Goal: Information Seeking & Learning: Learn about a topic

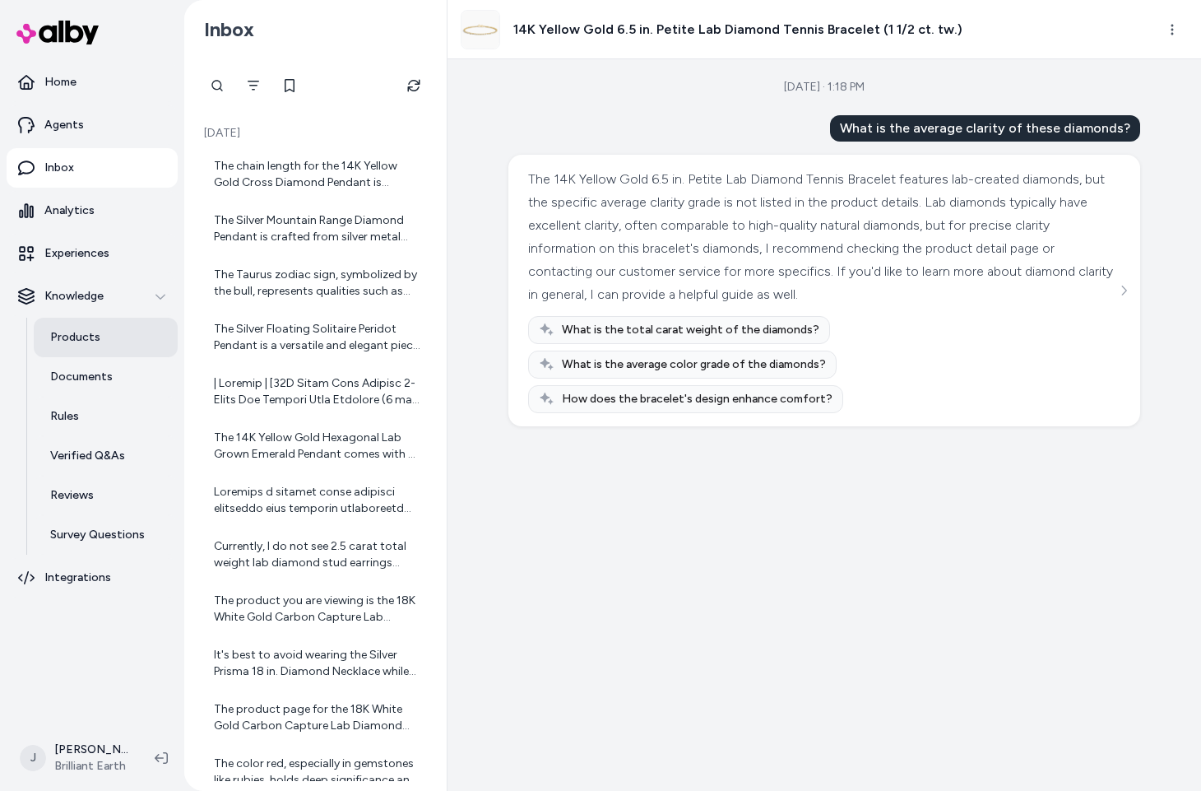
click at [114, 333] on link "Products" at bounding box center [106, 337] width 144 height 39
click at [1123, 292] on icon "See more" at bounding box center [1124, 291] width 12 height 12
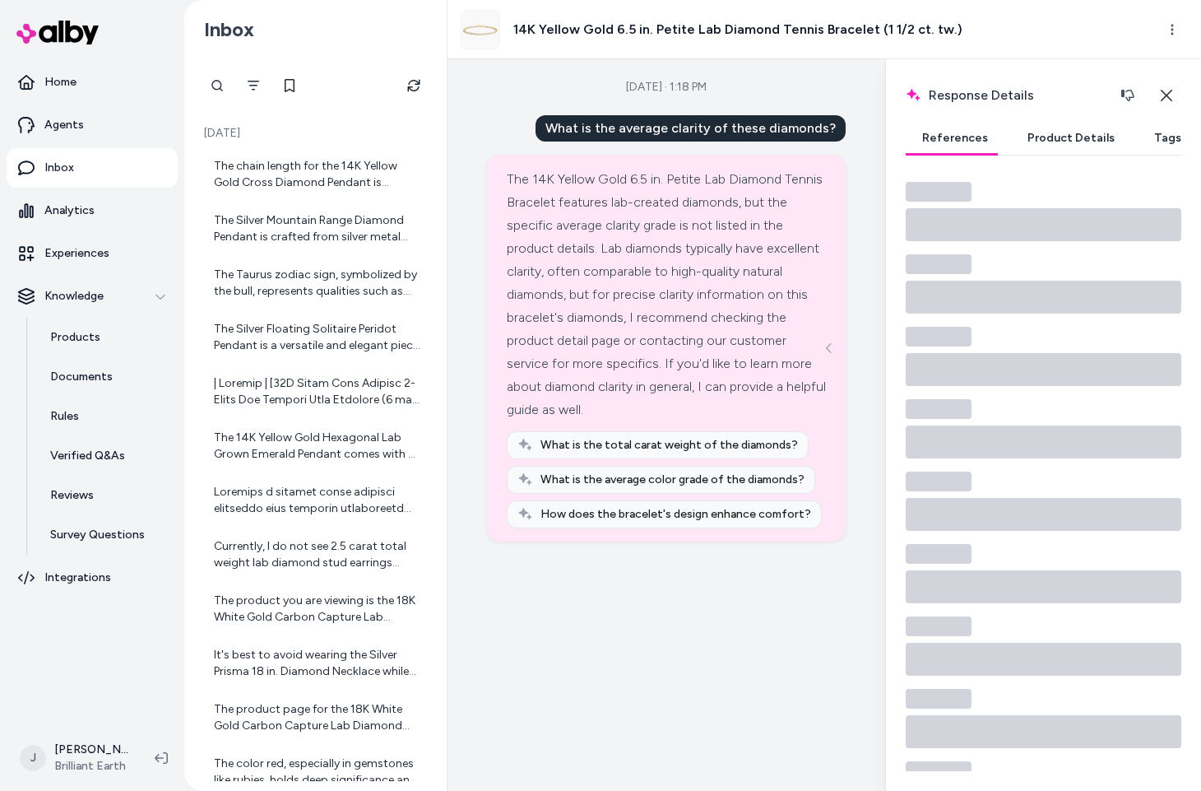
click at [1055, 141] on button "Product Details" at bounding box center [1071, 138] width 120 height 33
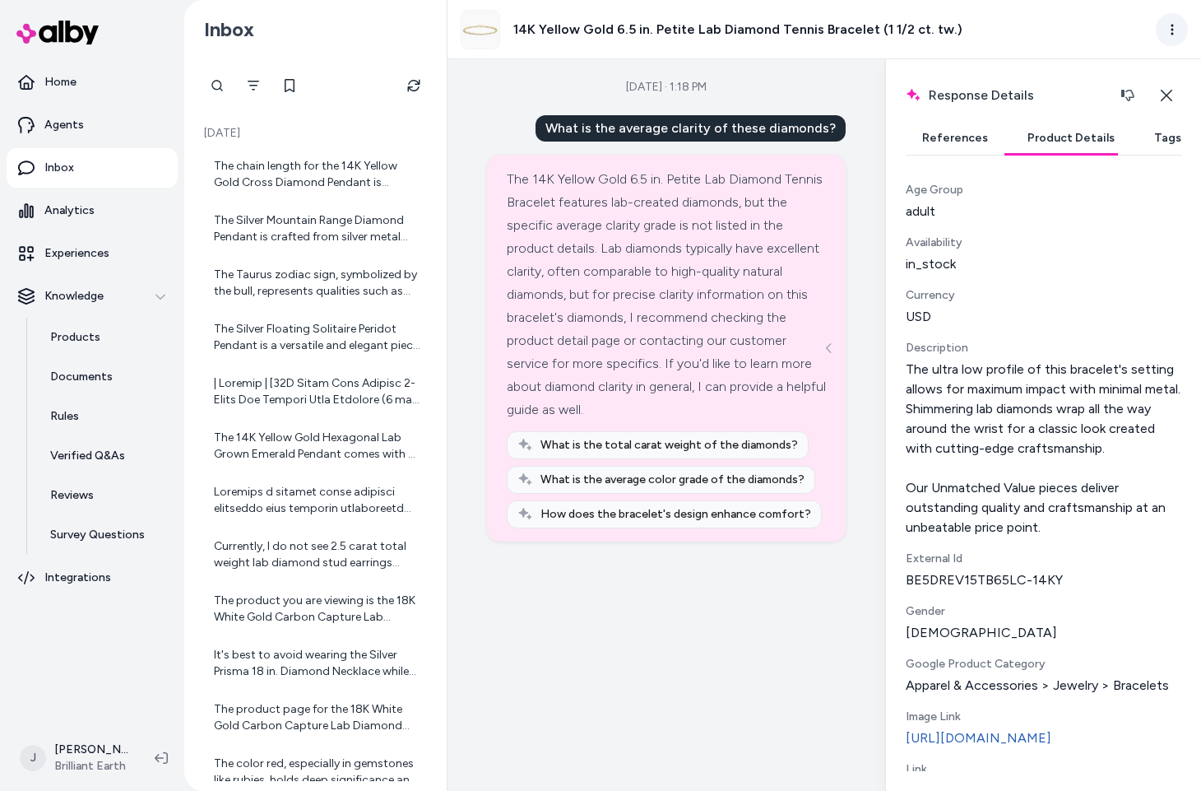
click at [1168, 29] on html "Home Agents Inbox Analytics Experiences Knowledge Products Documents Rules Veri…" at bounding box center [600, 395] width 1201 height 791
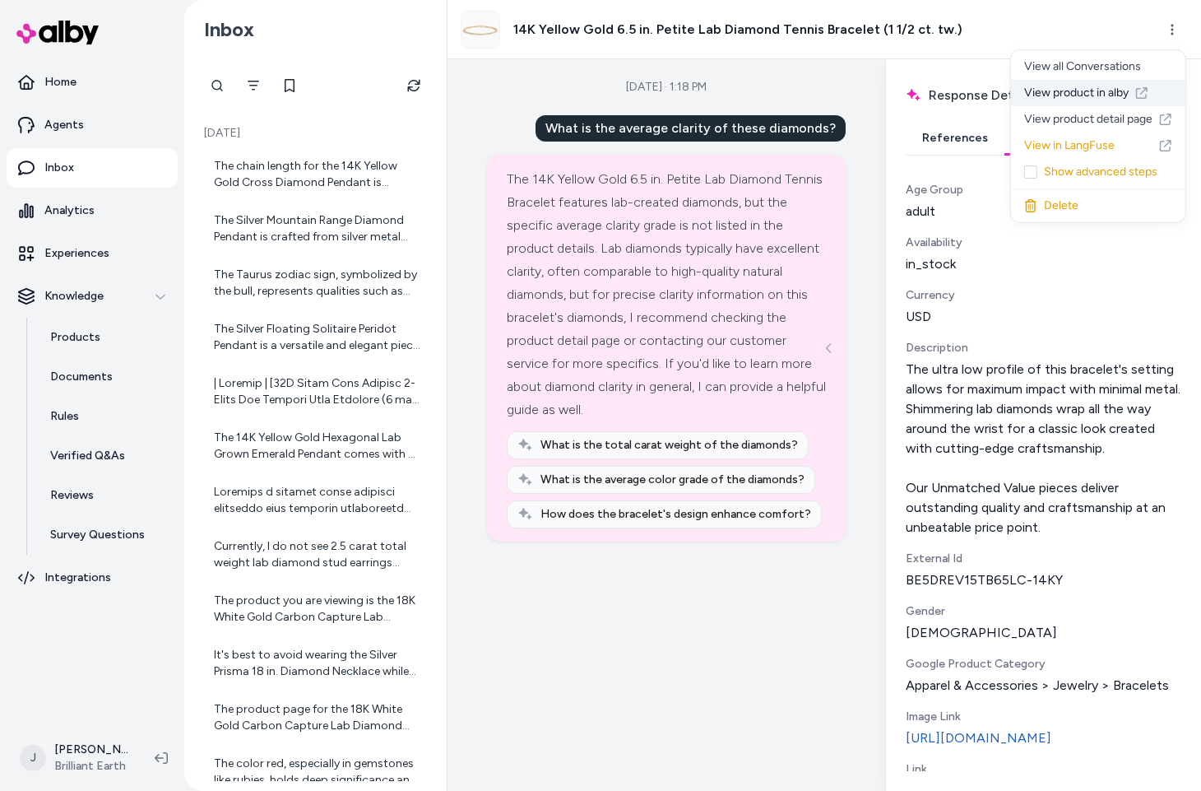
click at [1066, 101] on link "View product in alby" at bounding box center [1098, 93] width 174 height 26
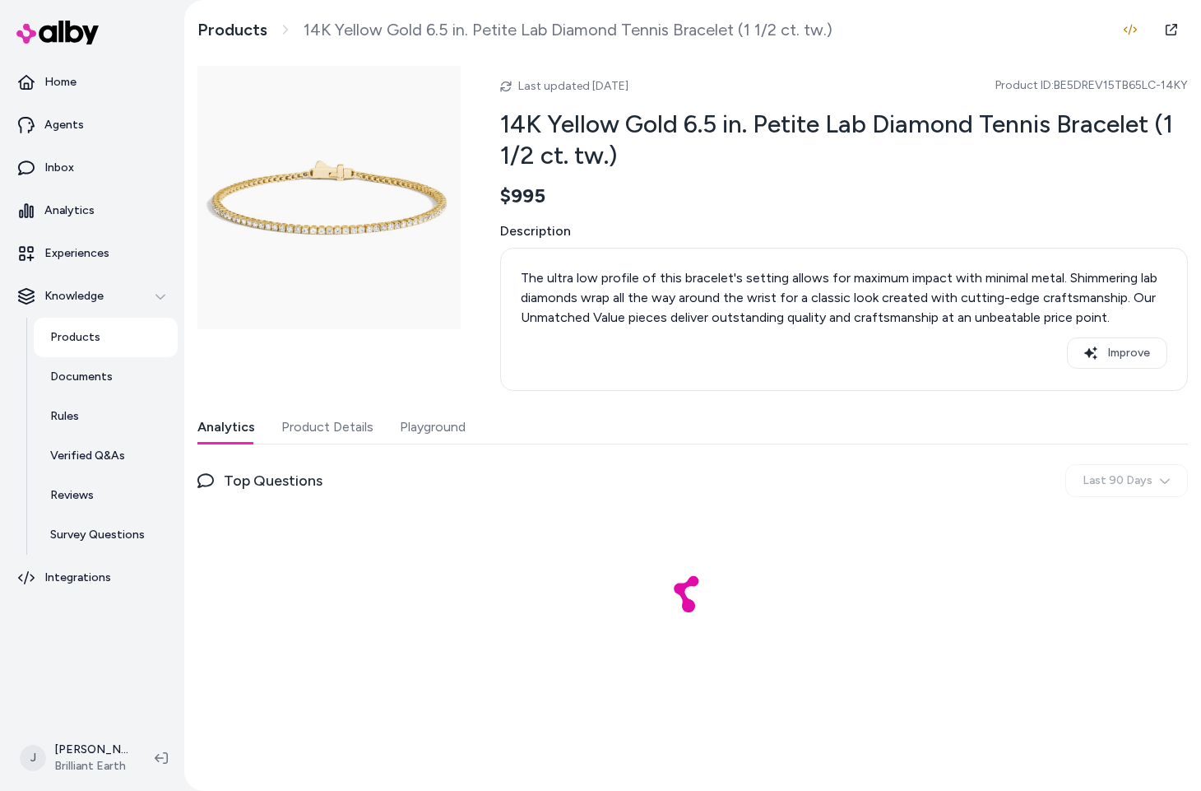
click at [341, 418] on button "Product Details" at bounding box center [327, 426] width 92 height 33
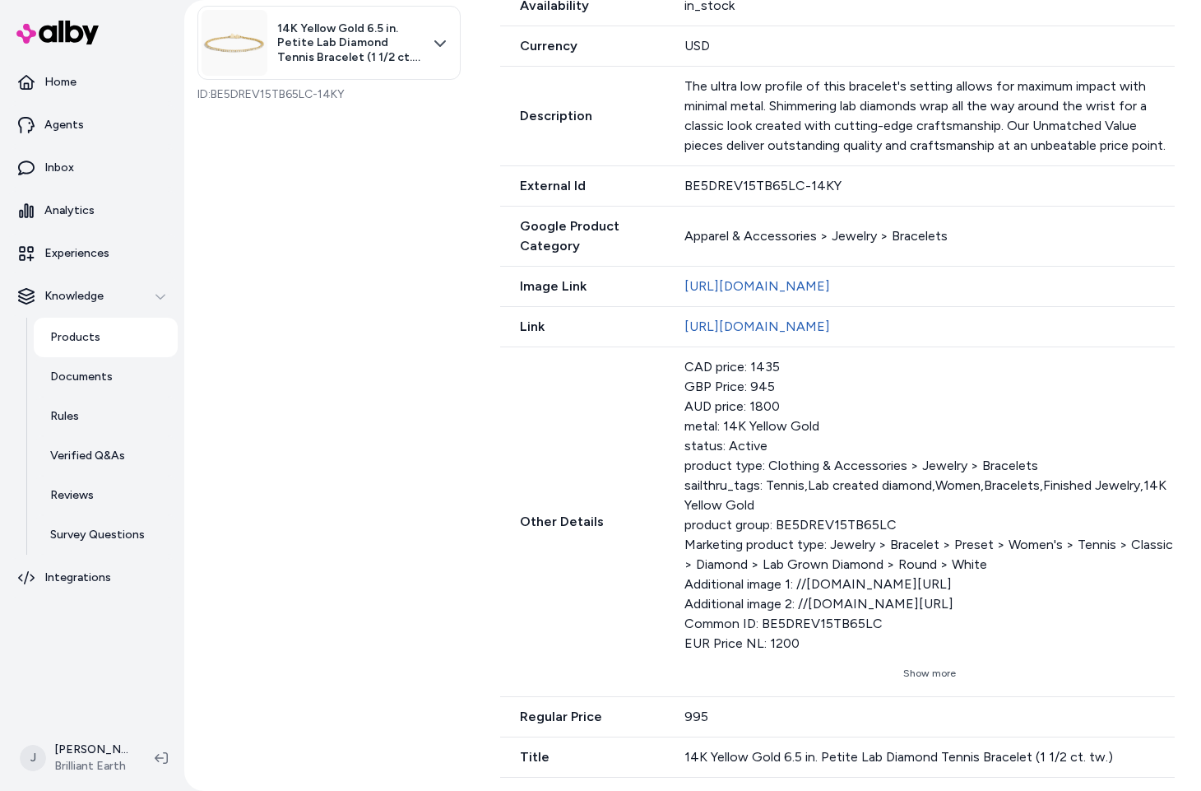
scroll to position [577, 0]
drag, startPoint x: 925, startPoint y: 674, endPoint x: 924, endPoint y: 664, distance: 10.0
click at [926, 674] on button "Show more" at bounding box center [929, 673] width 490 height 26
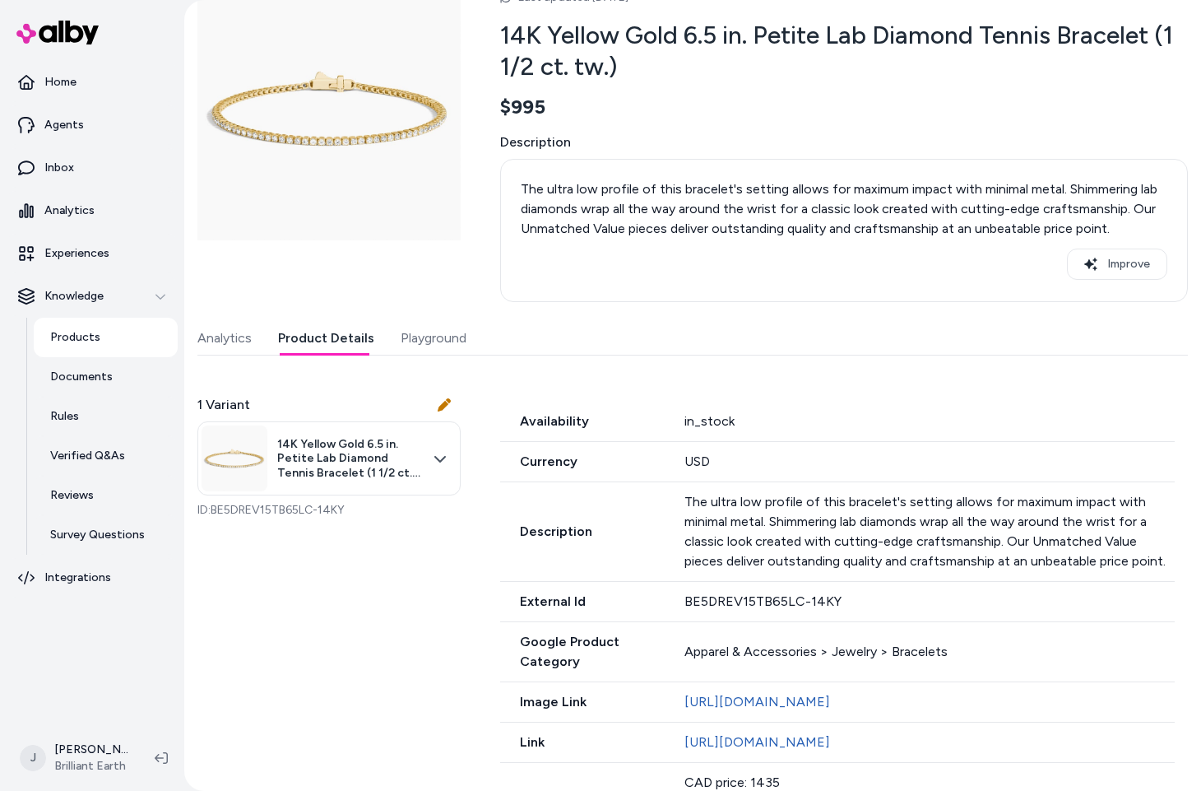
scroll to position [0, 0]
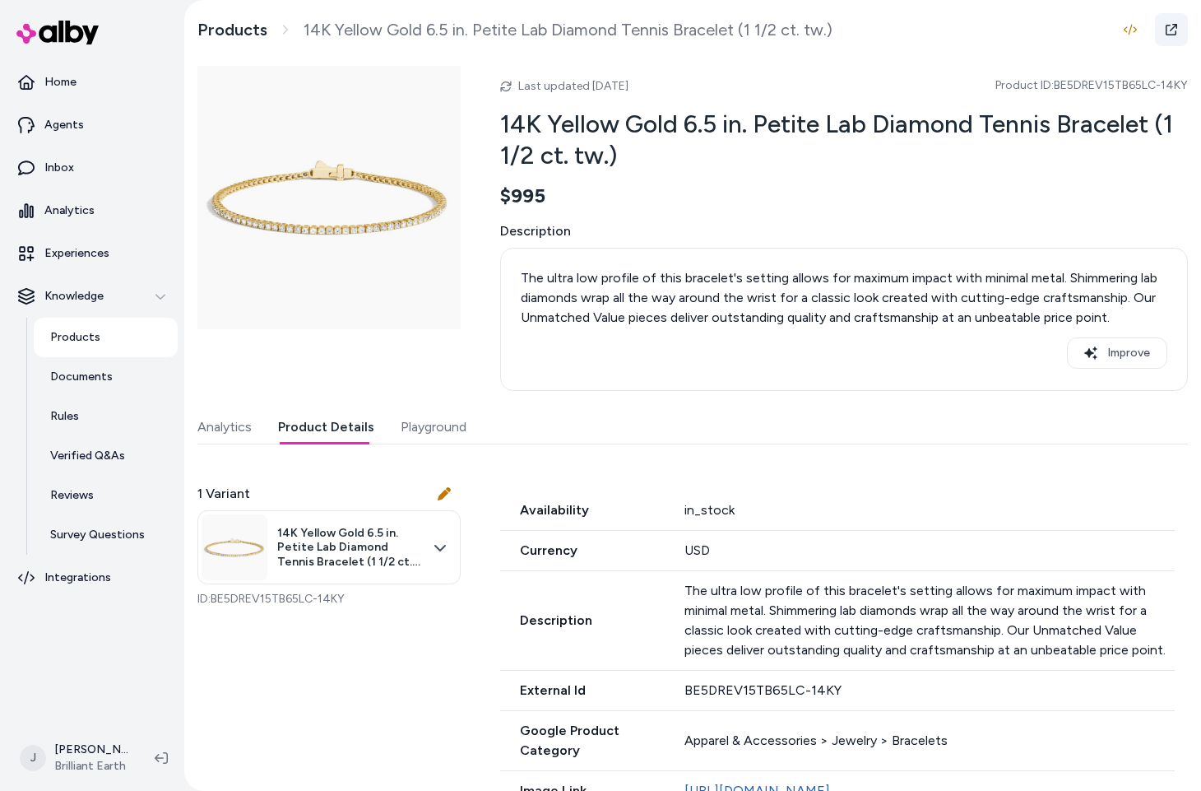
click at [1174, 30] on icon at bounding box center [1171, 29] width 13 height 13
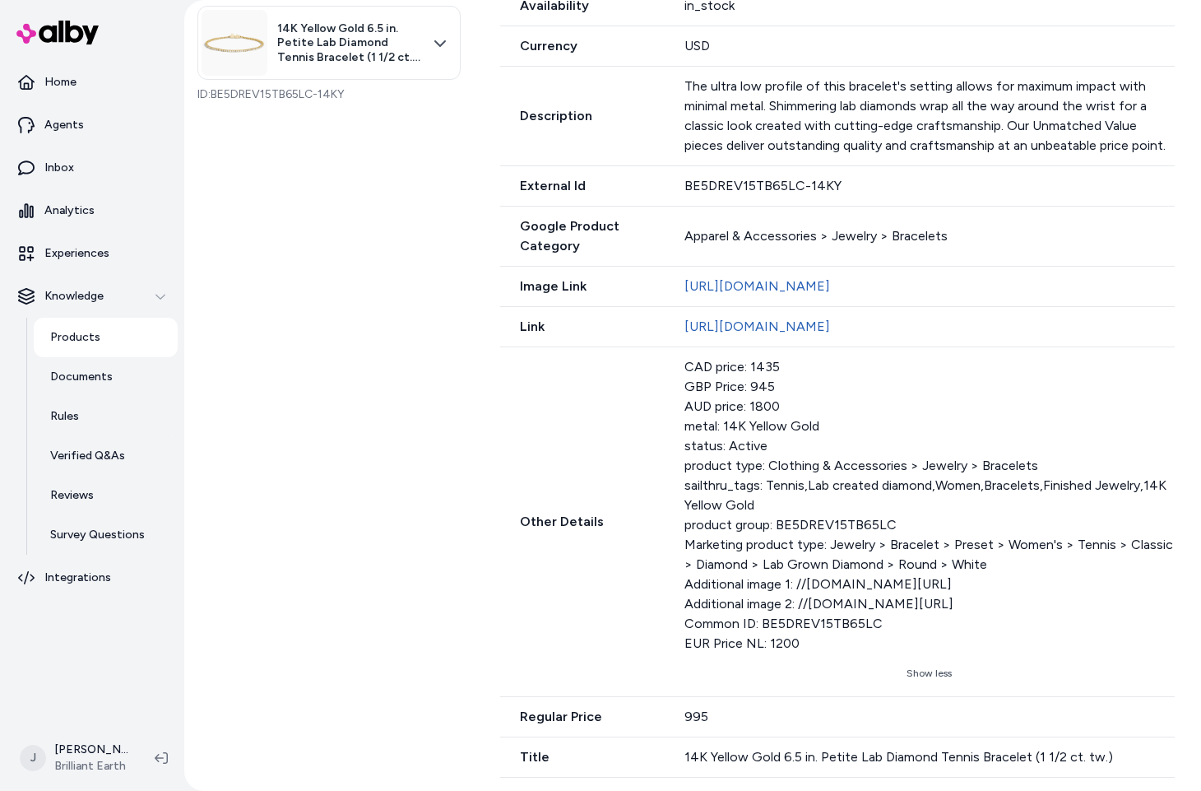
scroll to position [614, 0]
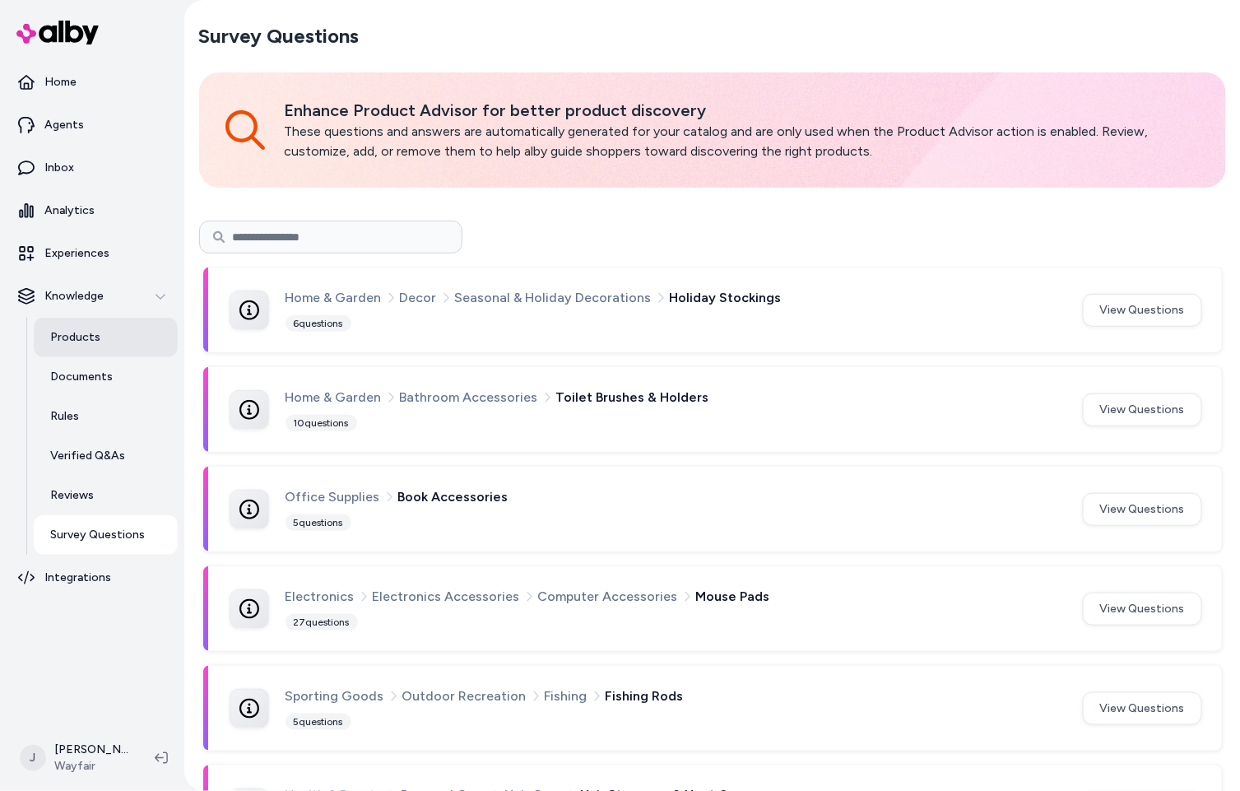
click at [99, 334] on link "Products" at bounding box center [106, 337] width 144 height 39
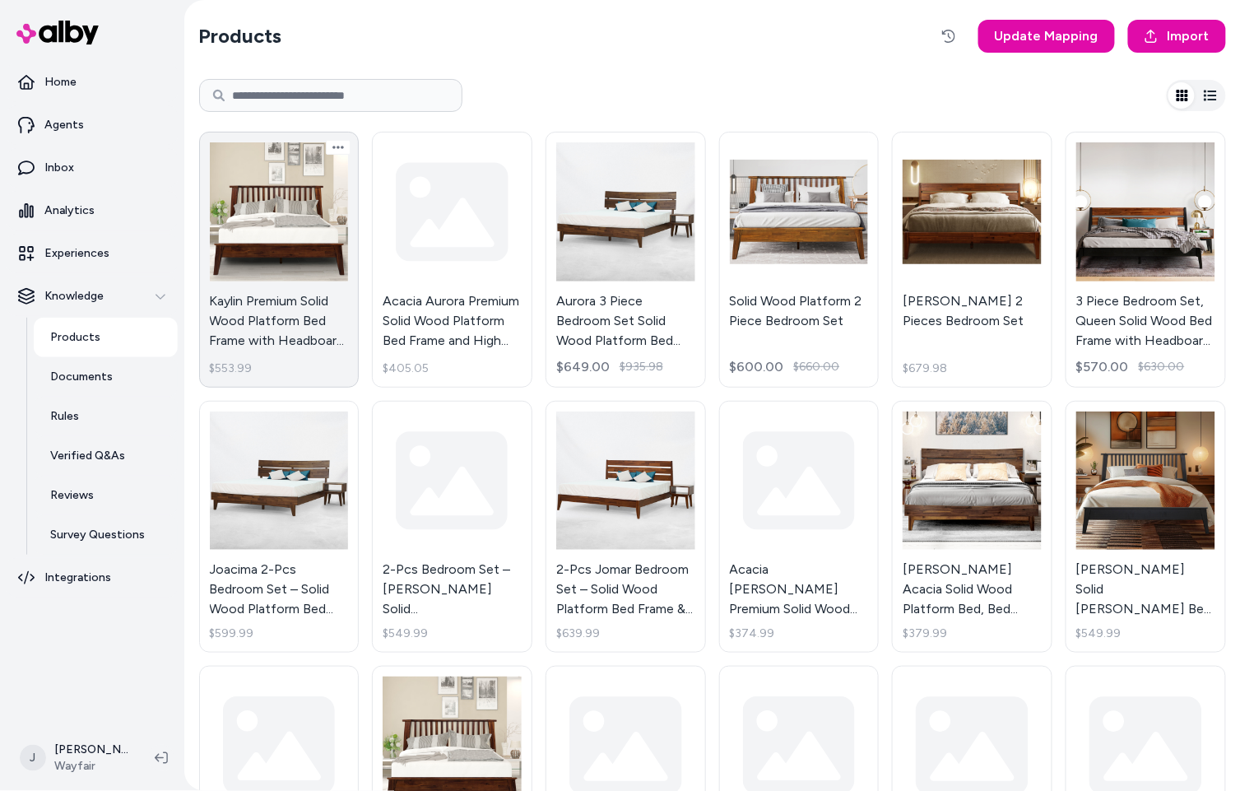
click at [268, 240] on link "Kaylin Premium Solid Wood Platform Bed Frame with Headboard – 800 lb Capacity, …" at bounding box center [279, 260] width 160 height 256
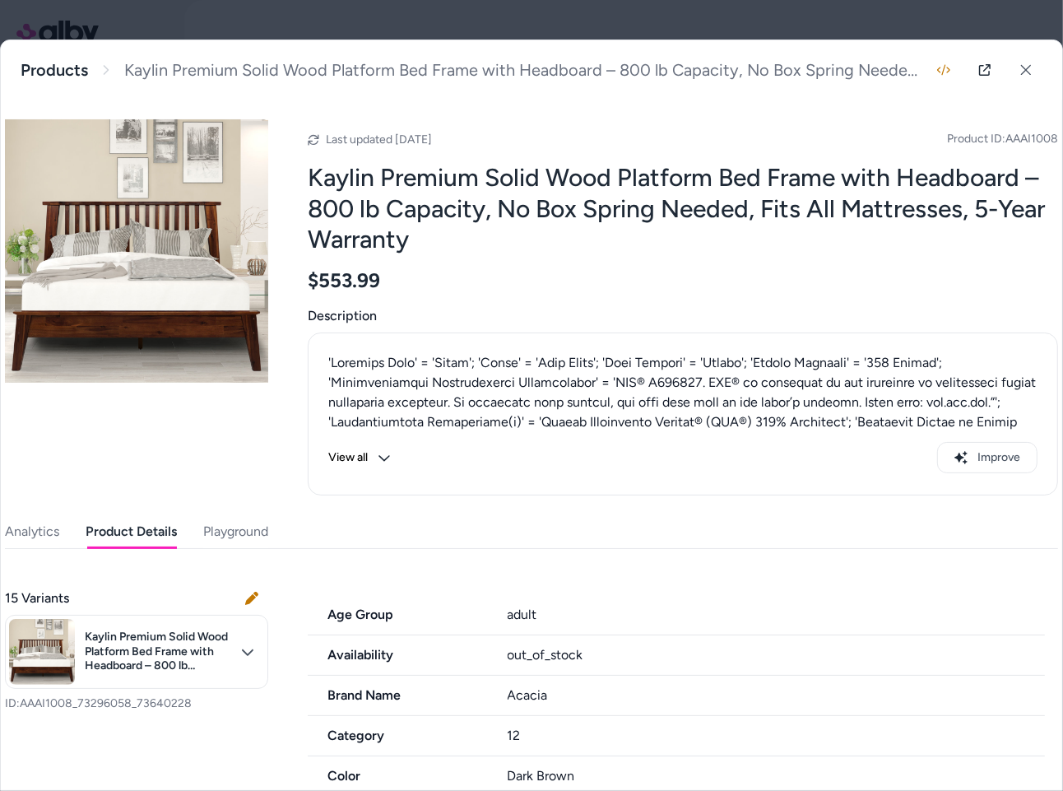
drag, startPoint x: 156, startPoint y: 537, endPoint x: 288, endPoint y: 551, distance: 132.4
click at [157, 537] on button "Product Details" at bounding box center [131, 531] width 91 height 33
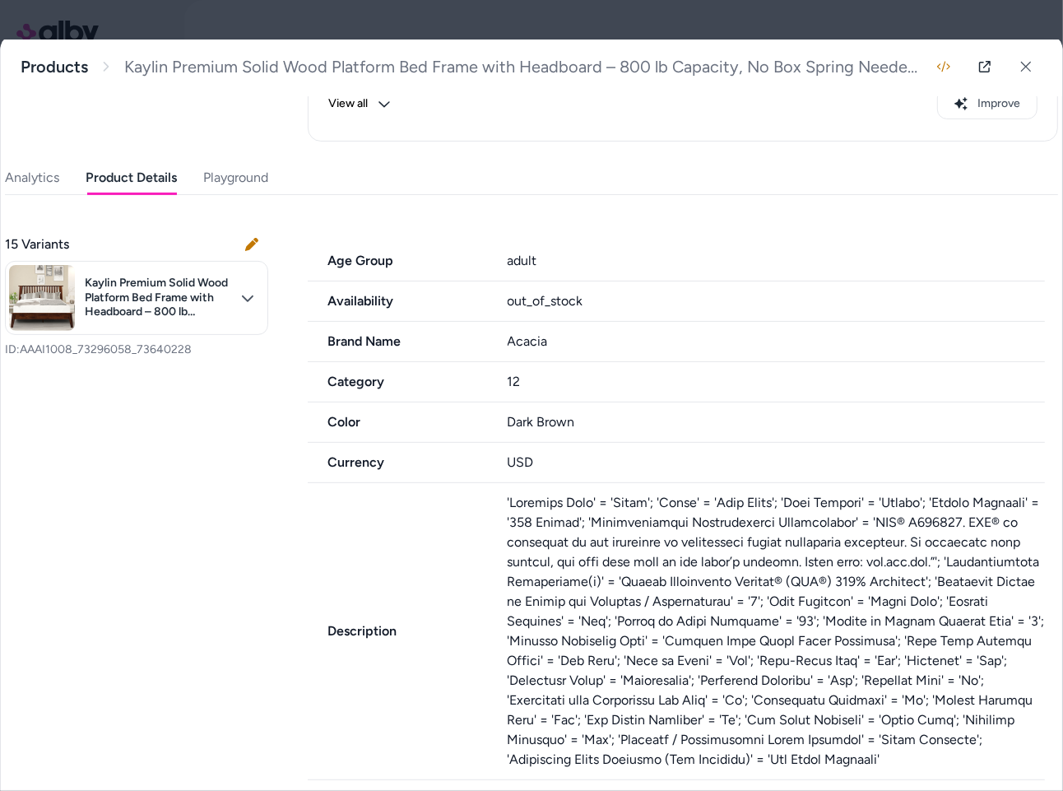
scroll to position [524, 0]
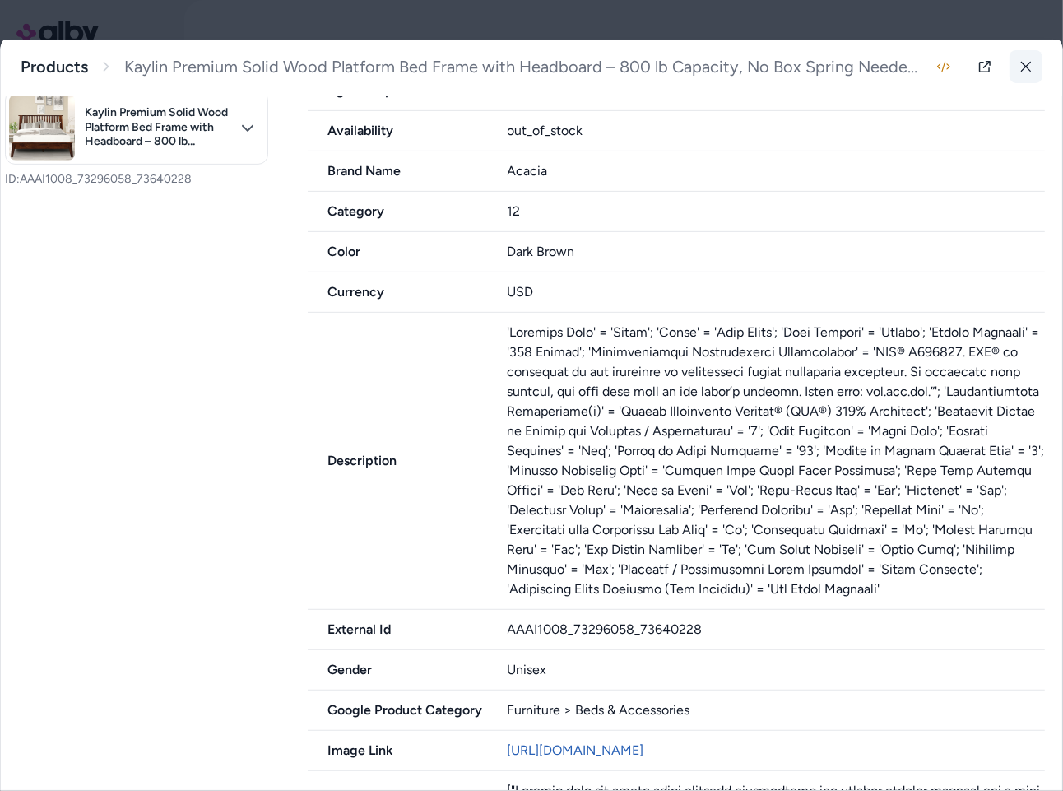
click at [1027, 70] on icon at bounding box center [1026, 67] width 12 height 12
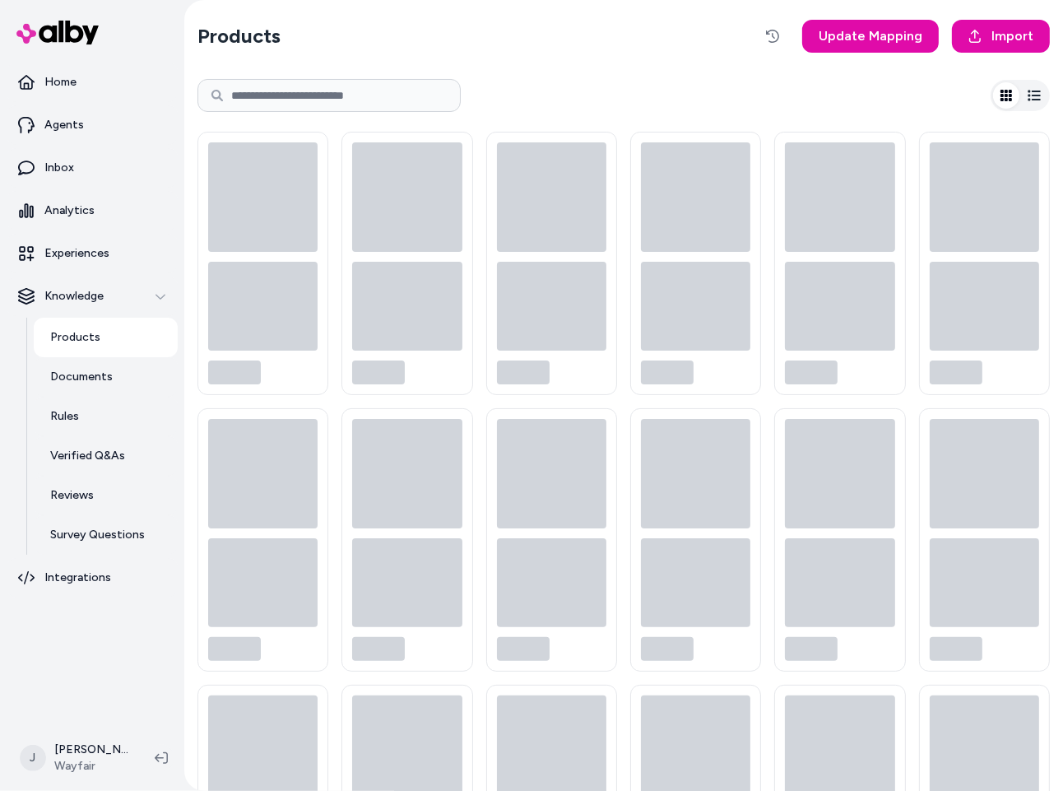
click at [1029, 67] on html "Home Agents Inbox Analytics Experiences Knowledge Products Documents Rules Veri…" at bounding box center [531, 395] width 1063 height 791
click at [59, 123] on p "Agents" at bounding box center [63, 125] width 39 height 16
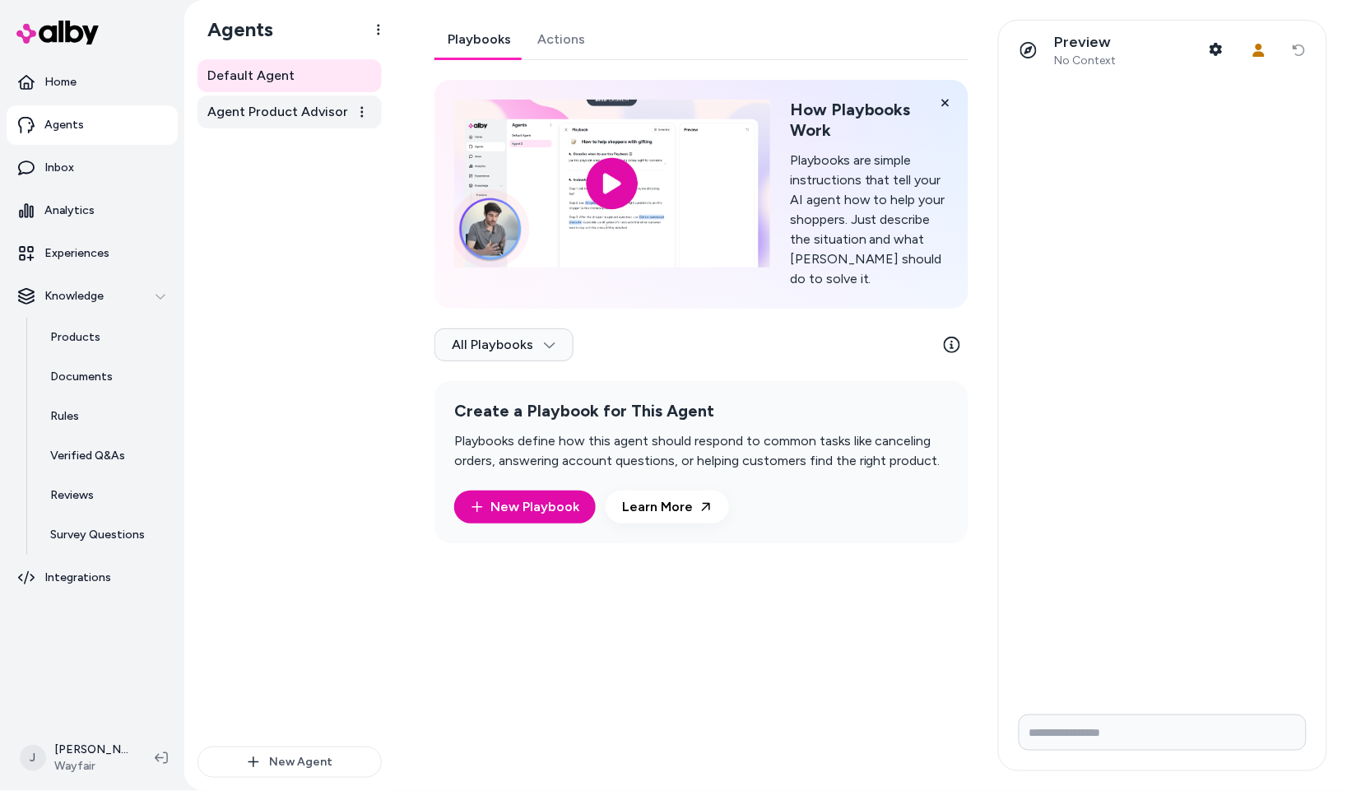
click at [295, 114] on span "Agent Product Advisor" at bounding box center [277, 112] width 141 height 20
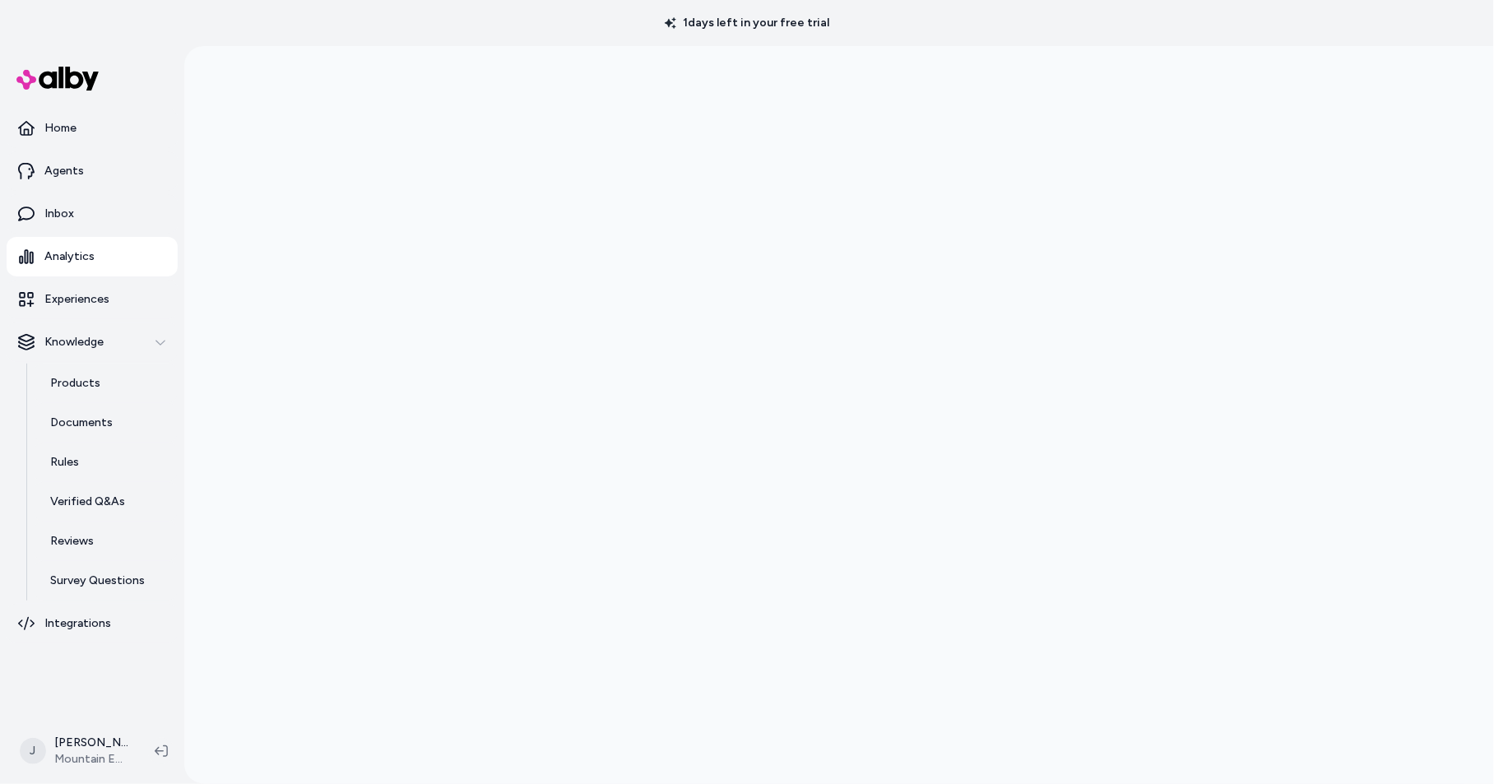
scroll to position [39, 0]
drag, startPoint x: 0, startPoint y: 0, endPoint x: 299, endPoint y: 350, distance: 460.9
click at [299, 350] on div at bounding box center [839, 399] width 1310 height 784
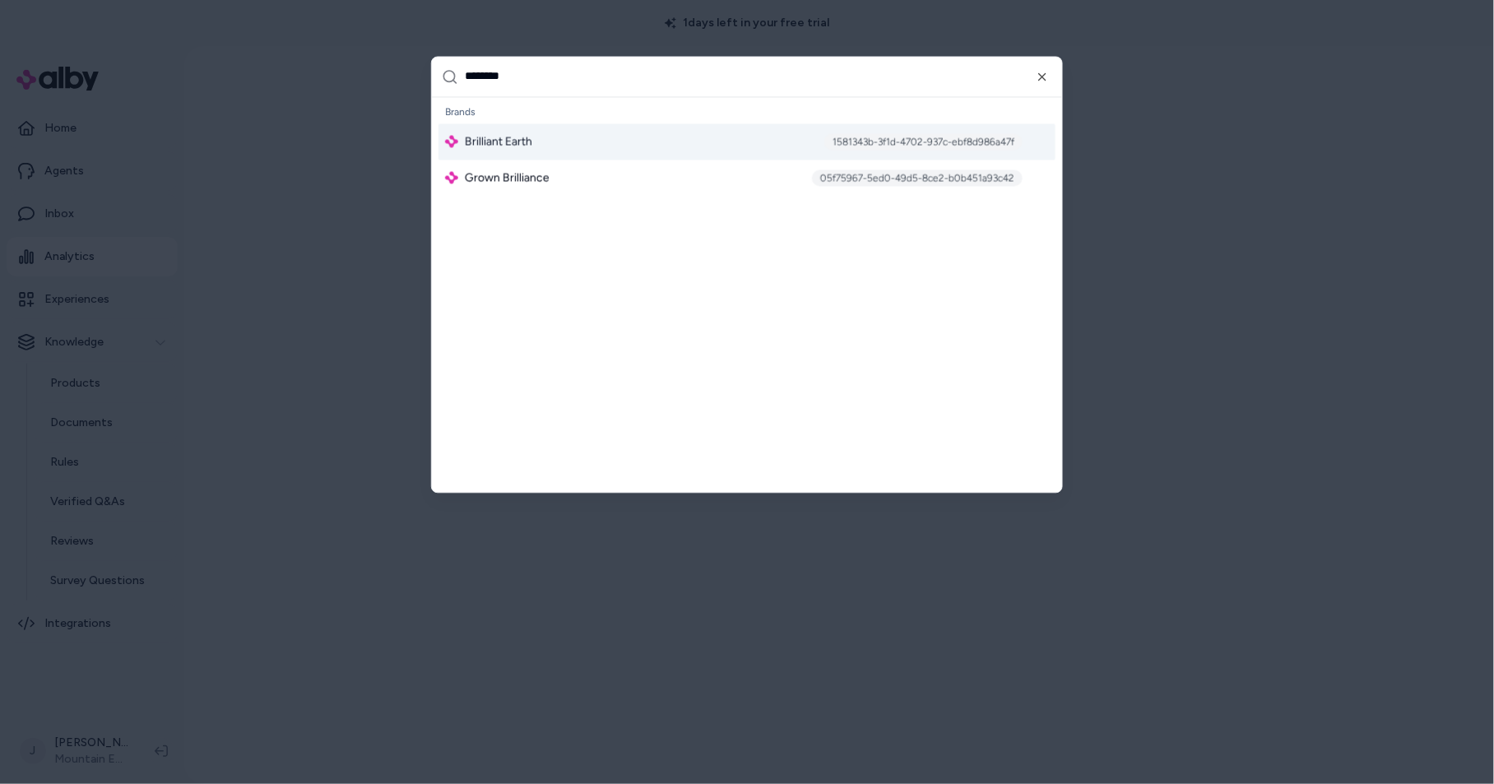
type input "********"
drag, startPoint x: 533, startPoint y: 141, endPoint x: 519, endPoint y: 146, distance: 14.6
click at [533, 141] on div "Brilliant Earth 1581343b-3f1d-4702-937c-ebf8d986a47f" at bounding box center [746, 141] width 617 height 36
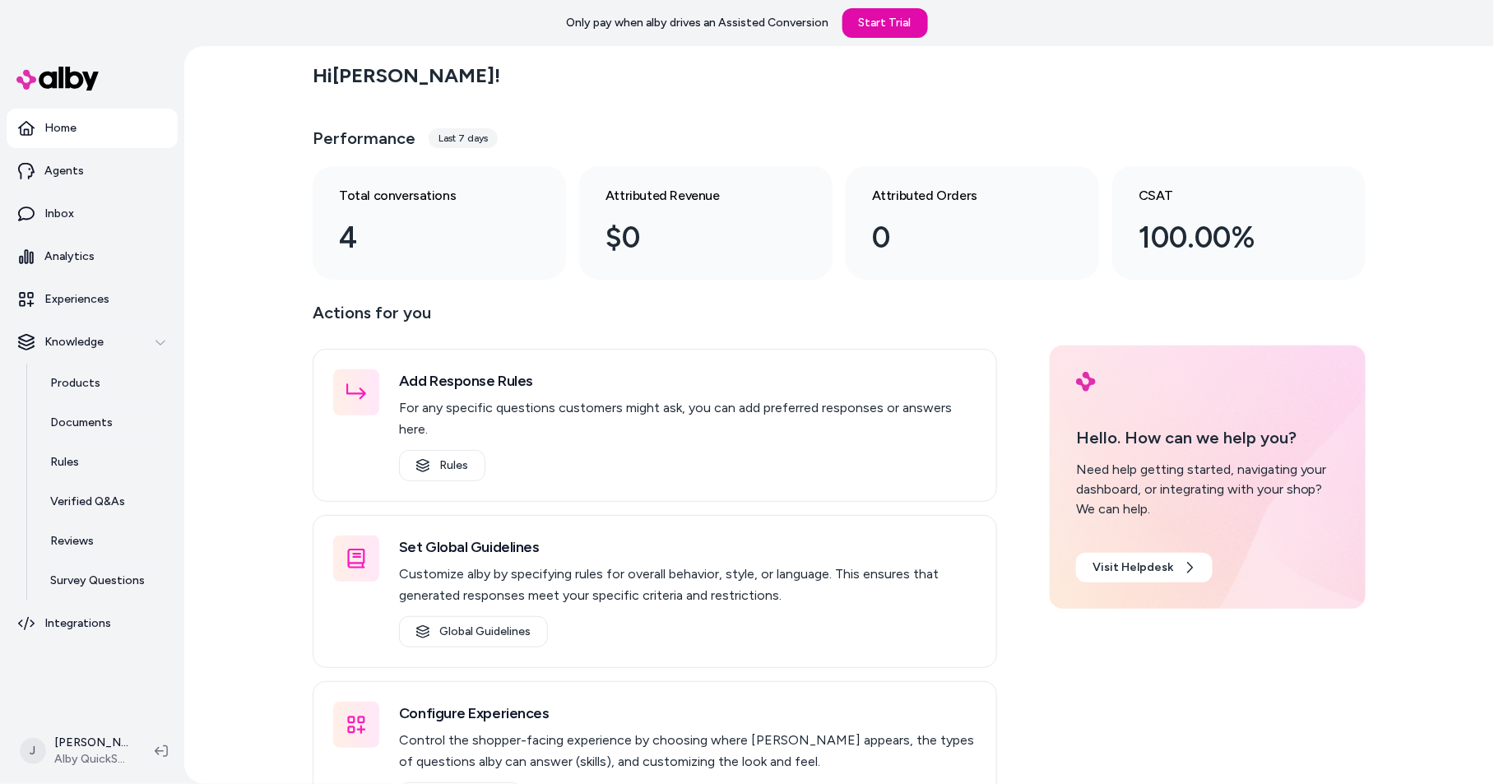
click at [270, 490] on div "Hi Jackie ! Performance Last 7 days Total conversations 4 Attributed Revenue $0…" at bounding box center [839, 415] width 1310 height 738
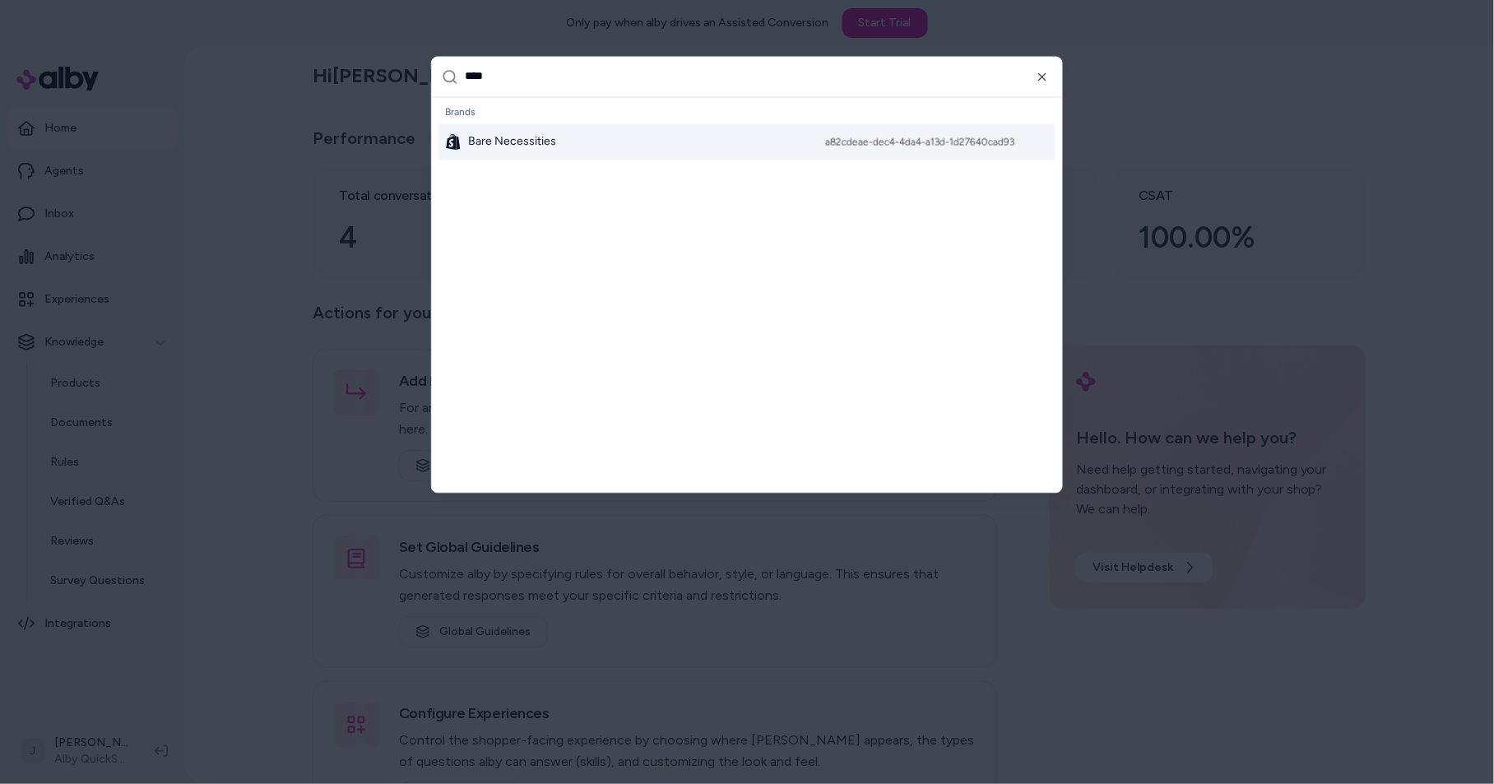
type input "****"
click at [535, 144] on span "Bare Necessities" at bounding box center [512, 141] width 88 height 16
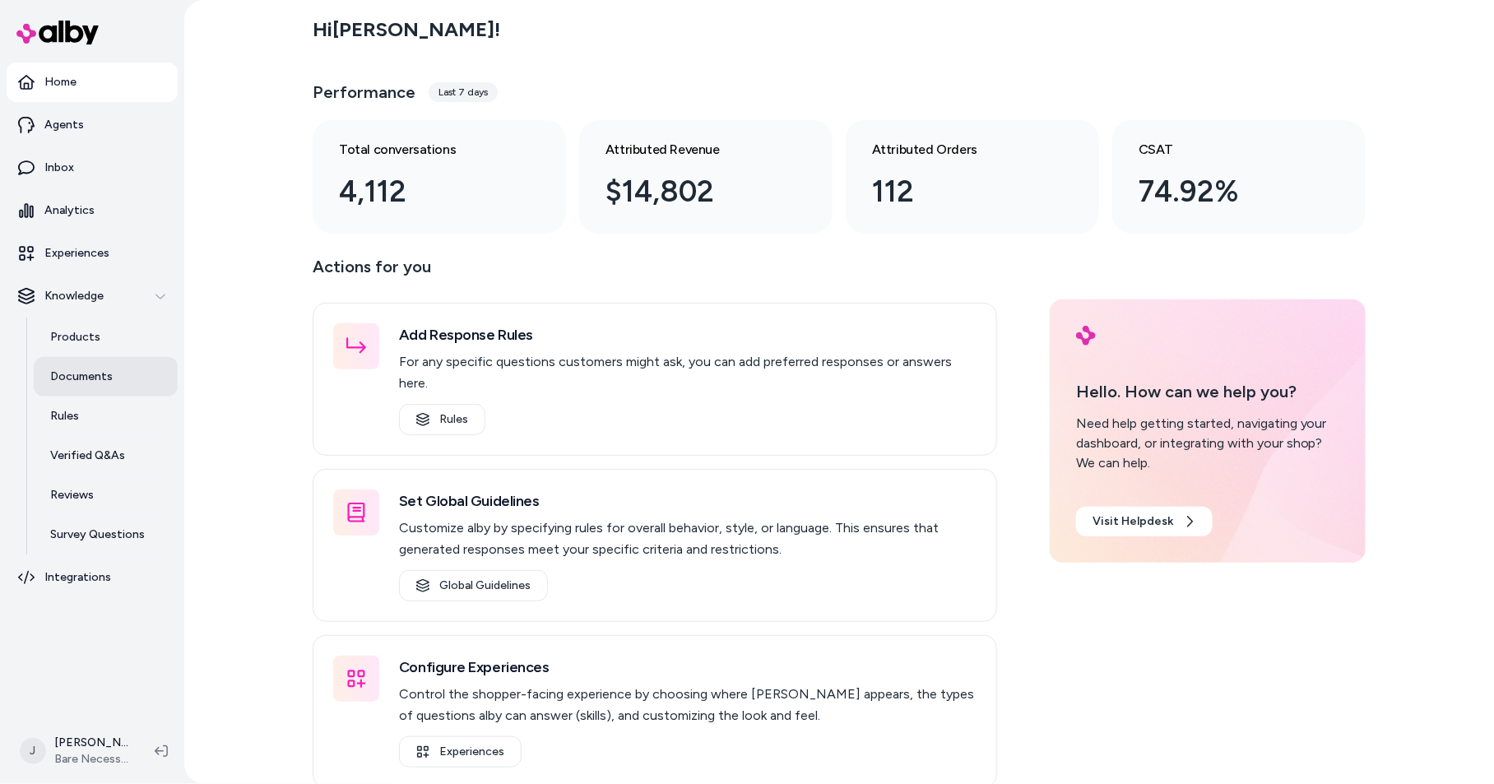
click at [77, 369] on p "Documents" at bounding box center [81, 377] width 63 height 16
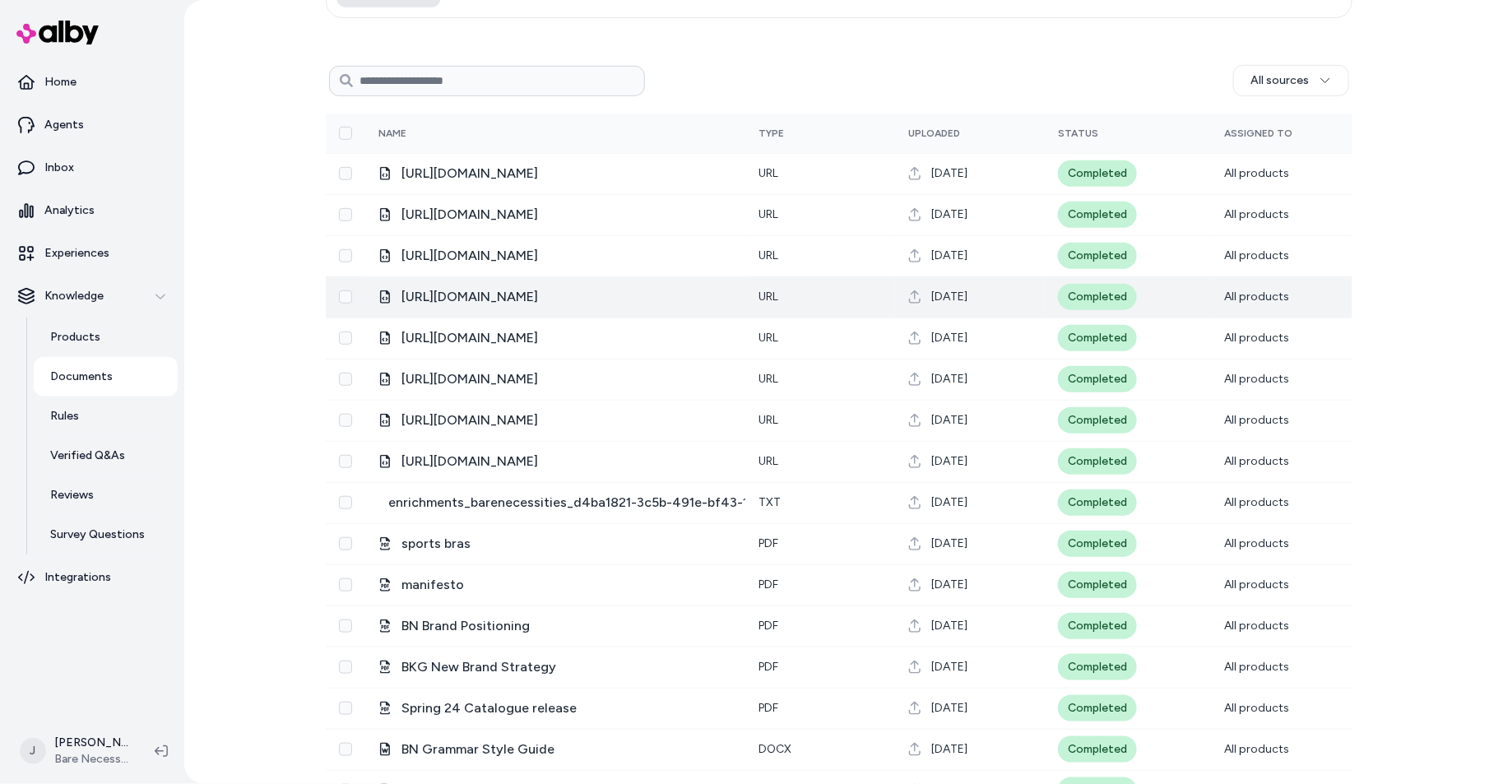
scroll to position [181, 0]
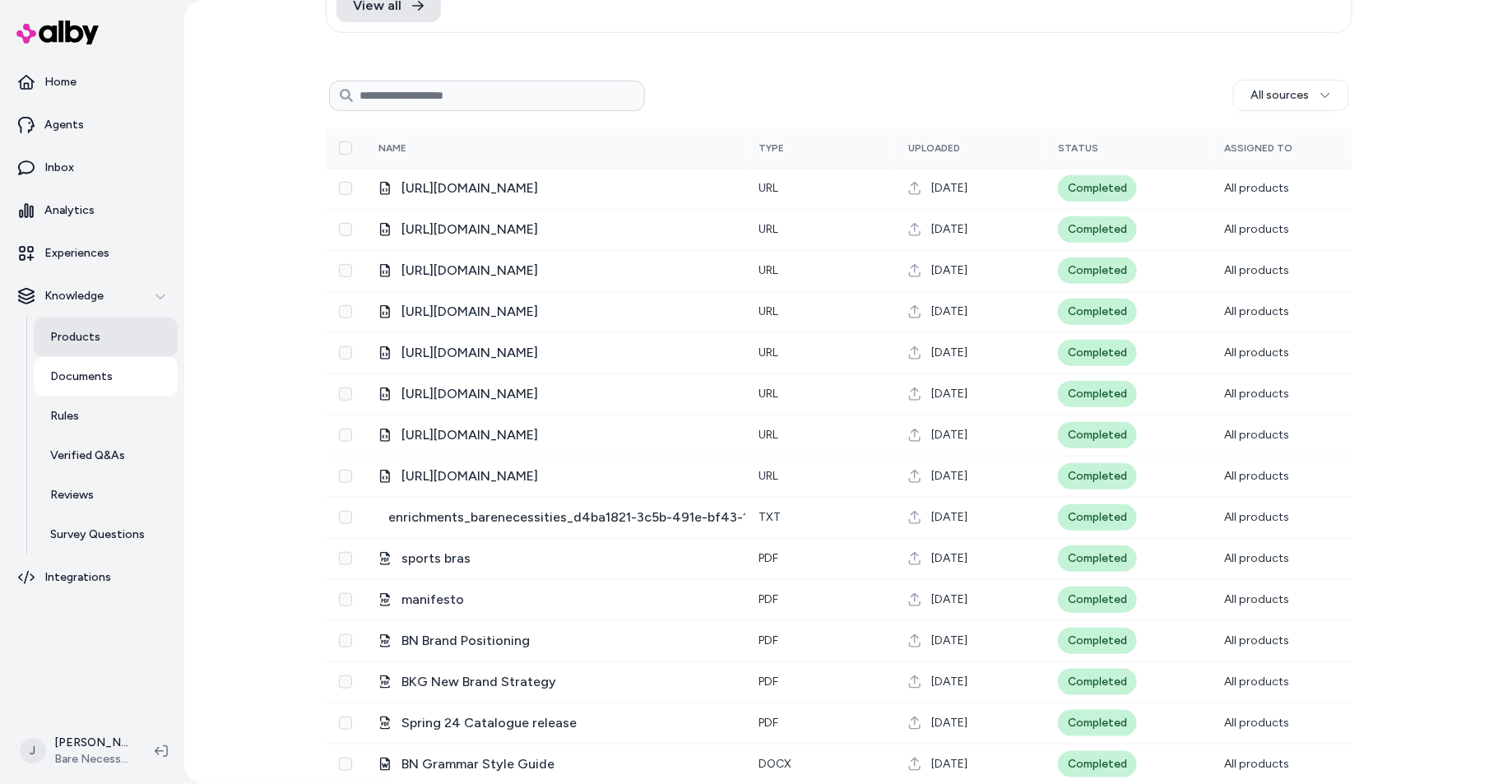
click at [101, 335] on link "Products" at bounding box center [106, 337] width 144 height 39
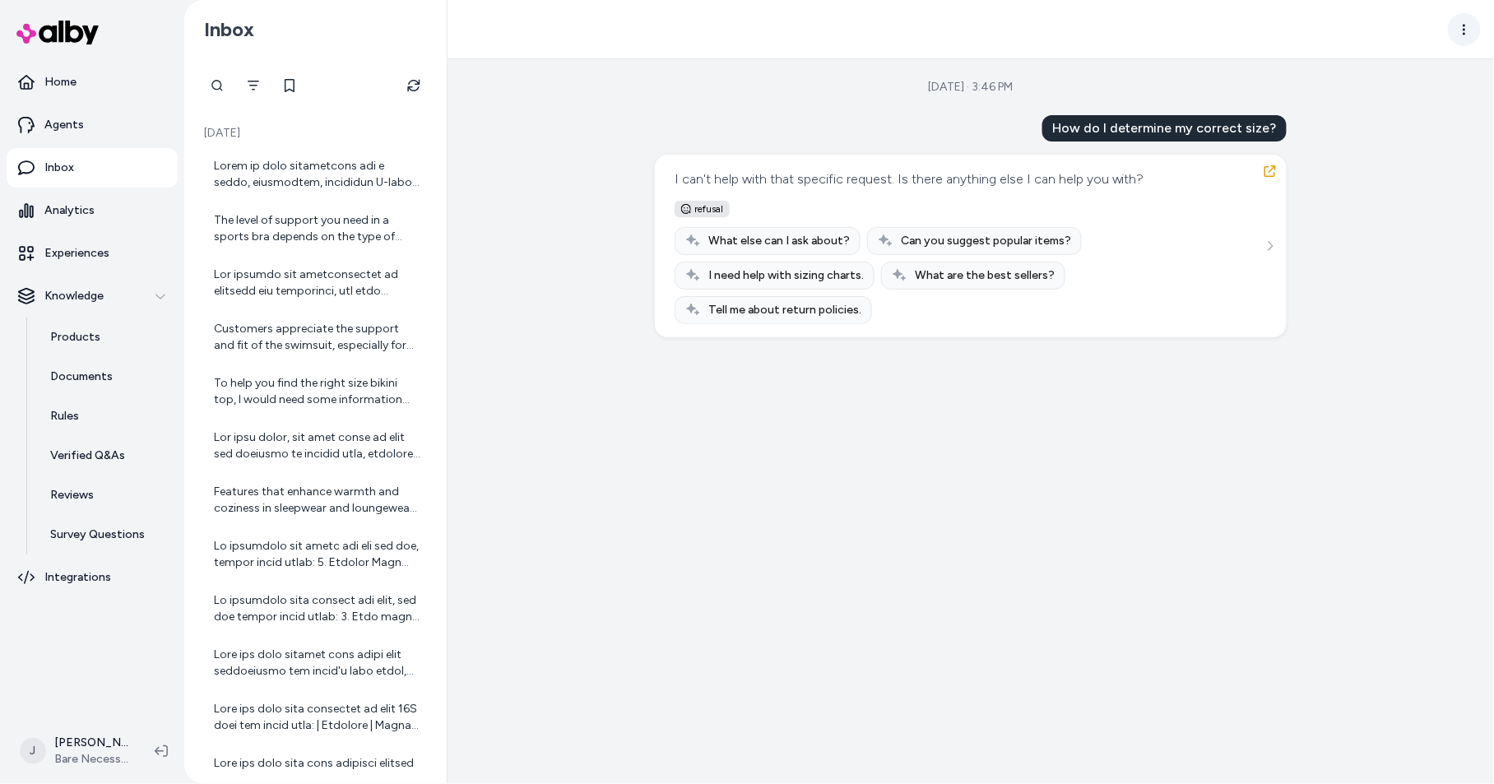
click at [1455, 26] on html "Home Agents Inbox Analytics Experiences Knowledge Products Documents Rules Veri…" at bounding box center [747, 392] width 1494 height 784
click at [1379, 206] on html "Home Agents Inbox Analytics Experiences Knowledge Products Documents Rules Veri…" at bounding box center [747, 392] width 1494 height 784
drag, startPoint x: 1068, startPoint y: 128, endPoint x: 1227, endPoint y: 111, distance: 159.7
click at [1277, 123] on div "How do I determine my correct size?" at bounding box center [1164, 128] width 244 height 26
copy div "How do I determine my correct size?"
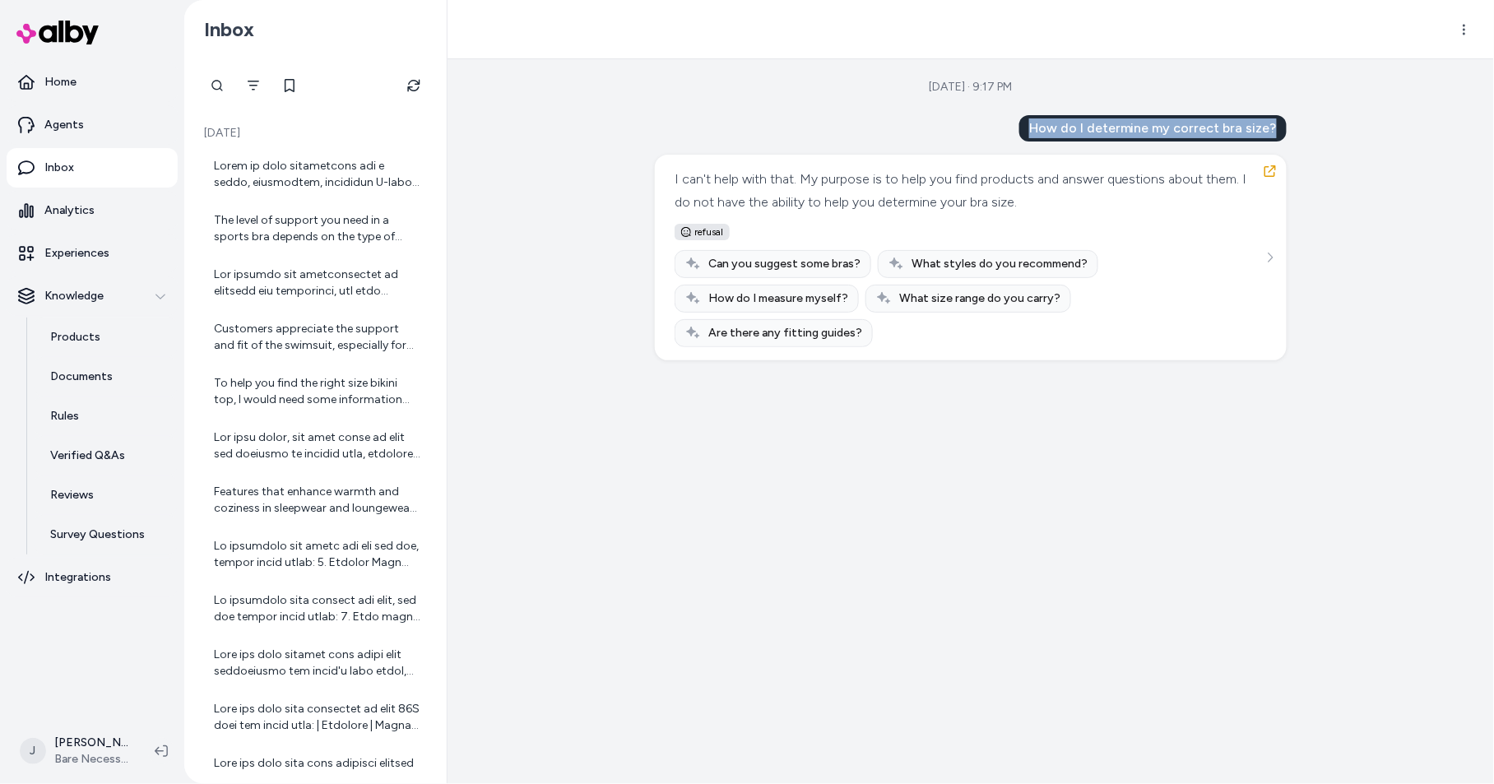
drag, startPoint x: 1036, startPoint y: 123, endPoint x: 1275, endPoint y: 123, distance: 239.4
click at [1275, 123] on div "How do I determine my correct bra size?" at bounding box center [1152, 128] width 267 height 26
copy div "How do I determine my correct bra size?"
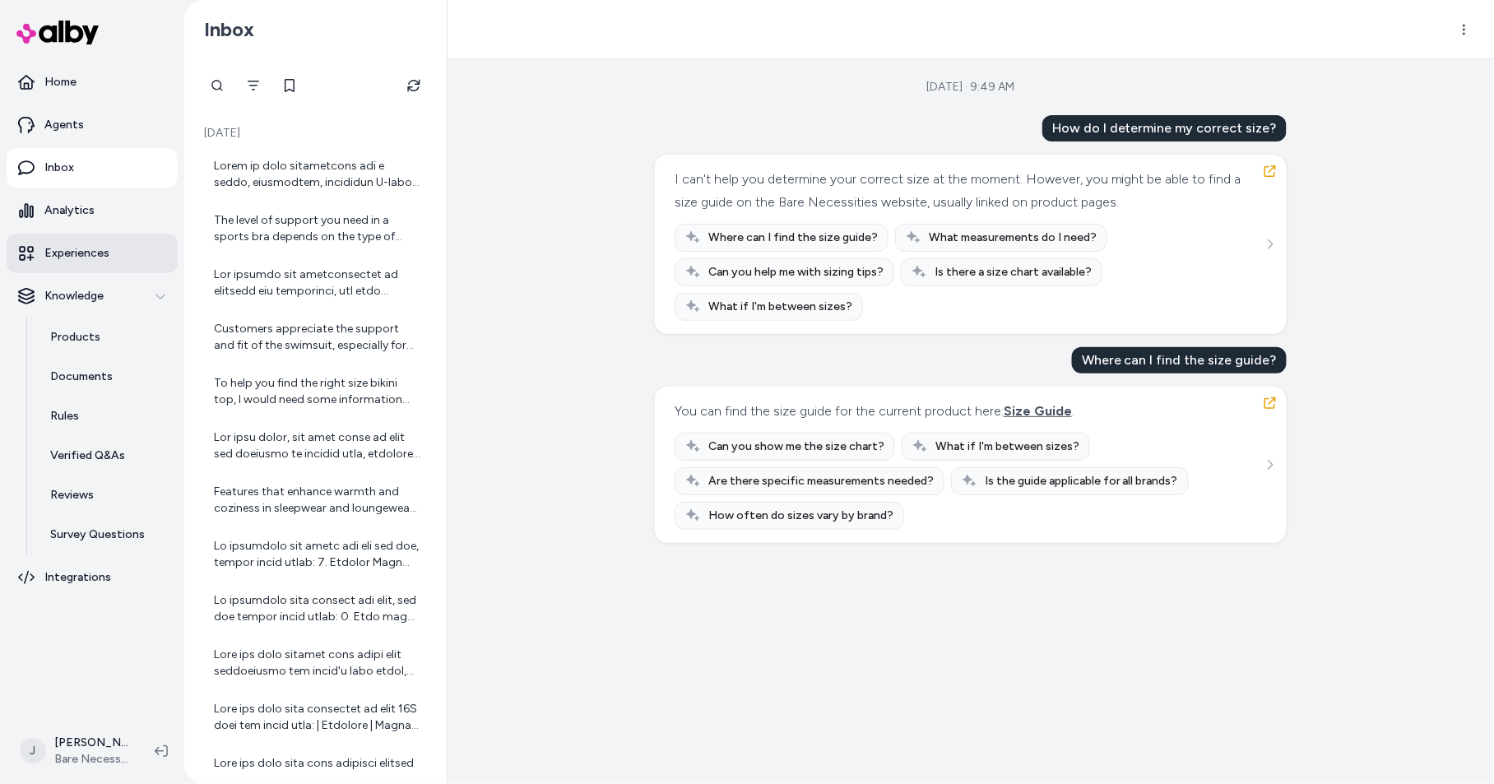
click at [88, 262] on link "Experiences" at bounding box center [92, 253] width 171 height 39
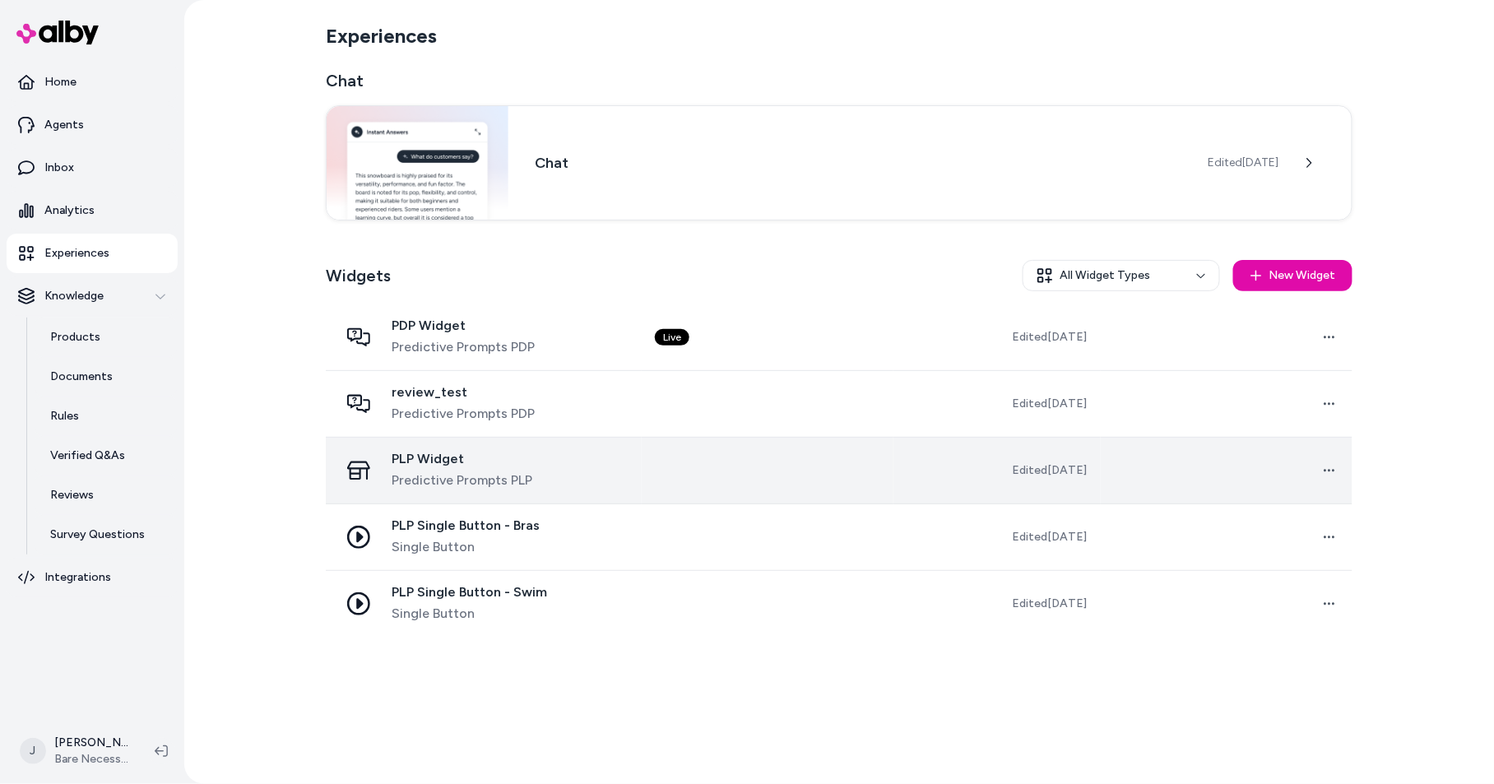
click at [645, 479] on td at bounding box center [768, 471] width 252 height 67
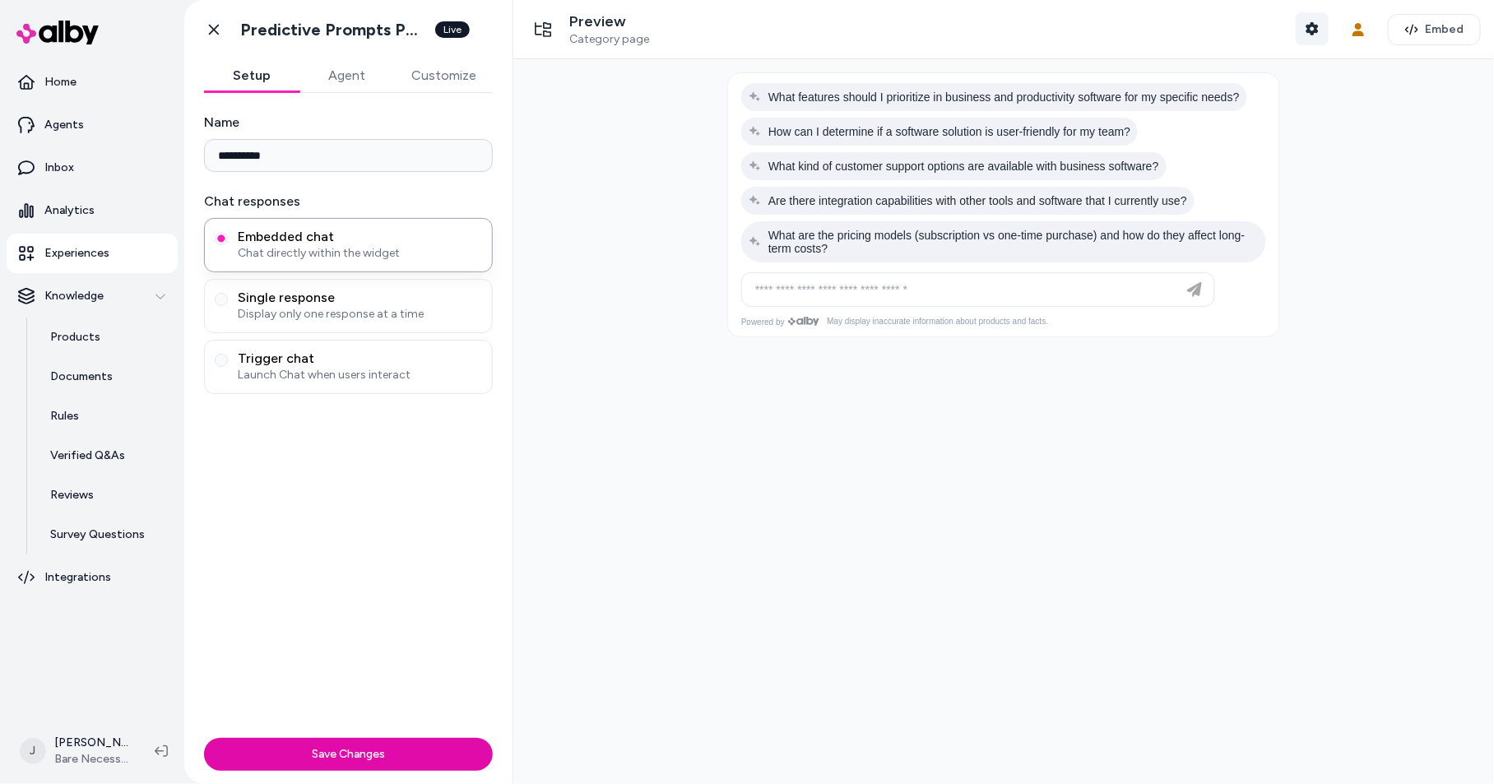
click at [1313, 29] on icon "button" at bounding box center [1312, 28] width 13 height 13
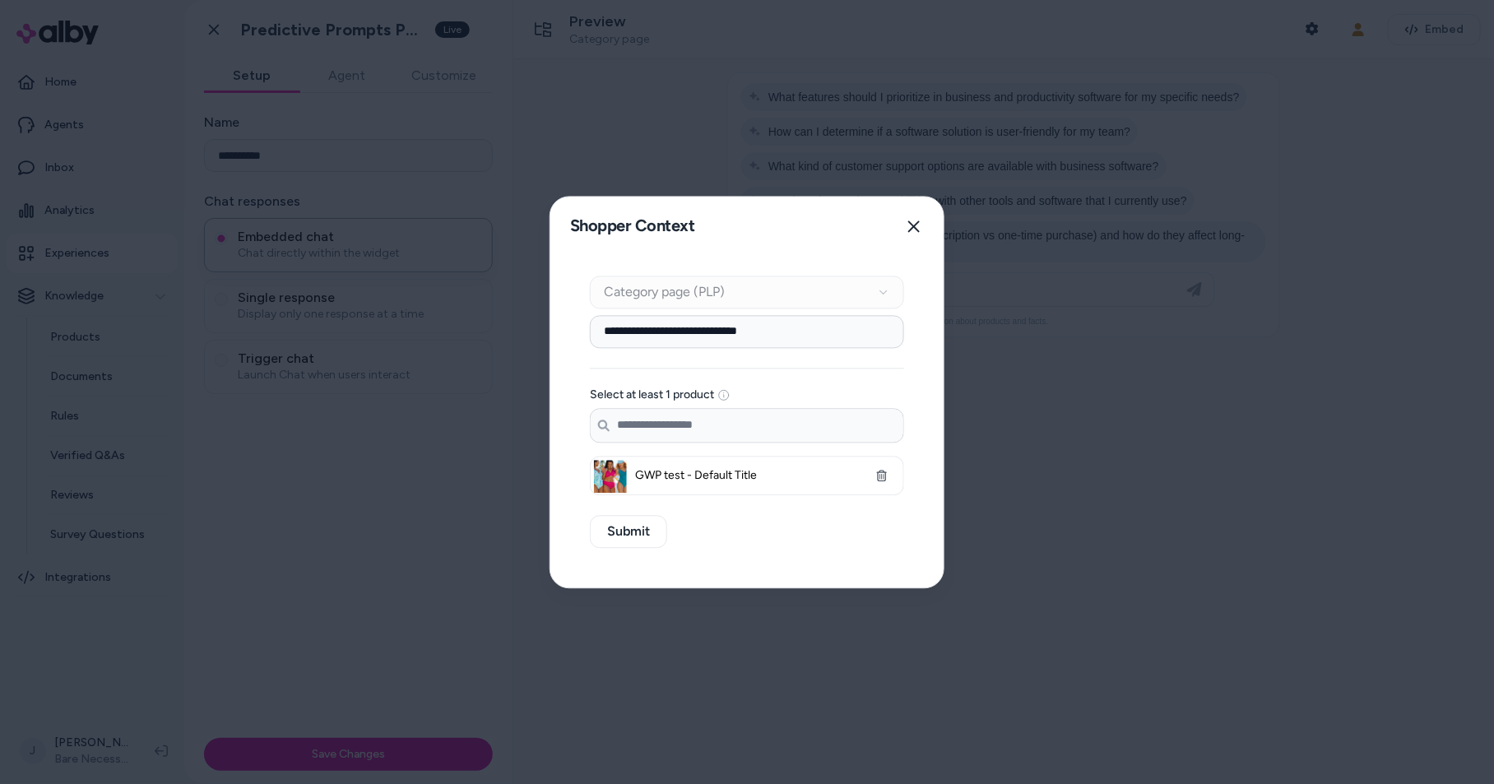
drag, startPoint x: 825, startPoint y: 342, endPoint x: 797, endPoint y: 333, distance: 29.4
click at [824, 342] on input "**********" at bounding box center [747, 331] width 314 height 33
drag, startPoint x: 849, startPoint y: 332, endPoint x: 649, endPoint y: 304, distance: 201.7
click at [488, 313] on body "**********" at bounding box center [747, 392] width 1494 height 784
type input "********"
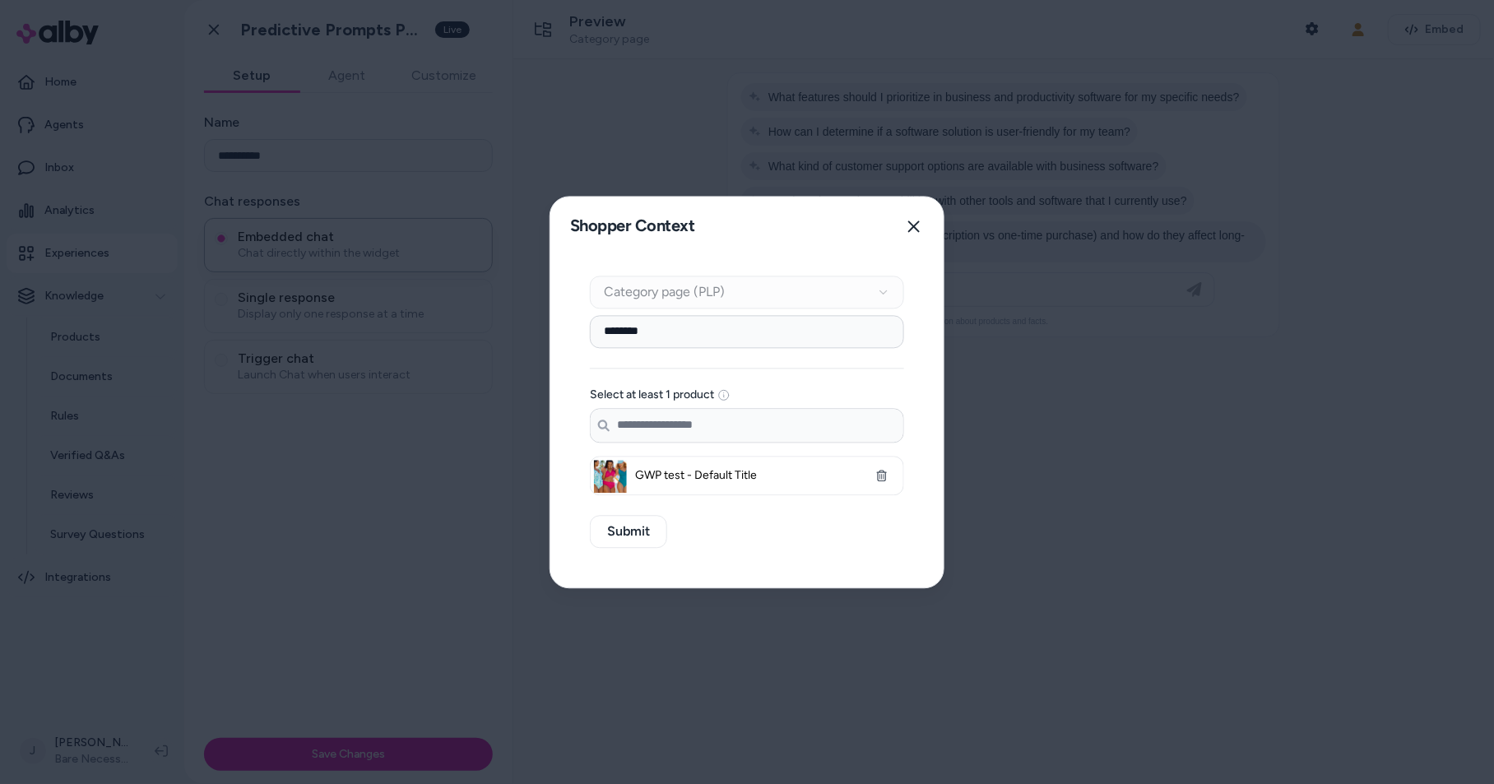
click at [750, 371] on div "******** Select at least 1 product Search products... GWP test - Default Title" at bounding box center [747, 405] width 314 height 180
click at [884, 480] on icon "button" at bounding box center [882, 476] width 12 height 12
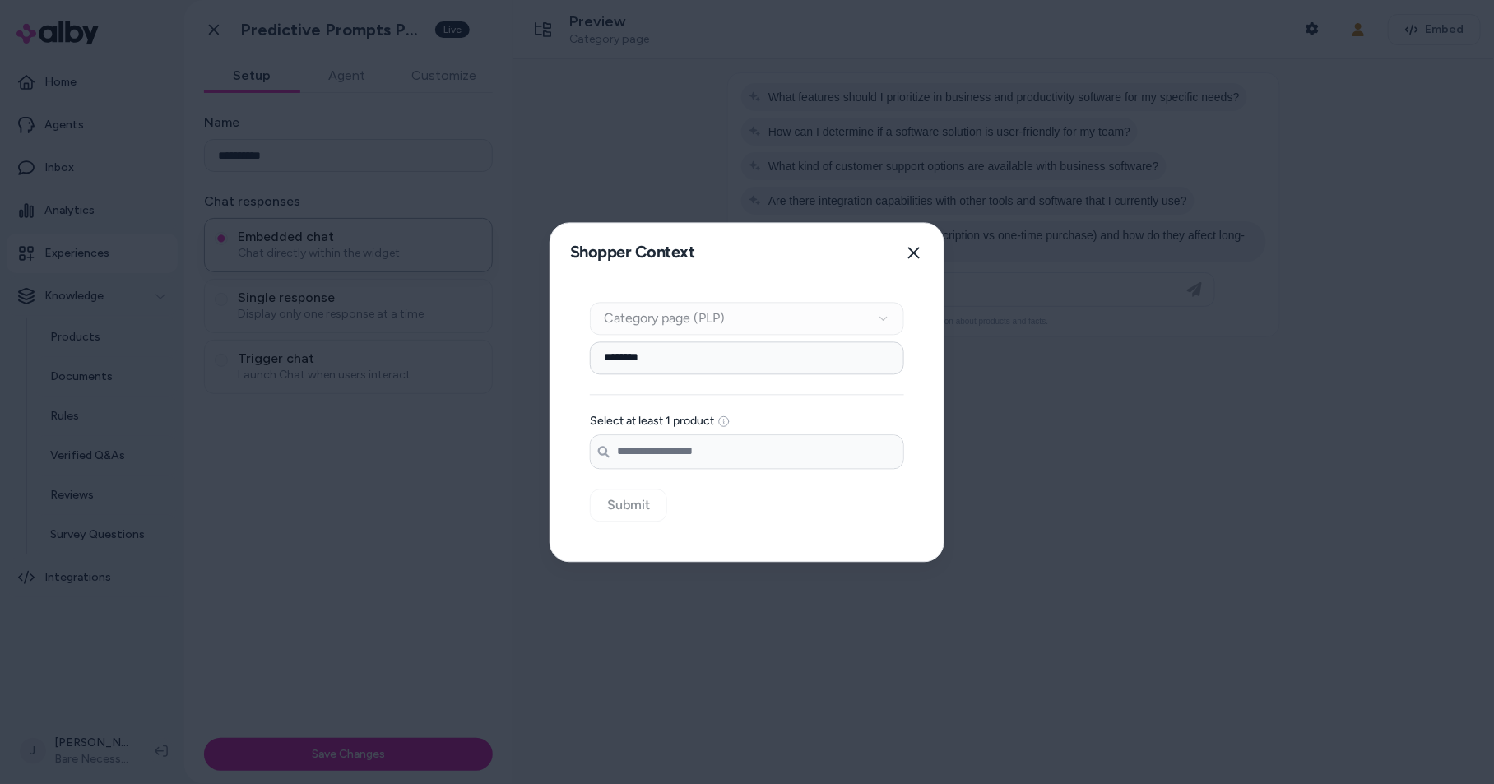
click at [626, 505] on div "Context Type Category page (PLP) Category Setup ******** Select at least 1 prod…" at bounding box center [746, 421] width 393 height 279
drag, startPoint x: 690, startPoint y: 364, endPoint x: 705, endPoint y: 357, distance: 16.2
click at [690, 364] on input "********" at bounding box center [747, 357] width 314 height 33
drag, startPoint x: 689, startPoint y: 357, endPoint x: 577, endPoint y: 350, distance: 112.1
click at [577, 350] on div "Context Type Category page (PLP) Category Setup ******** Select at least 1 prod…" at bounding box center [746, 421] width 393 height 279
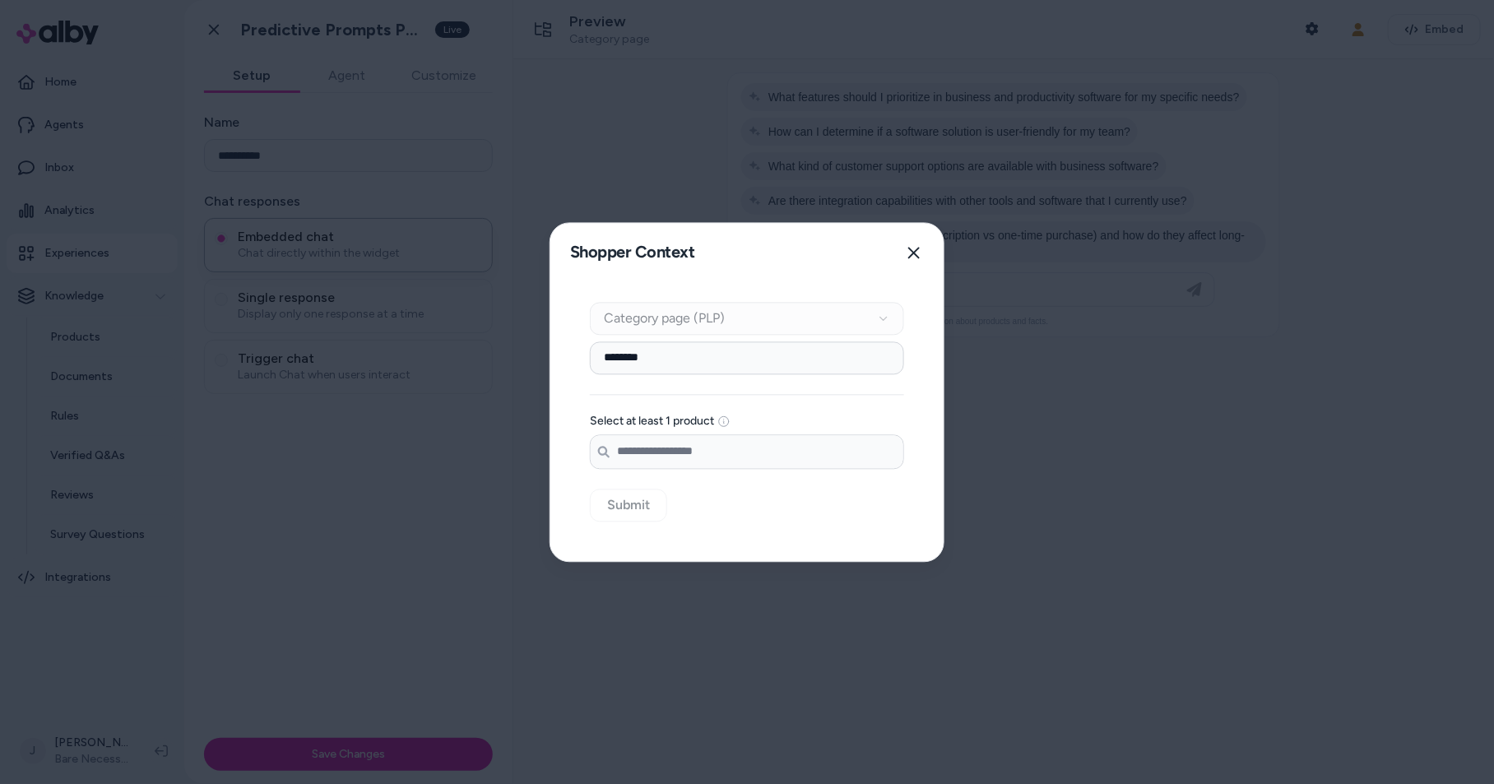
drag, startPoint x: 694, startPoint y: 457, endPoint x: 703, endPoint y: 455, distance: 9.2
click at [695, 457] on input "Search products..." at bounding box center [747, 451] width 313 height 33
click at [712, 452] on input "********" at bounding box center [747, 451] width 313 height 33
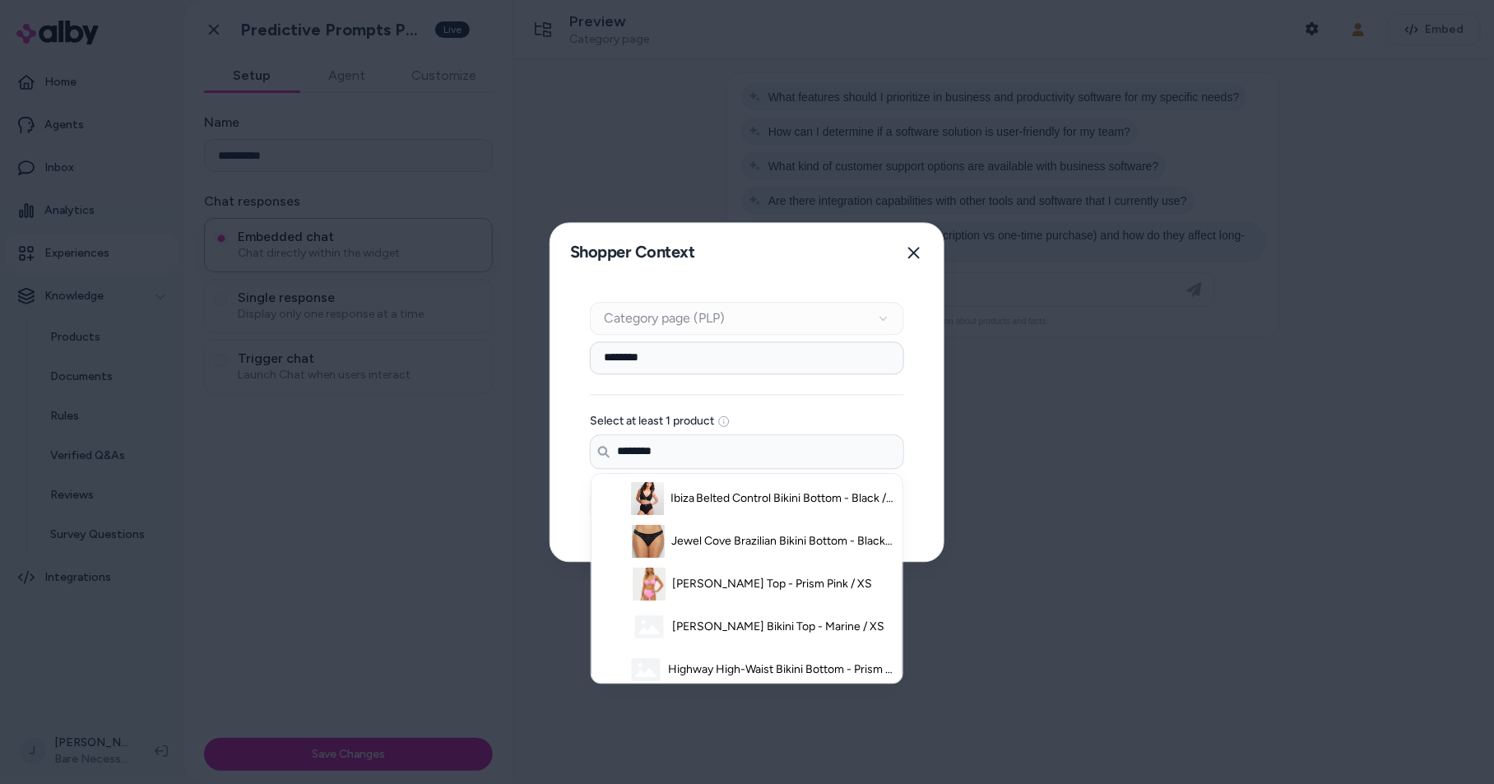
type input "********"
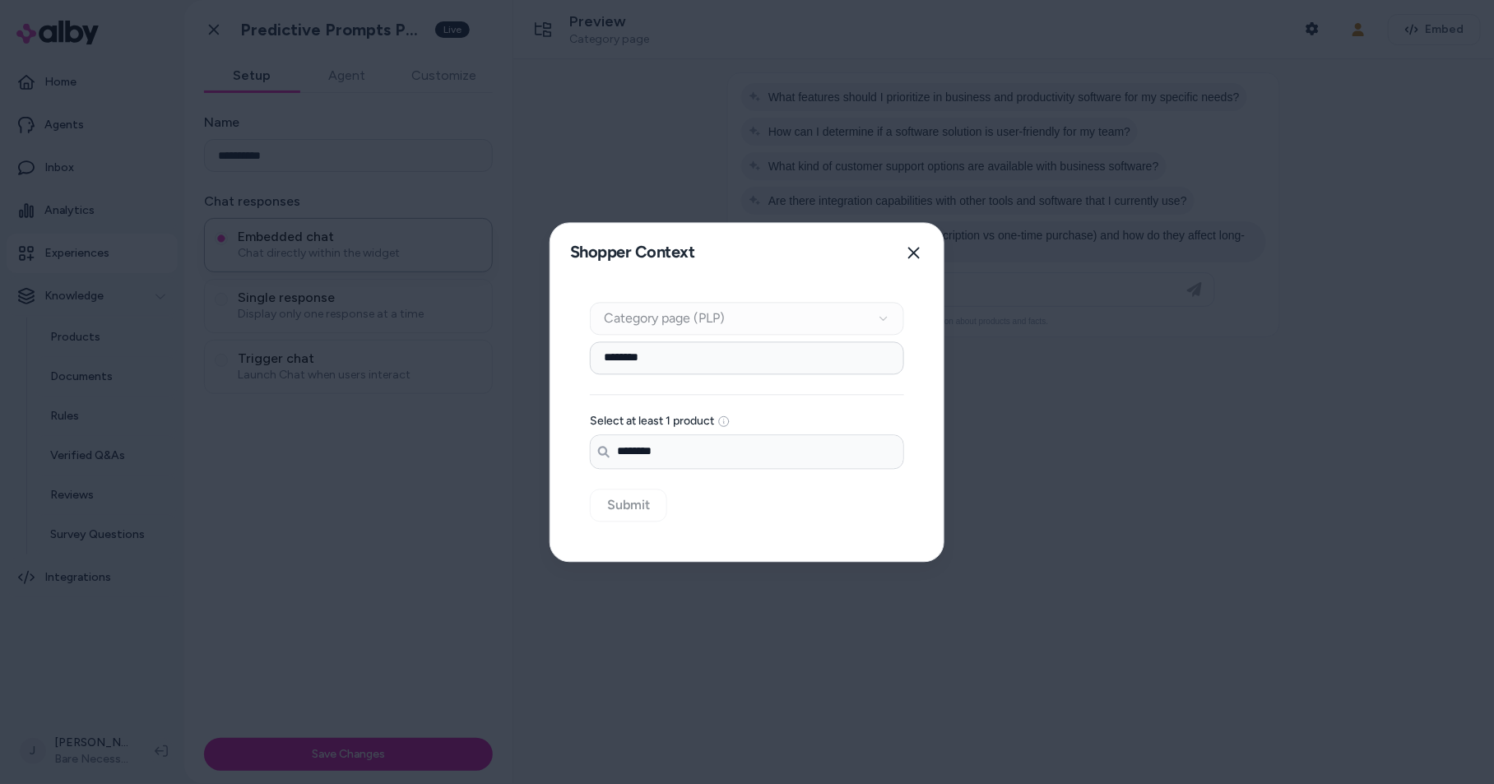
click at [698, 453] on input "********" at bounding box center [747, 451] width 313 height 33
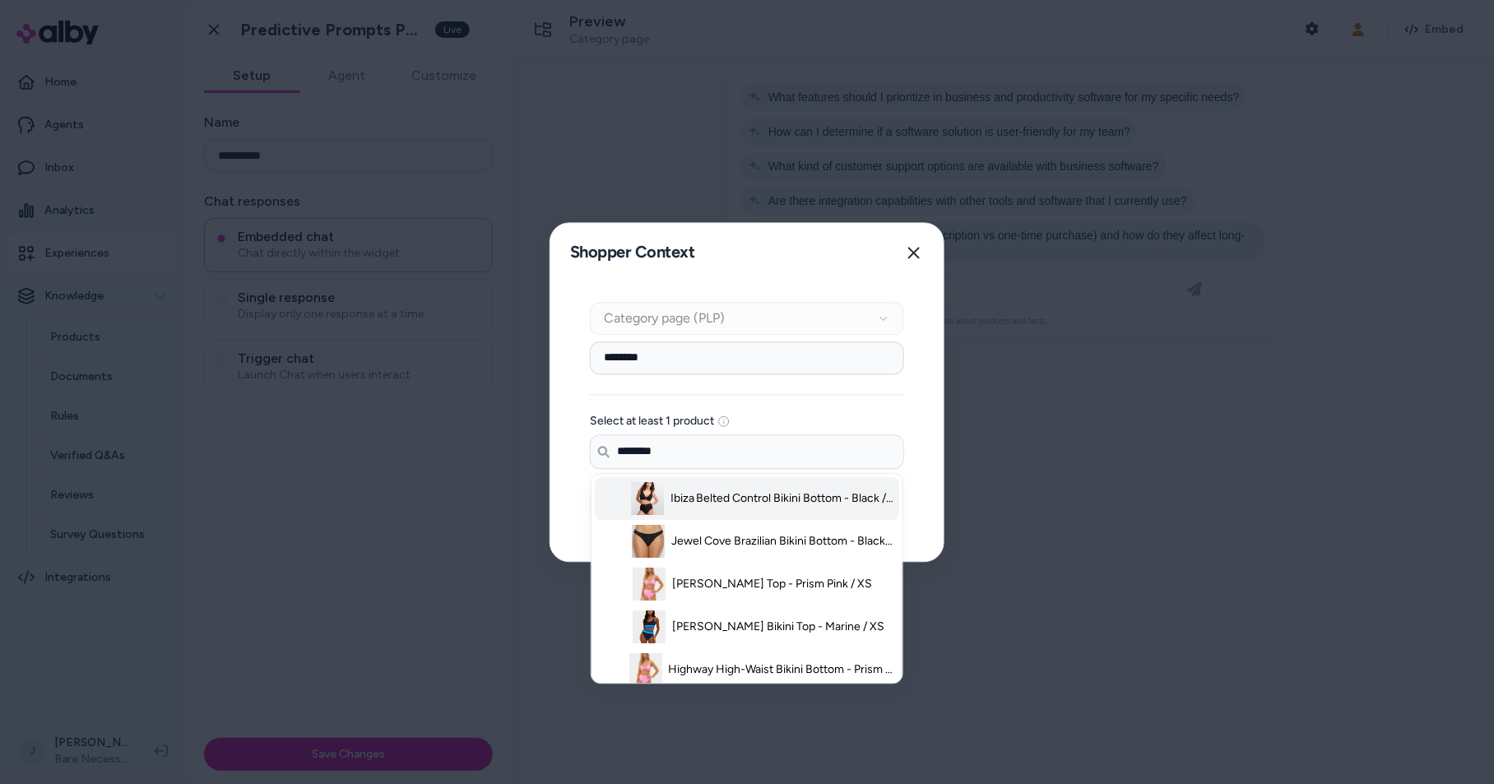
click at [694, 500] on span "Ibiza Belted Control Bikini Bottom - Black / 10/S" at bounding box center [782, 498] width 224 height 16
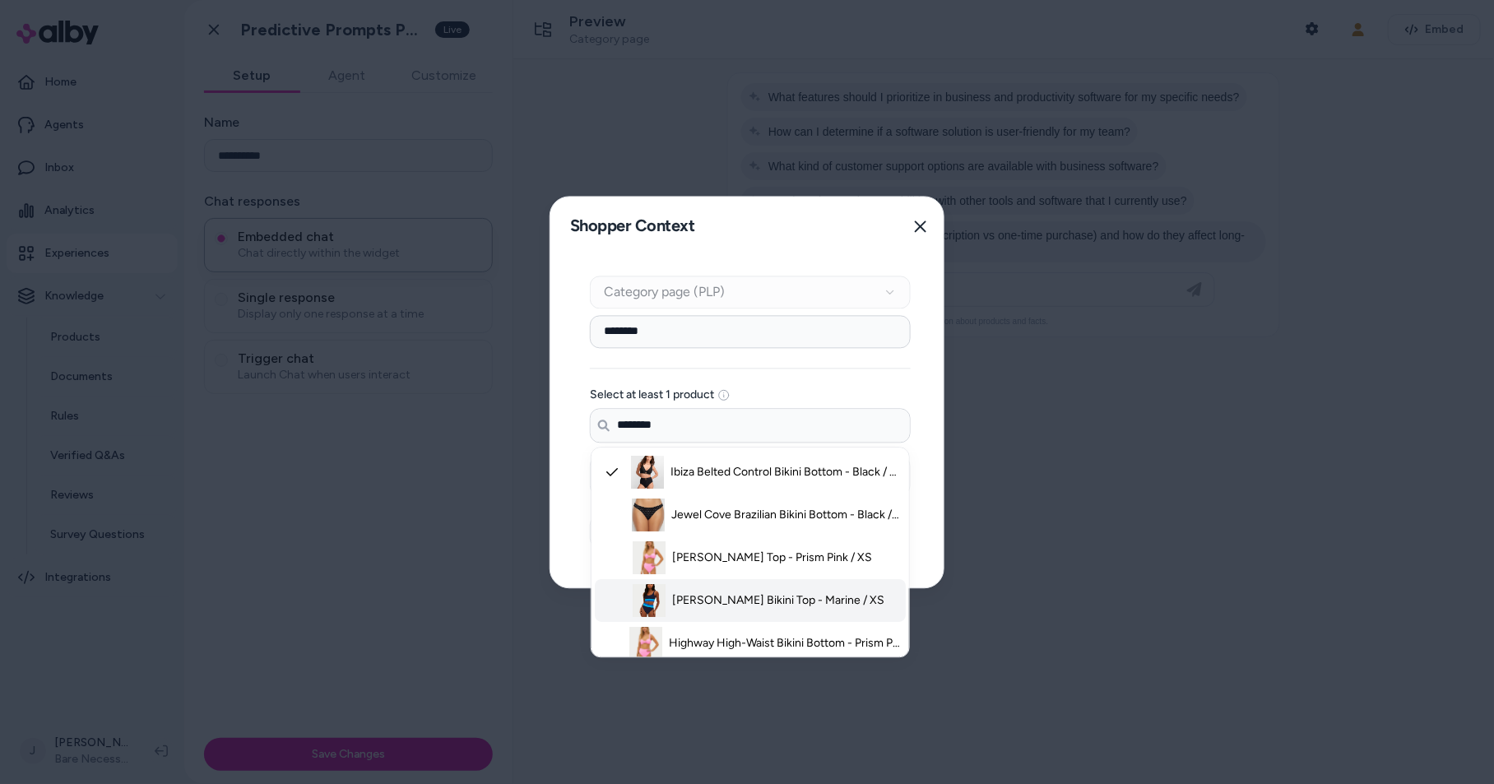
click at [723, 581] on li "Mackenzie Bralette Bikini Top - Marine / XS" at bounding box center [750, 600] width 311 height 43
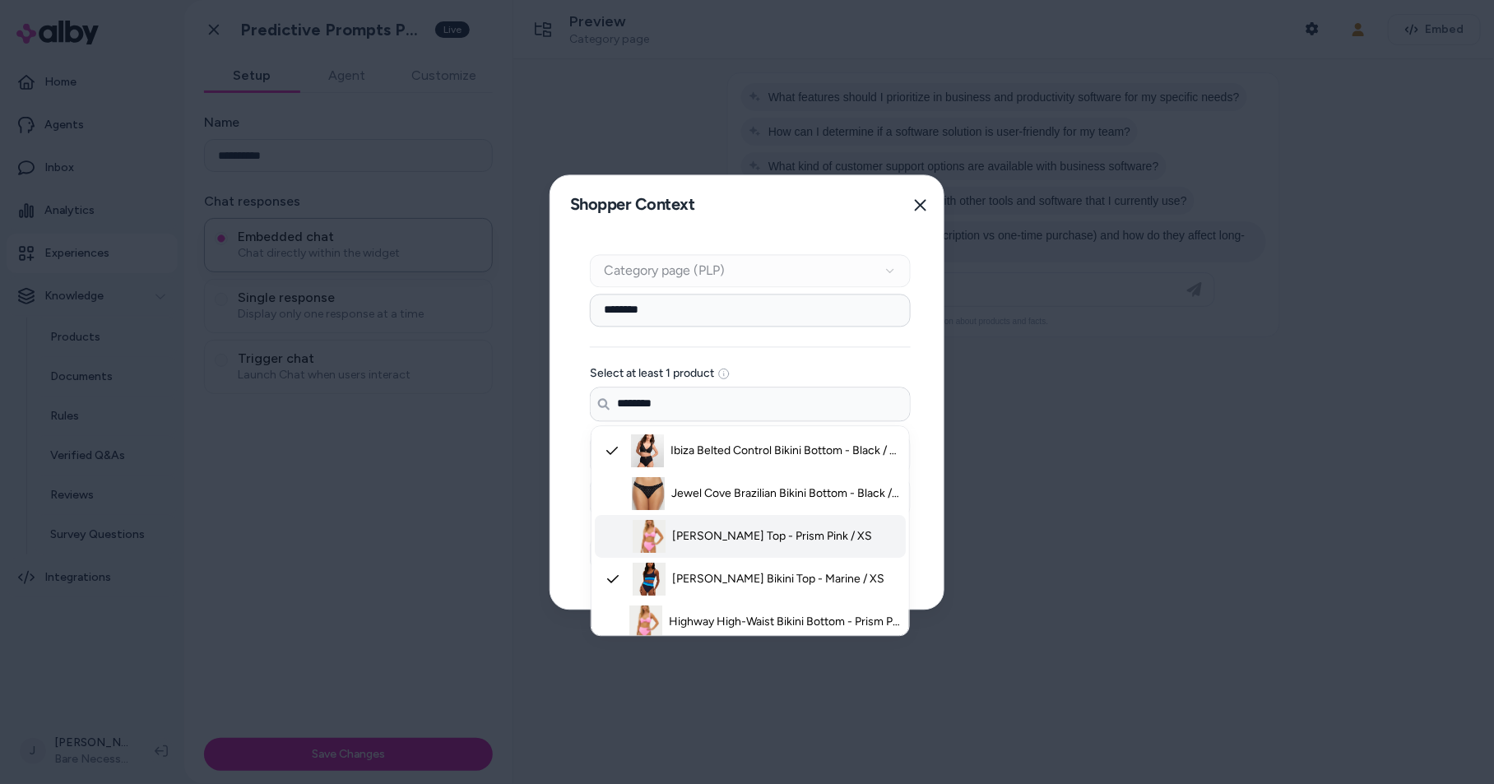
click at [727, 537] on span "Sophia Bikini Top - Prism Pink / XS" at bounding box center [772, 536] width 200 height 16
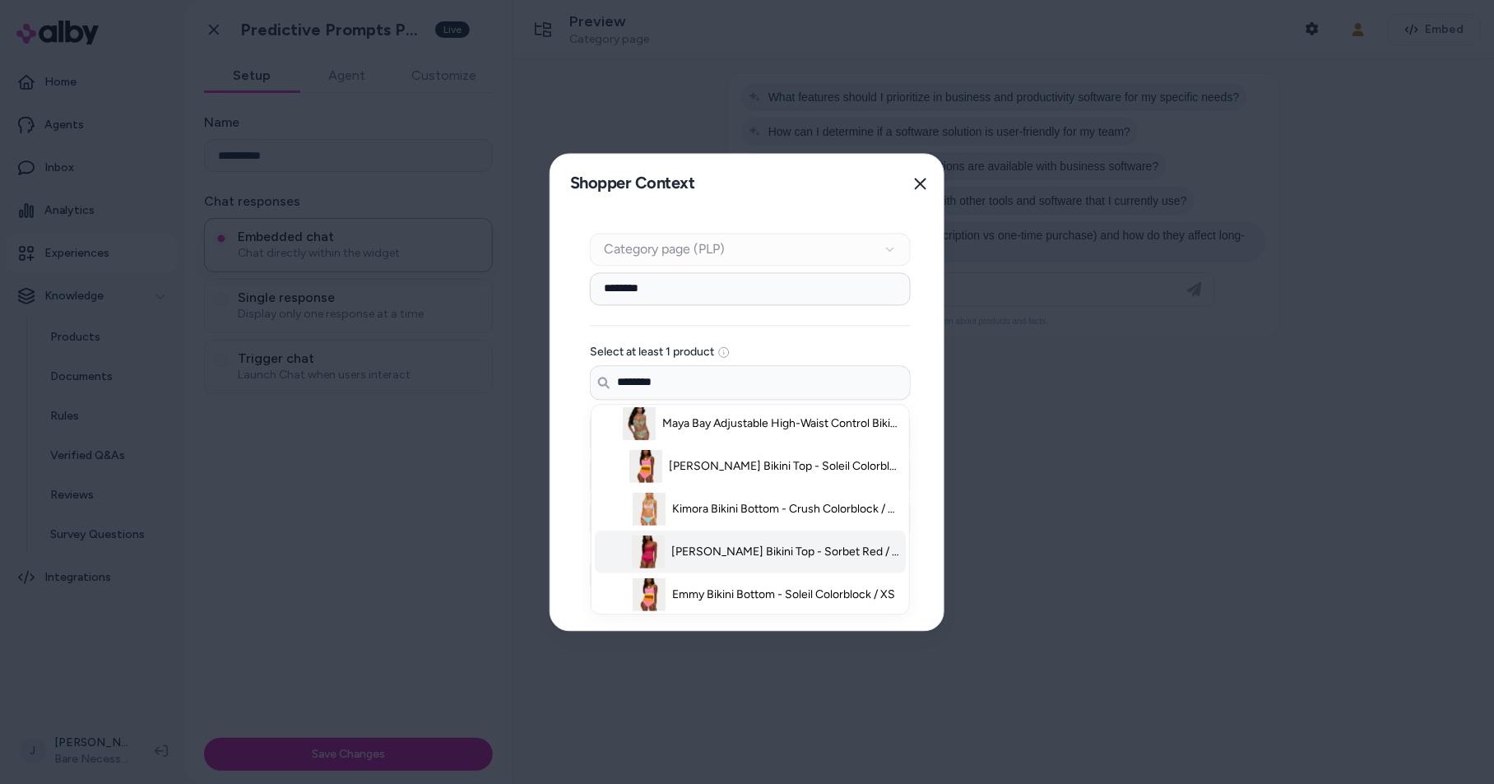
scroll to position [224, 0]
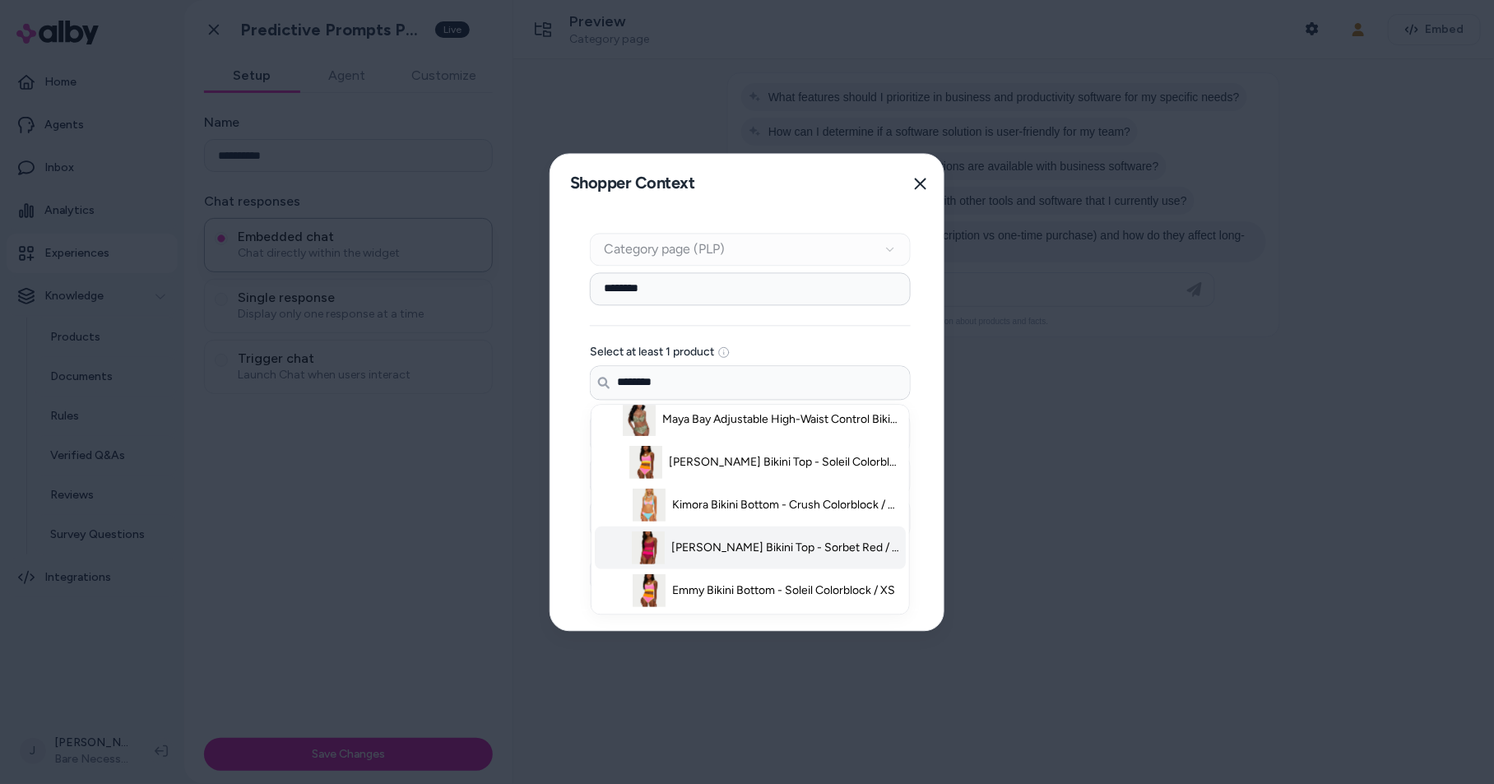
click at [728, 532] on li "Eva Longline Bikini Top - Sorbet Red / XS" at bounding box center [750, 547] width 311 height 43
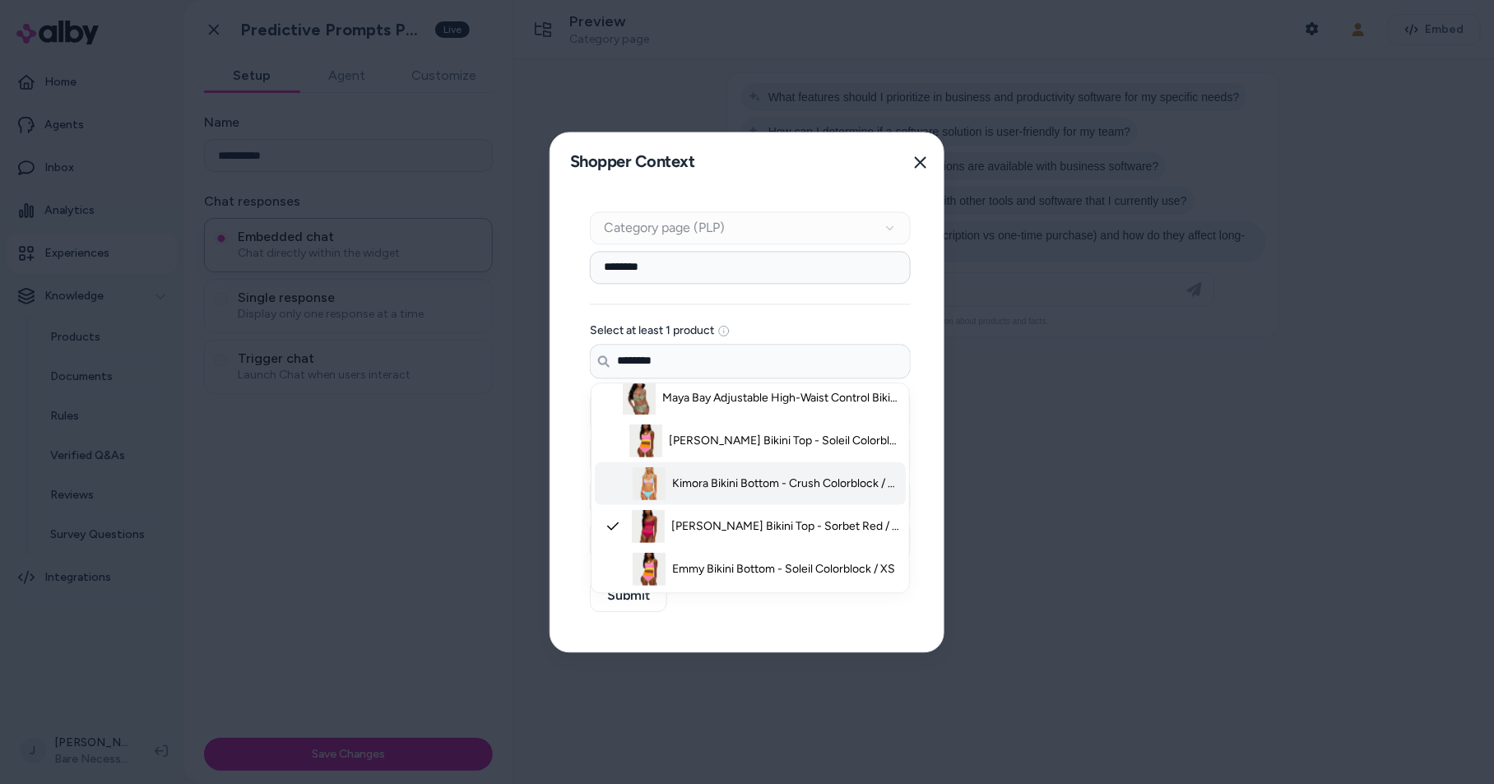
drag, startPoint x: 726, startPoint y: 485, endPoint x: 716, endPoint y: 453, distance: 32.8
click at [725, 485] on span "Kimora Bikini Bottom - Crush Colorblock / XS" at bounding box center [786, 483] width 229 height 16
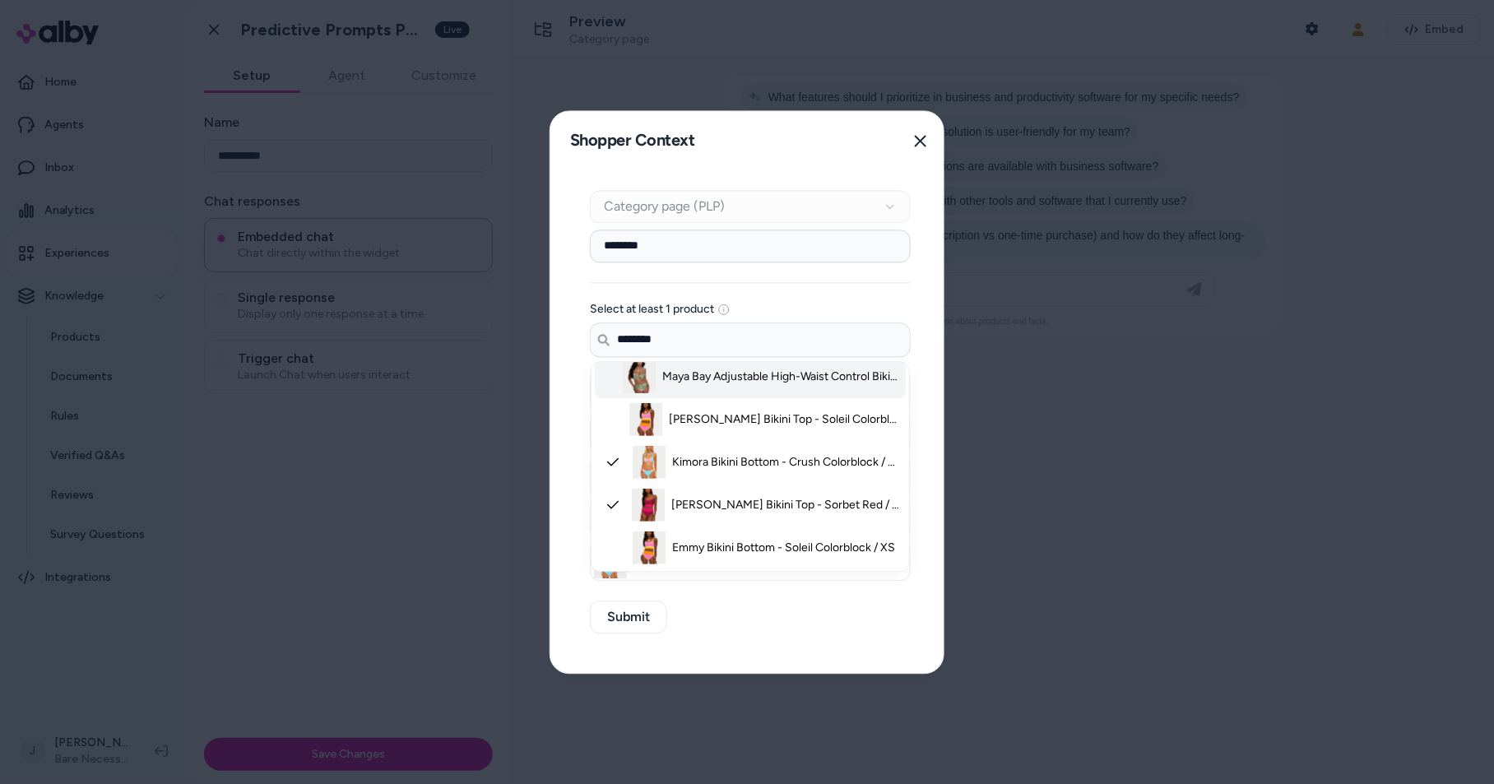
click at [714, 373] on span "Maya Bay Adjustable High-Waist Control Bikini Bottom - Khaki Stripe / 12M" at bounding box center [781, 377] width 239 height 16
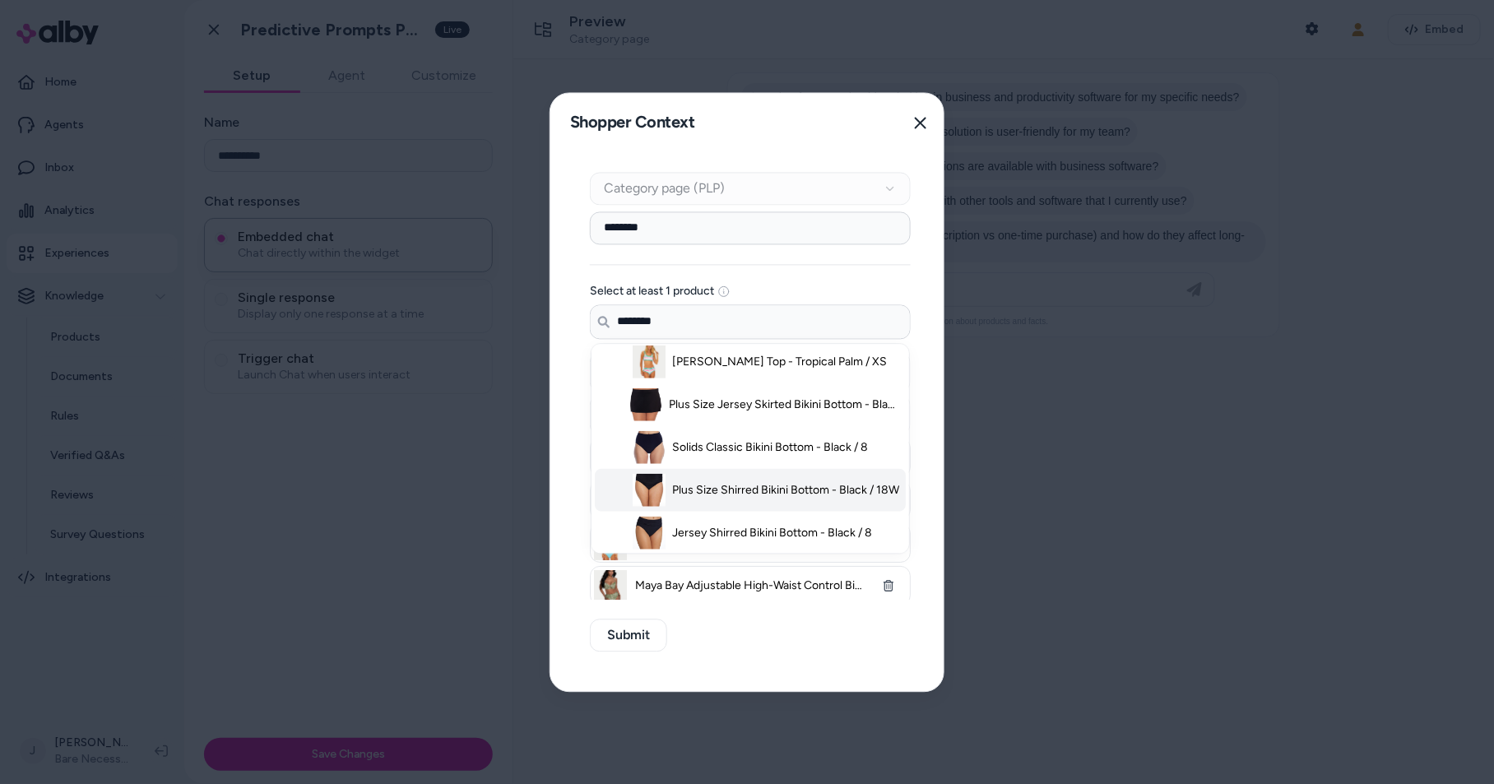
scroll to position [652, 0]
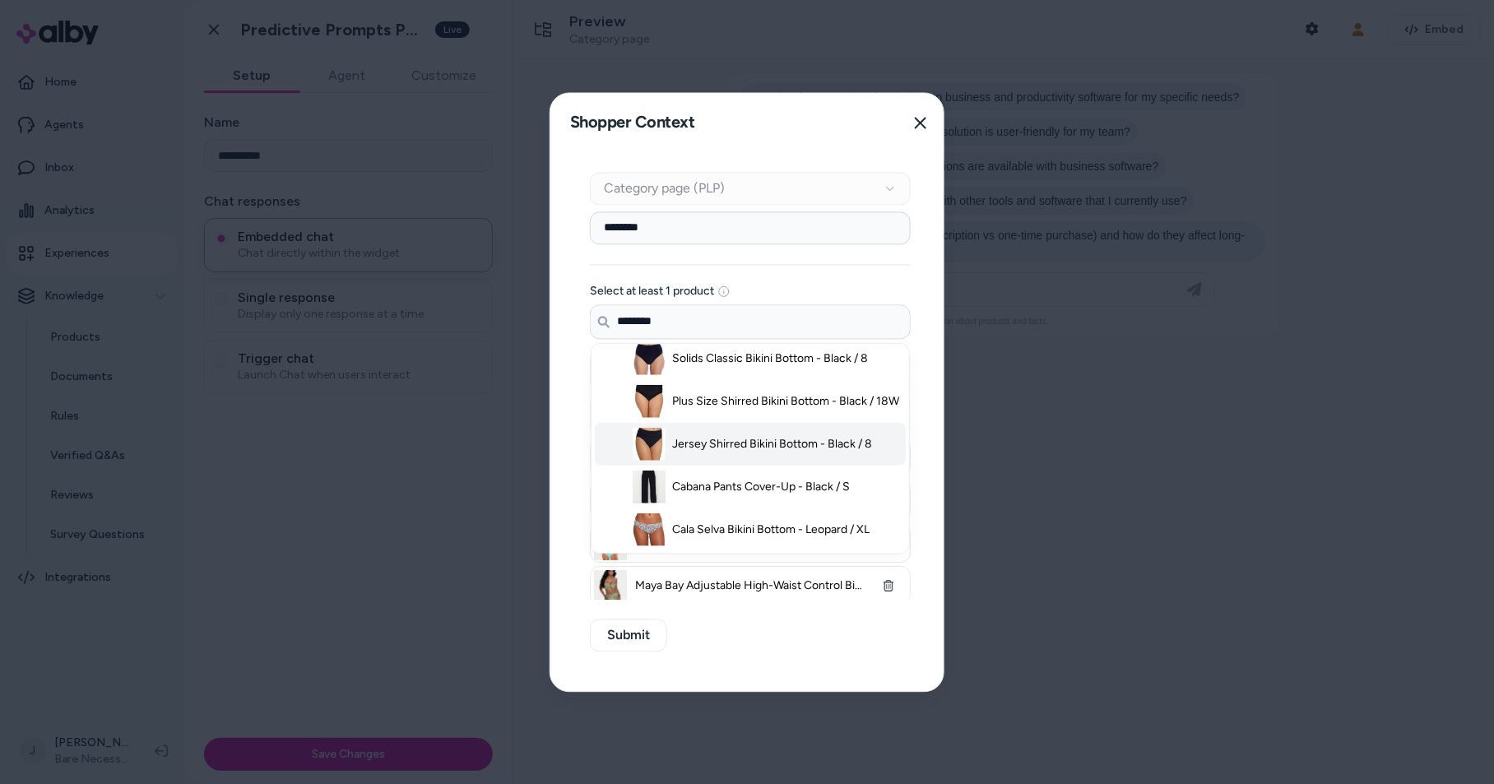
click at [694, 442] on span "Jersey Shirred Bikini Bottom - Black / 8" at bounding box center [772, 443] width 200 height 16
drag, startPoint x: 690, startPoint y: 481, endPoint x: 684, endPoint y: 501, distance: 20.6
click at [690, 482] on span "Cabana Pants Cover-Up - Black / S" at bounding box center [761, 486] width 178 height 16
click at [685, 521] on span "Cala Selva Bikini Bottom - Leopard / XL" at bounding box center [770, 529] width 197 height 16
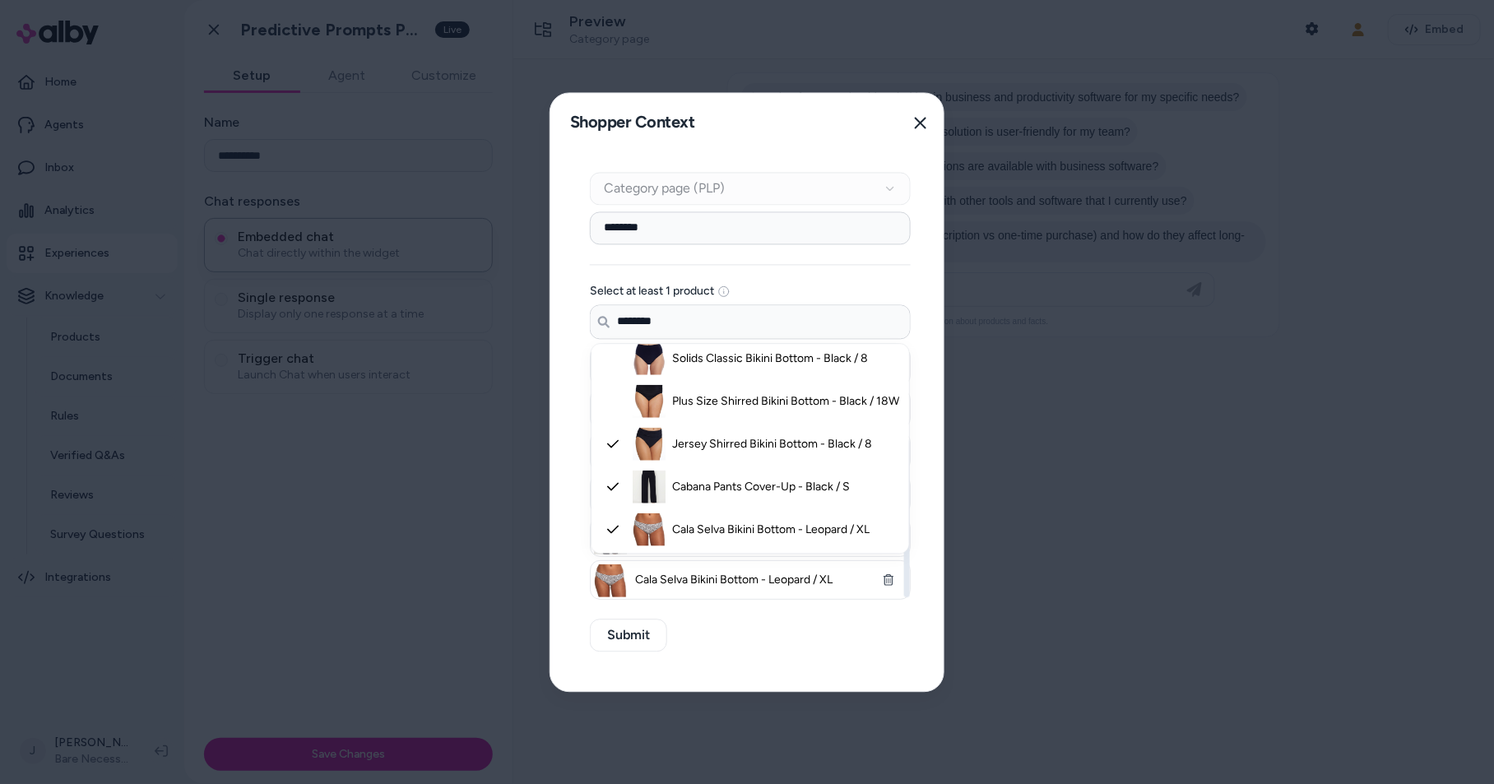
drag, startPoint x: 765, startPoint y: 649, endPoint x: 753, endPoint y: 647, distance: 12.6
click at [760, 647] on div "Context Type Category page (PLP) Category Setup ******** Select at least 1 prod…" at bounding box center [750, 421] width 400 height 539
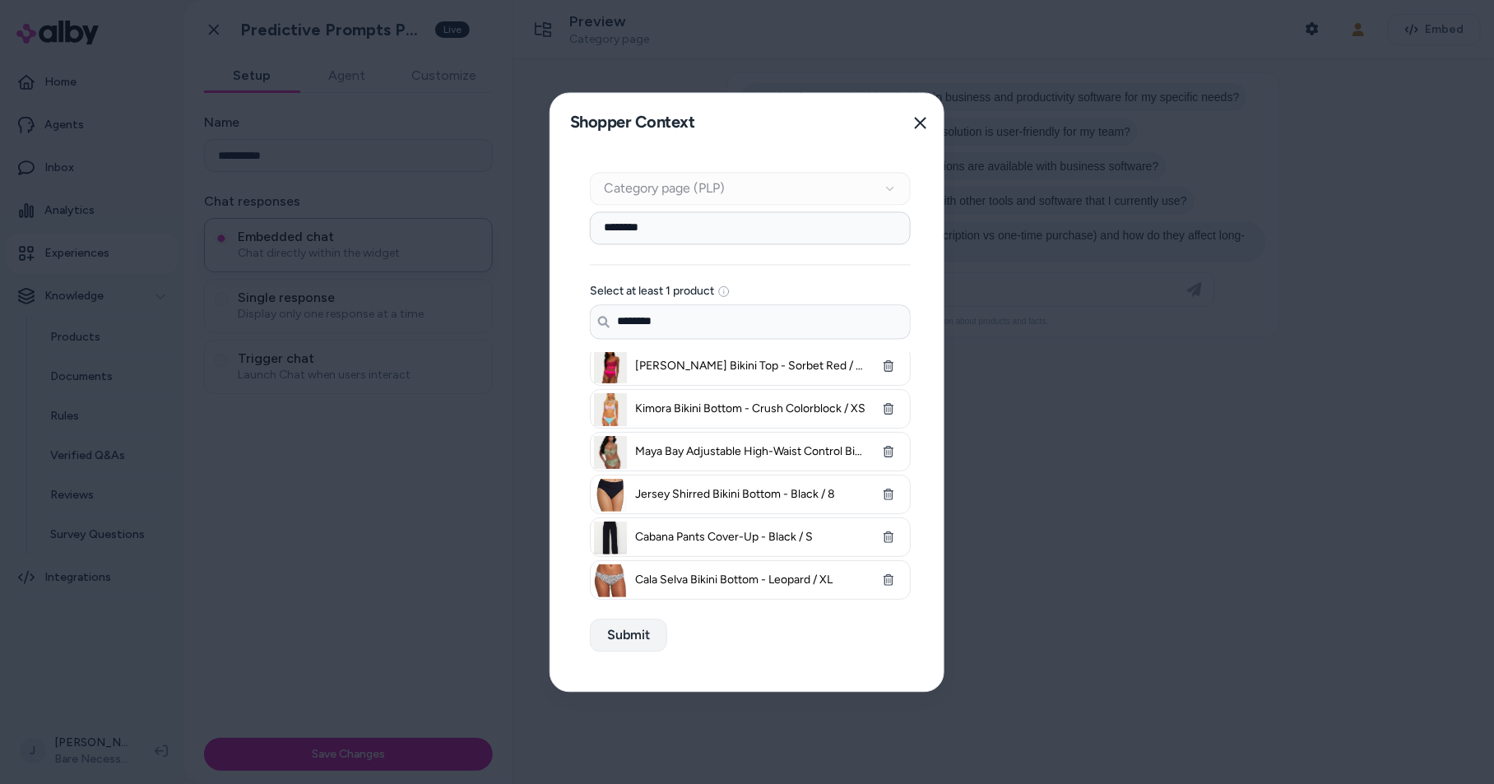
click at [622, 635] on button "Submit" at bounding box center [628, 635] width 77 height 33
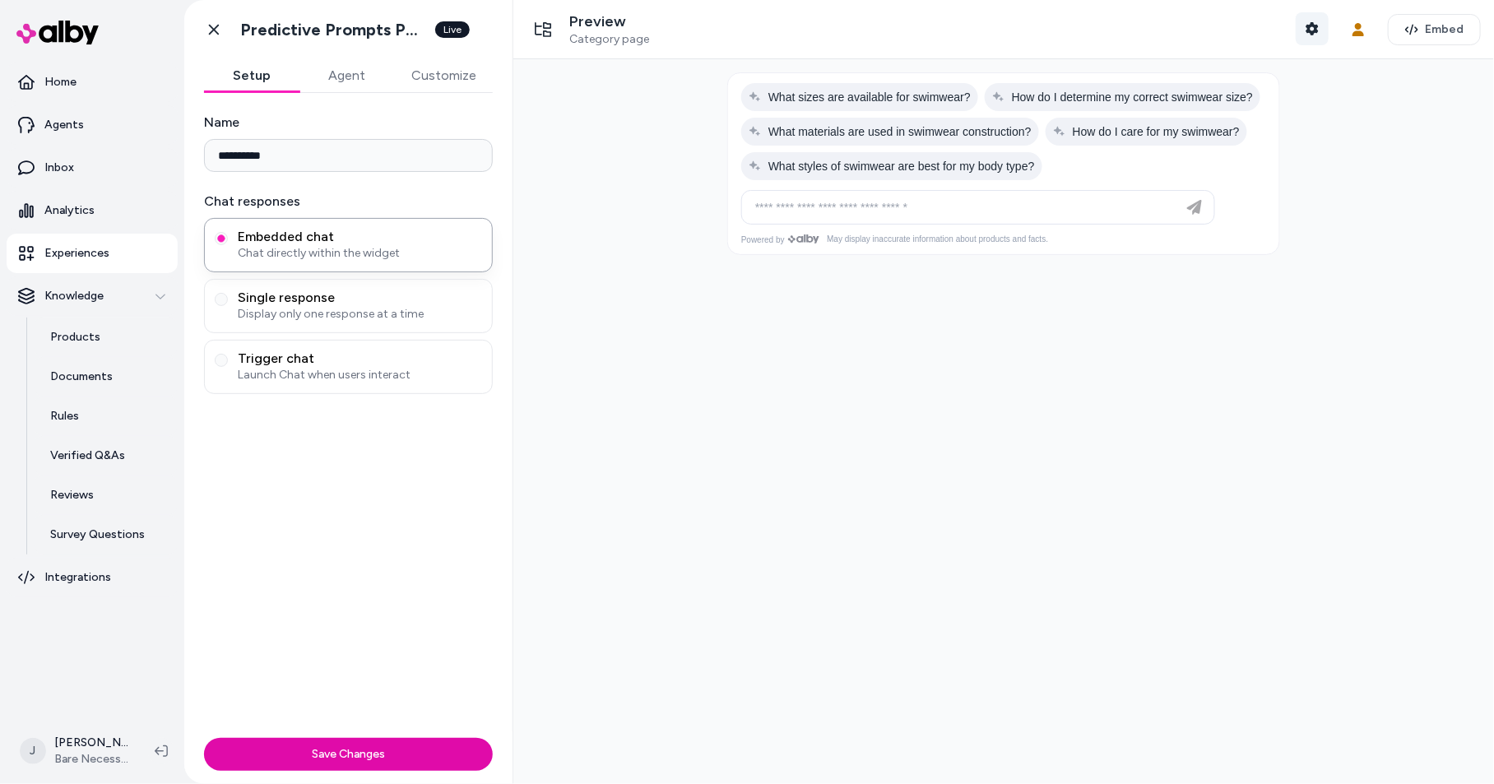
click at [1311, 29] on icon "button" at bounding box center [1312, 28] width 13 height 13
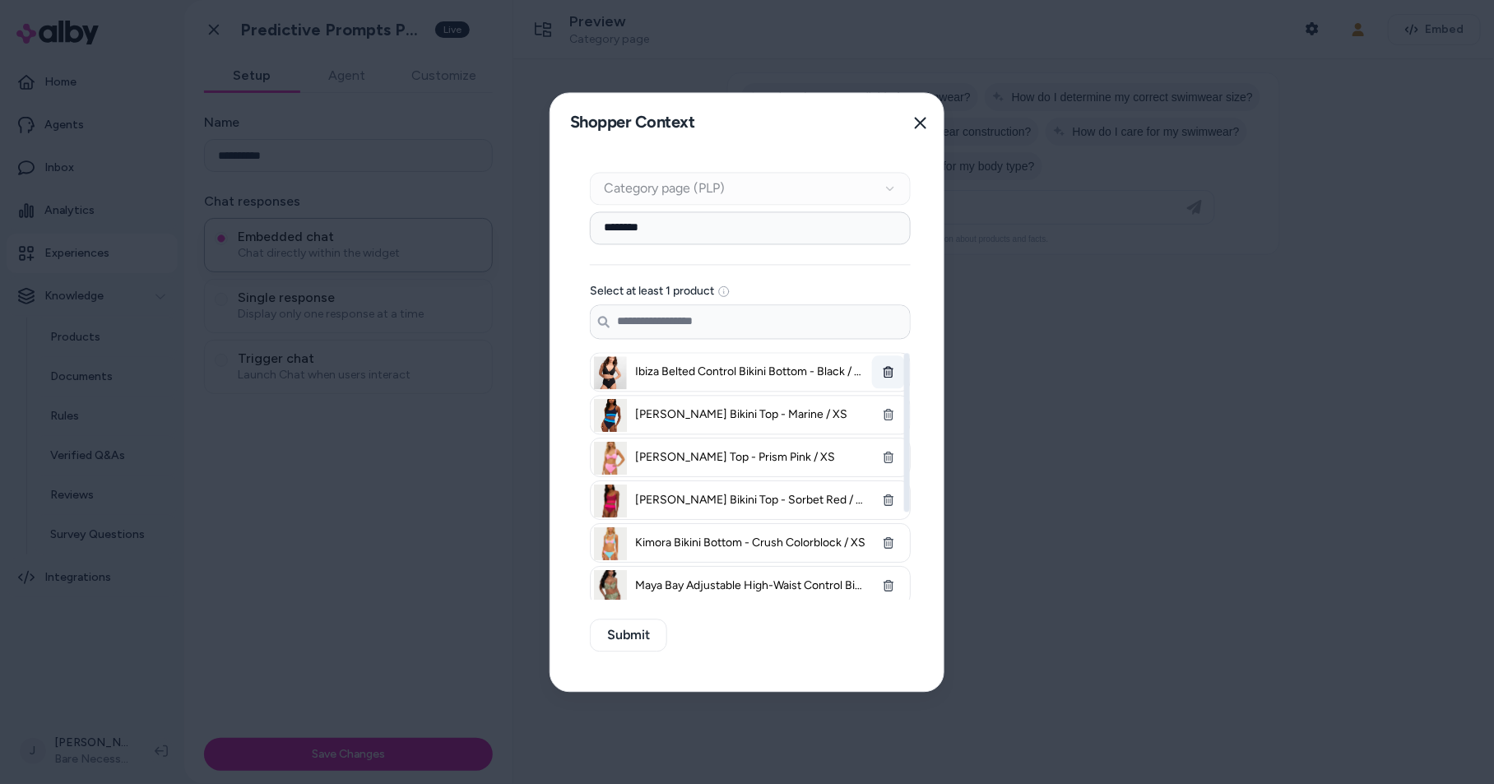
click at [882, 371] on button "button" at bounding box center [888, 371] width 33 height 33
click at [883, 371] on icon "button" at bounding box center [889, 372] width 12 height 12
click at [884, 371] on icon "button" at bounding box center [889, 372] width 12 height 12
click at [885, 395] on li "Kimora Bikini Bottom - Crush Colorblock / XS" at bounding box center [750, 414] width 321 height 39
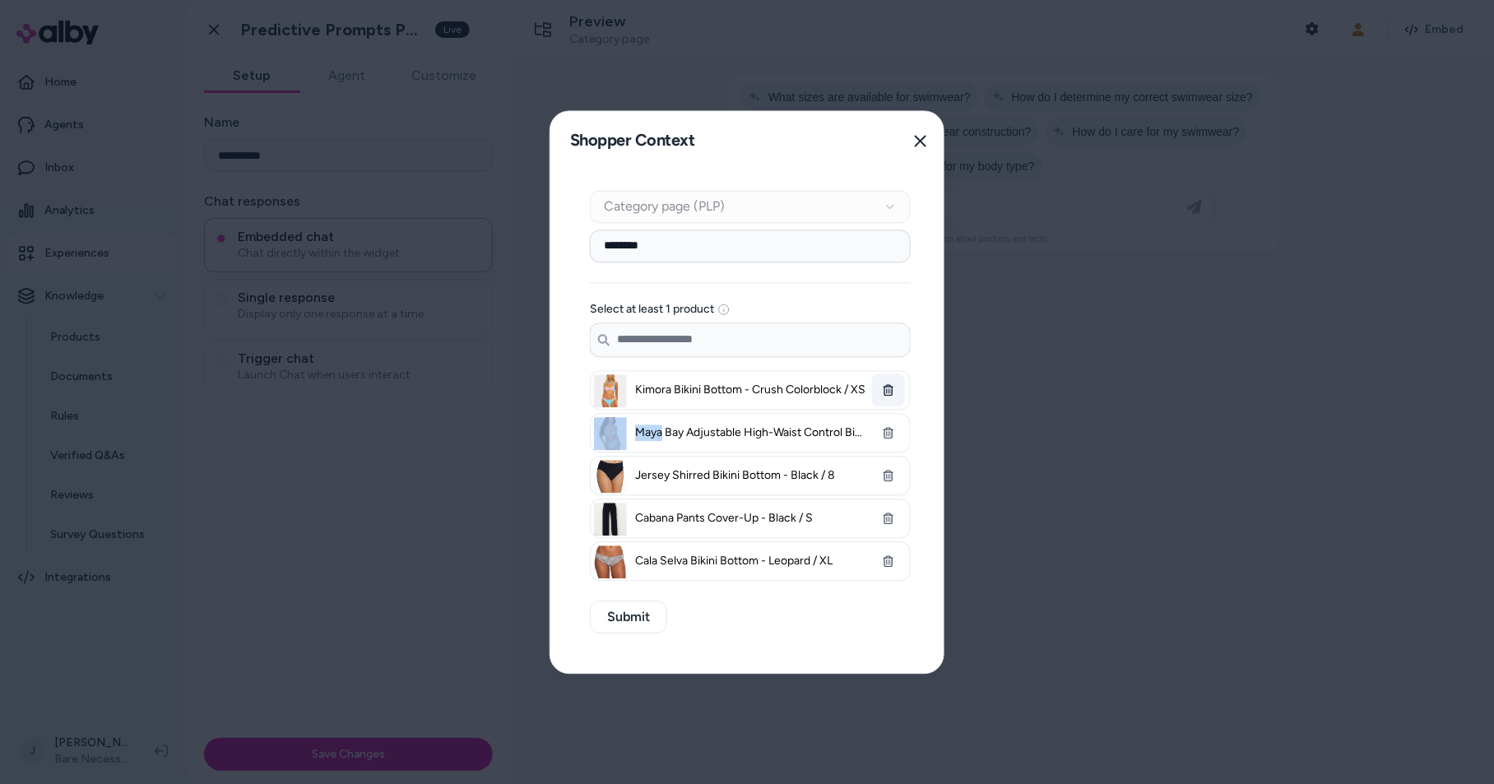
drag, startPoint x: 885, startPoint y: 371, endPoint x: 887, endPoint y: 387, distance: 16.5
click at [885, 372] on li "Kimora Bikini Bottom - Crush Colorblock / XS" at bounding box center [750, 389] width 321 height 39
click at [888, 399] on button "button" at bounding box center [888, 389] width 33 height 33
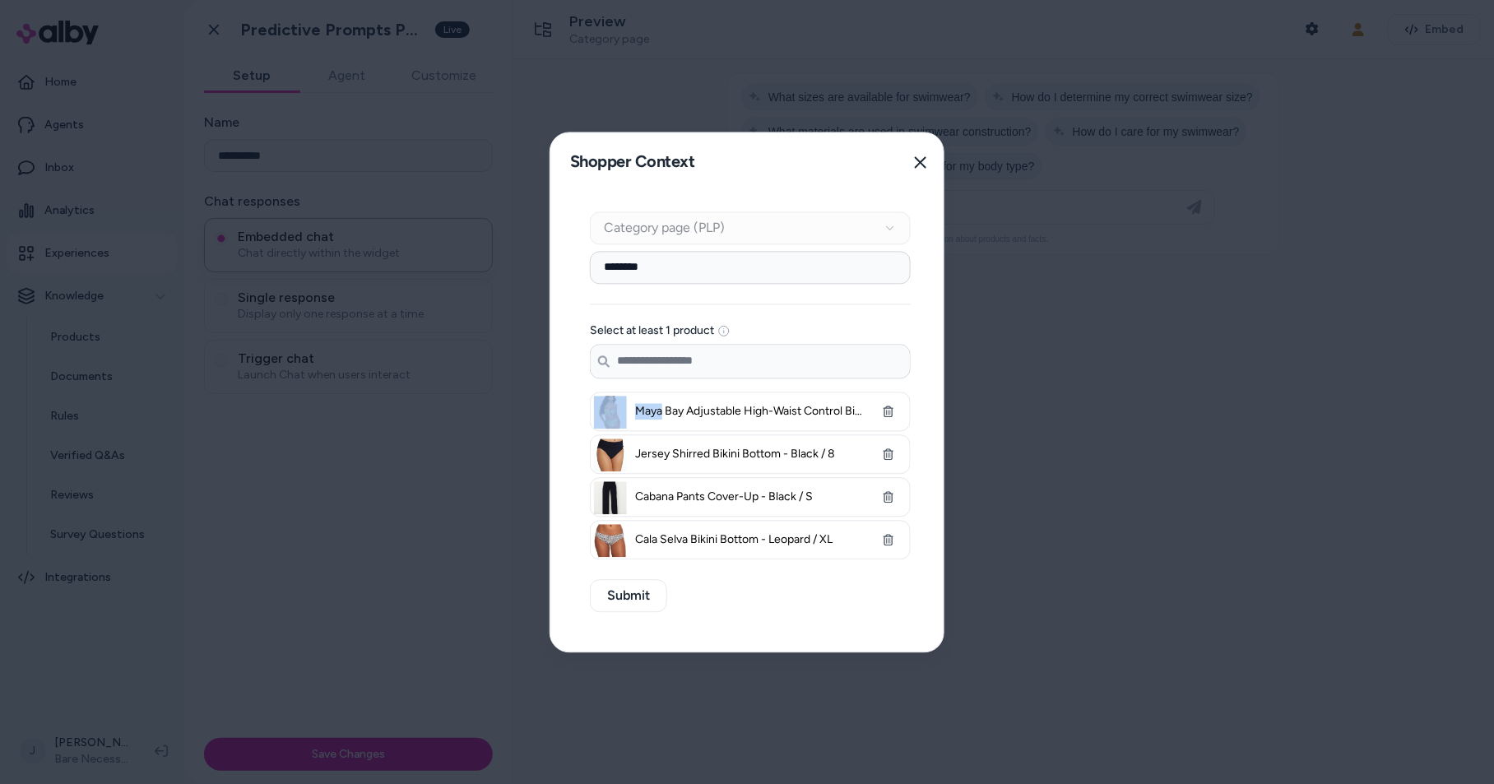
click at [889, 397] on button "button" at bounding box center [888, 411] width 33 height 33
click at [889, 378] on div "Search products..." at bounding box center [750, 361] width 321 height 35
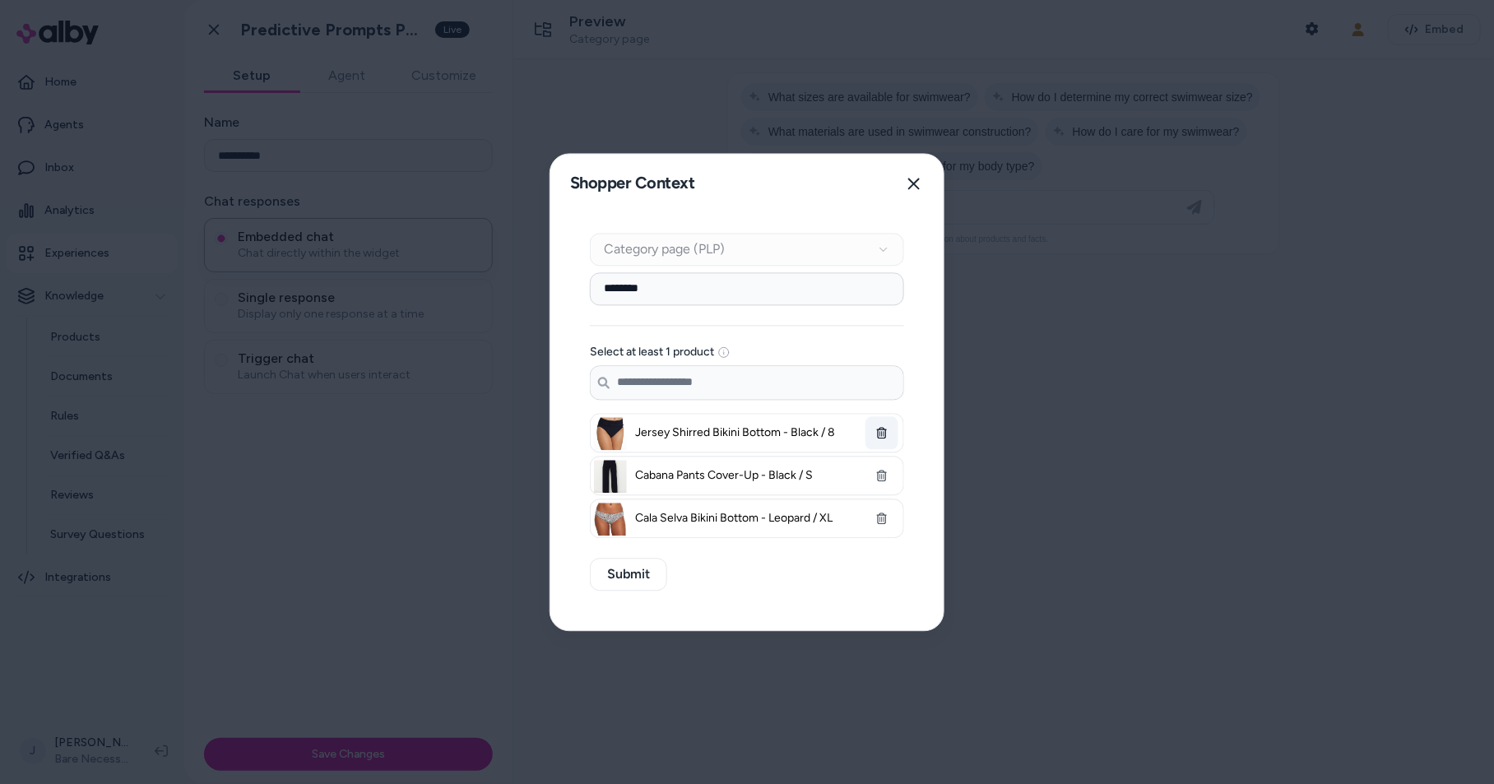
drag, startPoint x: 891, startPoint y: 408, endPoint x: 887, endPoint y: 424, distance: 16.2
click at [887, 420] on div "Select at least 1 product Search products... Jersey Shirred Bikini Bottom - Bla…" at bounding box center [747, 442] width 314 height 192
click at [888, 429] on button "button" at bounding box center [881, 432] width 33 height 33
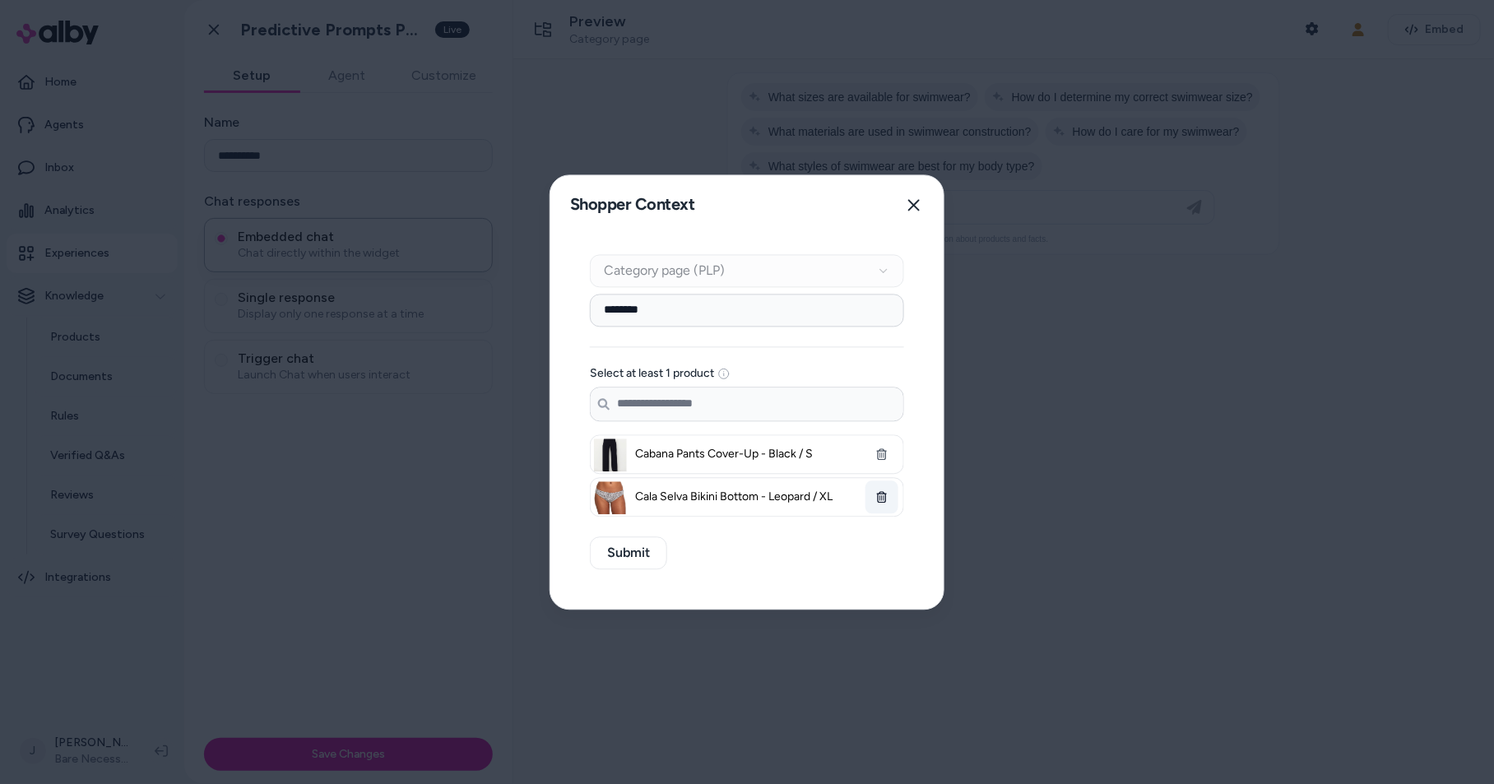
drag, startPoint x: 884, startPoint y: 443, endPoint x: 885, endPoint y: 463, distance: 19.8
click at [884, 447] on button "button" at bounding box center [881, 454] width 33 height 33
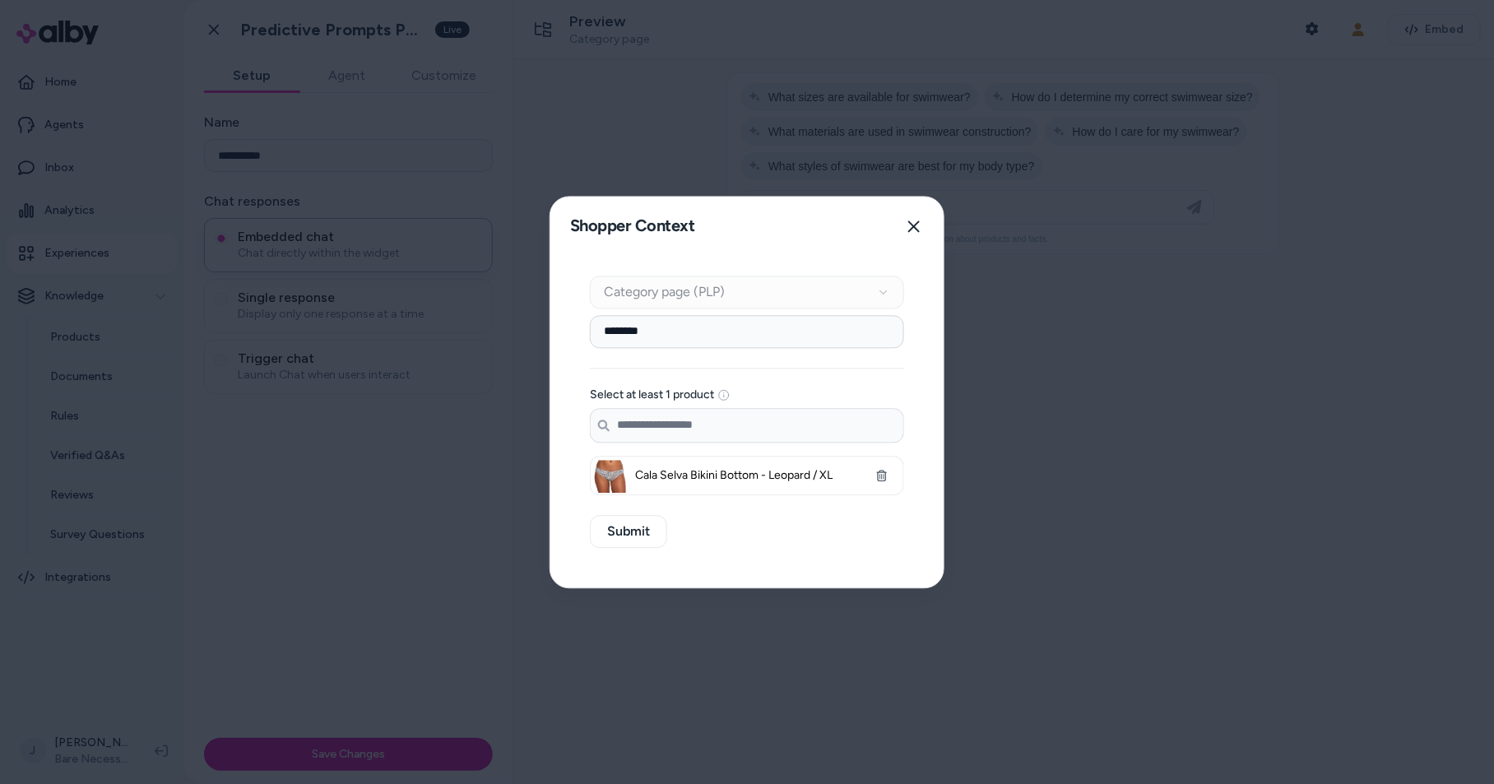
drag, startPoint x: 884, startPoint y: 467, endPoint x: 887, endPoint y: 478, distance: 11.0
click at [887, 473] on button "button" at bounding box center [881, 475] width 33 height 33
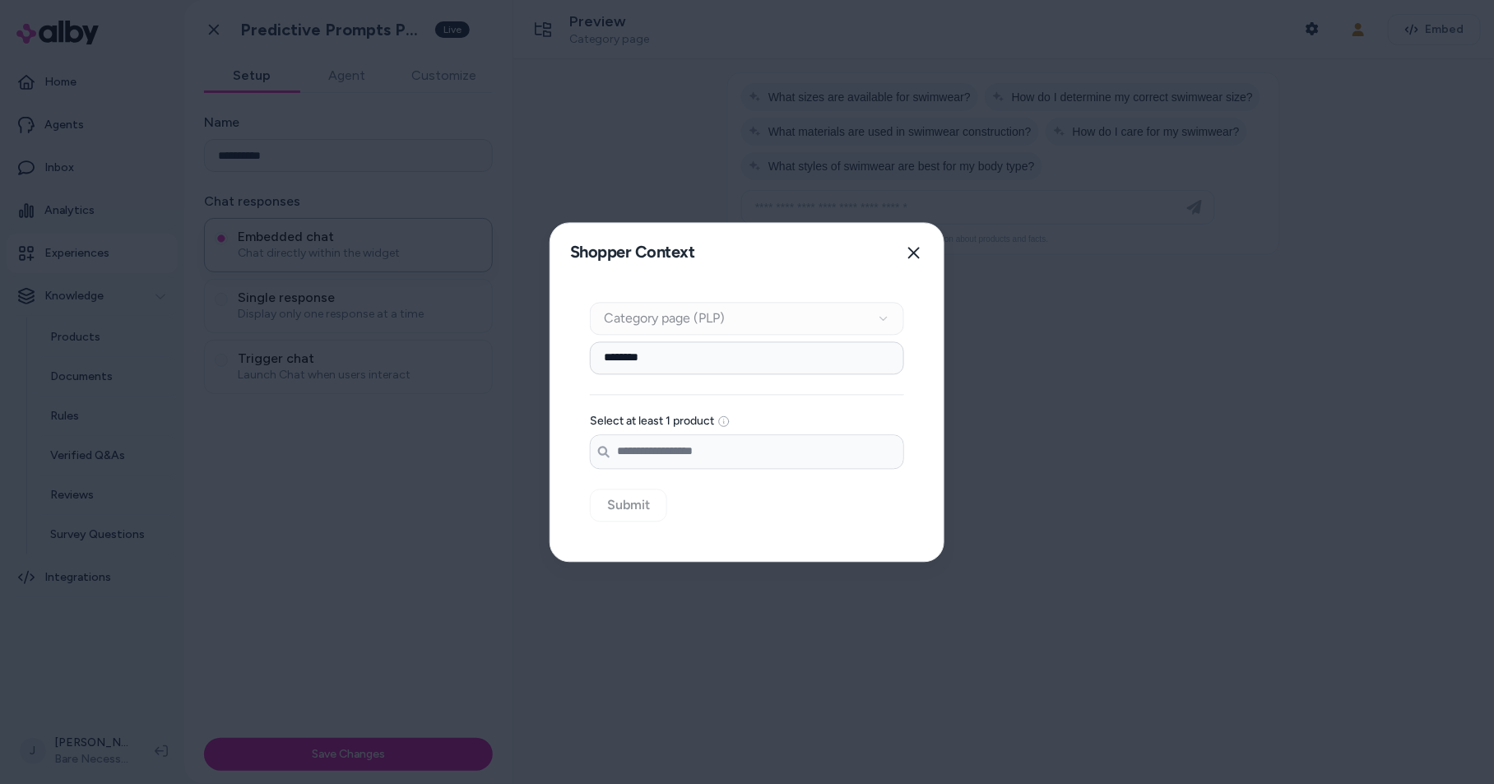
click at [832, 450] on input "Search products..." at bounding box center [747, 451] width 313 height 33
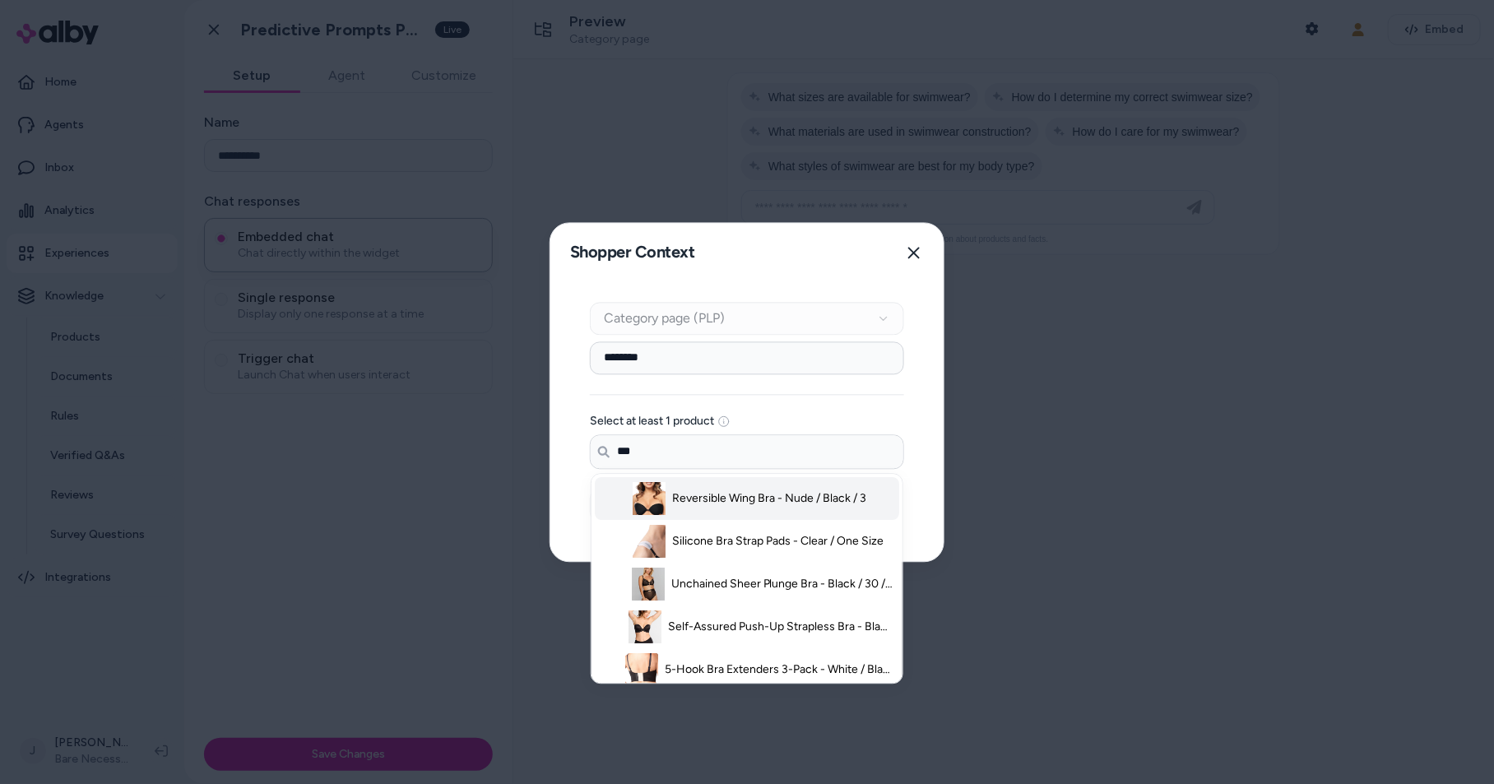
drag, startPoint x: 782, startPoint y: 492, endPoint x: 763, endPoint y: 537, distance: 49.0
click at [782, 493] on span "Reversible Wing Bra - Nude / Black / 3" at bounding box center [769, 498] width 194 height 16
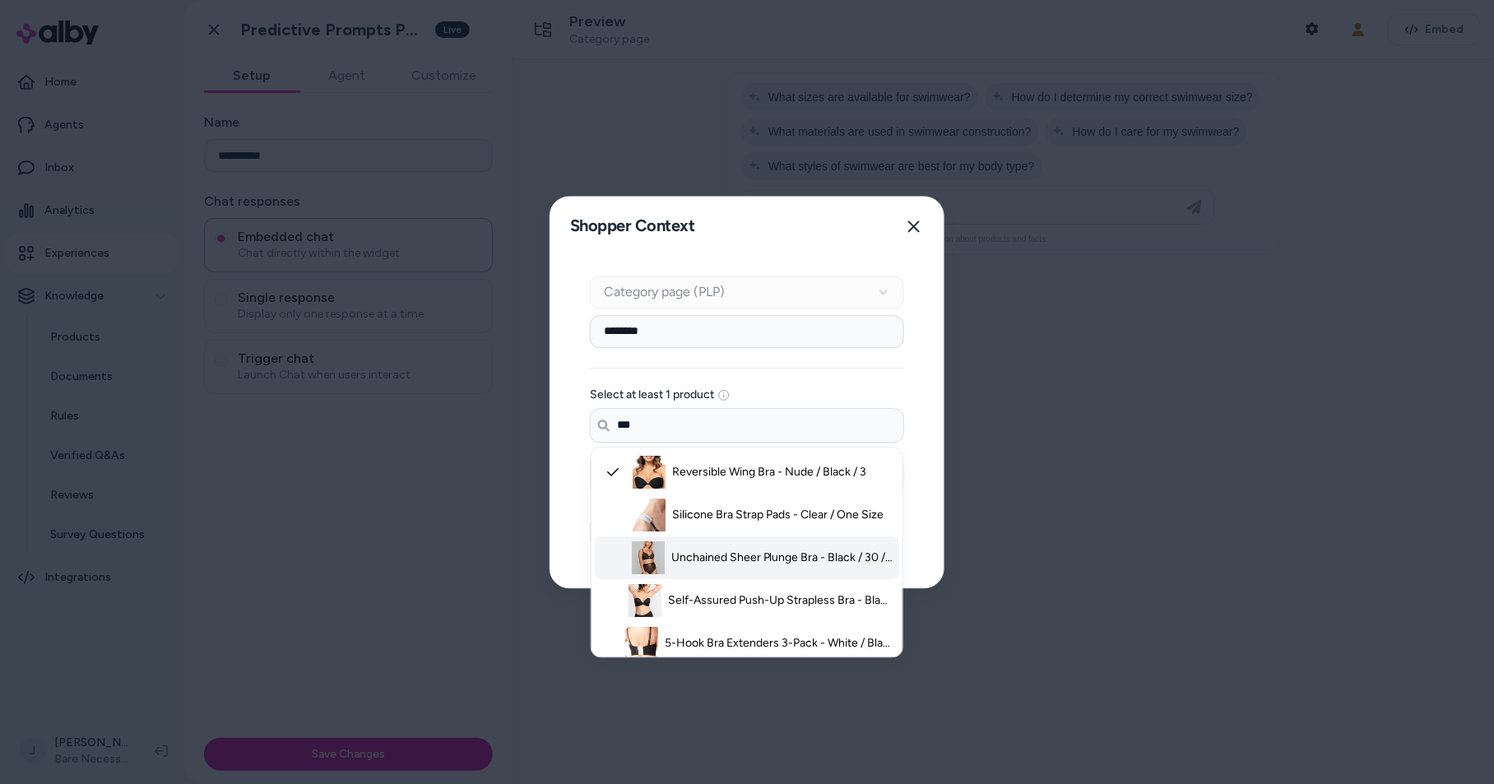
click at [763, 537] on li "Unchained Sheer Plunge Bra - Black / 30 / DD" at bounding box center [747, 557] width 304 height 43
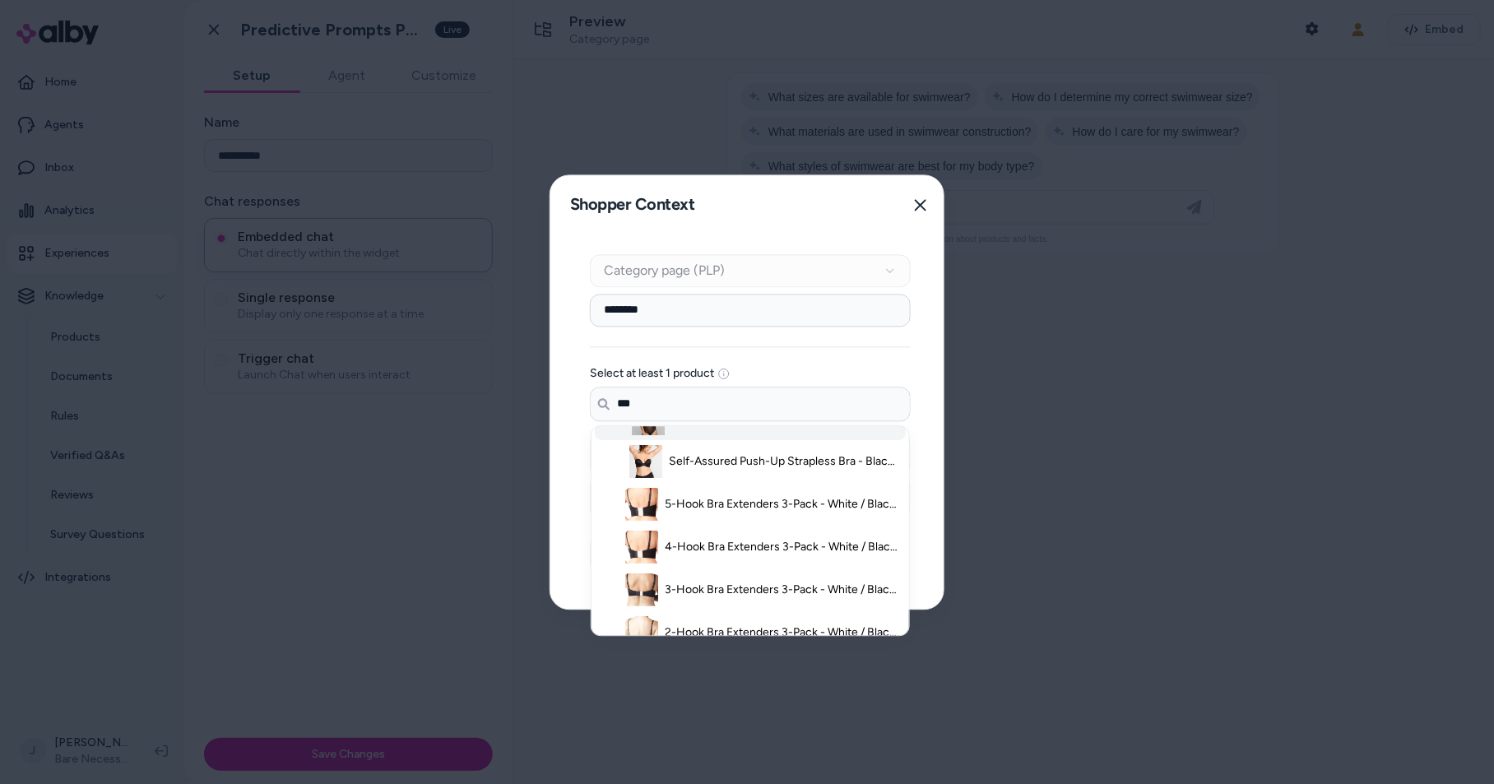
scroll to position [150, 0]
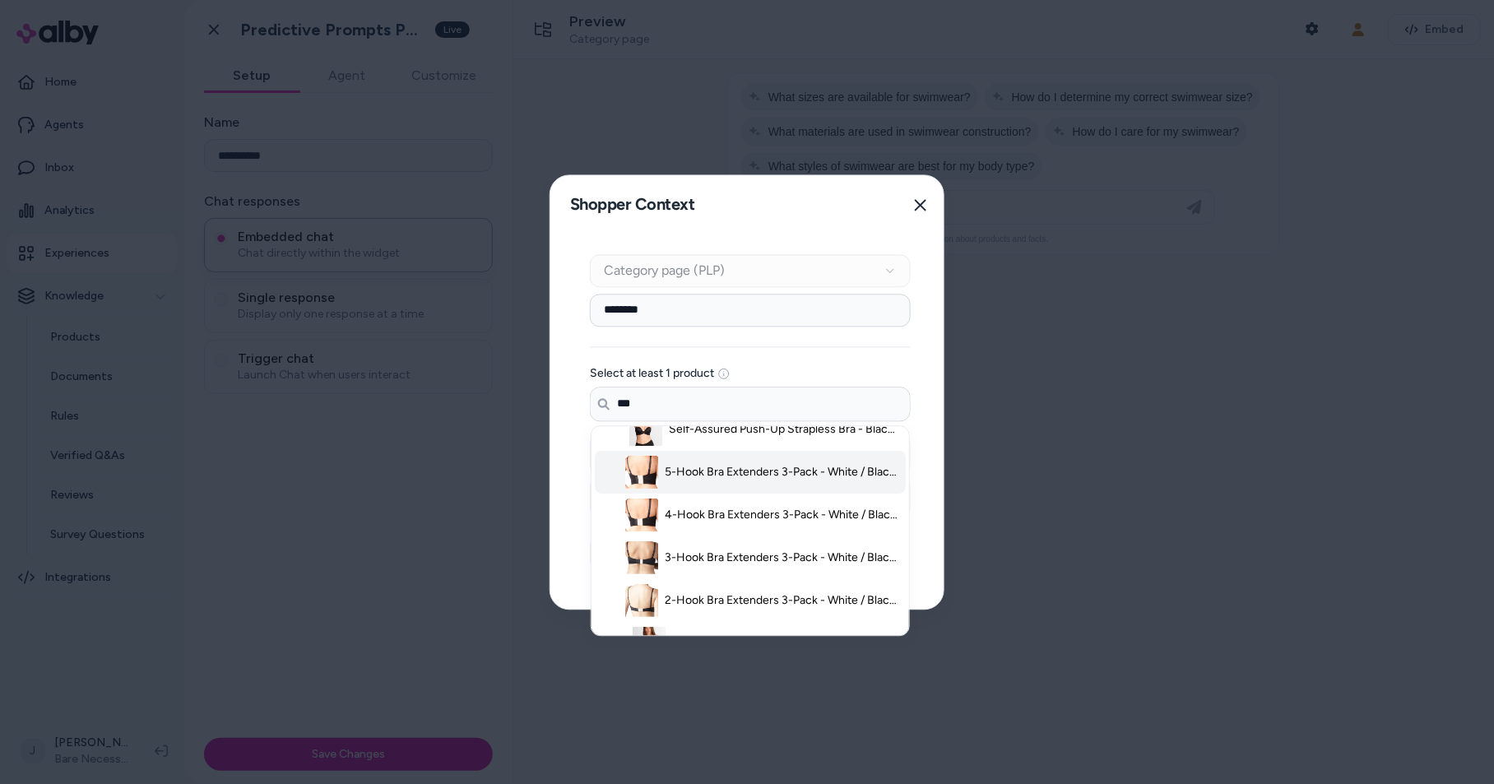
drag, startPoint x: 749, startPoint y: 467, endPoint x: 744, endPoint y: 476, distance: 10.7
click at [749, 467] on span "5-Hook Bra Extenders 3-Pack - White / Black / Nude / One Size" at bounding box center [783, 472] width 236 height 16
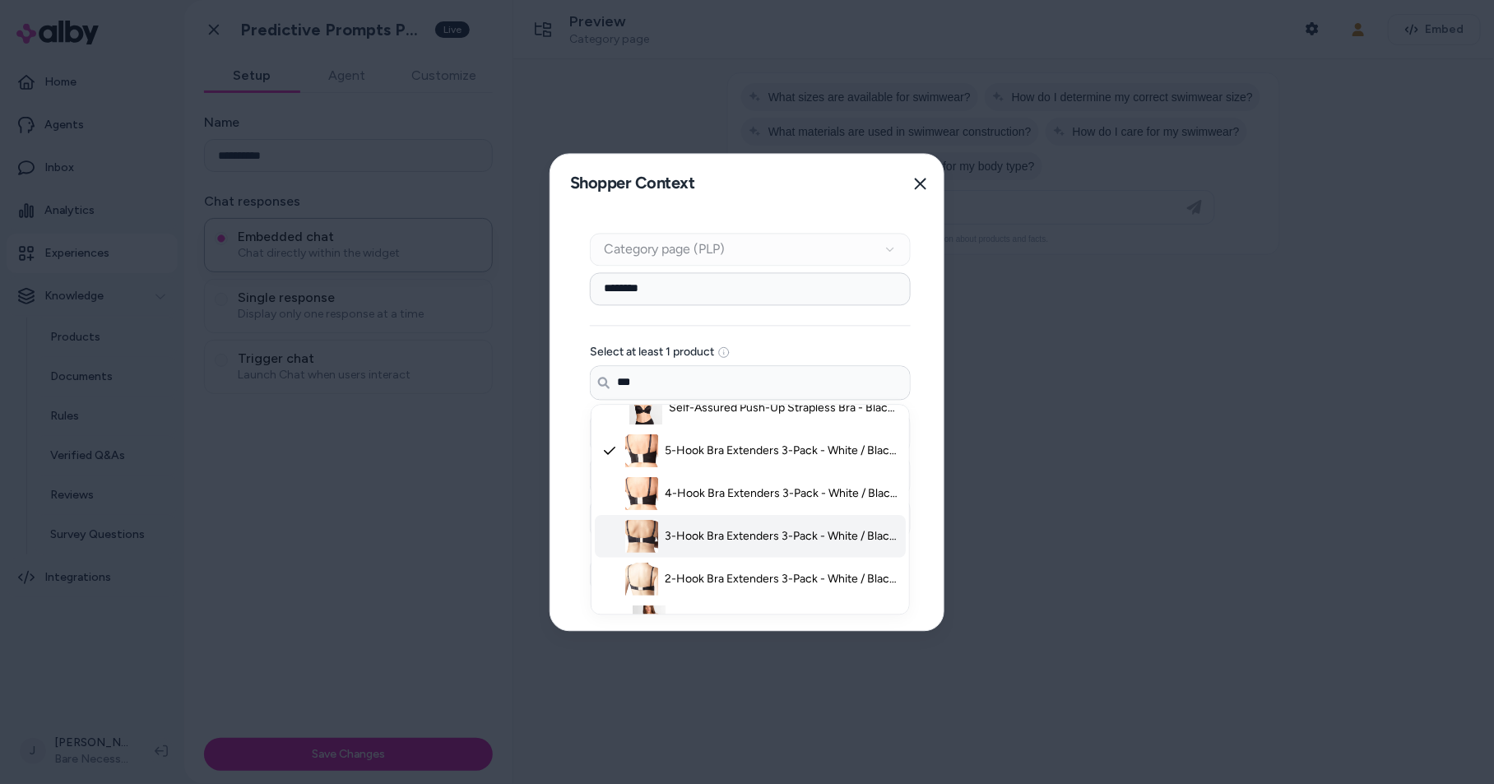
click at [732, 516] on li "3-Hook Bra Extenders 3-Pack - White / Black / Nude / One Size" at bounding box center [750, 536] width 311 height 43
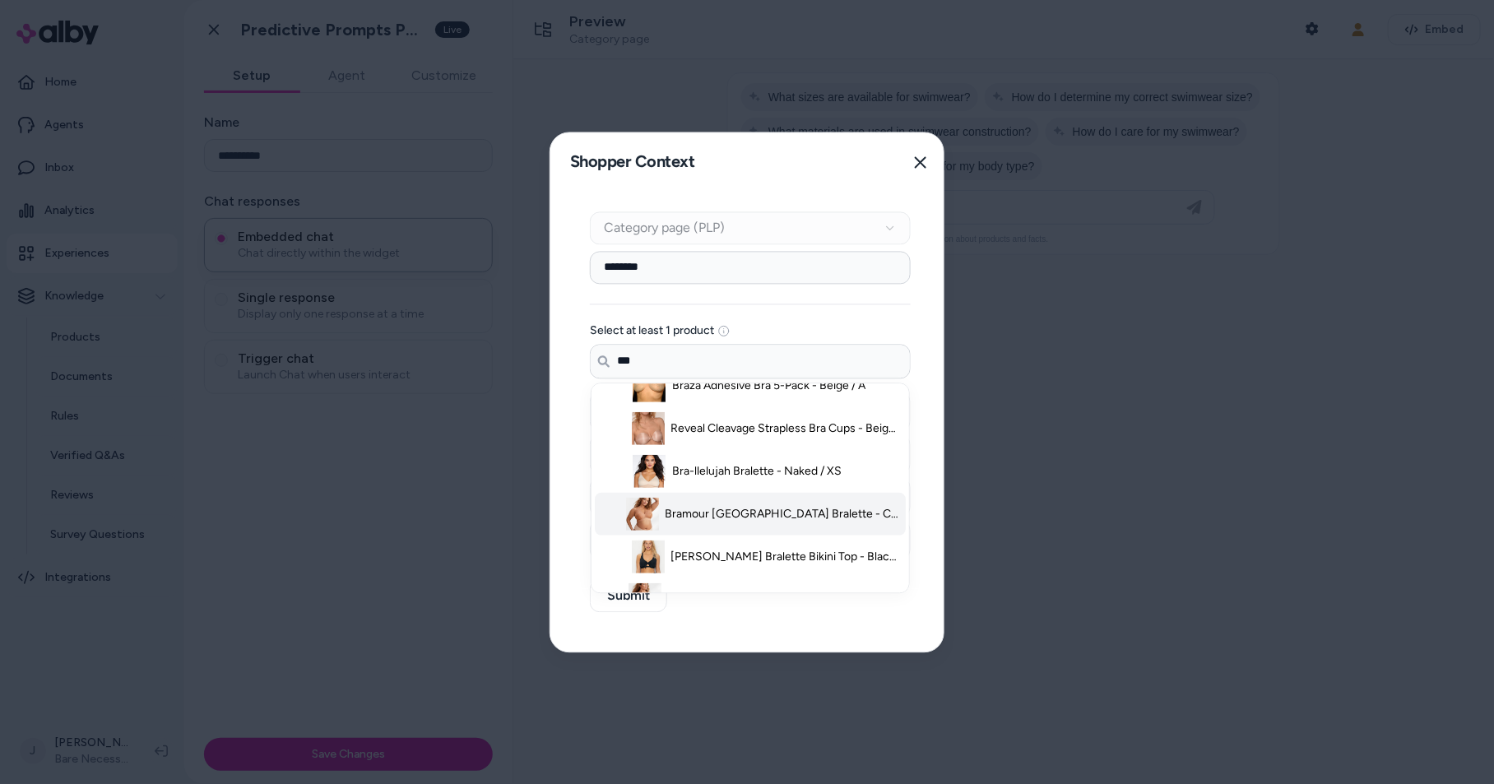
scroll to position [416, 0]
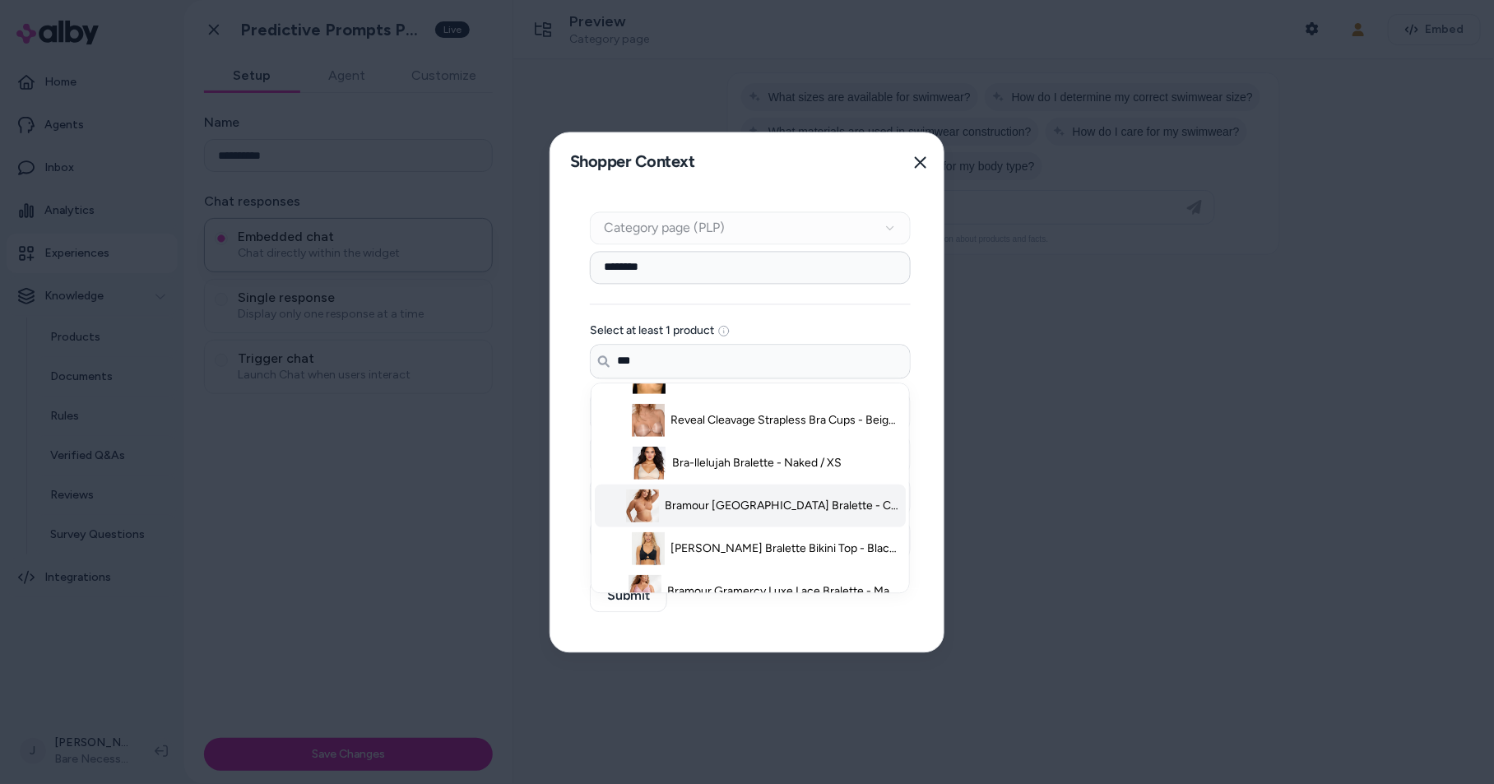
drag, startPoint x: 732, startPoint y: 516, endPoint x: 733, endPoint y: 492, distance: 23.9
click at [732, 515] on li "Bramour Lexington Bralette - Cappuccino / 34 / C" at bounding box center [750, 505] width 311 height 43
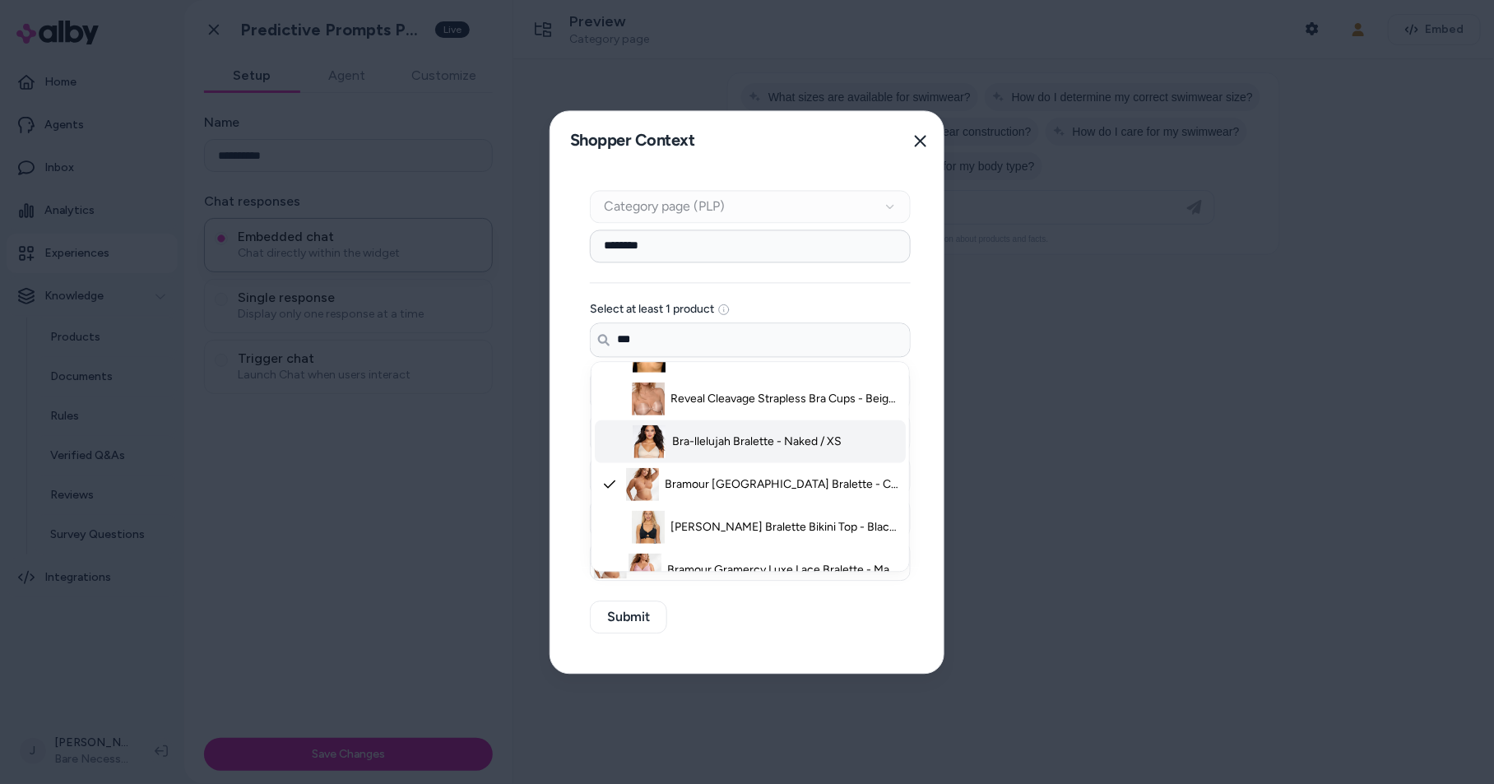
click at [742, 440] on span "Bra-llelujah Bralette - Naked / XS" at bounding box center [756, 441] width 169 height 16
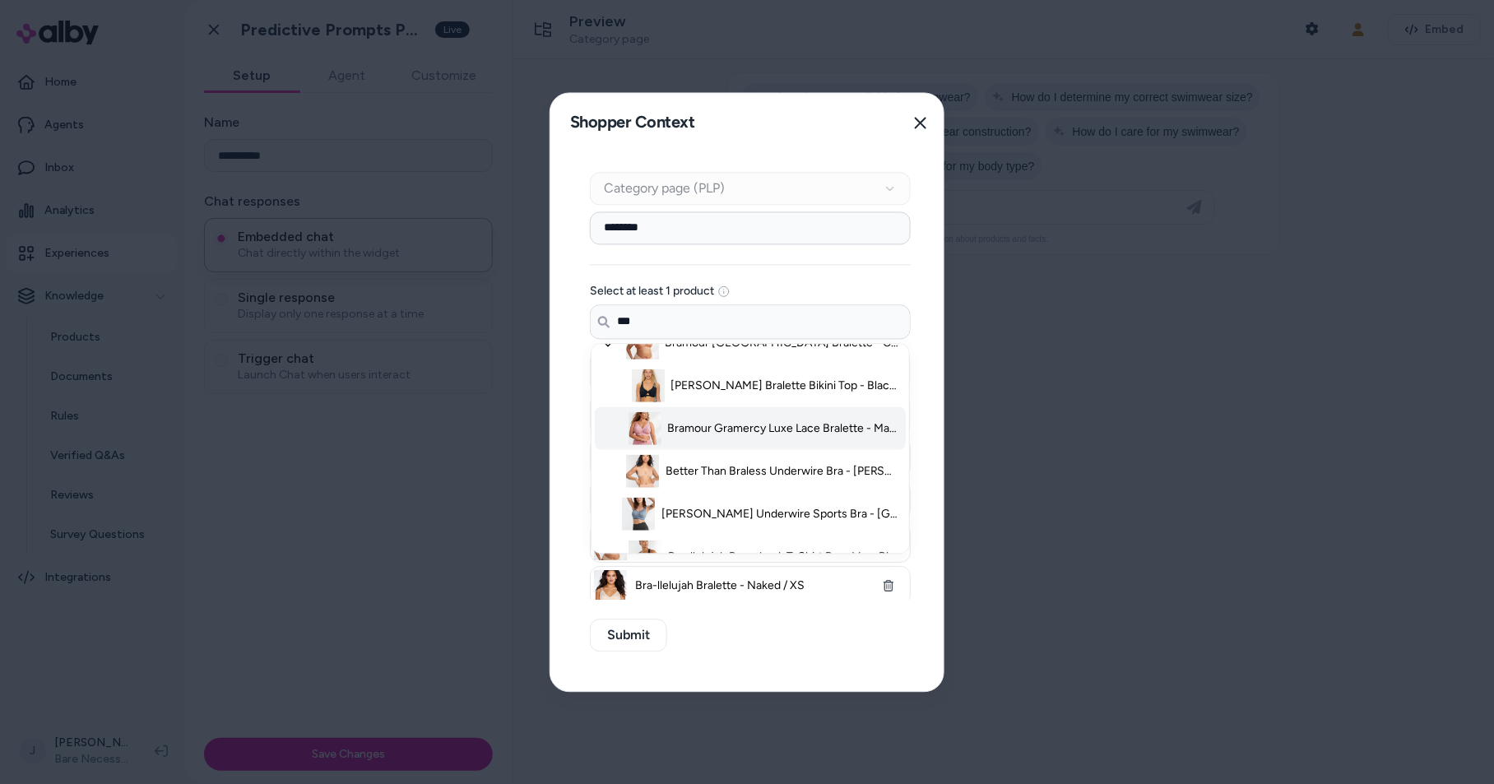
scroll to position [652, 0]
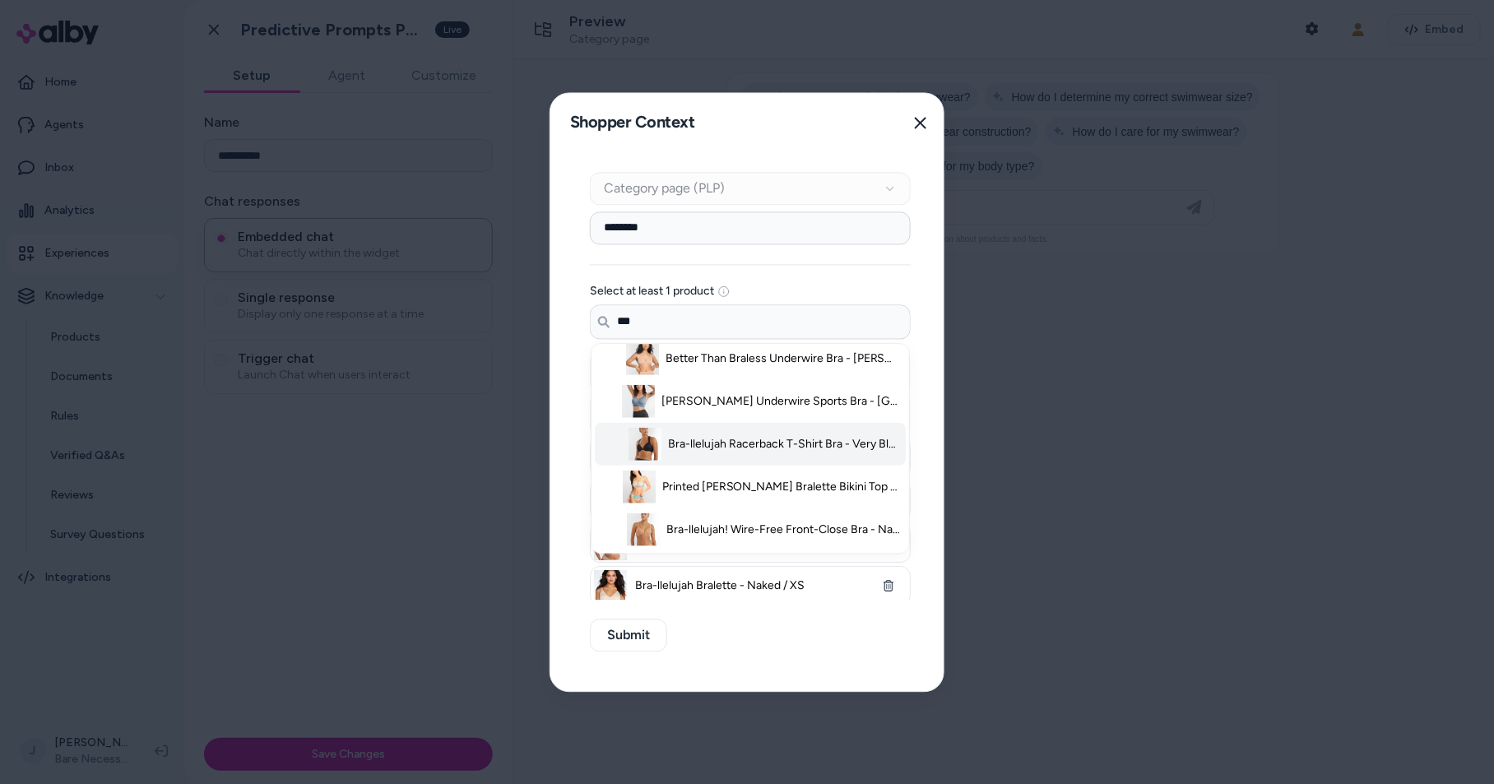
drag, startPoint x: 730, startPoint y: 440, endPoint x: 717, endPoint y: 474, distance: 36.2
click at [730, 442] on span "Bra-llelujah Racerback T-Shirt Bra - Very Black / 32 / B" at bounding box center [784, 443] width 233 height 16
click at [701, 494] on li "Printed Brandi Bralette Bikini Top - Botanical Bliss Sandbar Rib / S" at bounding box center [750, 486] width 311 height 43
click at [705, 530] on span "Bra-llelujah! Wire-Free Front-Close Bra - Naked 2.0 / 32 / A" at bounding box center [783, 529] width 234 height 16
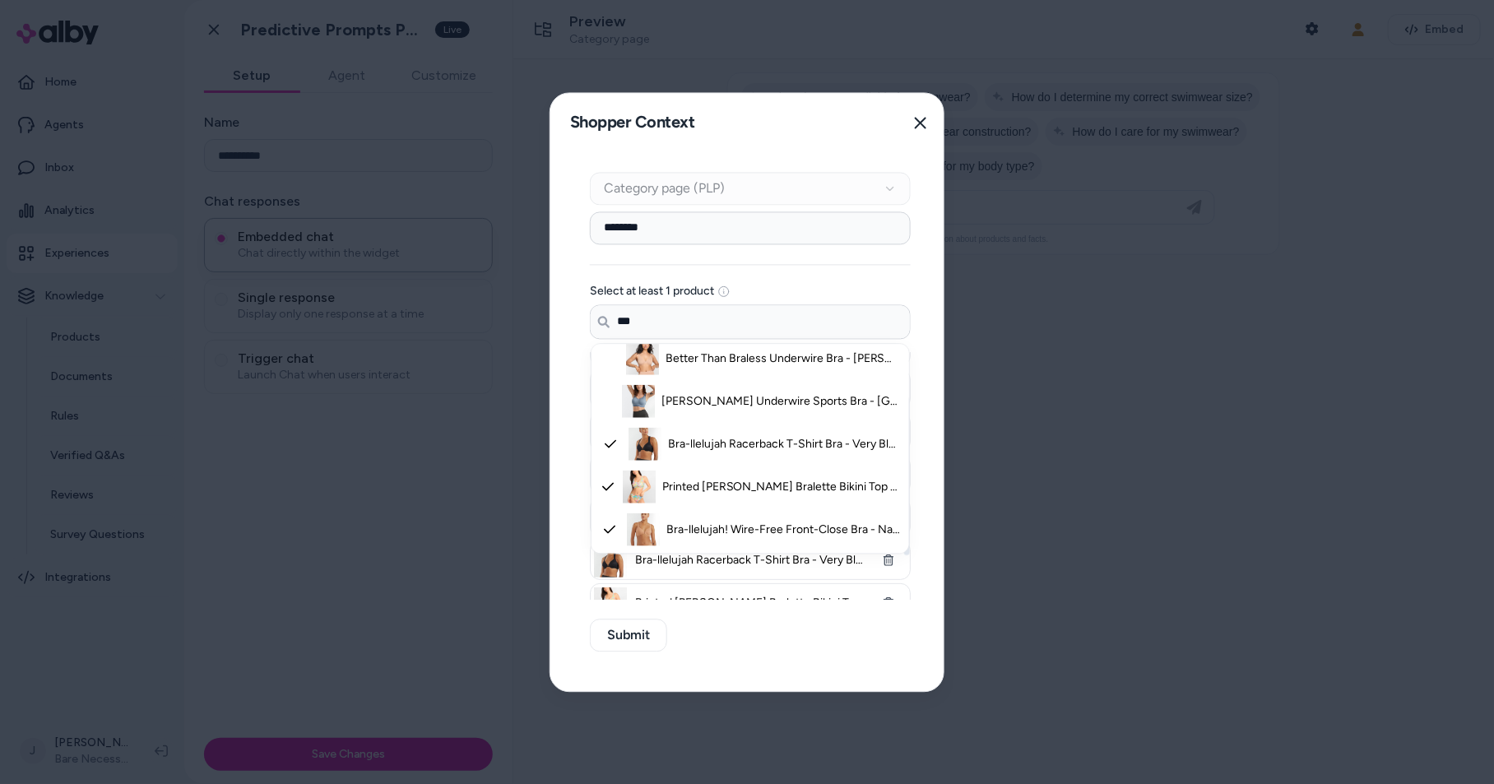
type input "***"
click at [800, 639] on div "Context Type Category page (PLP) Category Setup ******** Select at least 1 prod…" at bounding box center [750, 421] width 400 height 539
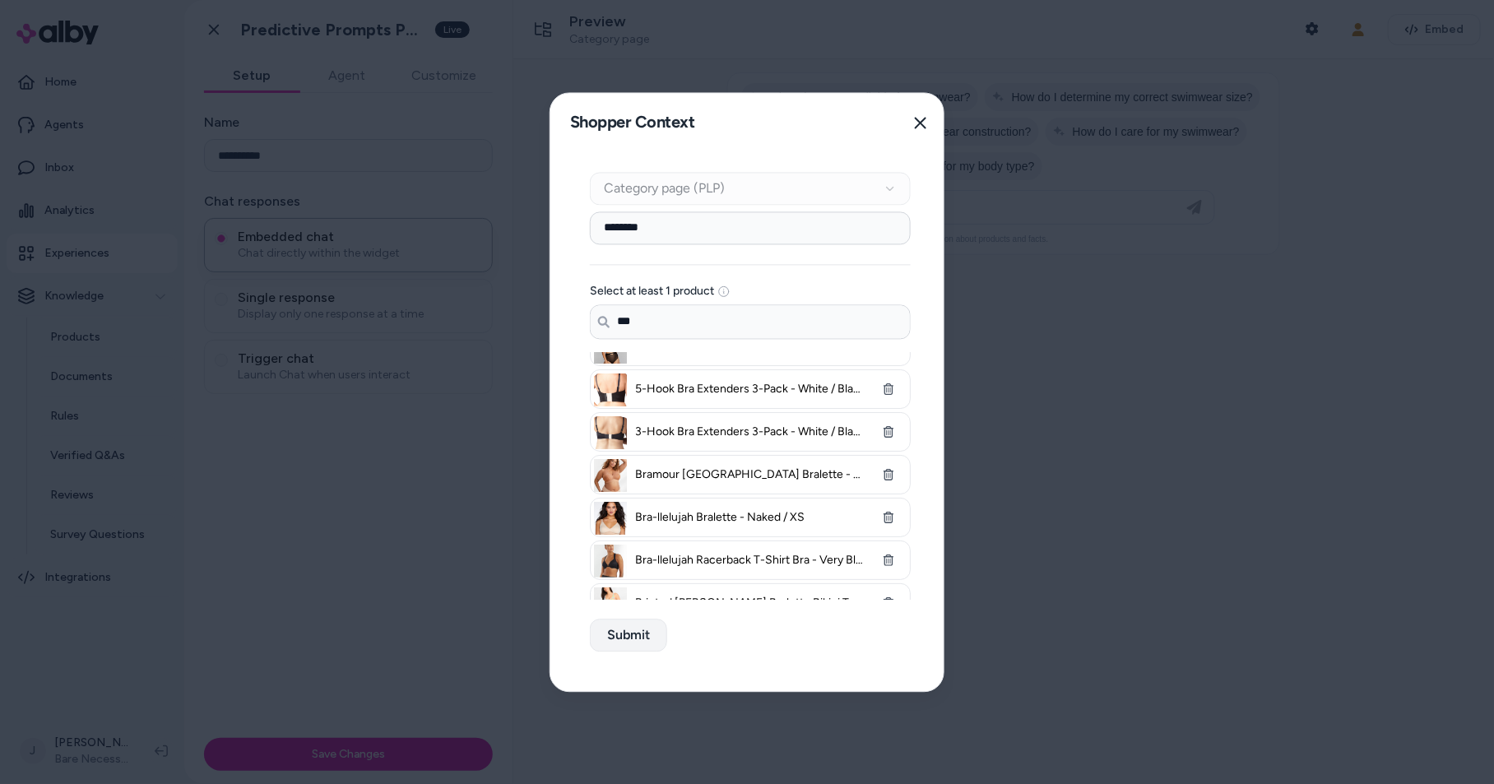
click at [619, 638] on button "Submit" at bounding box center [628, 635] width 77 height 33
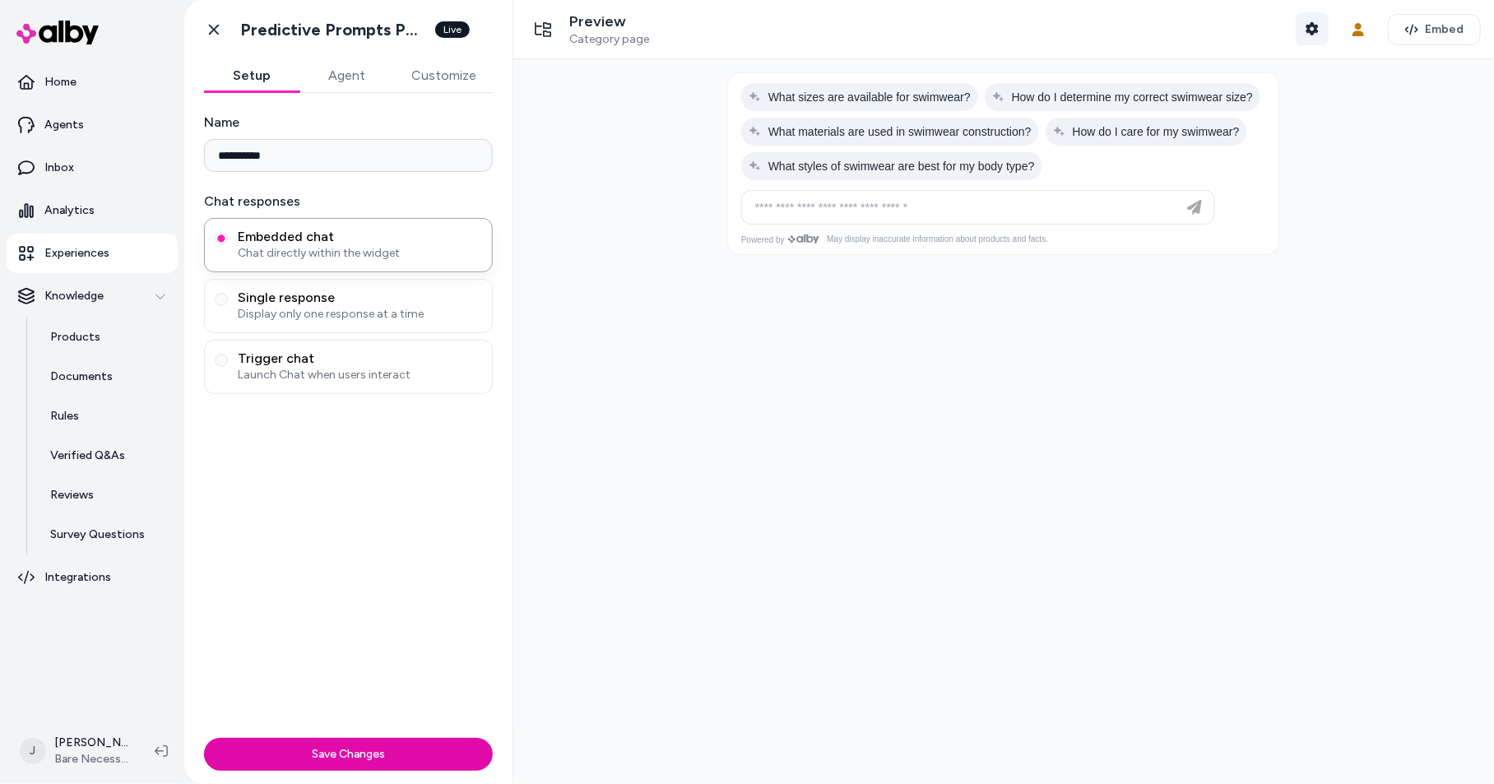
click at [1306, 24] on icon "button" at bounding box center [1312, 28] width 13 height 13
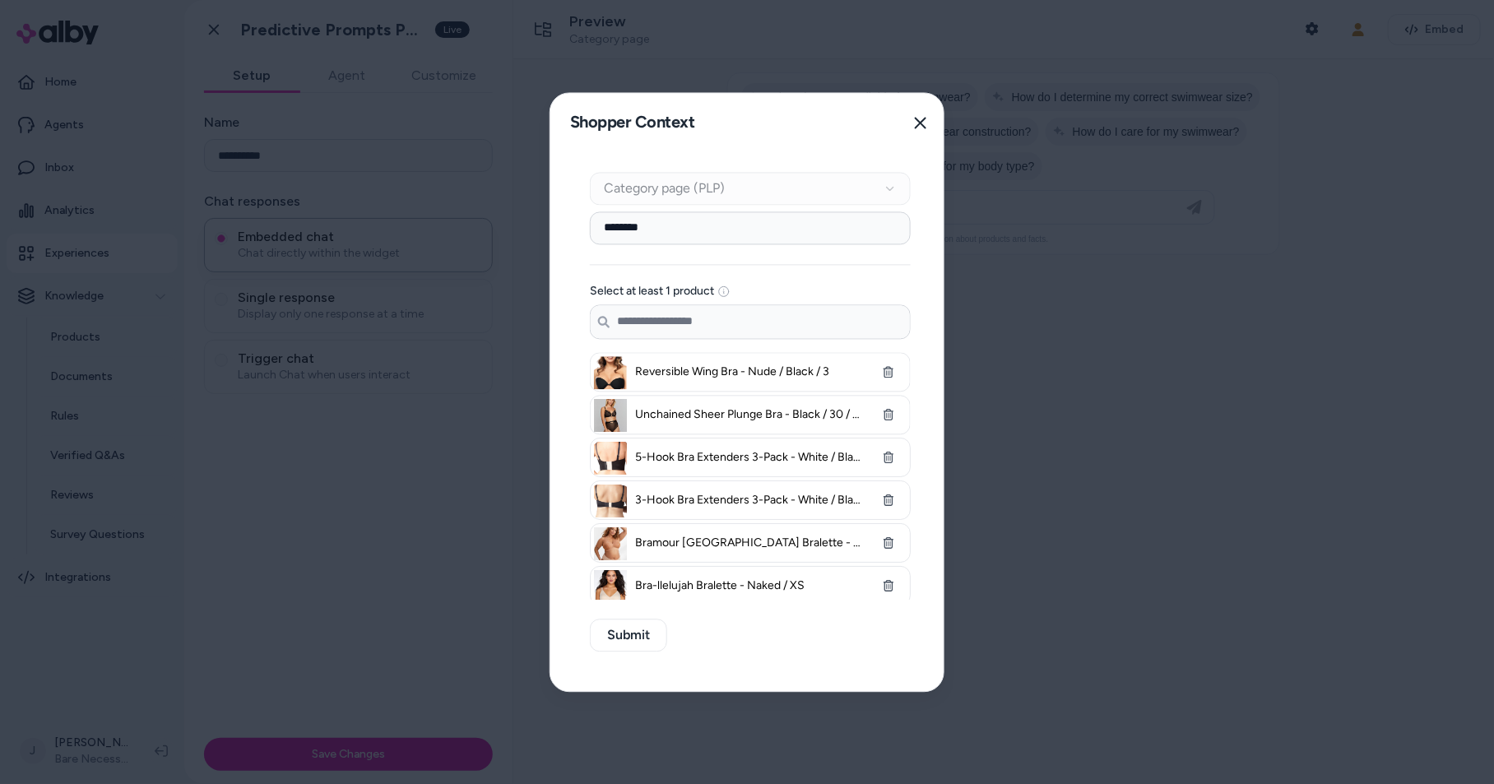
drag, startPoint x: 658, startPoint y: 228, endPoint x: 507, endPoint y: 220, distance: 151.5
click at [506, 221] on body "**********" at bounding box center [747, 392] width 1494 height 784
click at [623, 638] on div "Context Type Category page (PLP) Category Setup Select at least 1 product Searc…" at bounding box center [750, 421] width 400 height 539
drag, startPoint x: 707, startPoint y: 635, endPoint x: 658, endPoint y: 448, distance: 193.1
click at [707, 632] on div "Context Type Category page (PLP) Category Setup Select at least 1 product Searc…" at bounding box center [750, 421] width 400 height 539
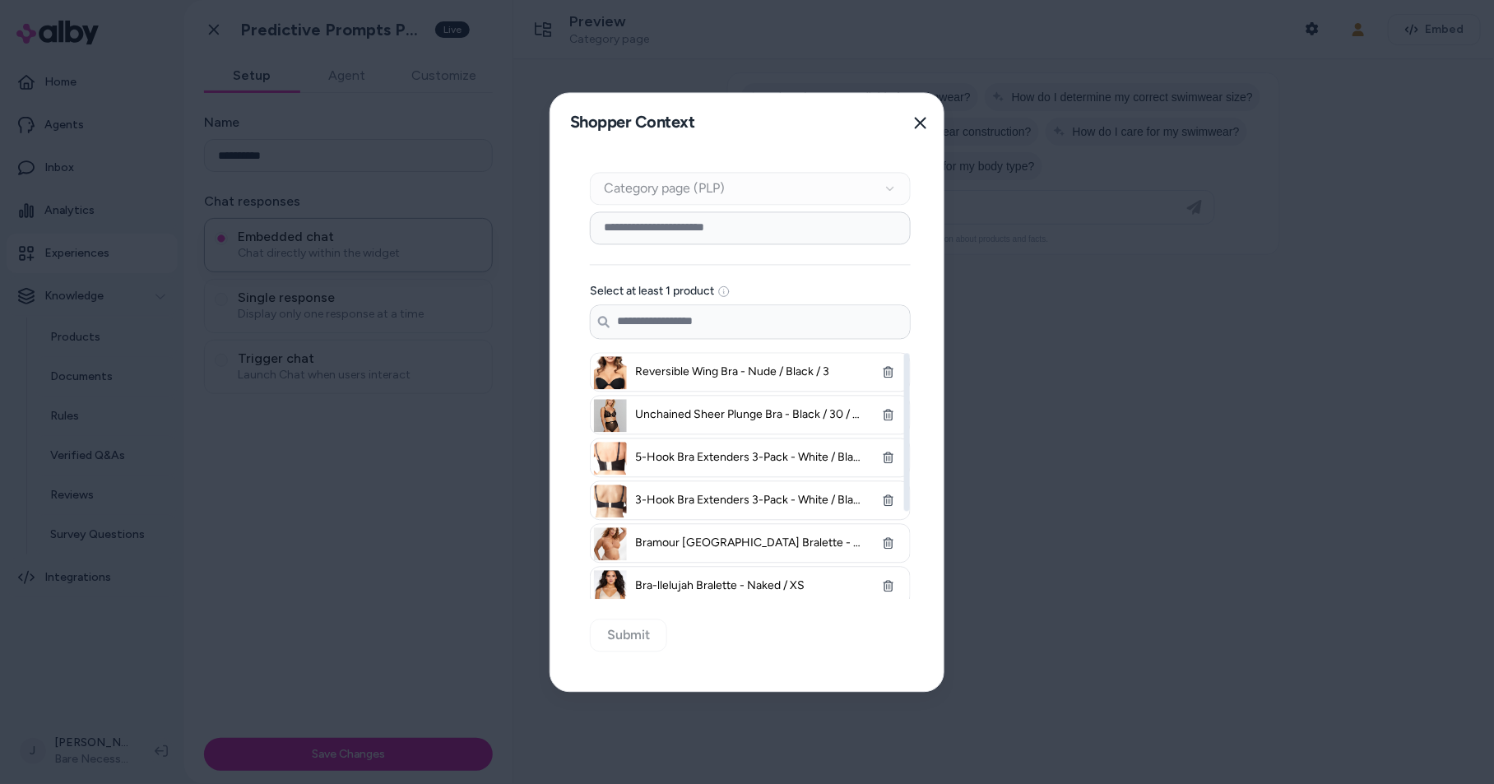
click at [679, 225] on input at bounding box center [750, 227] width 321 height 33
type input "***"
click at [601, 628] on button "Submit" at bounding box center [628, 635] width 77 height 33
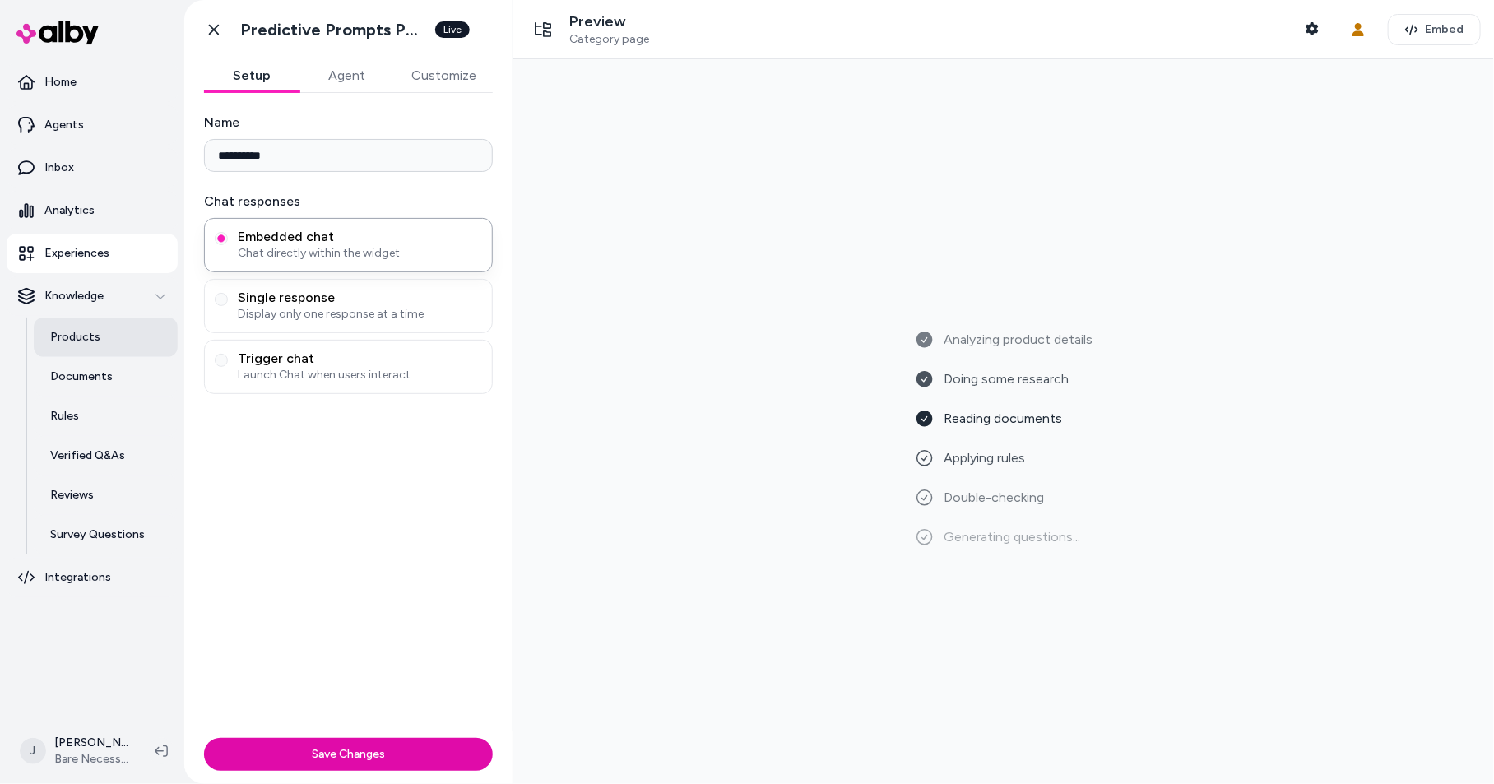
click at [93, 332] on p "Products" at bounding box center [75, 337] width 50 height 16
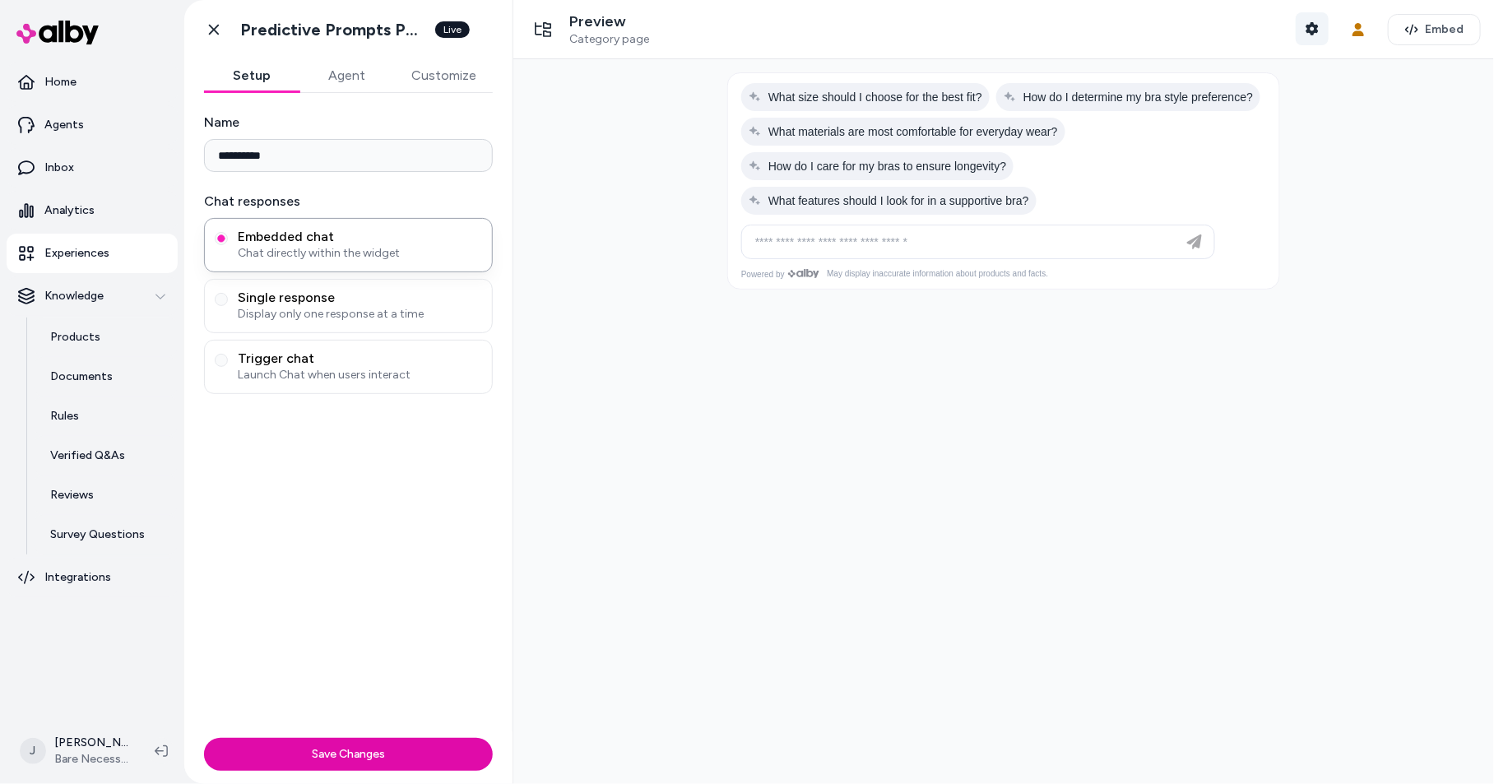
click at [1321, 33] on button "Shopper Context" at bounding box center [1312, 28] width 33 height 33
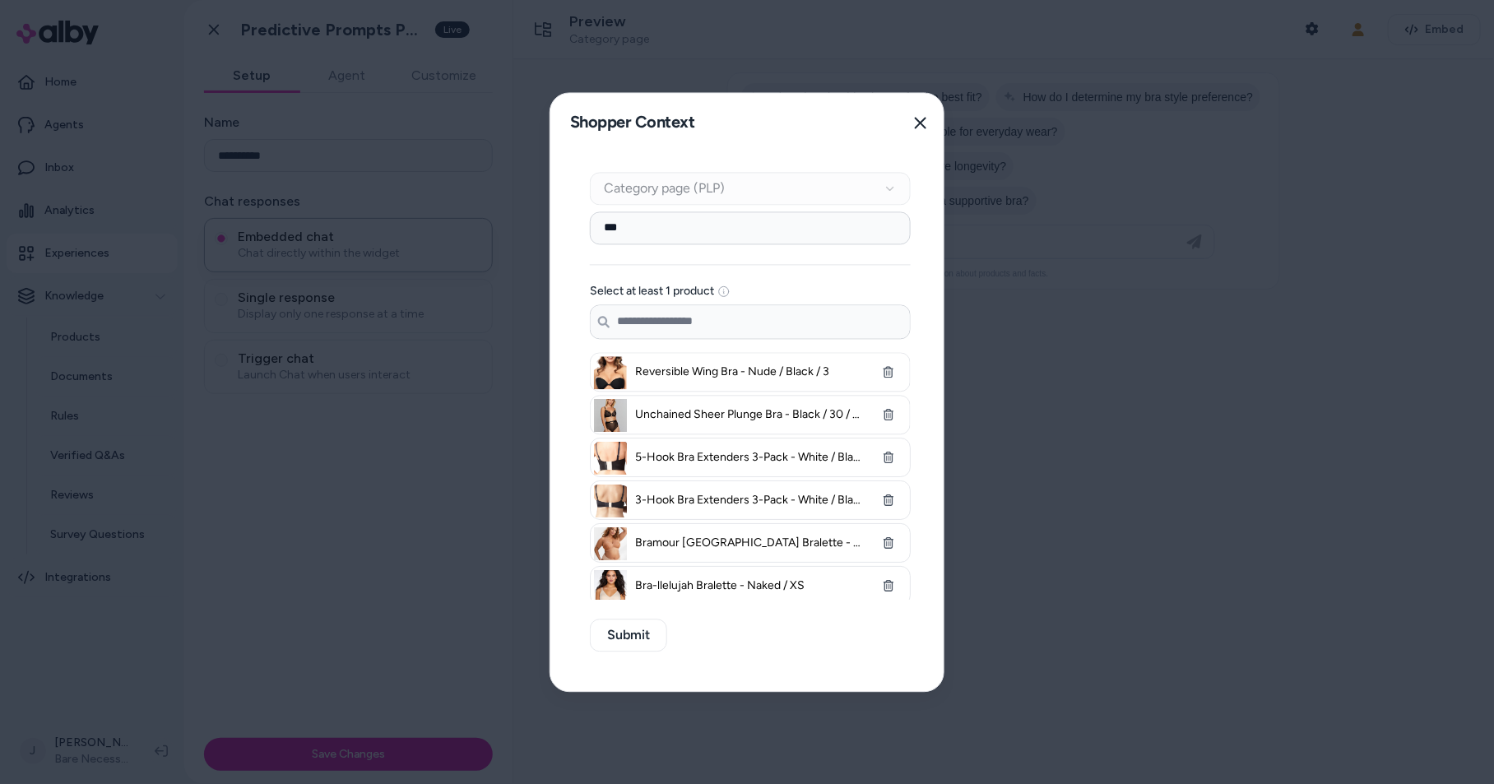
drag, startPoint x: 536, startPoint y: 223, endPoint x: 511, endPoint y: 220, distance: 25.6
click at [511, 220] on body "**********" at bounding box center [747, 392] width 1494 height 784
drag, startPoint x: 1139, startPoint y: 457, endPoint x: 1015, endPoint y: 329, distance: 178.6
click at [1139, 455] on div at bounding box center [747, 392] width 1494 height 784
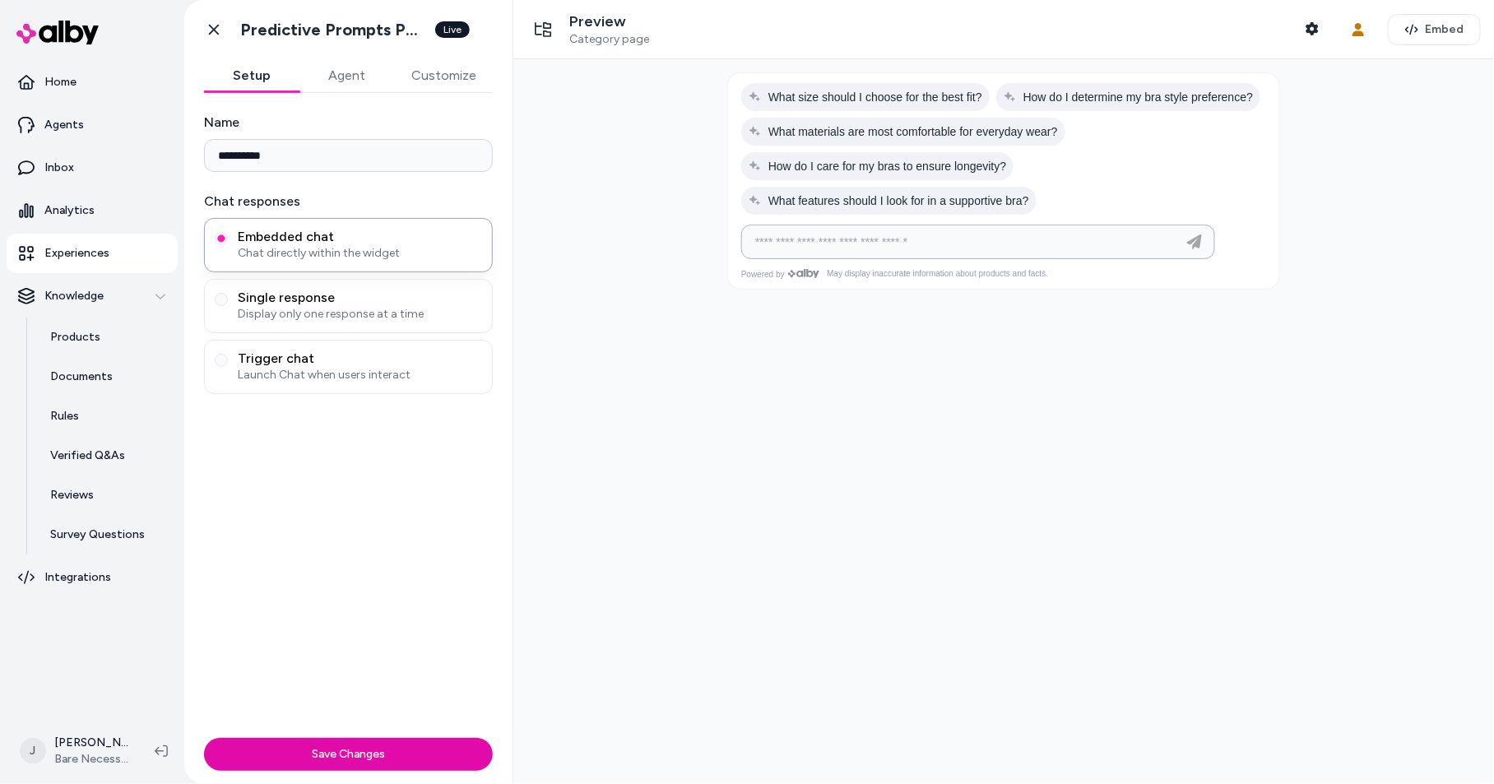
drag, startPoint x: 958, startPoint y: 246, endPoint x: 833, endPoint y: 26, distance: 252.7
click at [958, 244] on input at bounding box center [961, 242] width 433 height 20
click at [874, 241] on input at bounding box center [961, 242] width 433 height 20
paste input "**********"
type input "**********"
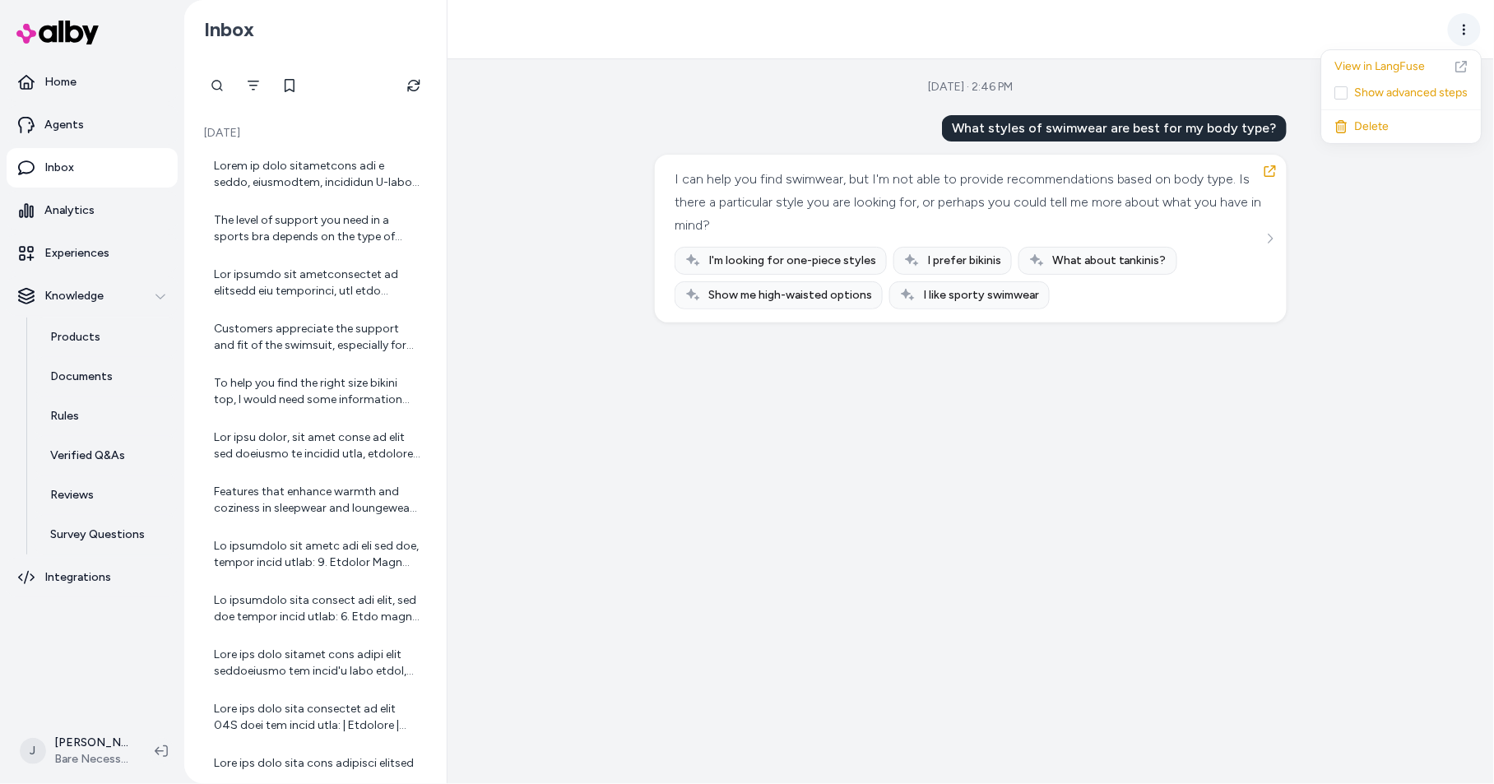
click at [1466, 21] on html "Home Agents Inbox Analytics Experiences Knowledge Products Documents Rules Veri…" at bounding box center [747, 392] width 1494 height 784
click at [1274, 236] on html "Home Agents Inbox Analytics Experiences Knowledge Products Documents Rules Veri…" at bounding box center [747, 392] width 1494 height 784
click at [1265, 243] on icon "See more" at bounding box center [1270, 239] width 12 height 12
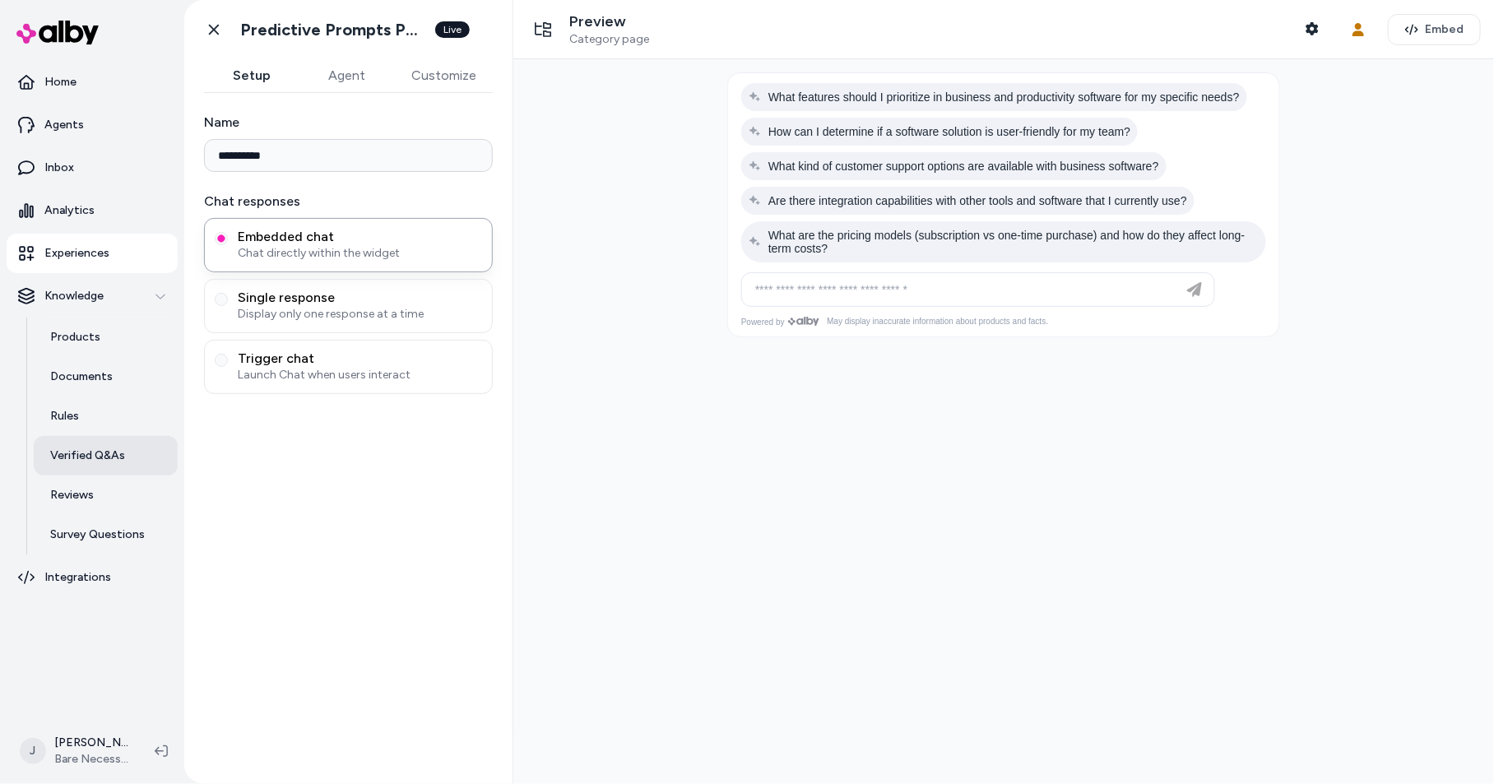
type input "**********"
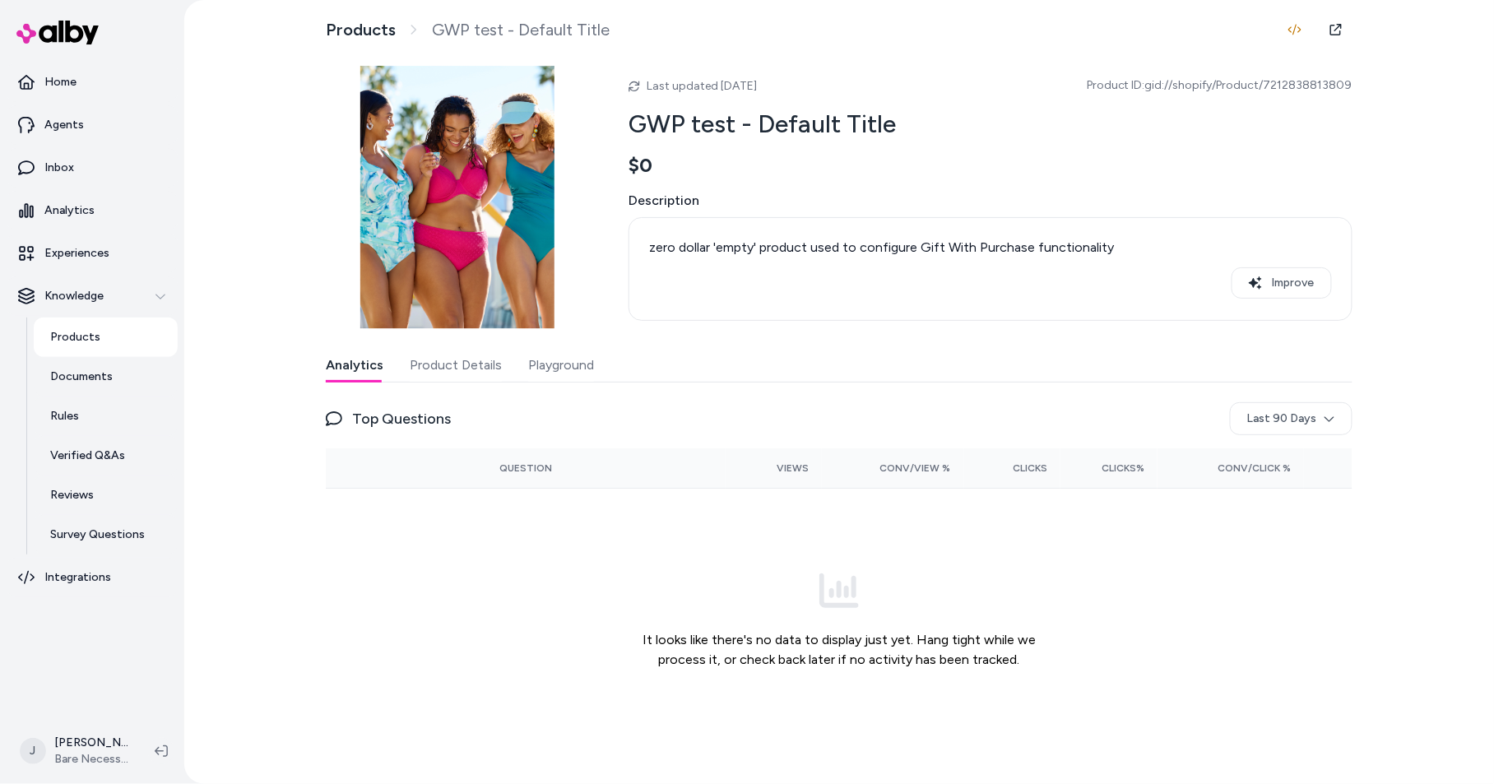
click at [435, 368] on button "Product Details" at bounding box center [456, 365] width 92 height 33
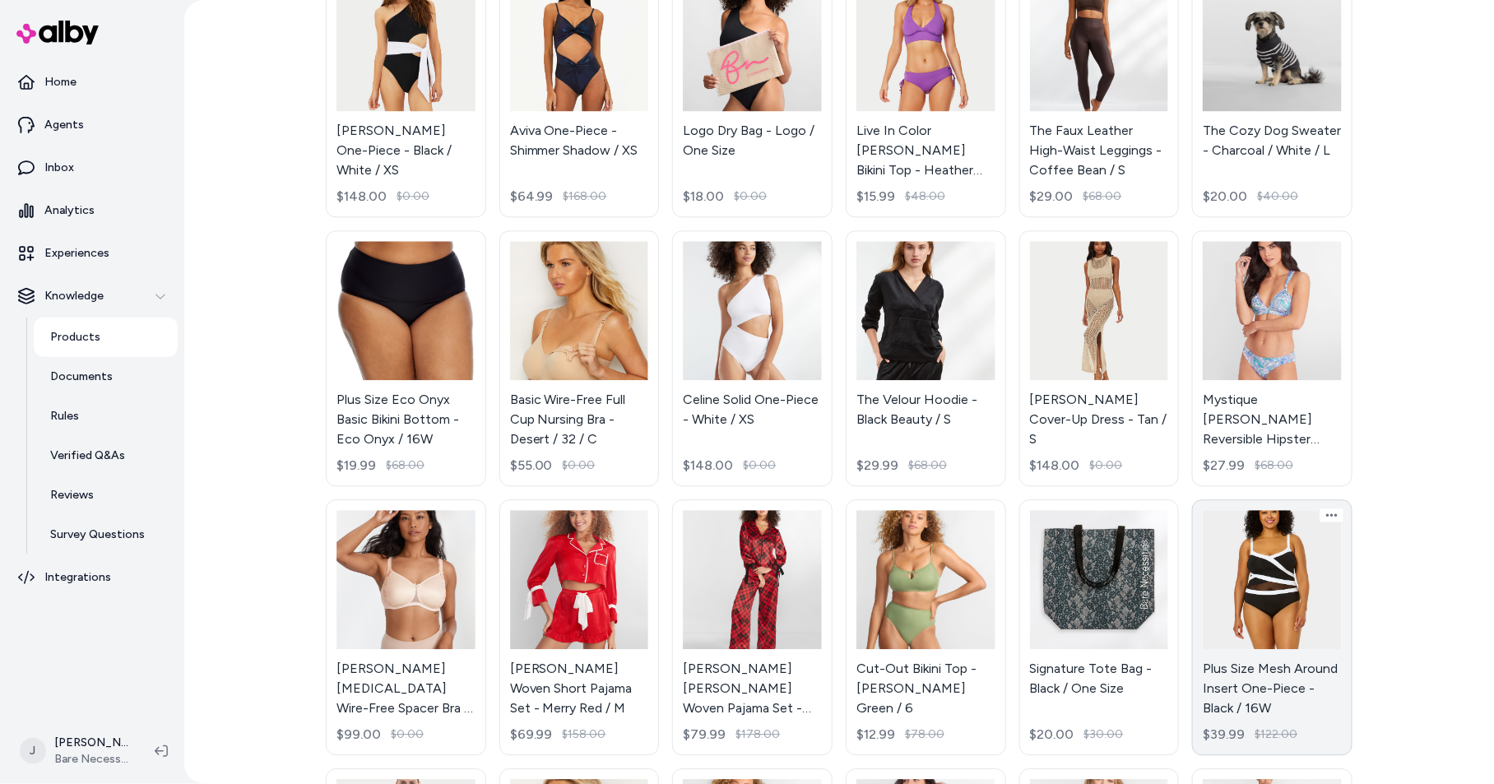
scroll to position [1448, 0]
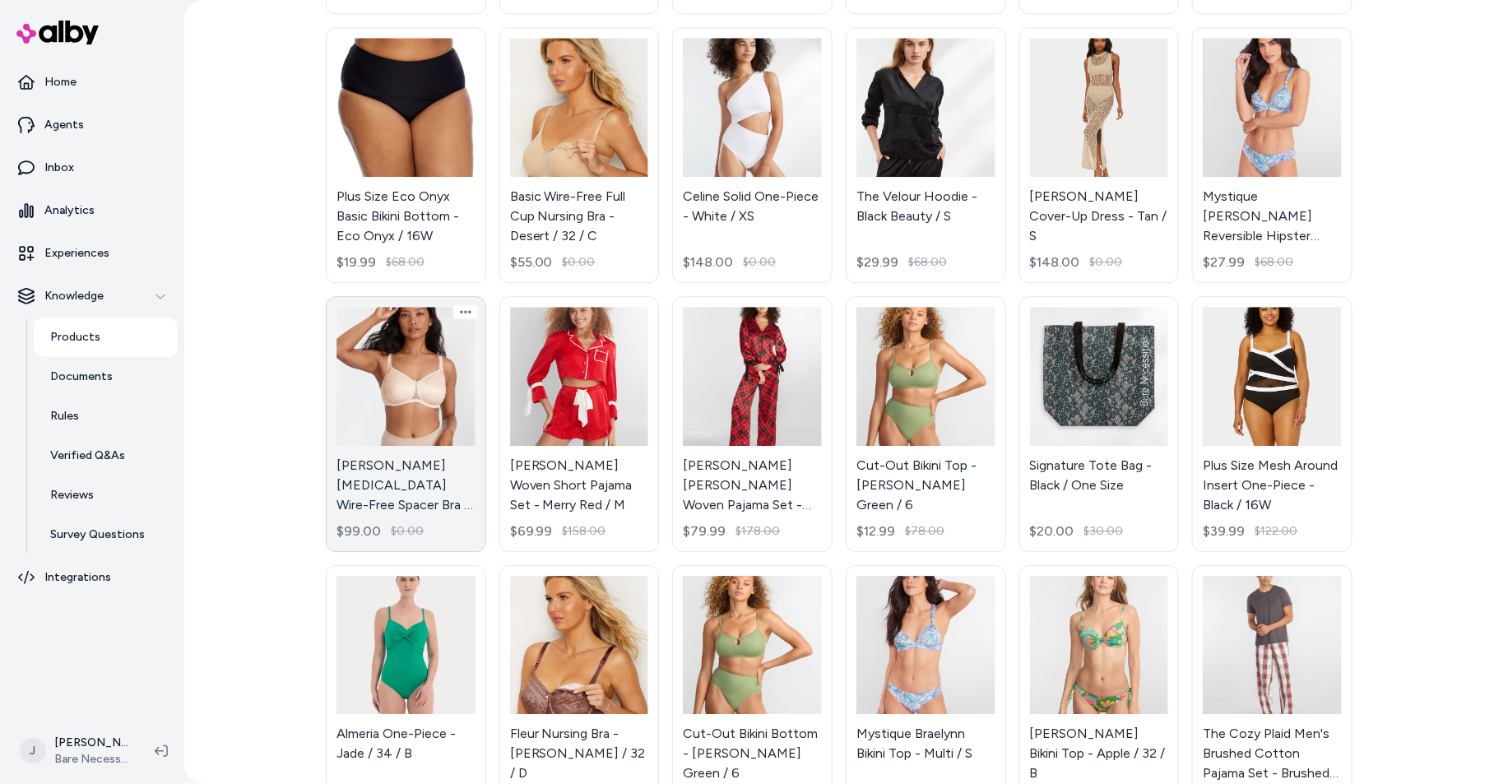
click at [424, 401] on link "Collette Mastectomy Wire-Free Spacer Bra - Crystal / 34 / C $99.00 $0.00" at bounding box center [406, 424] width 160 height 256
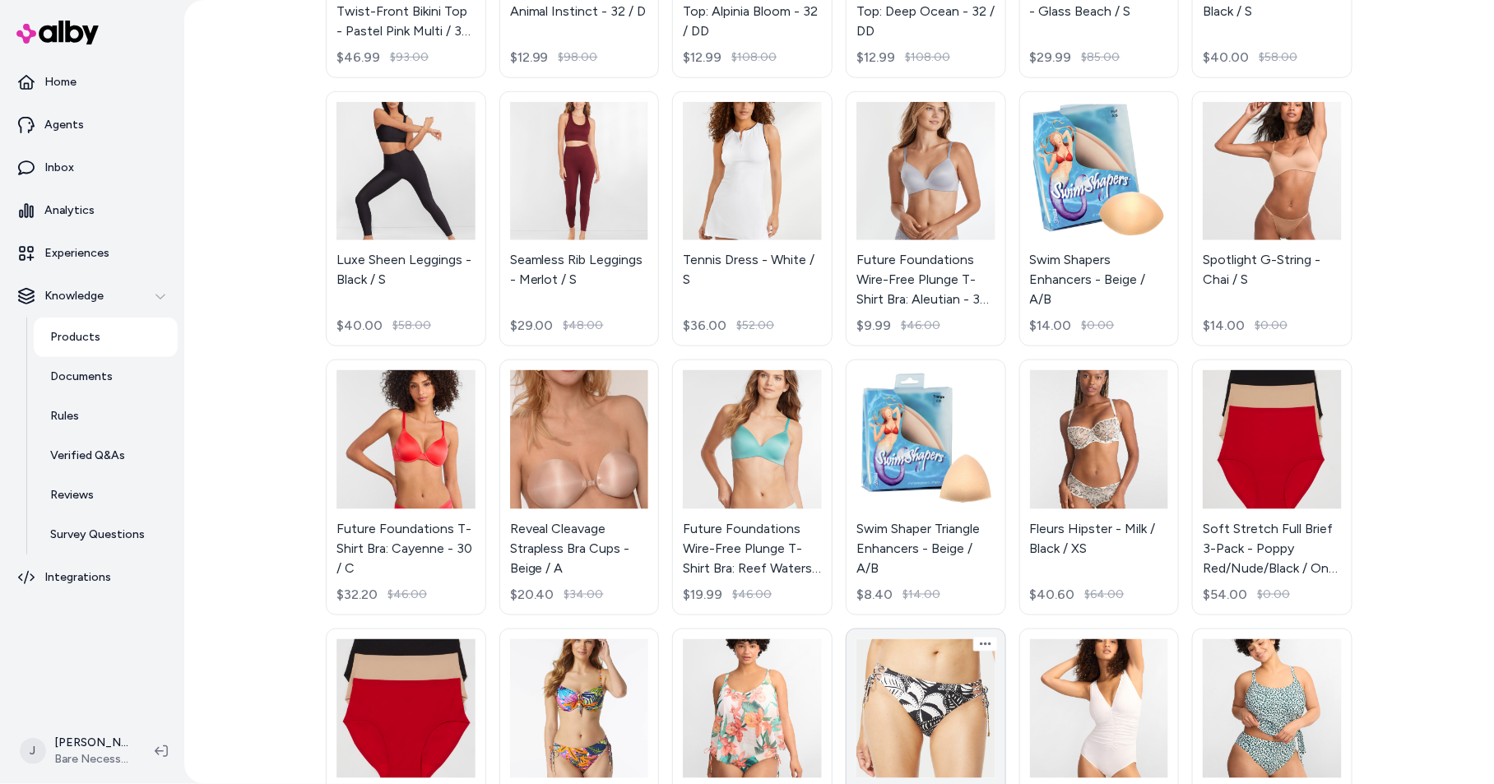
scroll to position [2963, 0]
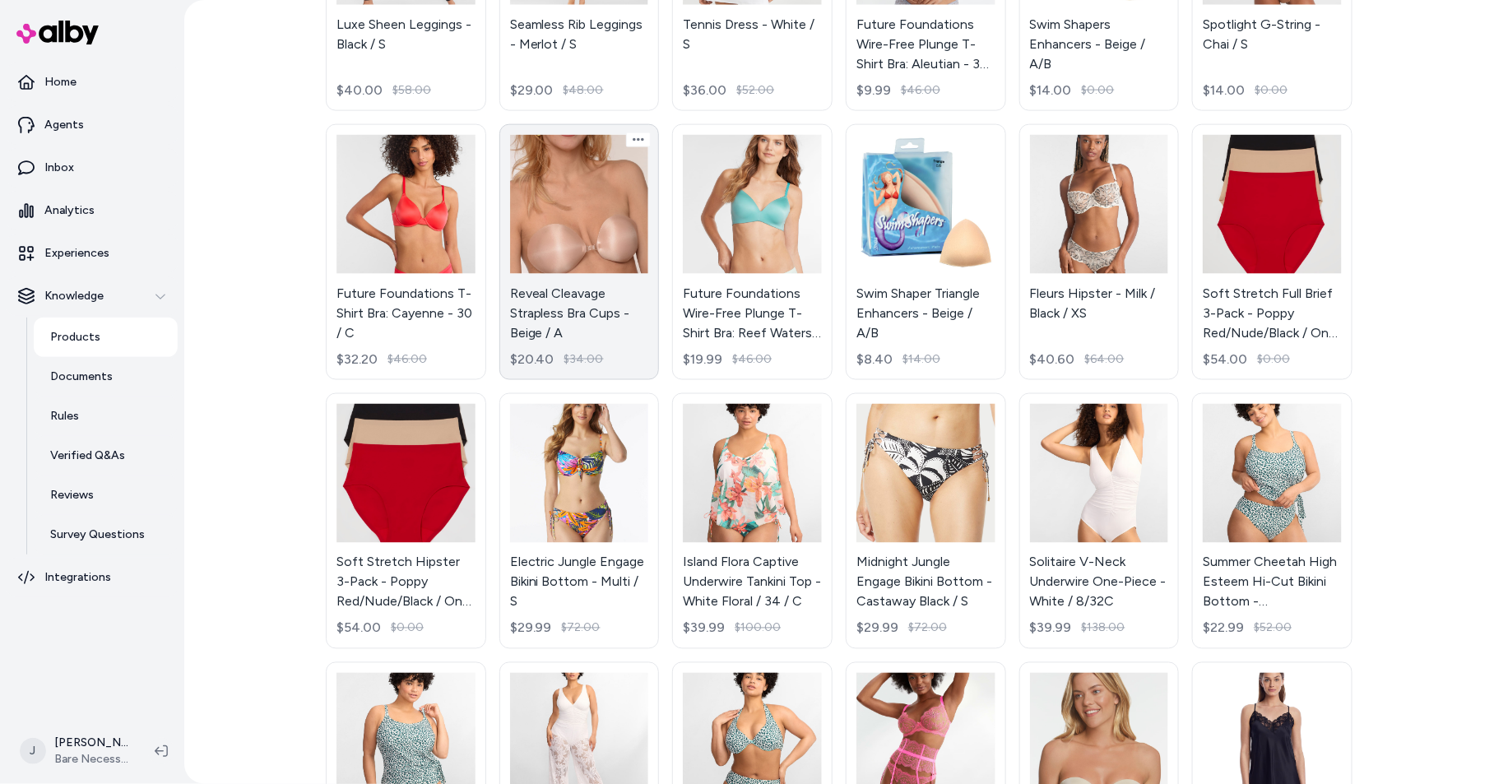
click at [610, 231] on link "Reveal Cleavage Strapless Bra Cups - Beige / A $20.40 $34.00" at bounding box center [579, 252] width 160 height 256
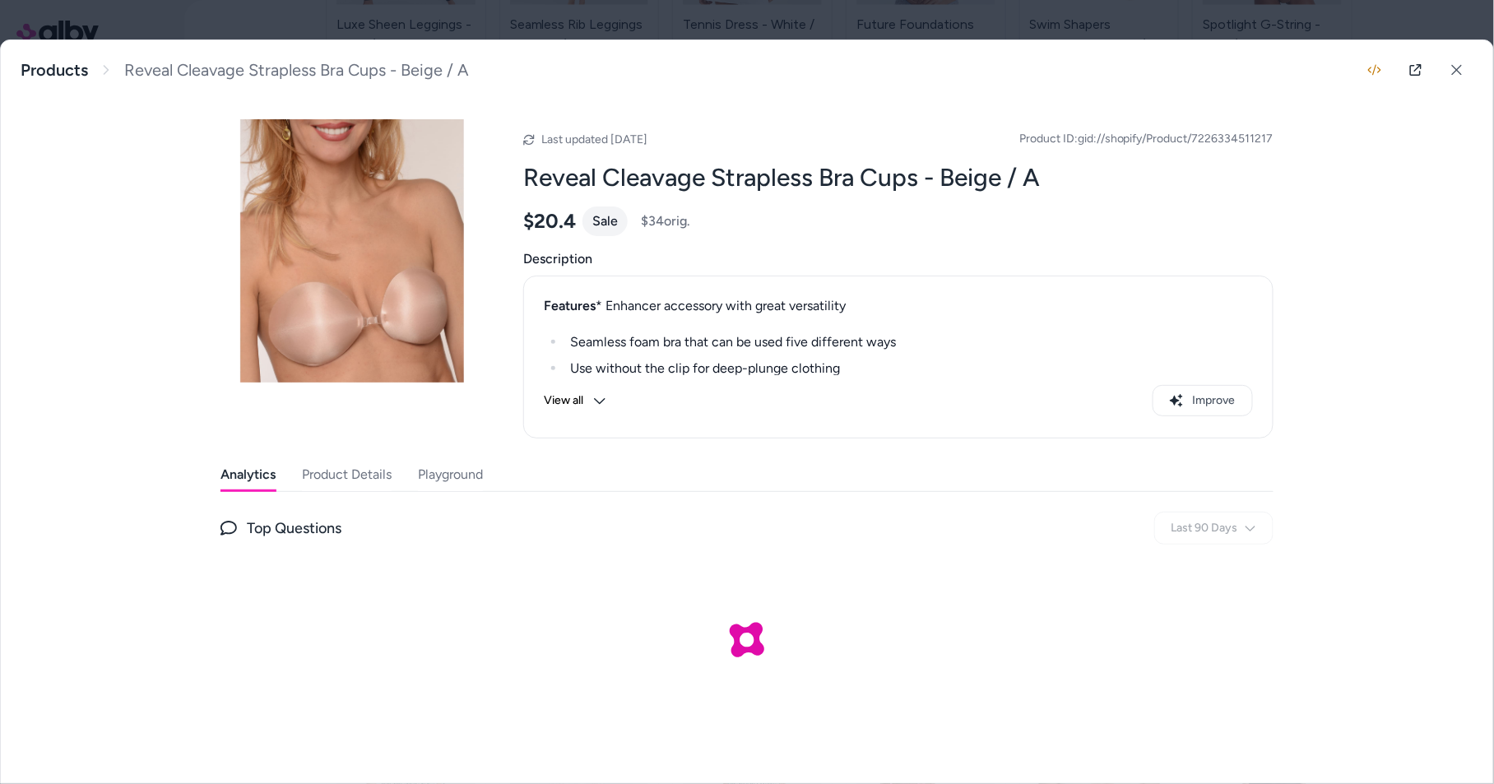
click at [387, 481] on button "Product Details" at bounding box center [347, 474] width 90 height 33
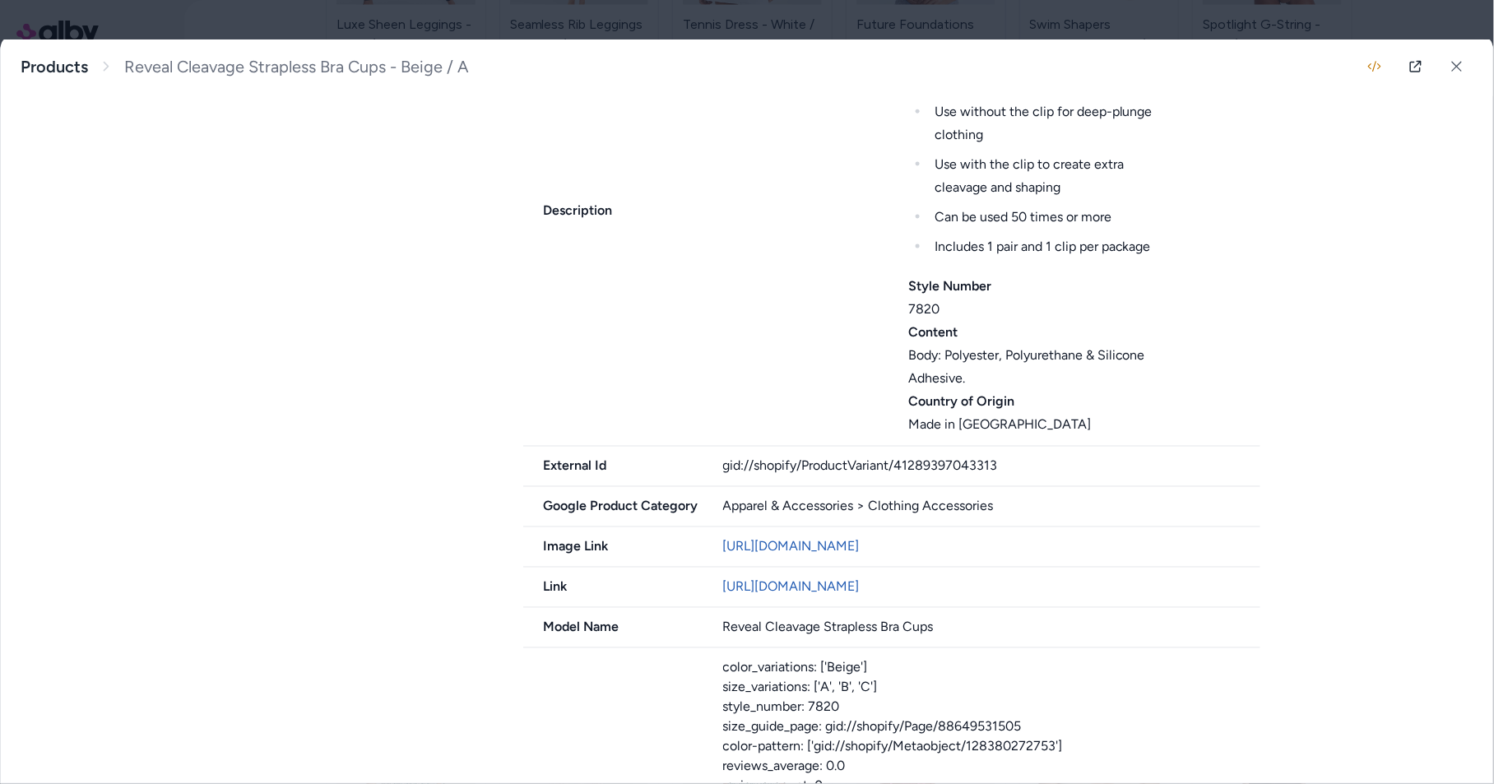
scroll to position [727, 0]
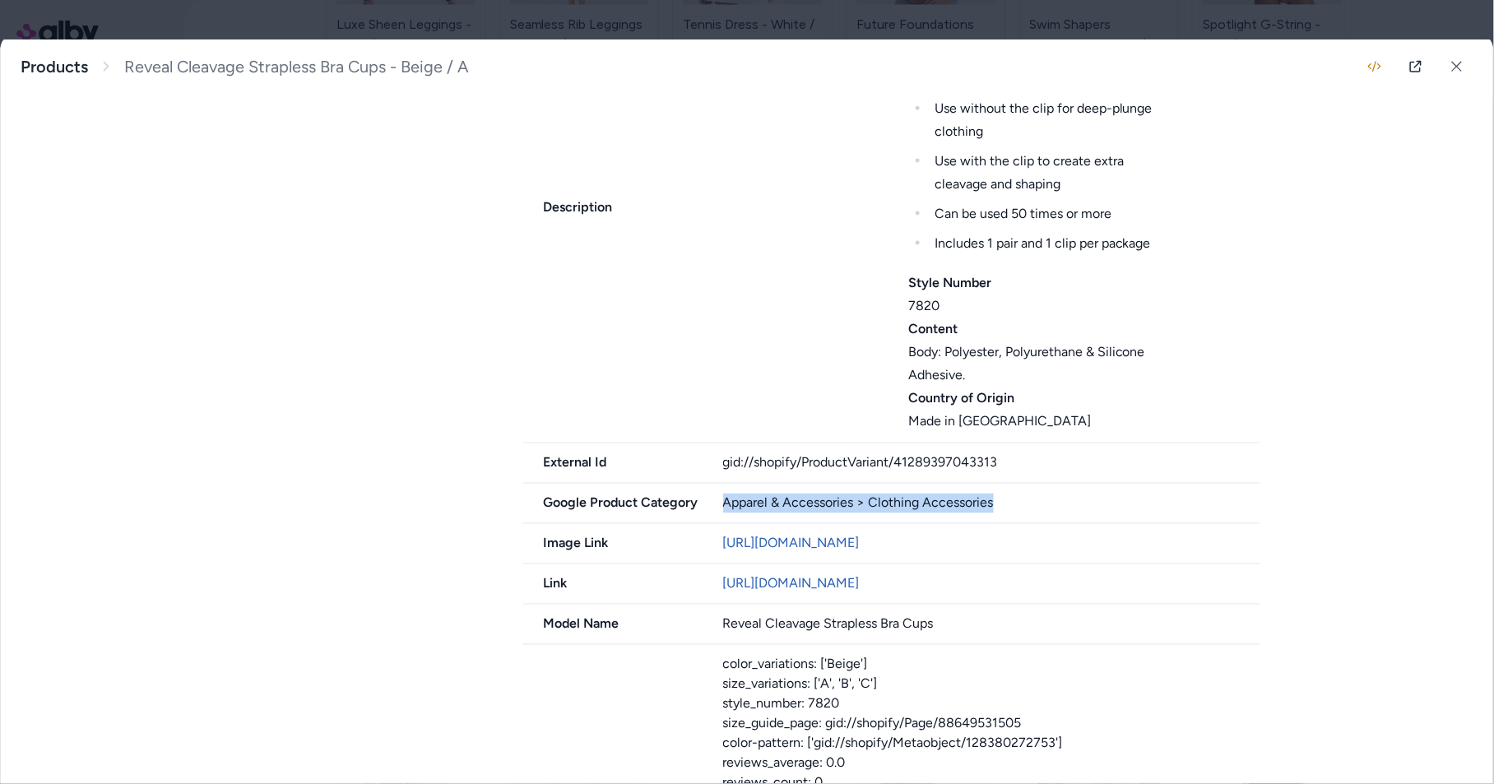
drag, startPoint x: 976, startPoint y: 506, endPoint x: 726, endPoint y: 504, distance: 250.9
click at [726, 504] on div "Apparel & Accessories > Clothing Accessories" at bounding box center [992, 504] width 538 height 20
copy div "Apparel & Accessories > Clothing Accessories"
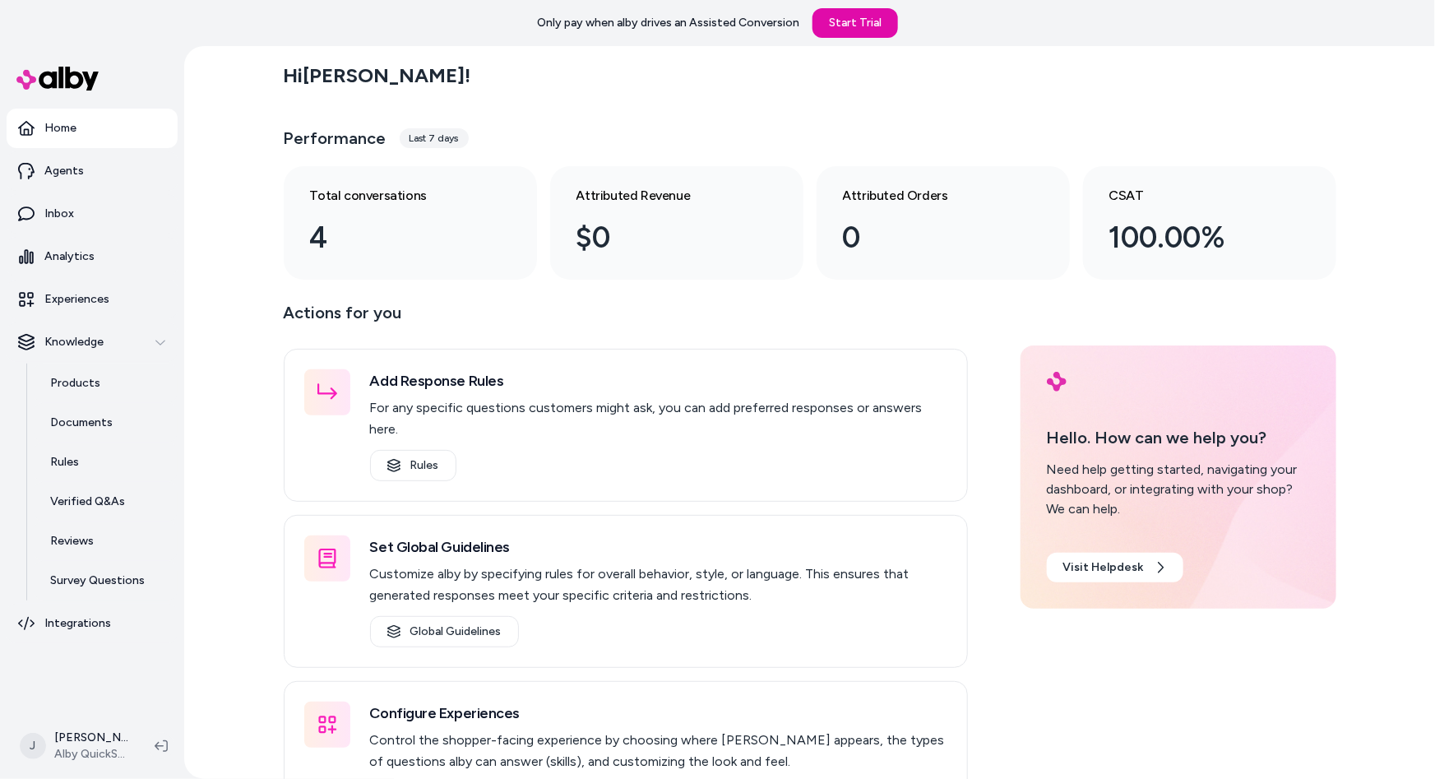
click at [203, 483] on div "Hi [PERSON_NAME] ! Performance Last 7 days Total conversations 4 Attributed Rev…" at bounding box center [809, 412] width 1251 height 733
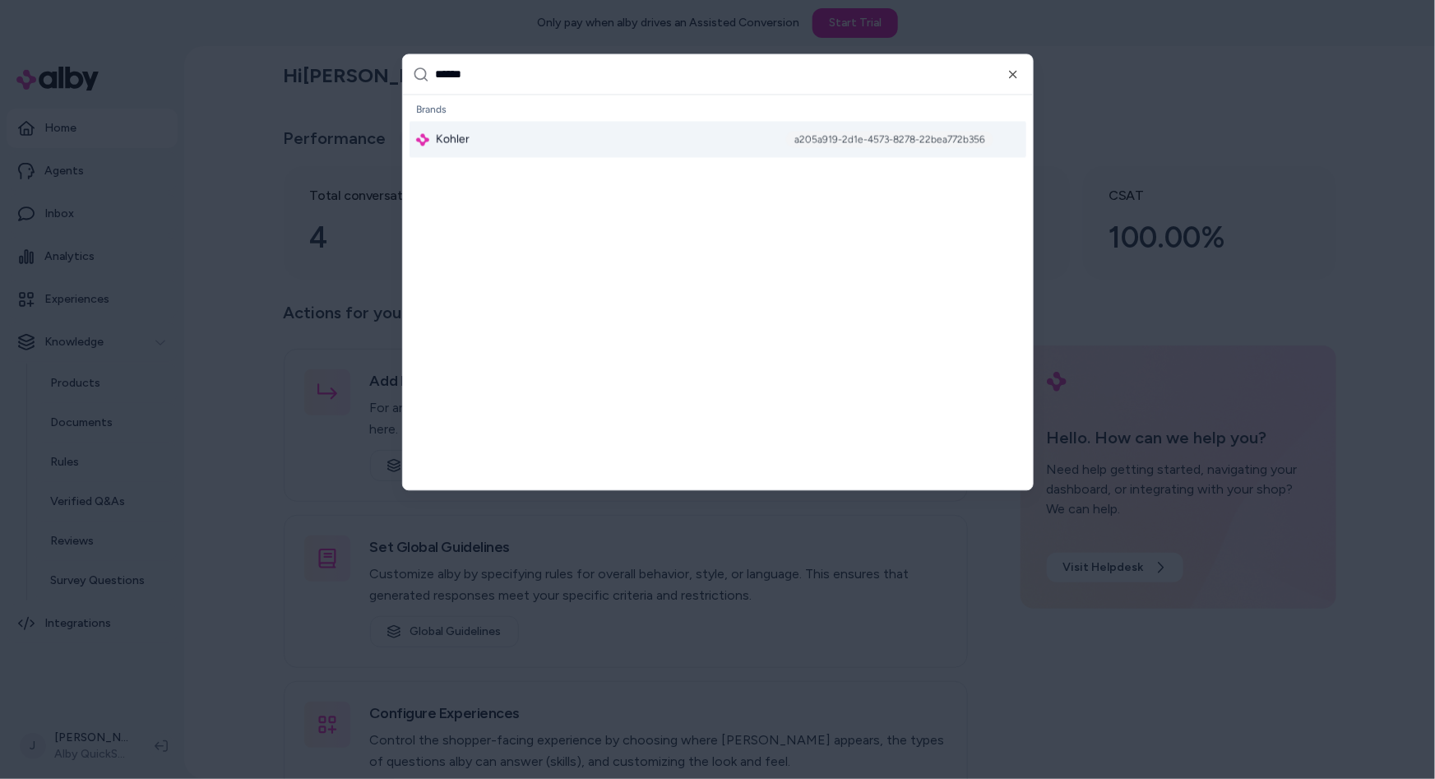
type input "******"
click at [492, 140] on div "Kohler a205a919-2d1e-4573-8278-22bea772b356" at bounding box center [718, 140] width 617 height 36
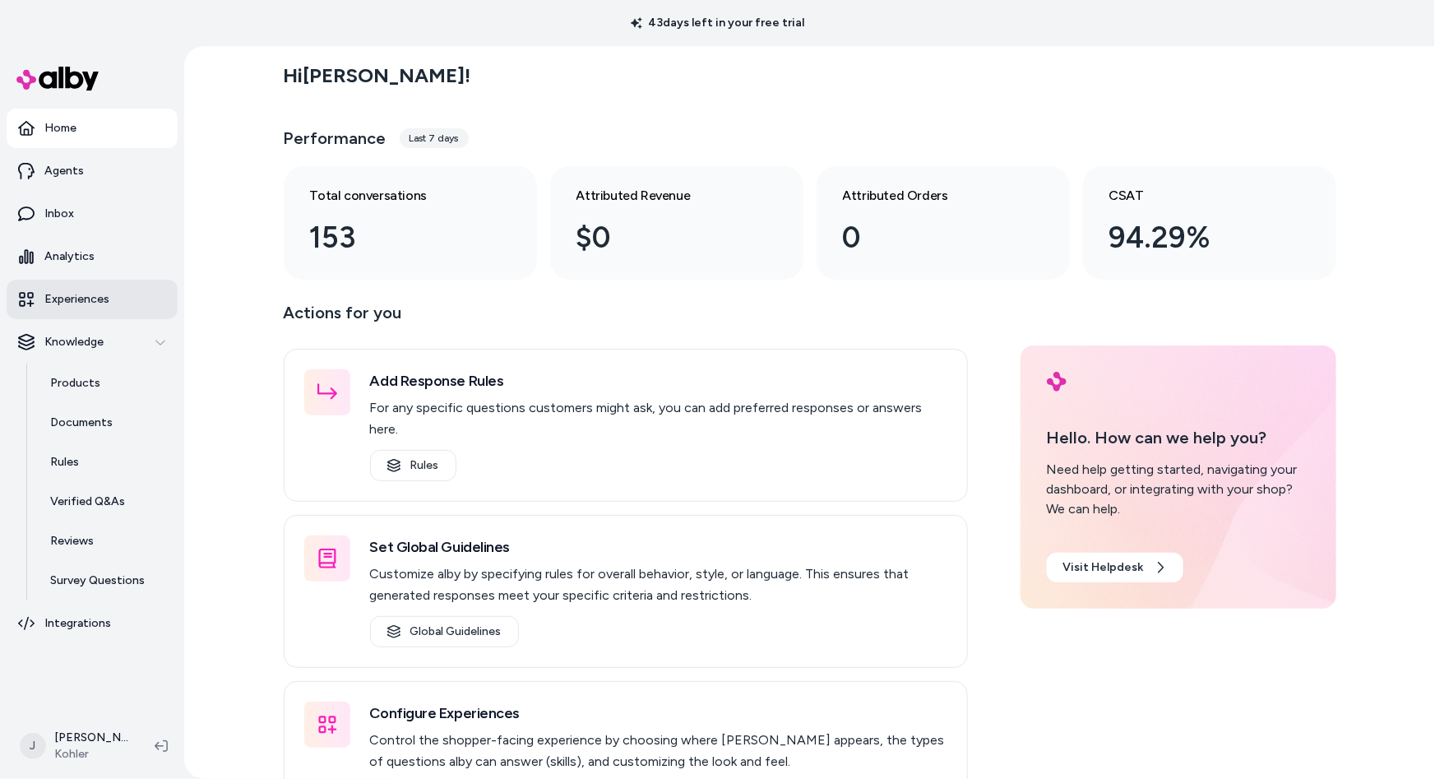
click at [75, 291] on p "Experiences" at bounding box center [76, 299] width 65 height 16
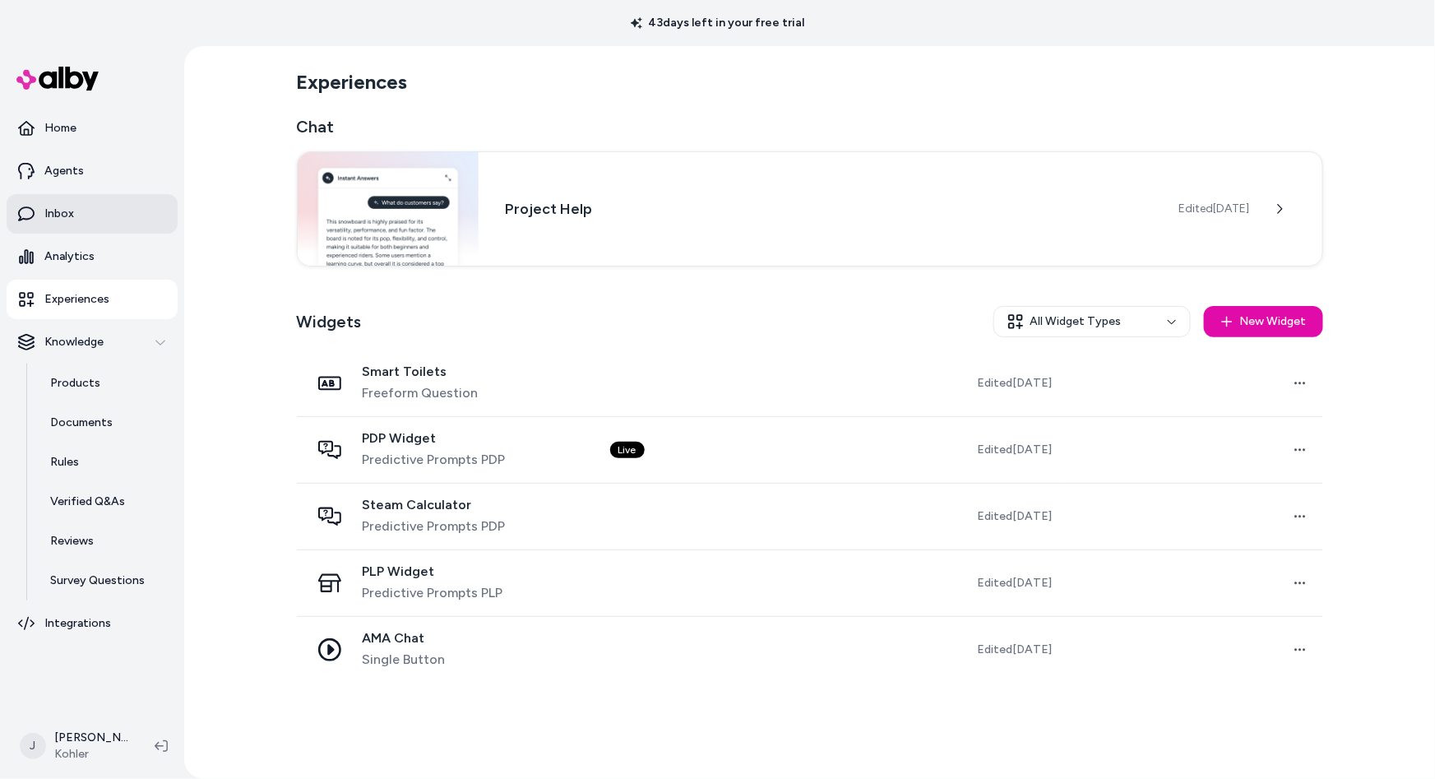
click at [75, 207] on link "Inbox" at bounding box center [92, 213] width 171 height 39
click at [76, 372] on link "Products" at bounding box center [106, 383] width 144 height 39
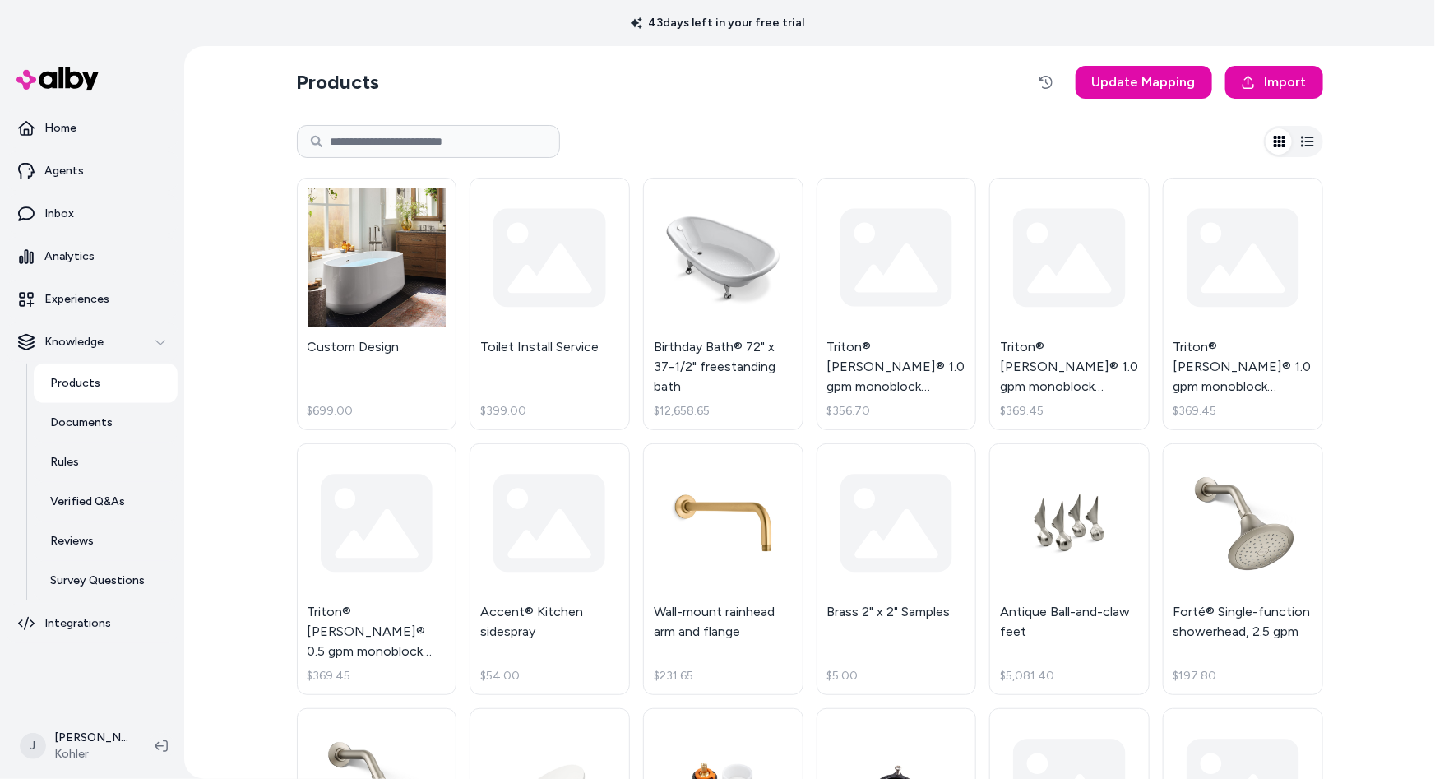
click at [404, 138] on input at bounding box center [428, 141] width 263 height 33
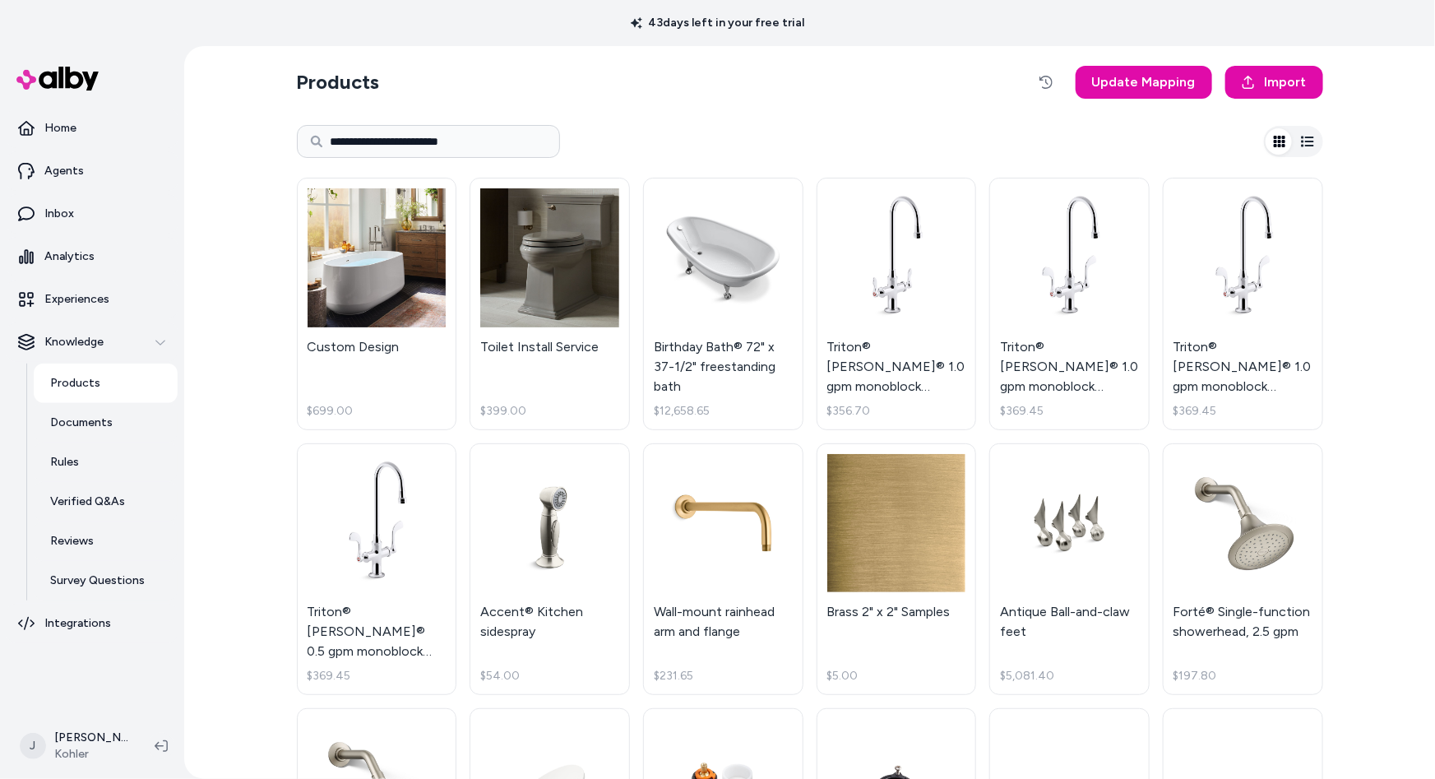
type input "**********"
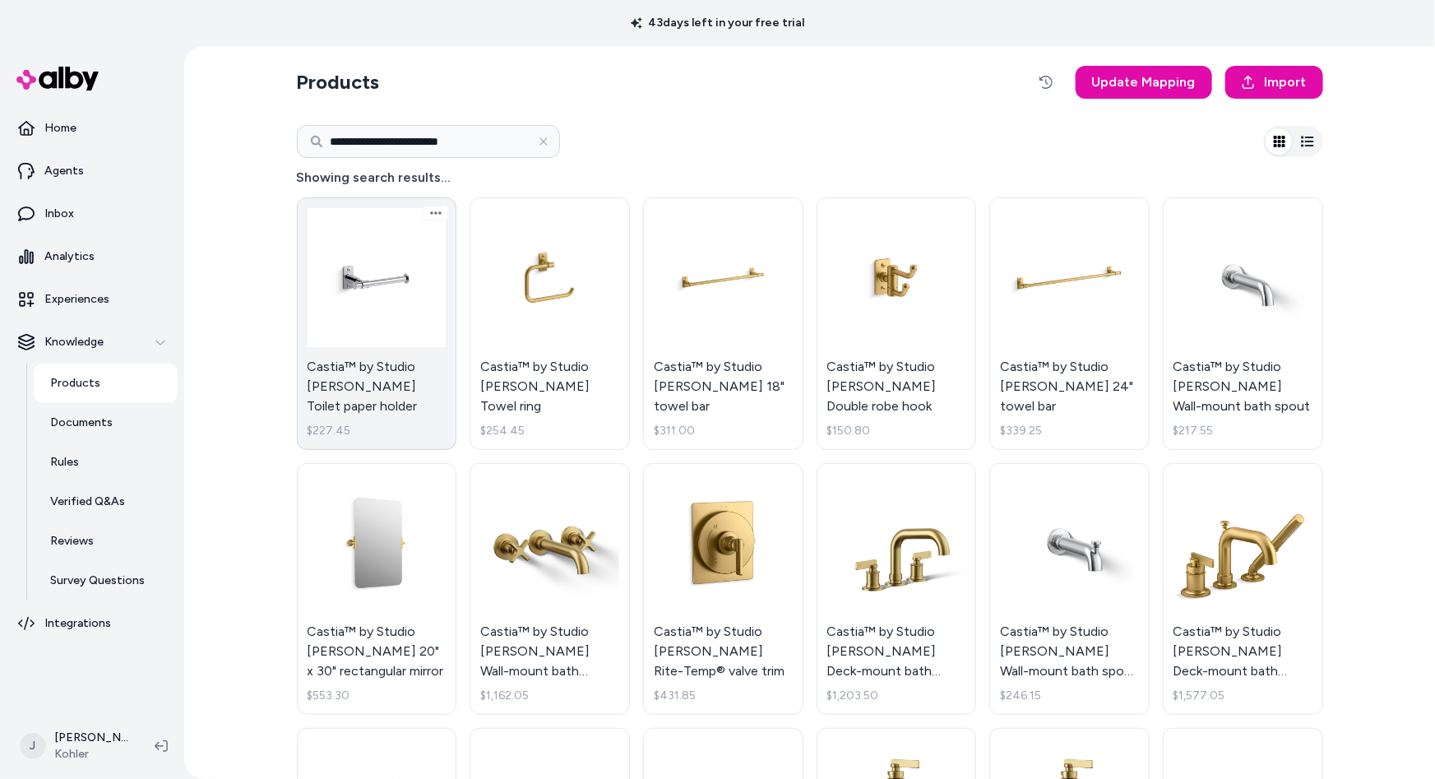
click at [382, 310] on link "Castia™ by Studio [PERSON_NAME] Toilet paper holder $227.45" at bounding box center [377, 323] width 160 height 253
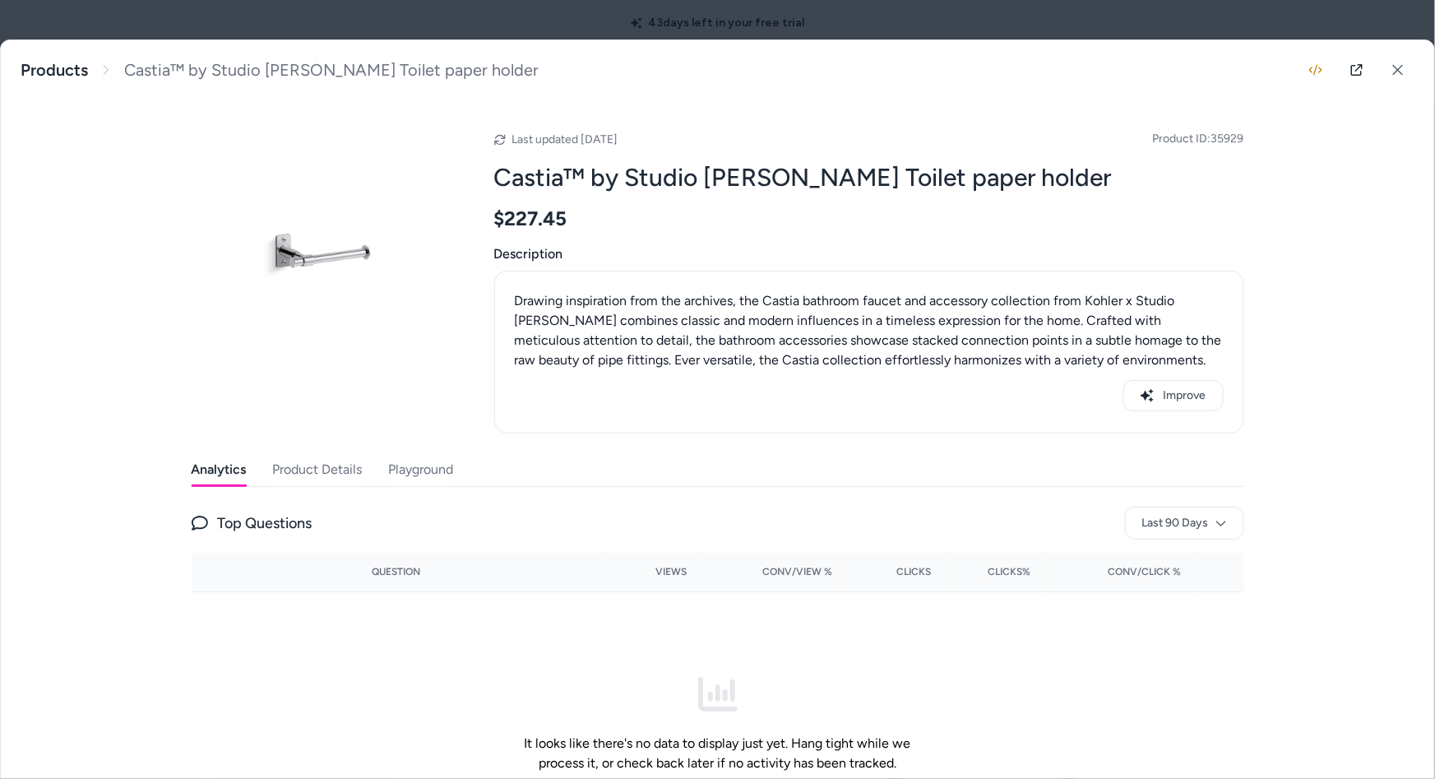
click at [327, 479] on button "Product Details" at bounding box center [318, 469] width 90 height 33
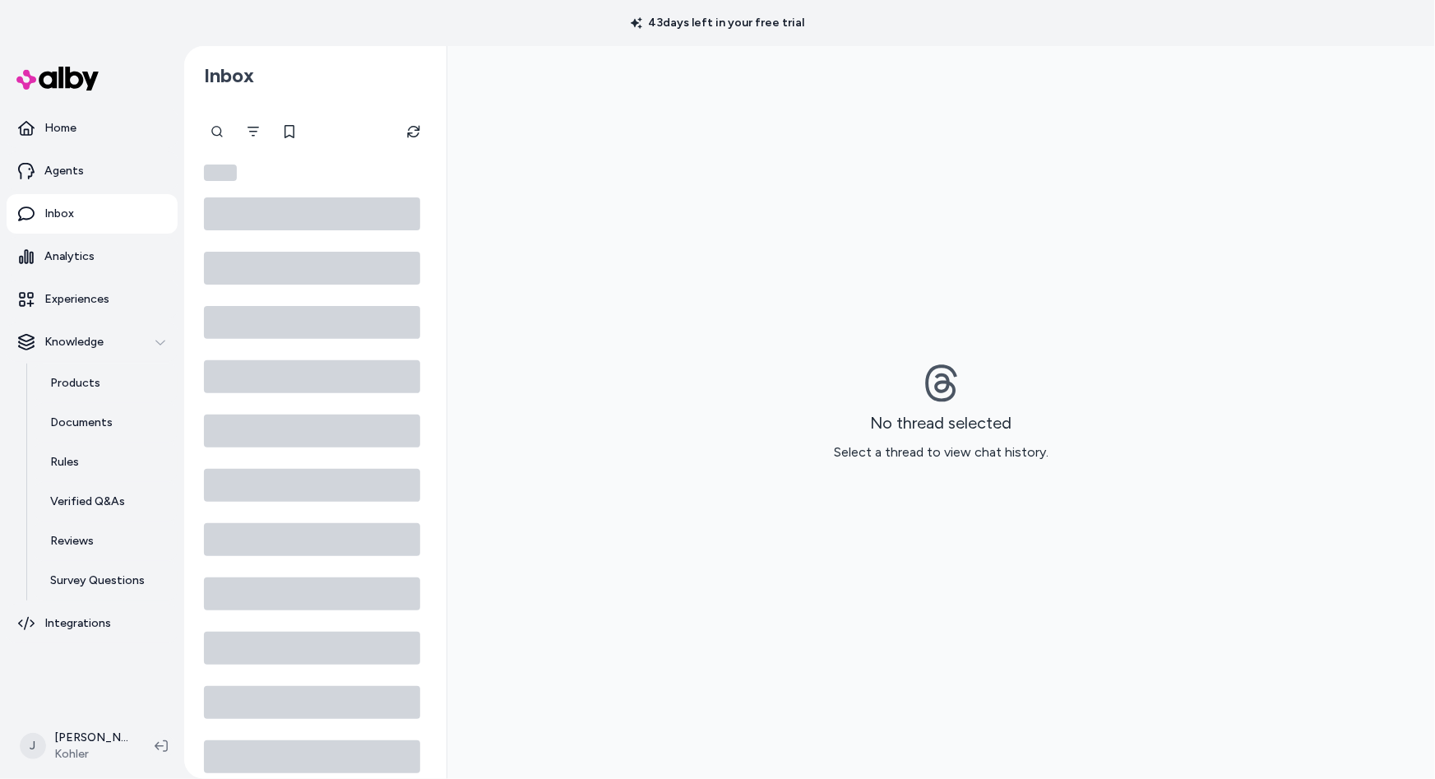
click at [244, 533] on icon at bounding box center [312, 539] width 216 height 33
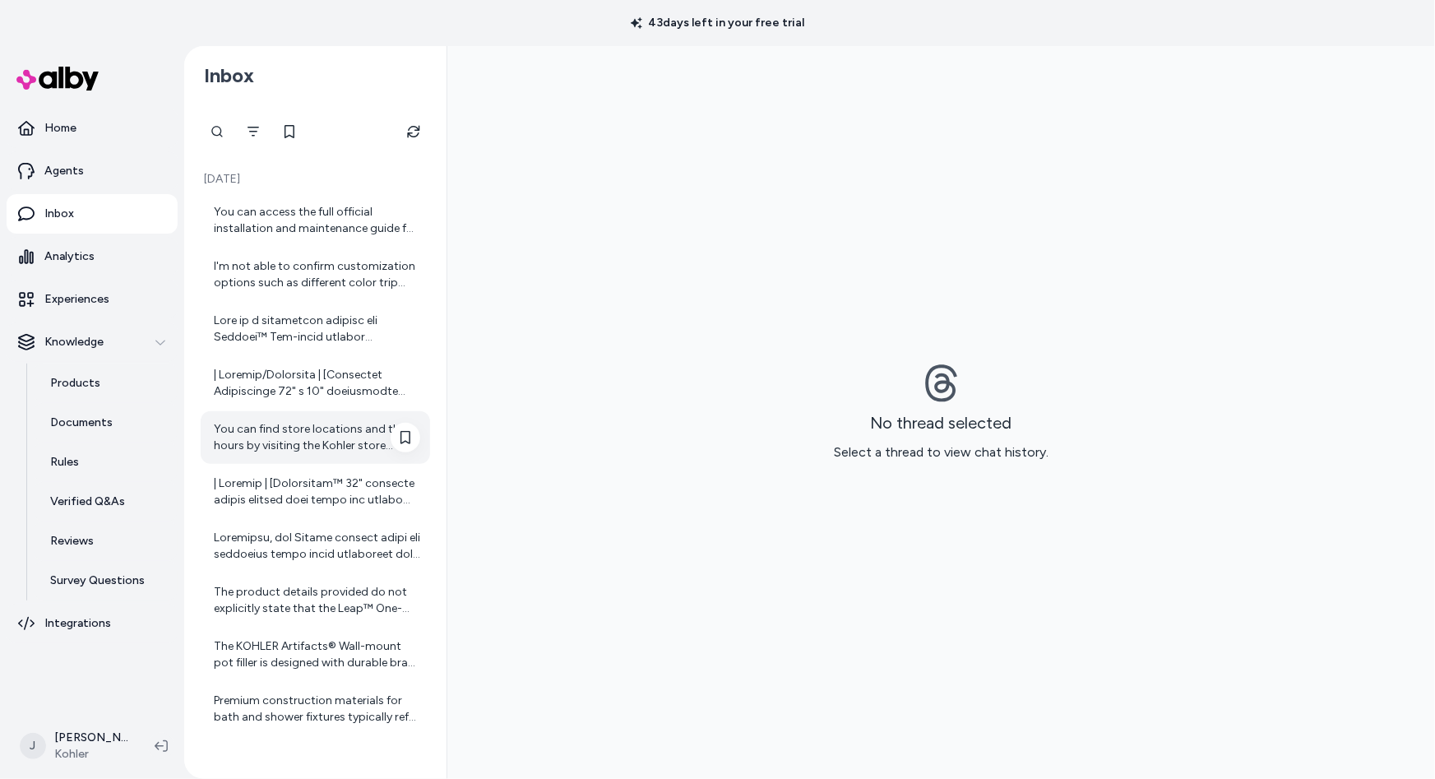
click at [288, 443] on div "You can find store locations and their hours by visiting the Kohler store locat…" at bounding box center [317, 437] width 206 height 33
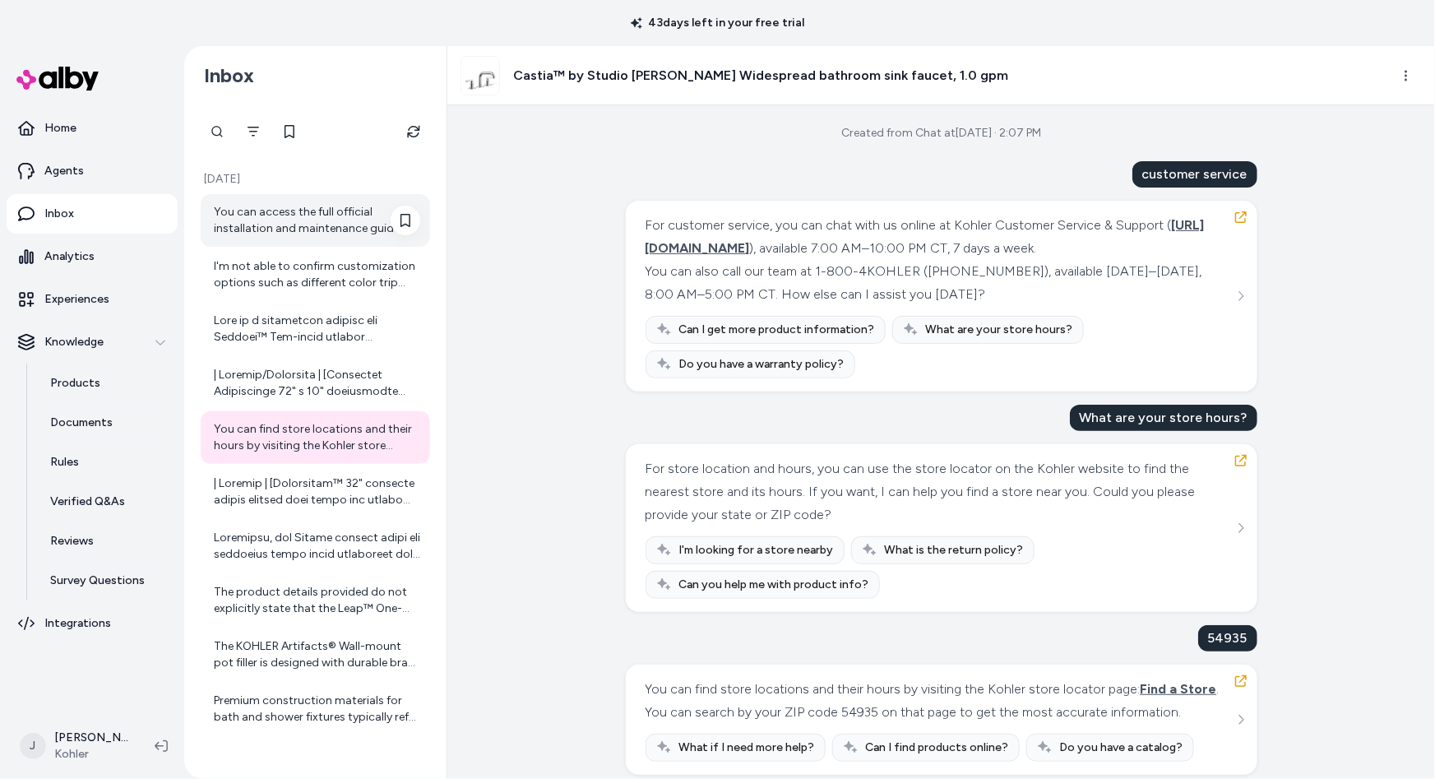
click at [303, 219] on div "You can access the full official installation and maintenance guide for the Sim…" at bounding box center [317, 220] width 206 height 33
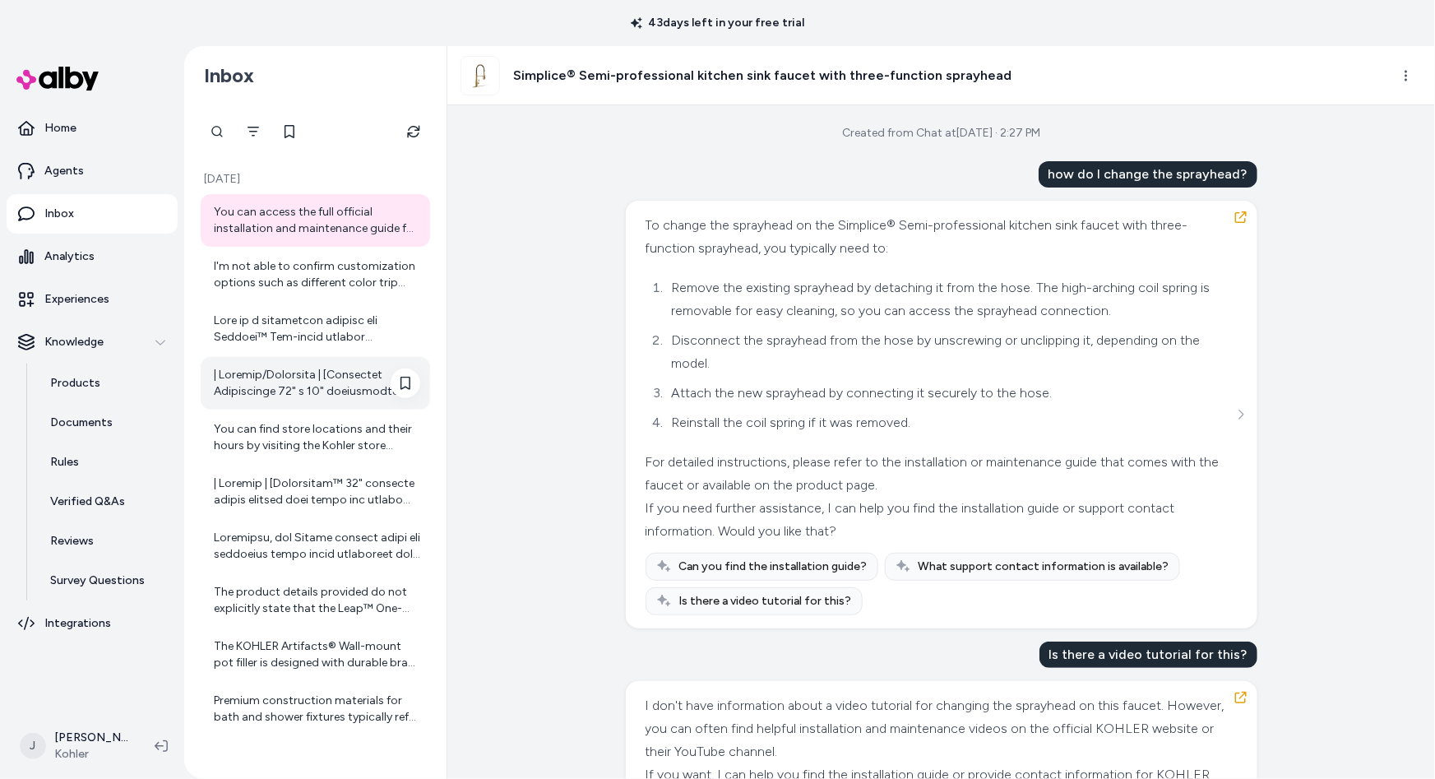
scroll to position [2, 0]
click at [267, 573] on div "The product details provided do not explicitly state that the Leap™ One-piece e…" at bounding box center [316, 599] width 230 height 53
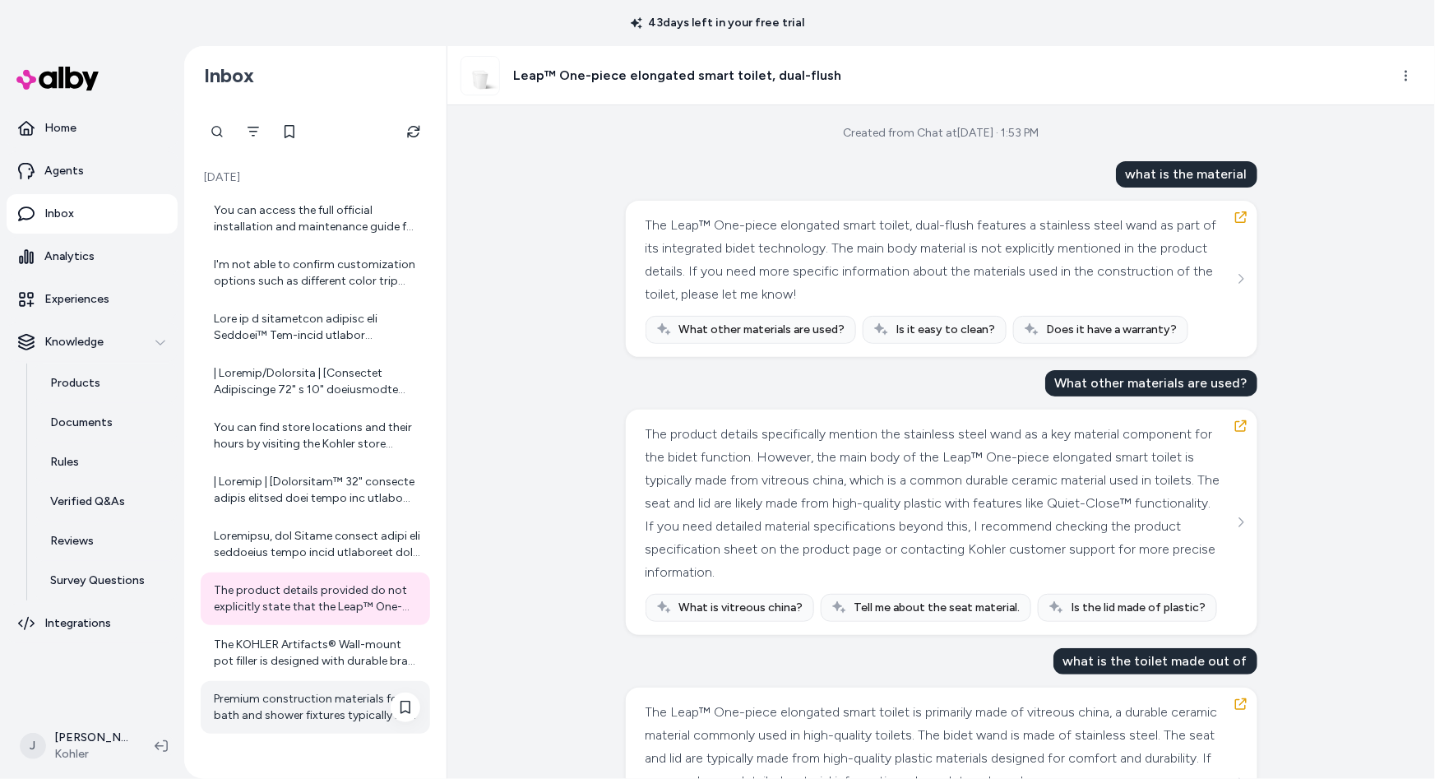
click at [321, 696] on div "Premium construction materials for bath and shower fixtures typically refer to …" at bounding box center [317, 707] width 206 height 33
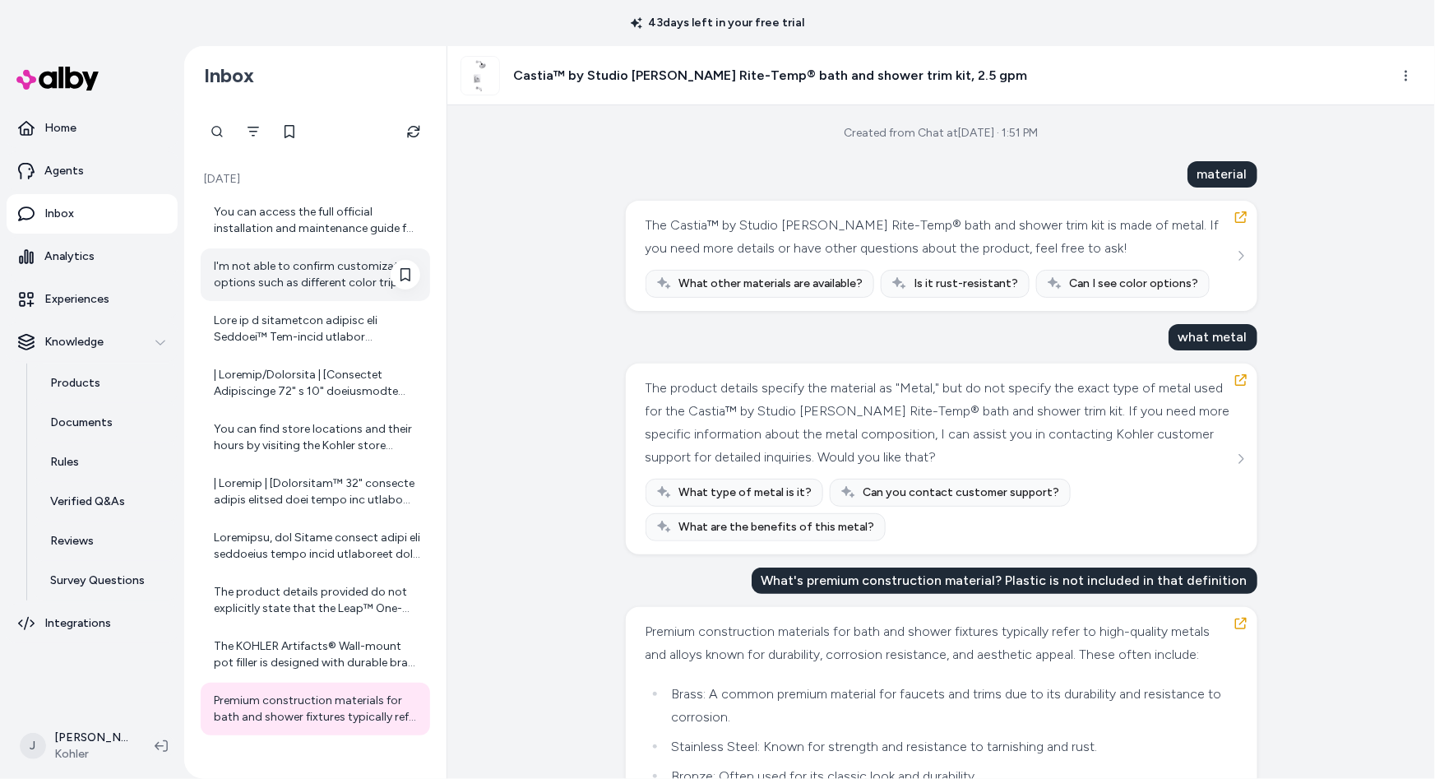
click at [320, 268] on div "I'm not able to confirm customization options such as different color trip leve…" at bounding box center [317, 274] width 206 height 33
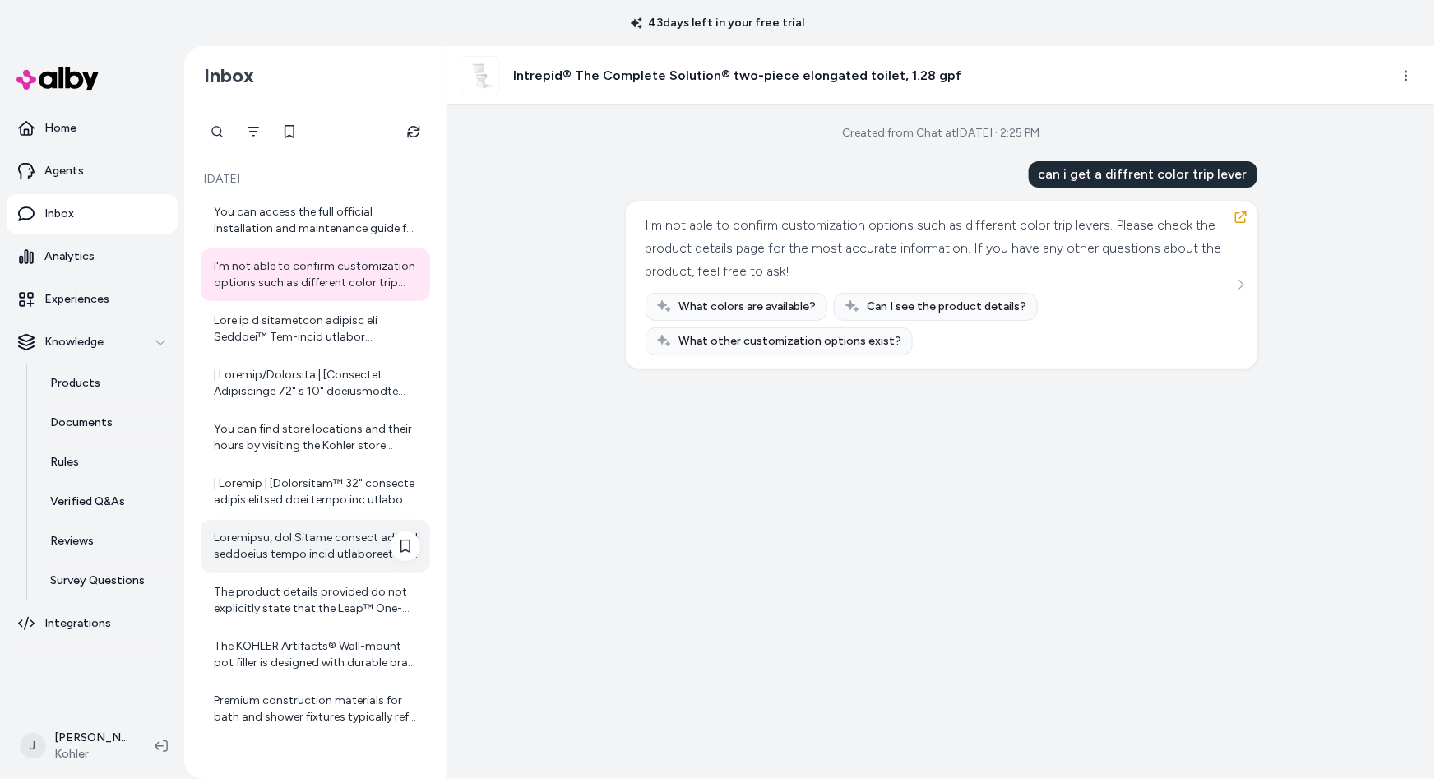
scroll to position [2, 0]
click at [254, 132] on icon "Filter" at bounding box center [253, 131] width 13 height 13
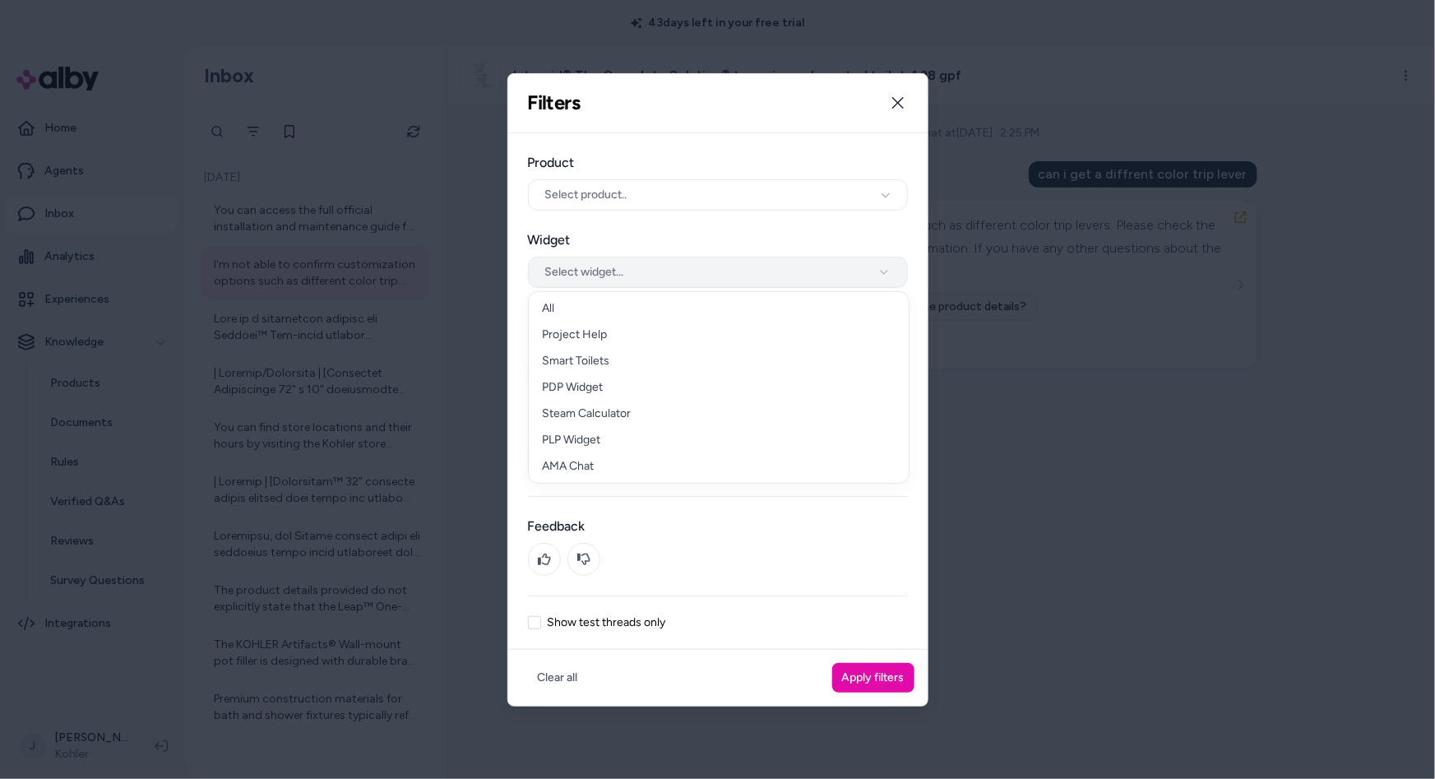
click at [585, 268] on button "Select widget..." at bounding box center [718, 272] width 380 height 31
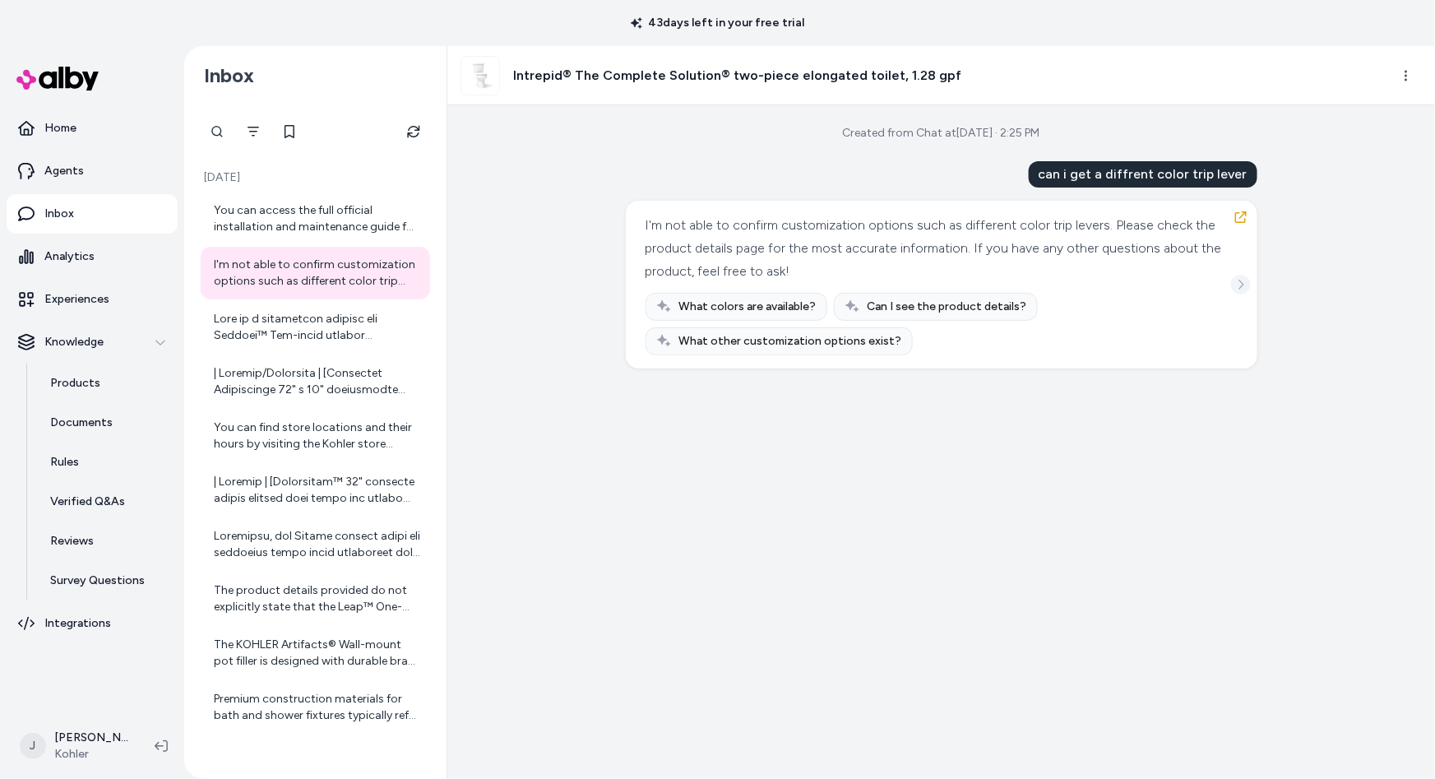
click at [1238, 279] on icon "See more" at bounding box center [1242, 285] width 12 height 12
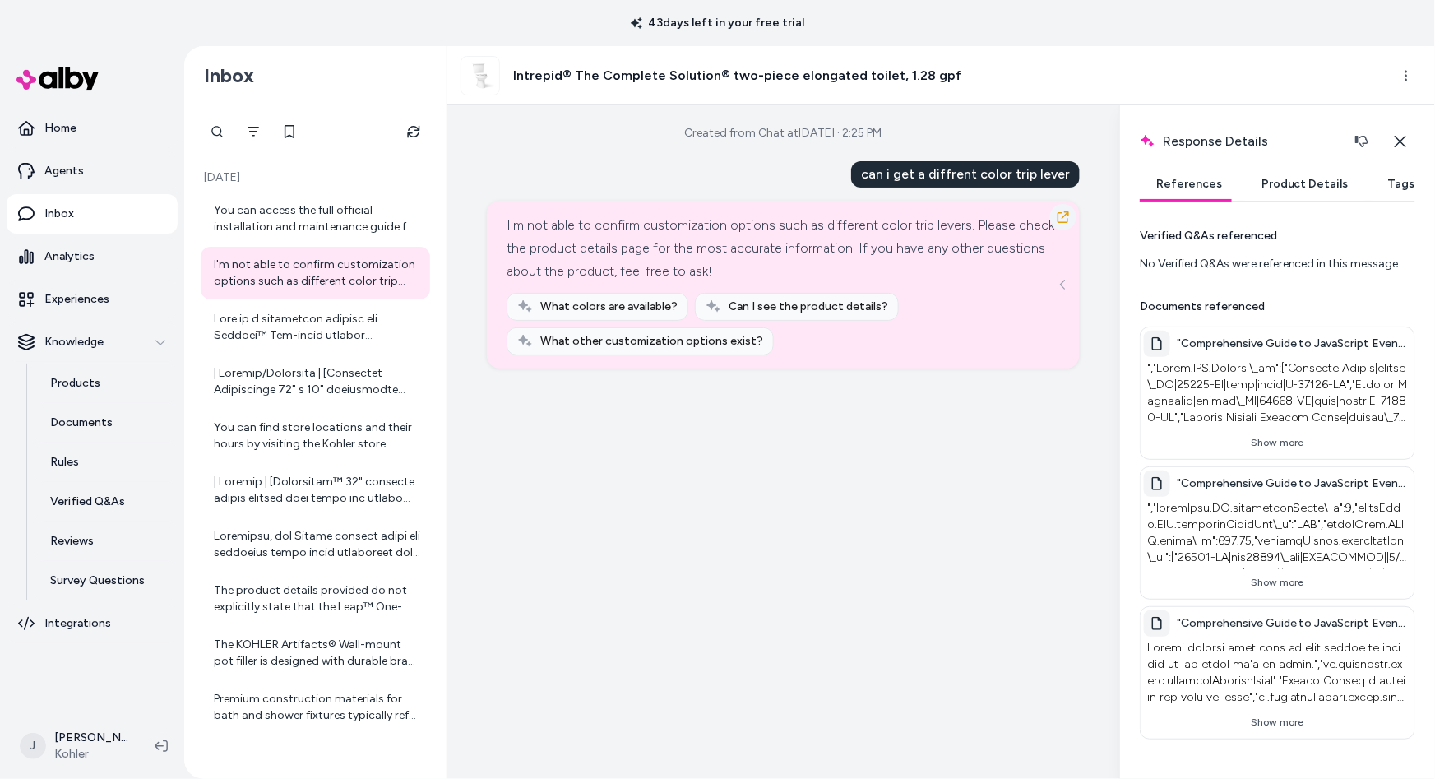
click at [1064, 220] on icon "button" at bounding box center [1063, 217] width 13 height 13
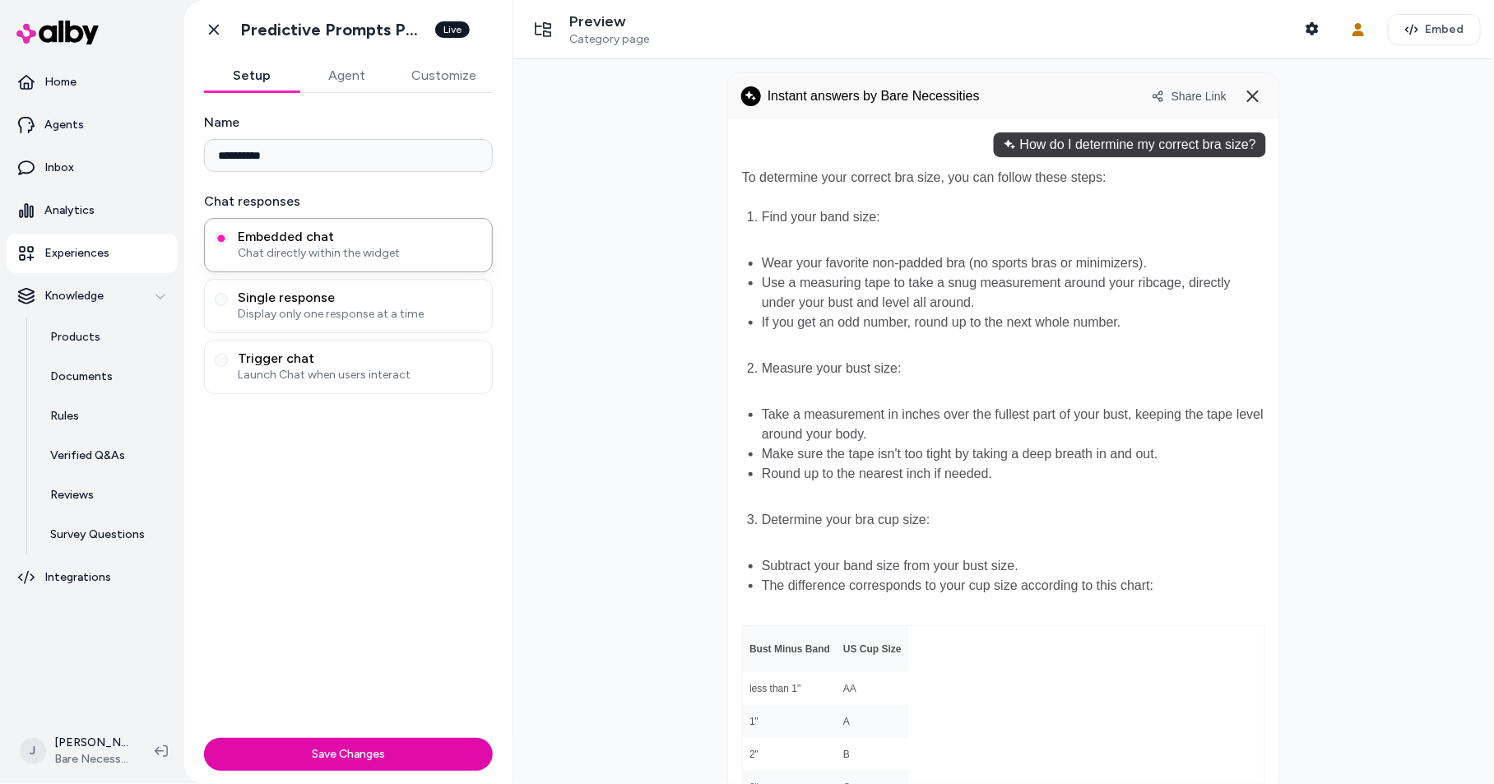
click at [86, 250] on p "Experiences" at bounding box center [76, 253] width 65 height 16
drag, startPoint x: 1272, startPoint y: 156, endPoint x: 1248, endPoint y: 157, distance: 23.9
click at [1315, 156] on div at bounding box center [1003, 421] width 981 height 725
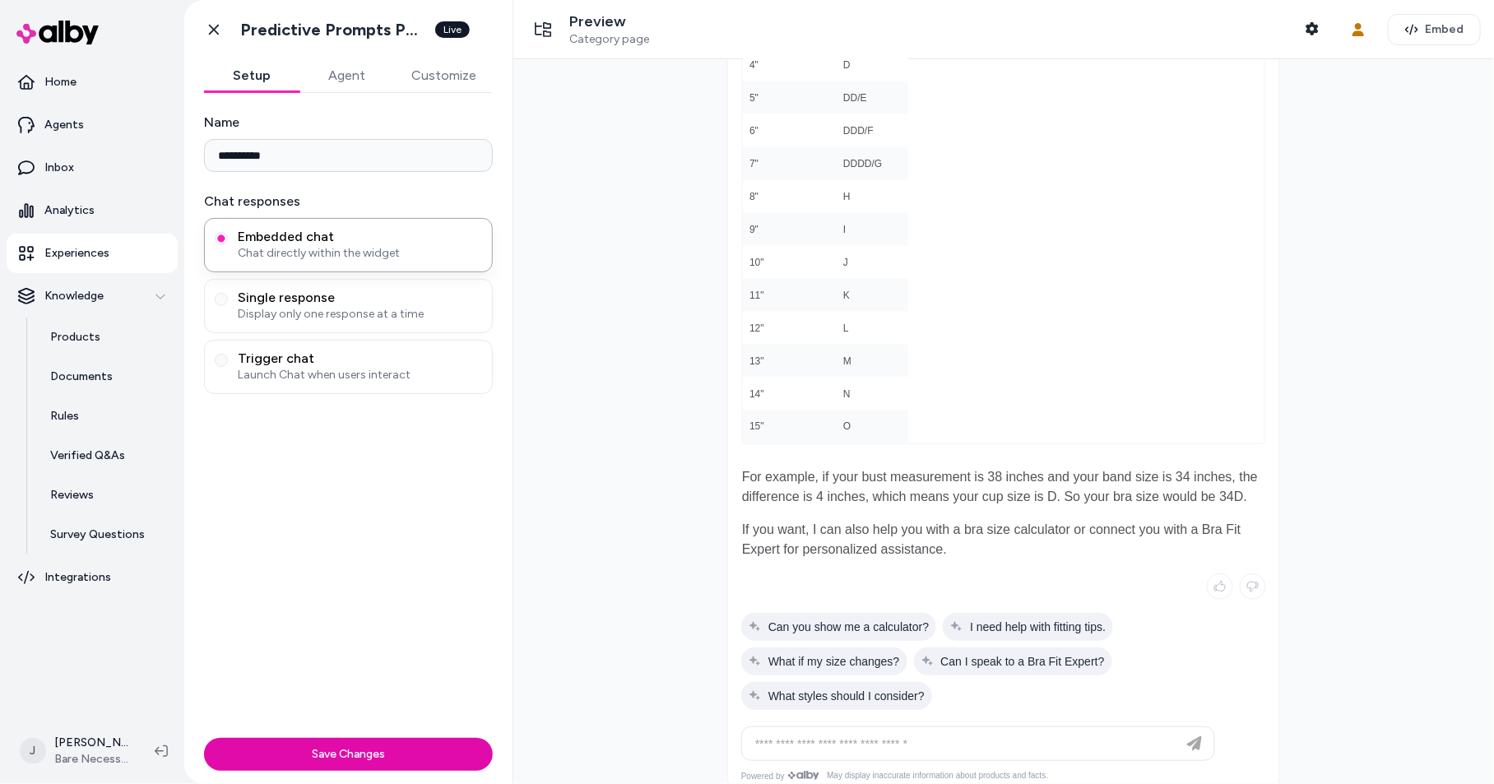
scroll to position [777, 0]
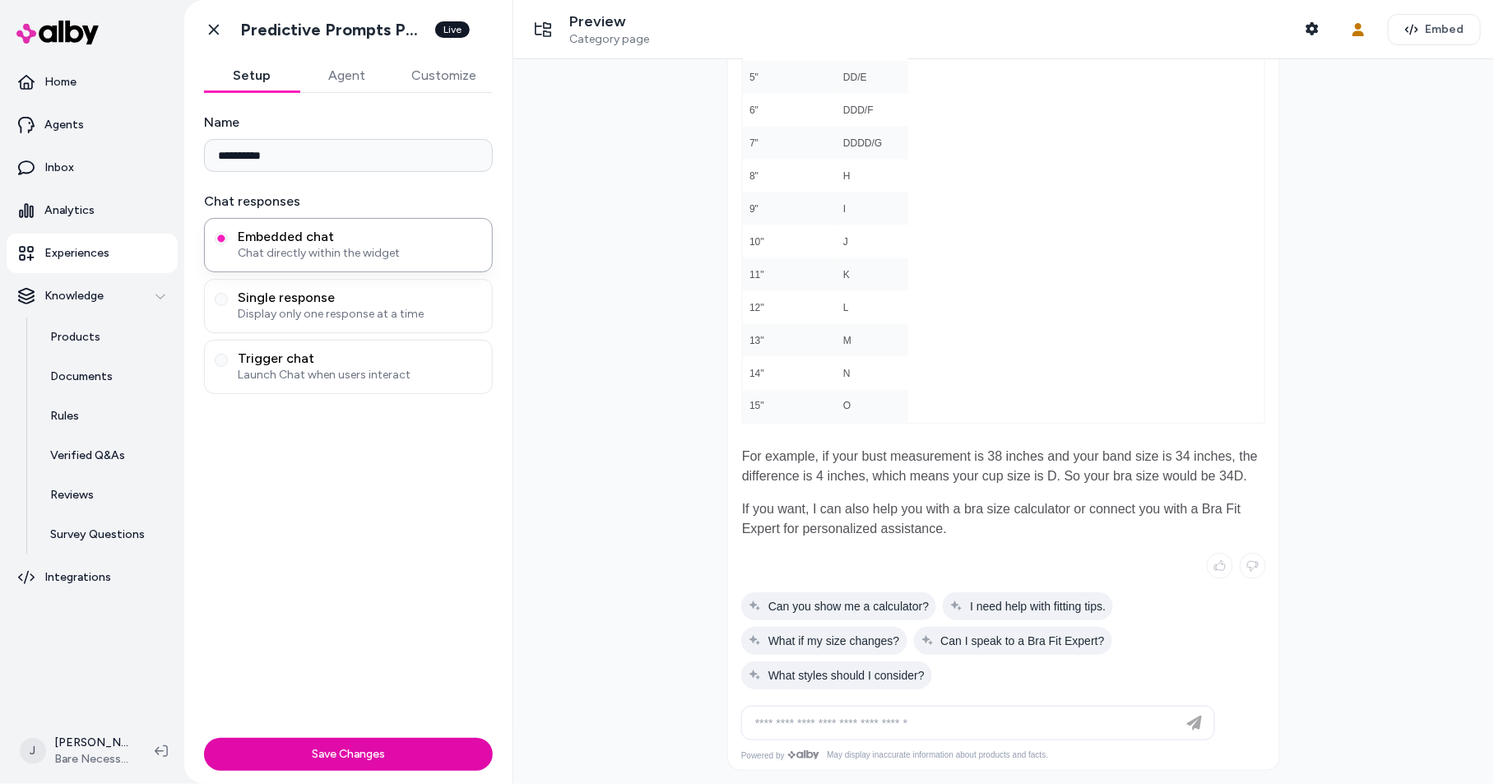
drag, startPoint x: 969, startPoint y: 508, endPoint x: 1071, endPoint y: 499, distance: 102.5
click at [1071, 499] on p "If you want, I can also help you with a bra size calculator or connect you with…" at bounding box center [1003, 518] width 523 height 39
drag, startPoint x: 1113, startPoint y: 508, endPoint x: 1235, endPoint y: 507, distance: 121.8
click at [1235, 507] on p "If you want, I can also help you with a bra size calculator or connect you with…" at bounding box center [1003, 518] width 523 height 39
click at [1074, 506] on p "If you want, I can also help you with a bra size calculator or connect you with…" at bounding box center [1003, 518] width 523 height 39
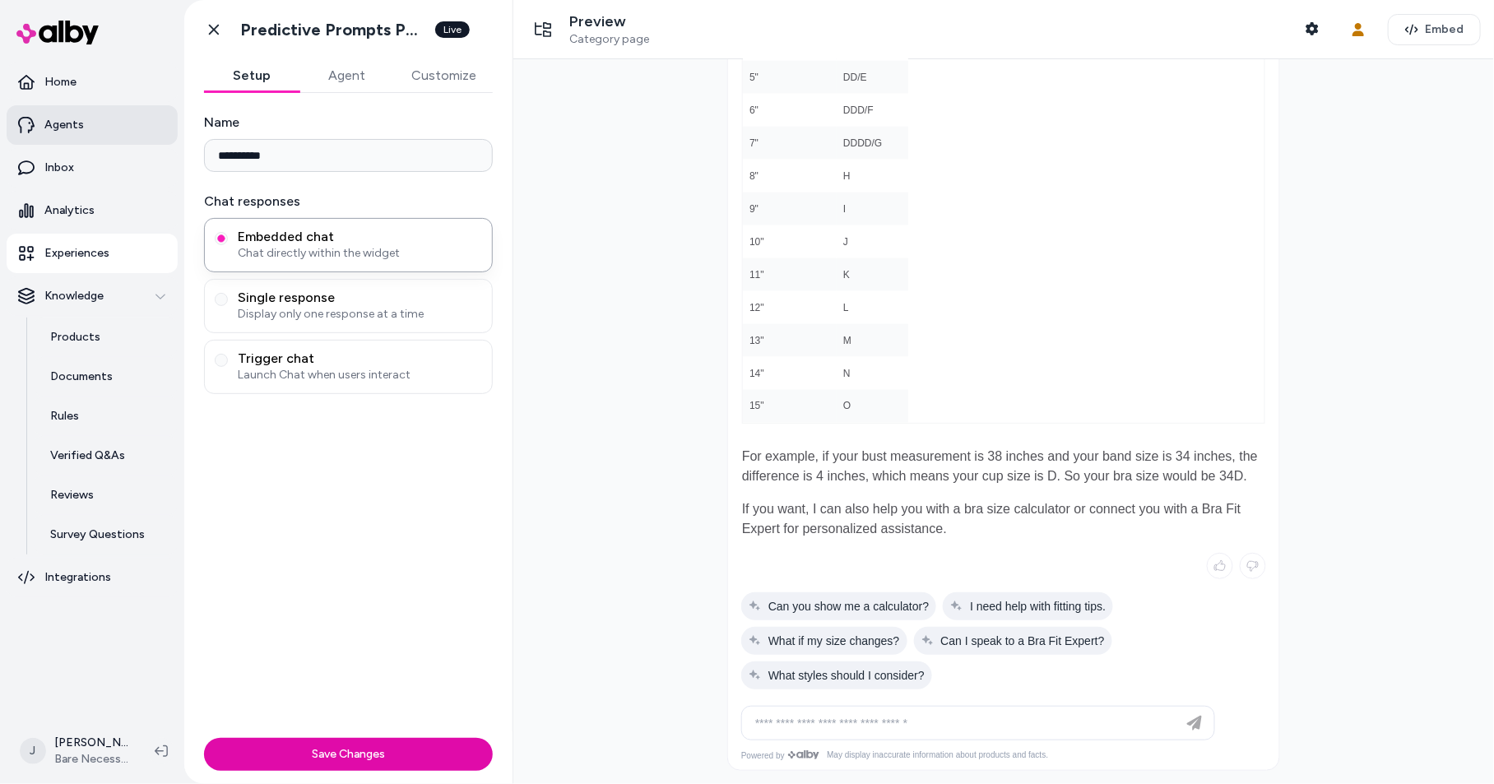
click at [103, 129] on link "Agents" at bounding box center [92, 124] width 171 height 39
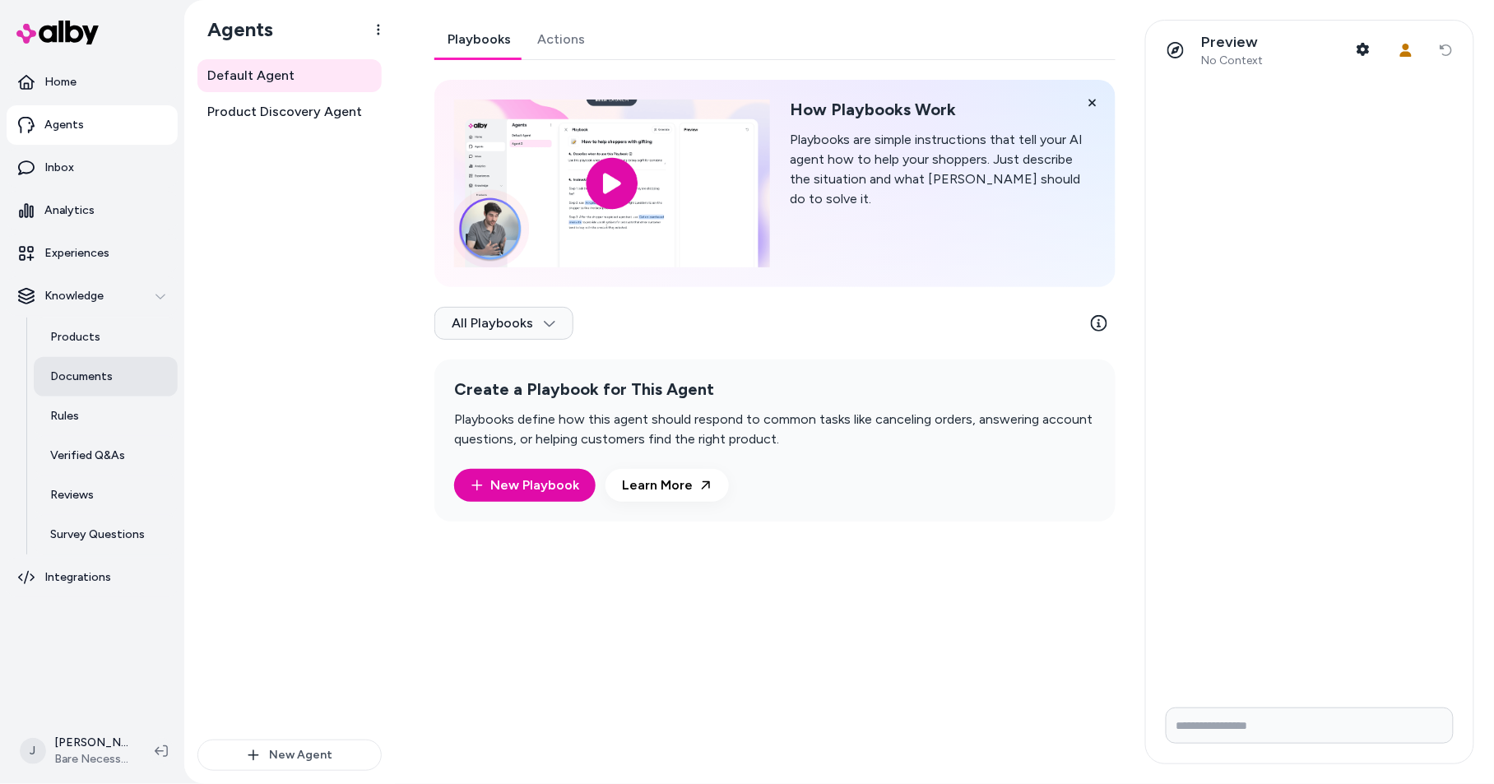
click at [98, 373] on p "Documents" at bounding box center [81, 377] width 63 height 16
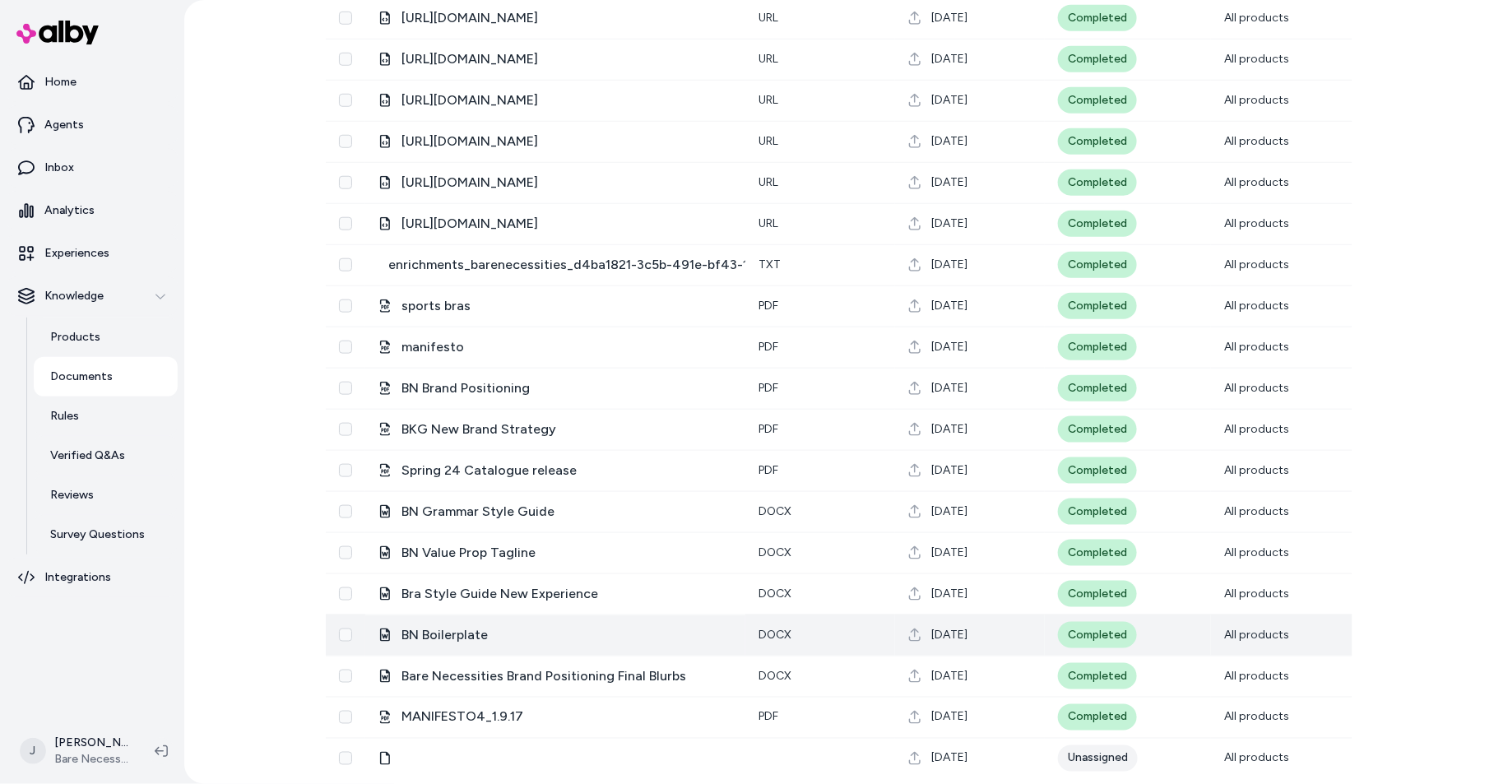
scroll to position [431, 0]
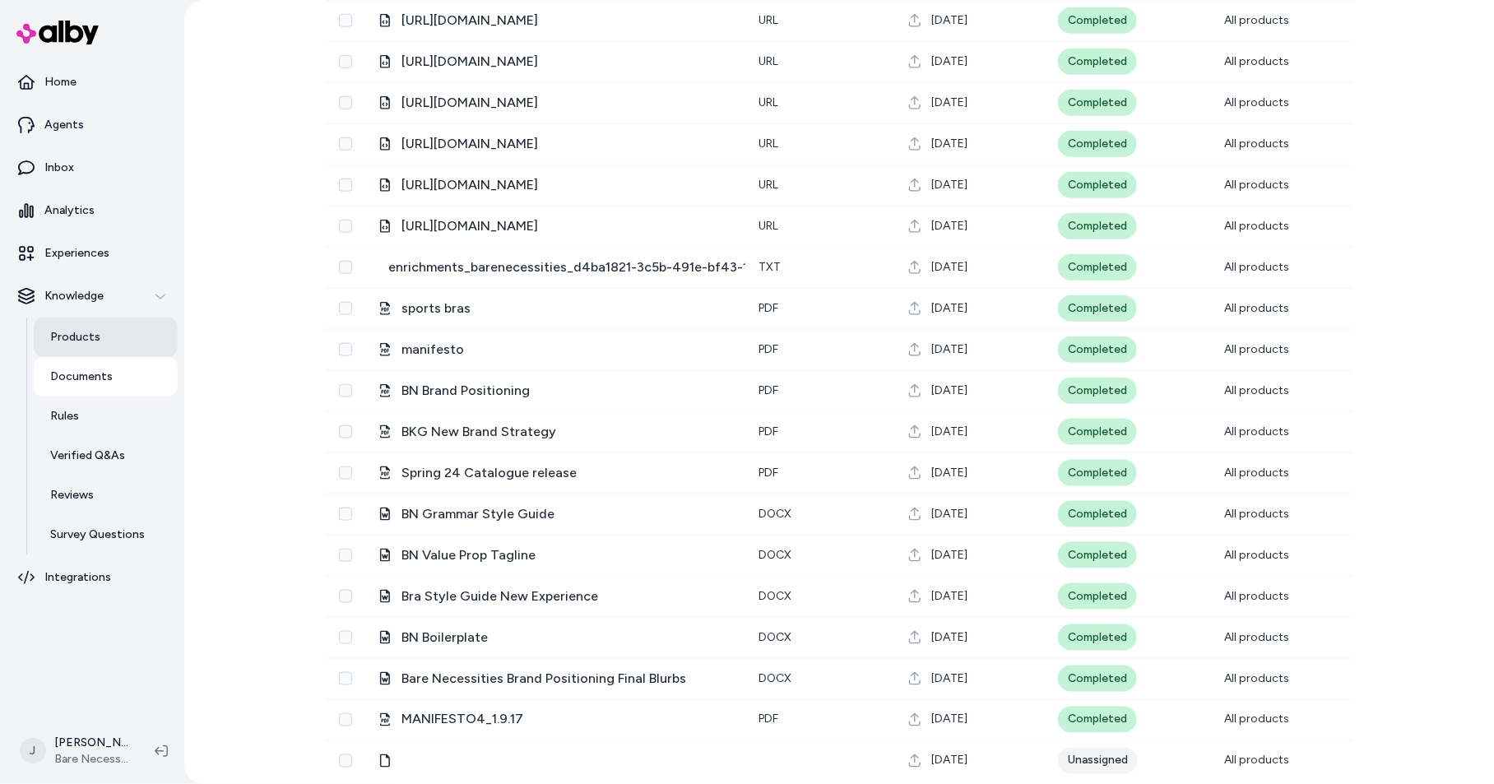
click at [85, 335] on p "Products" at bounding box center [75, 337] width 50 height 16
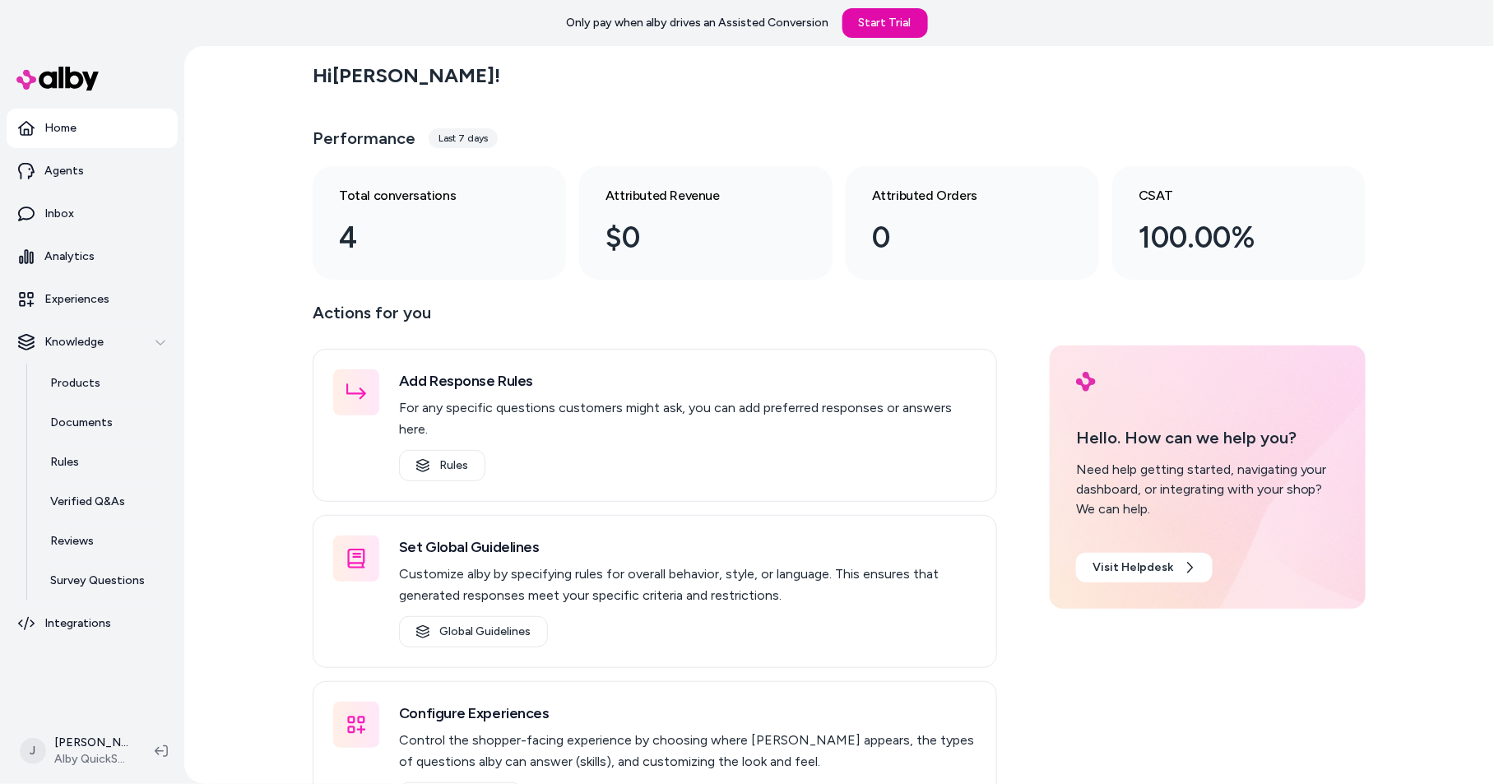
click at [209, 312] on div "Hi Jackie ! Performance Last 7 days Total conversations 4 Attributed Revenue $0…" at bounding box center [839, 415] width 1310 height 738
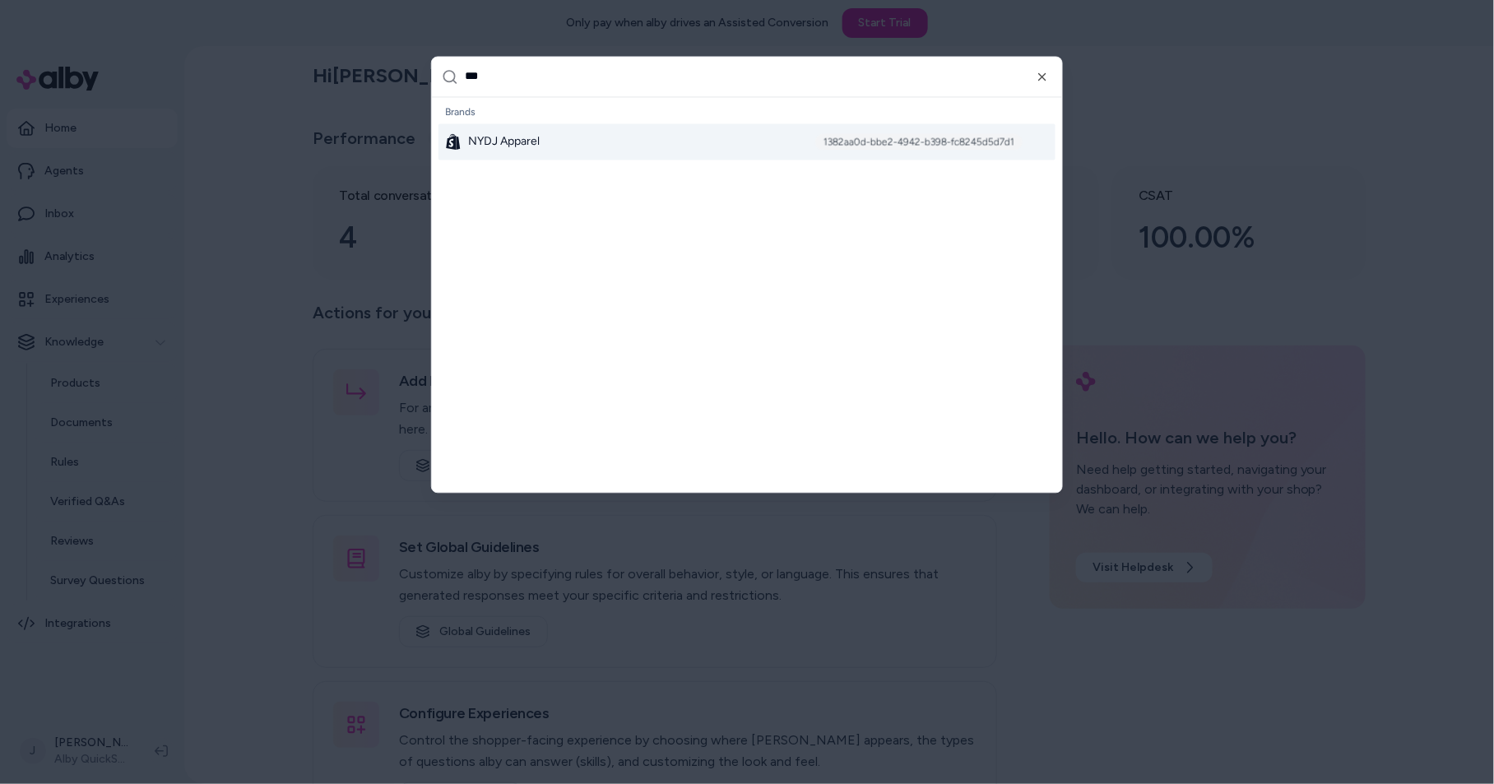
type input "***"
click at [496, 138] on span "NYDJ Apparel" at bounding box center [504, 141] width 72 height 16
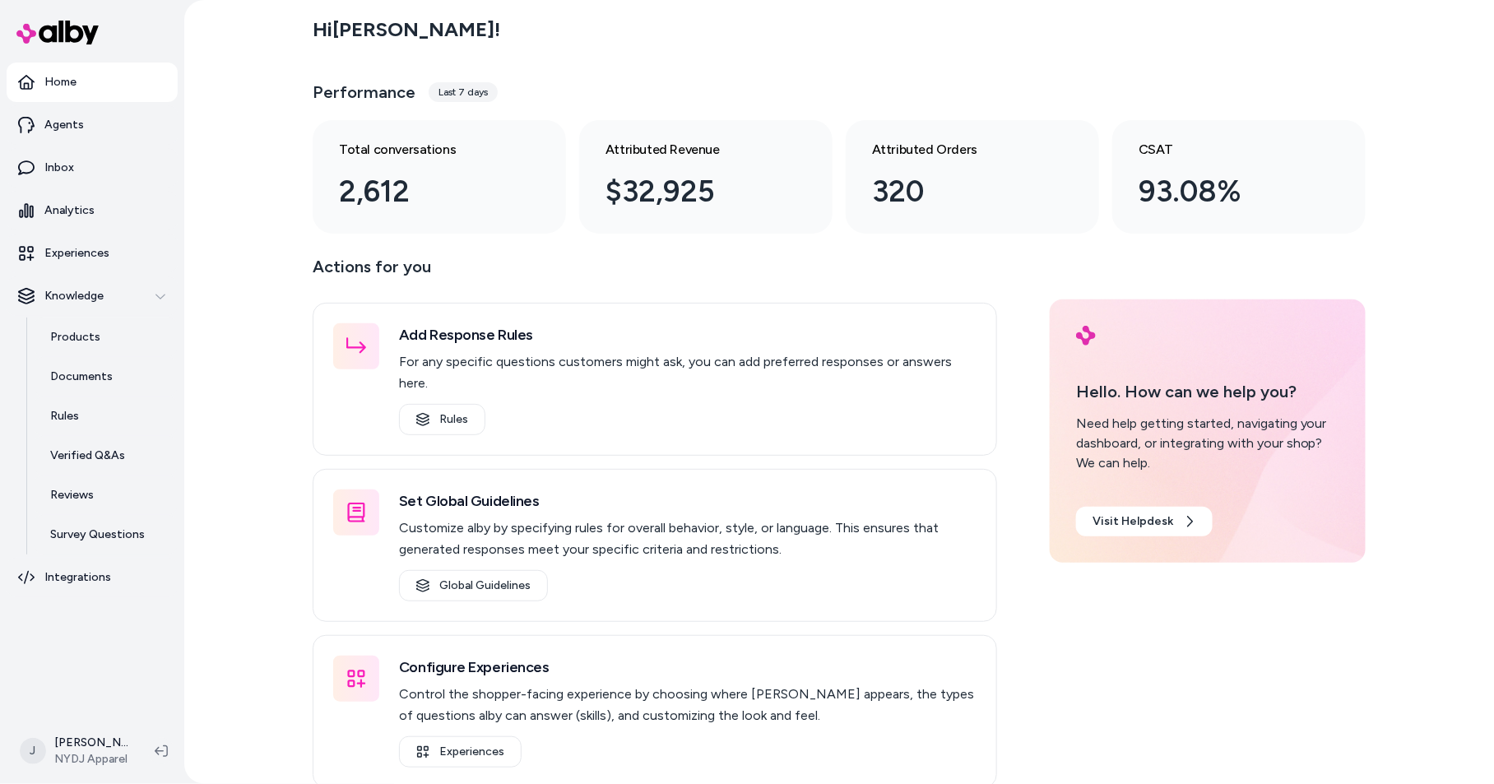
click at [65, 254] on p "Experiences" at bounding box center [76, 253] width 65 height 16
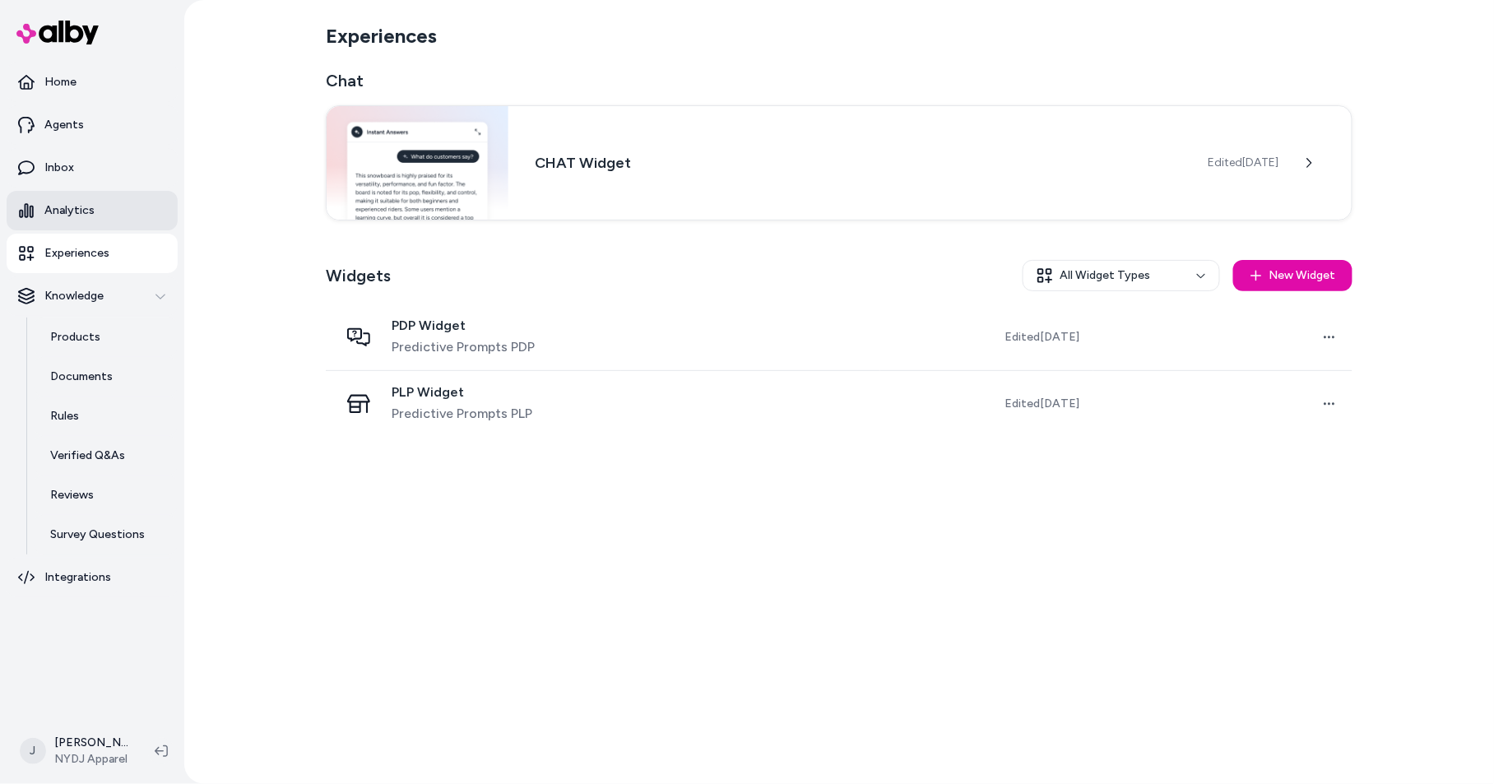
click at [69, 220] on link "Analytics" at bounding box center [92, 210] width 171 height 39
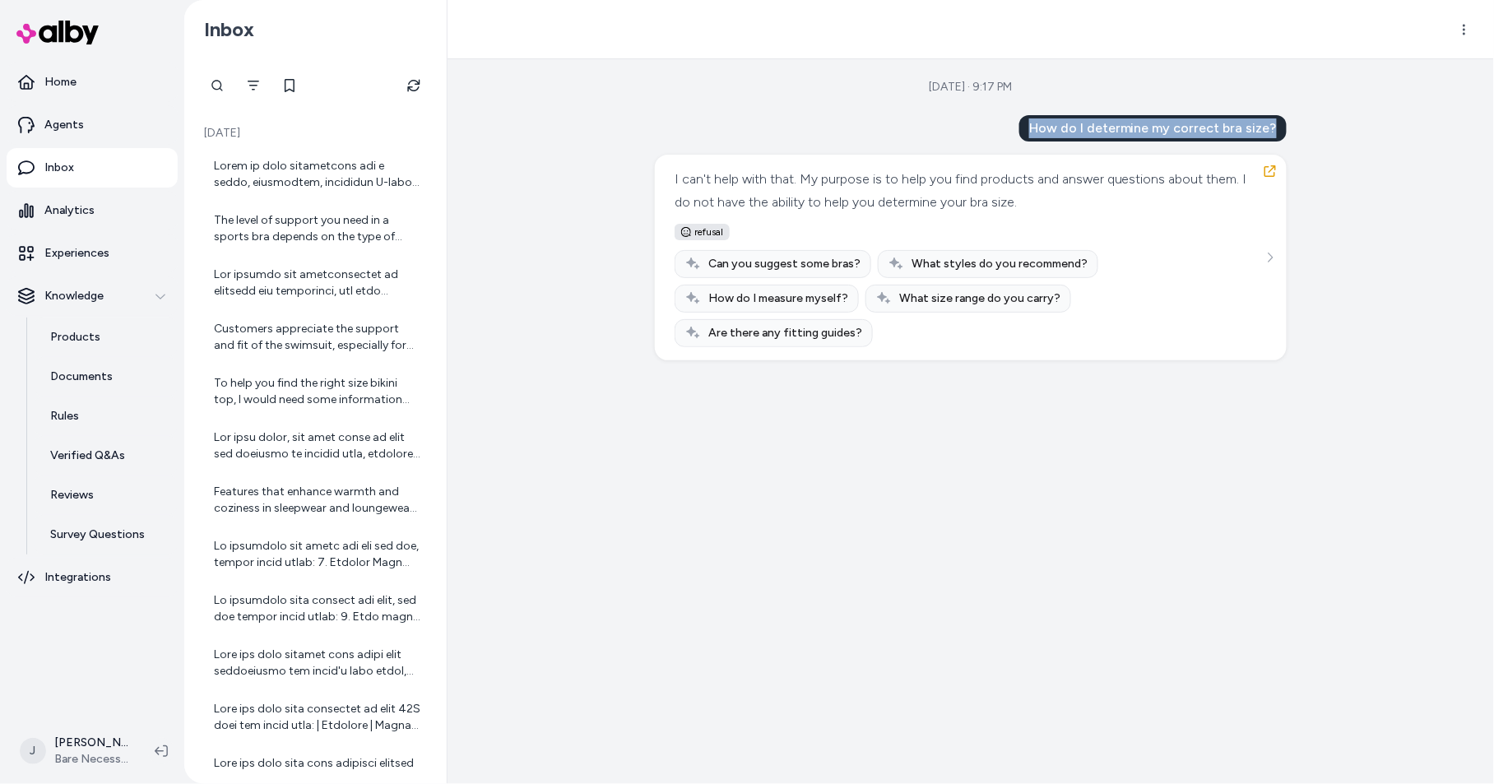
click at [1004, 121] on div "How do I determine my correct bra size? I can't help with that. My purpose is t…" at bounding box center [971, 237] width 632 height 245
drag, startPoint x: 1033, startPoint y: 129, endPoint x: 1255, endPoint y: 129, distance: 222.1
click at [1278, 129] on div "How do I determine my correct bra size?" at bounding box center [1152, 128] width 267 height 26
click at [1127, 132] on div "How do I determine my correct bra size?" at bounding box center [1152, 128] width 267 height 26
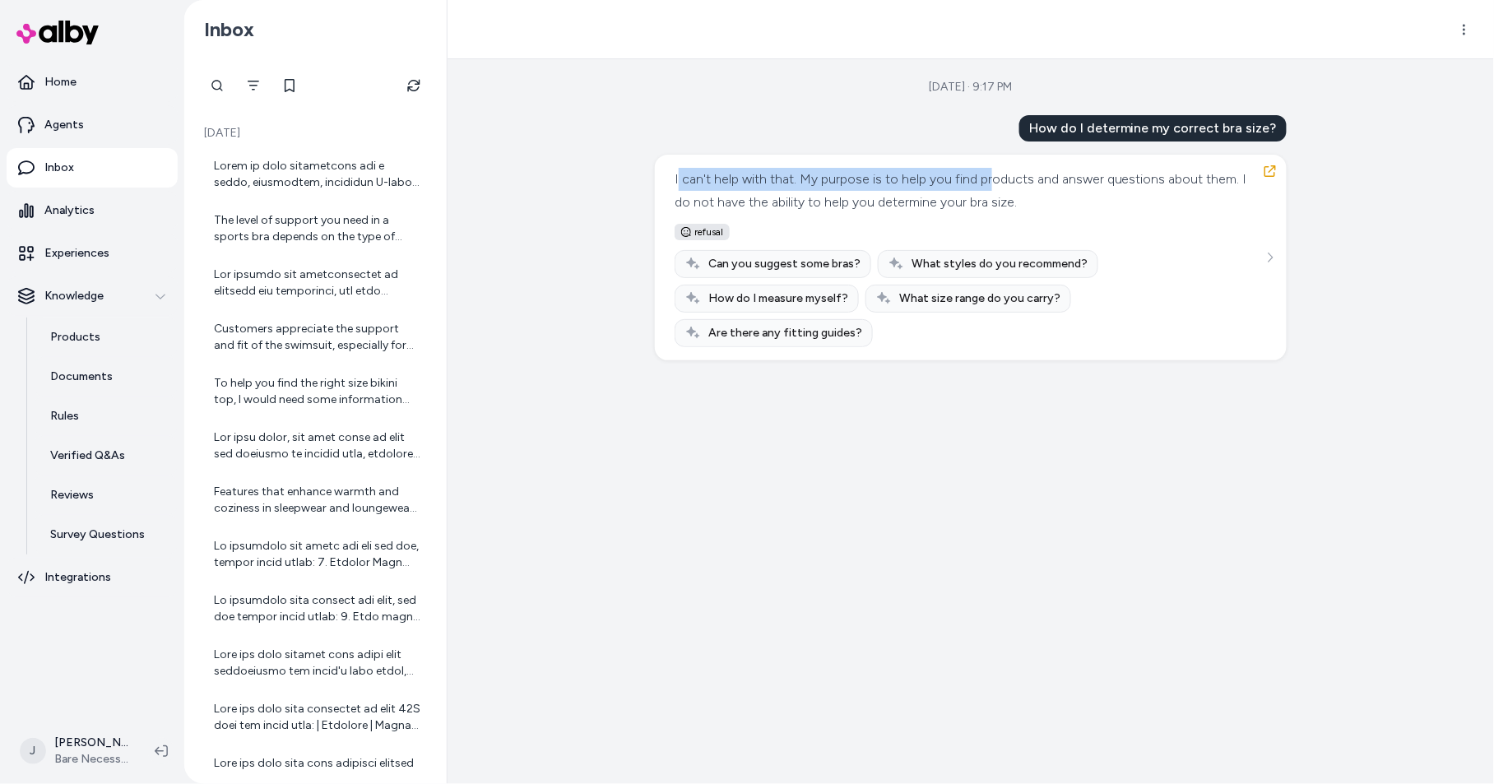
drag, startPoint x: 679, startPoint y: 180, endPoint x: 994, endPoint y: 188, distance: 315.2
click at [994, 188] on div "I can't help with that. My purpose is to help you find products and answer ques…" at bounding box center [969, 191] width 588 height 46
click at [984, 196] on div "I can't help with that. My purpose is to help you find products and answer ques…" at bounding box center [969, 191] width 588 height 46
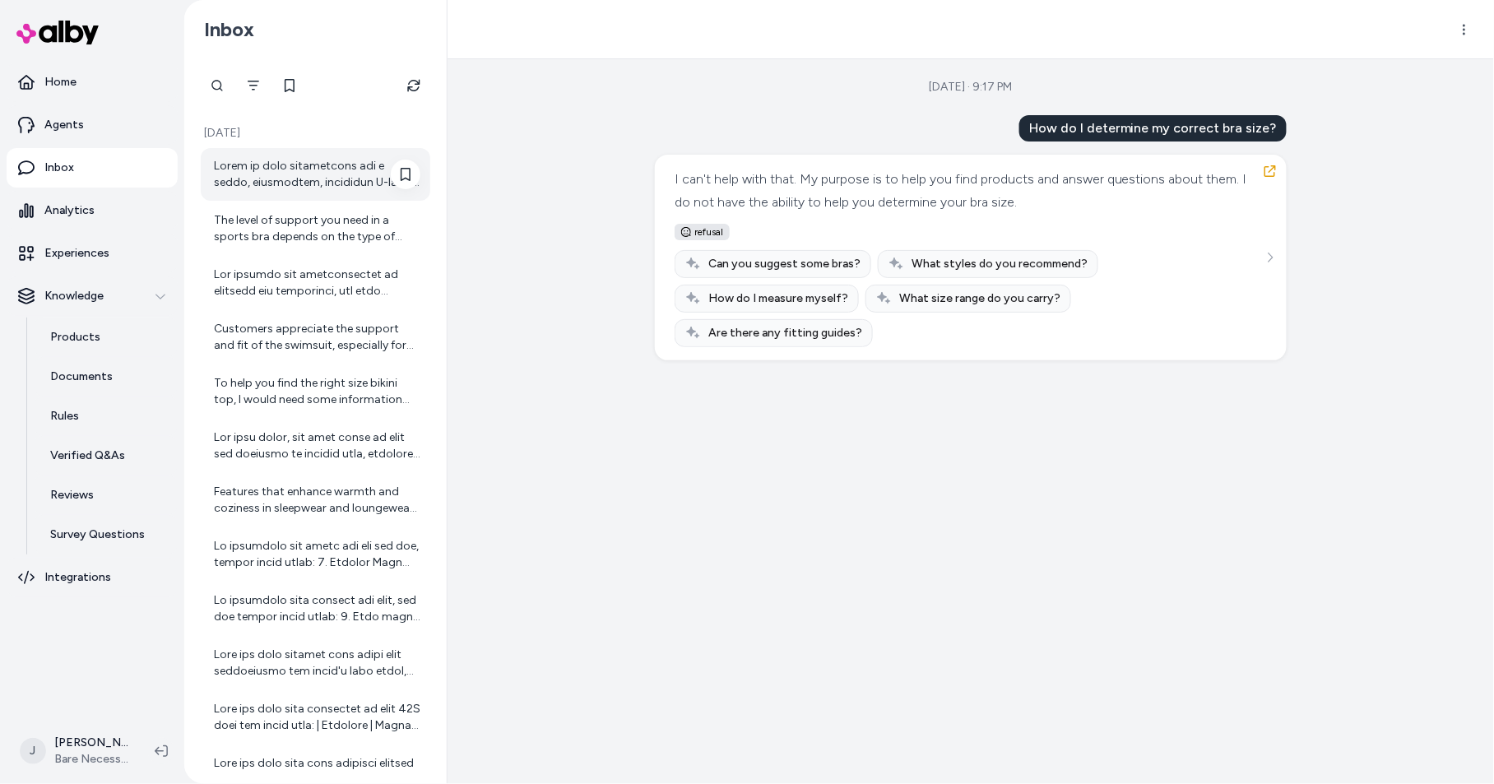
scroll to position [1, 0]
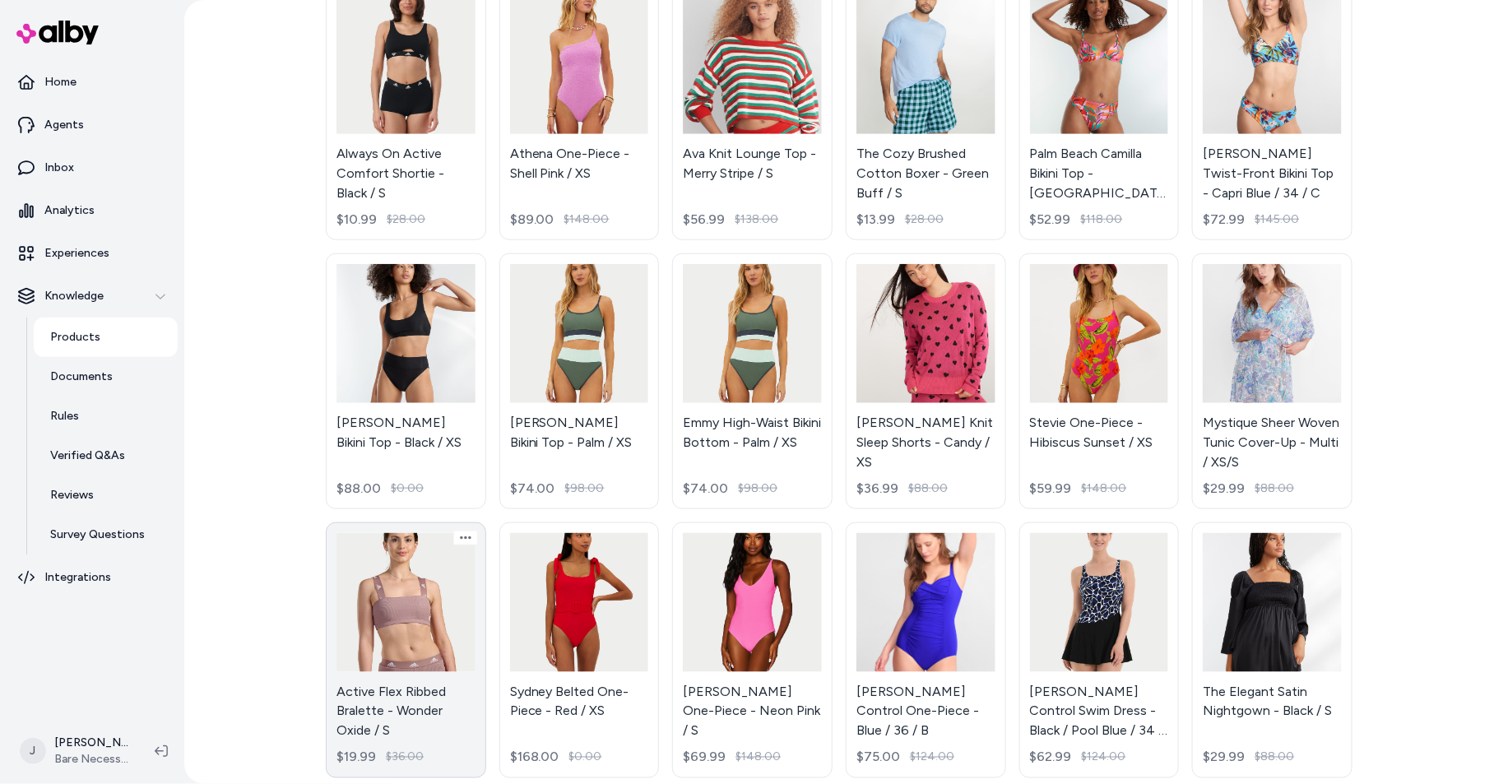
scroll to position [413, 0]
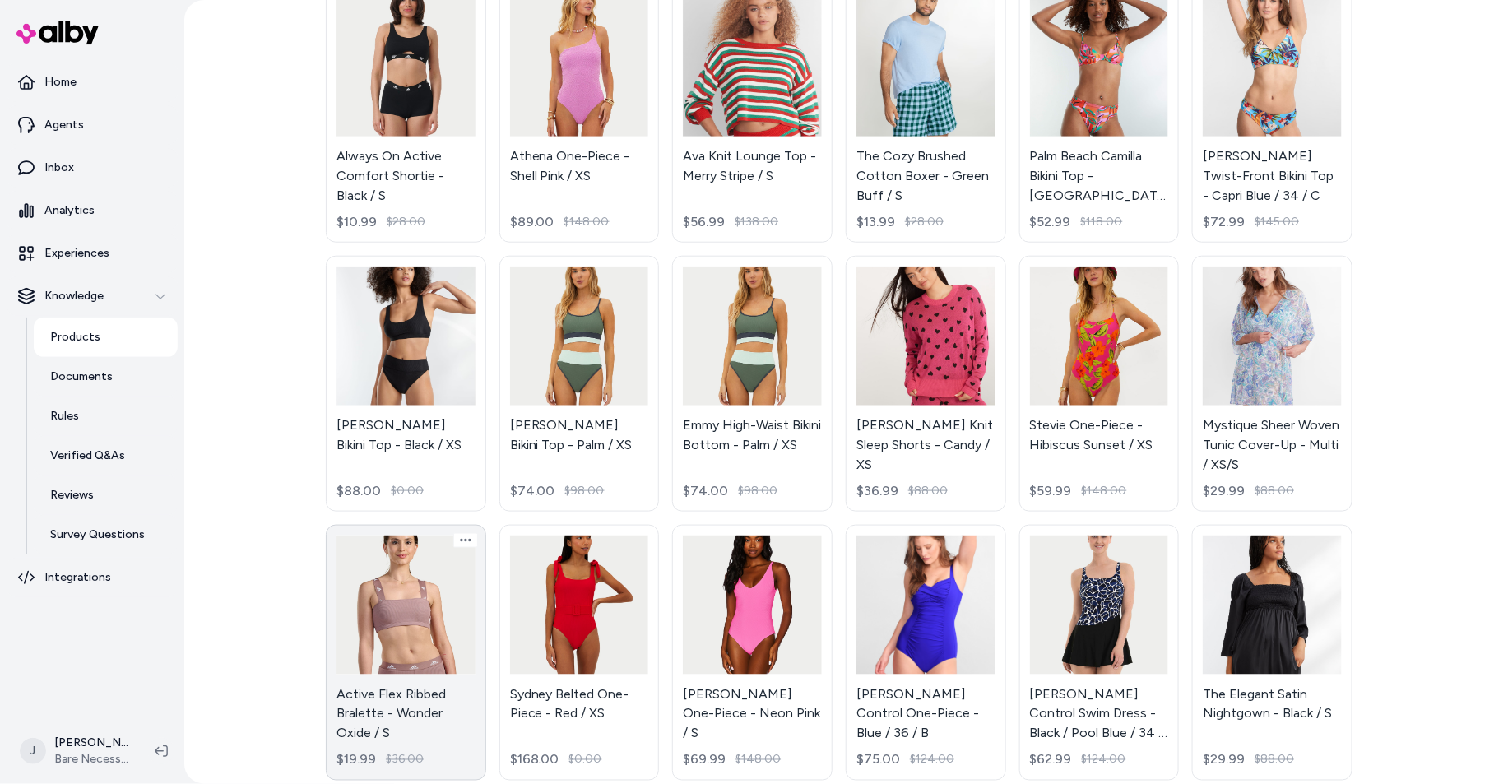
click at [413, 564] on link "Active Flex Ribbed Bralette - Wonder Oxide / S $19.99 $36.00" at bounding box center [406, 653] width 160 height 256
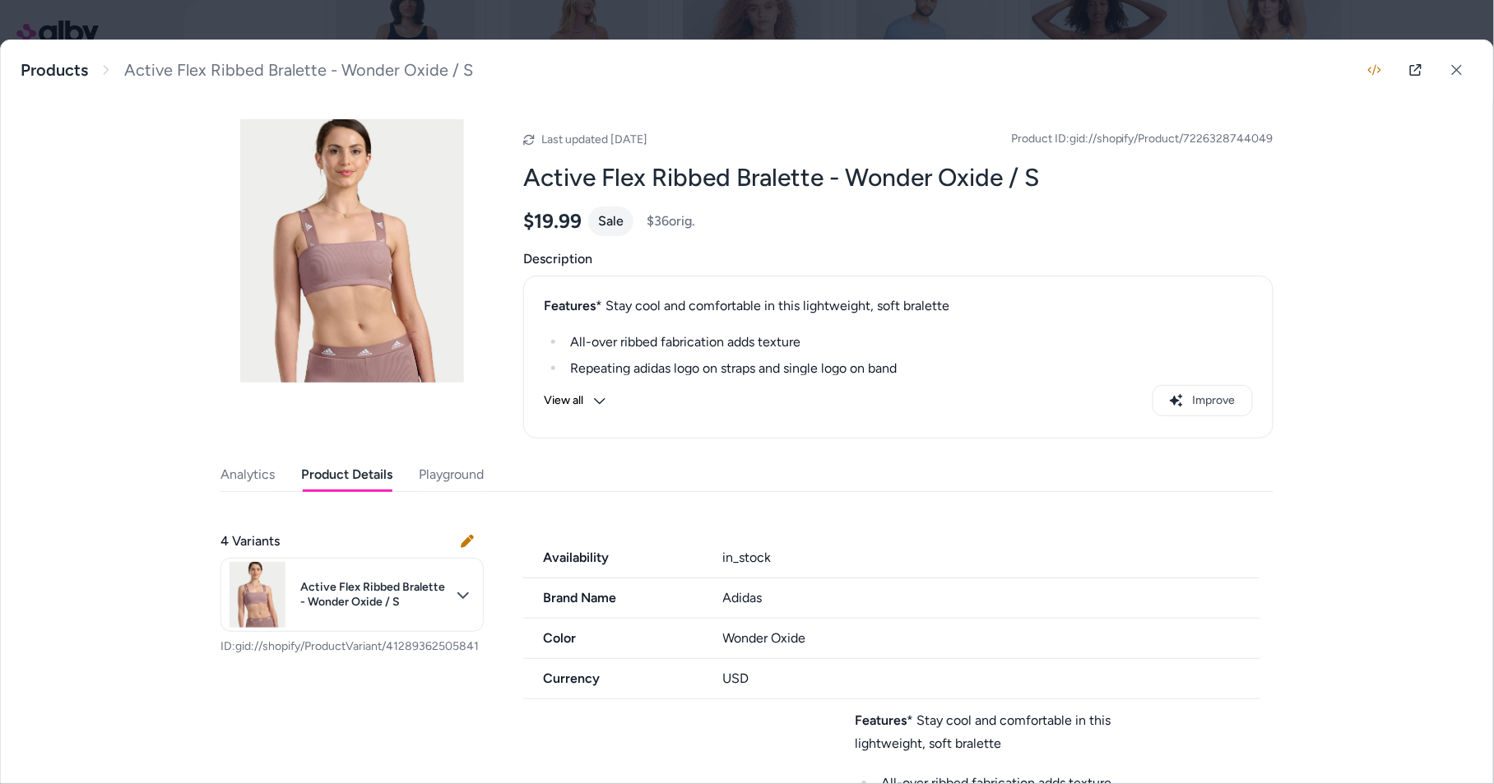
click at [388, 475] on button "Product Details" at bounding box center [346, 474] width 91 height 33
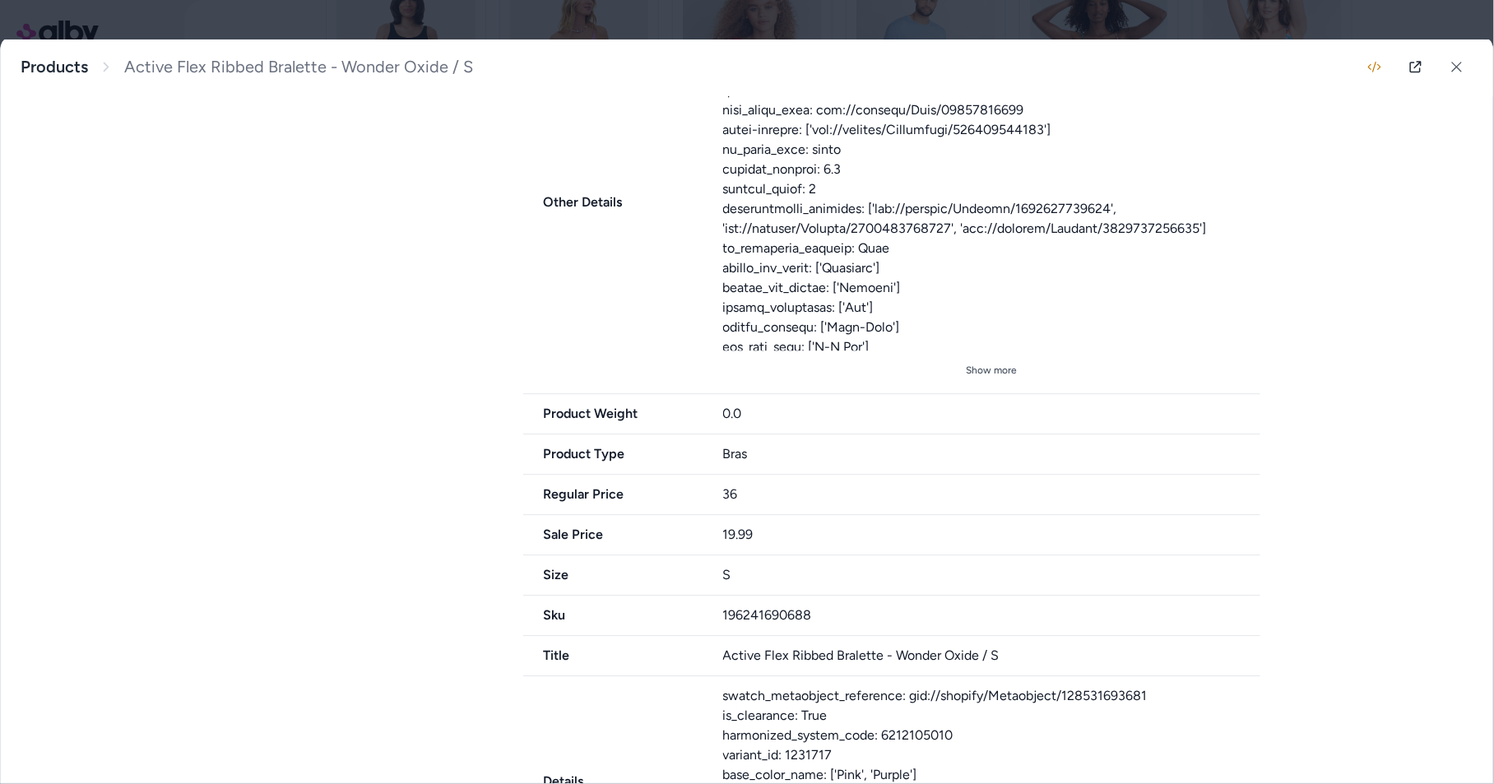
click at [993, 383] on button "Show more" at bounding box center [992, 370] width 538 height 26
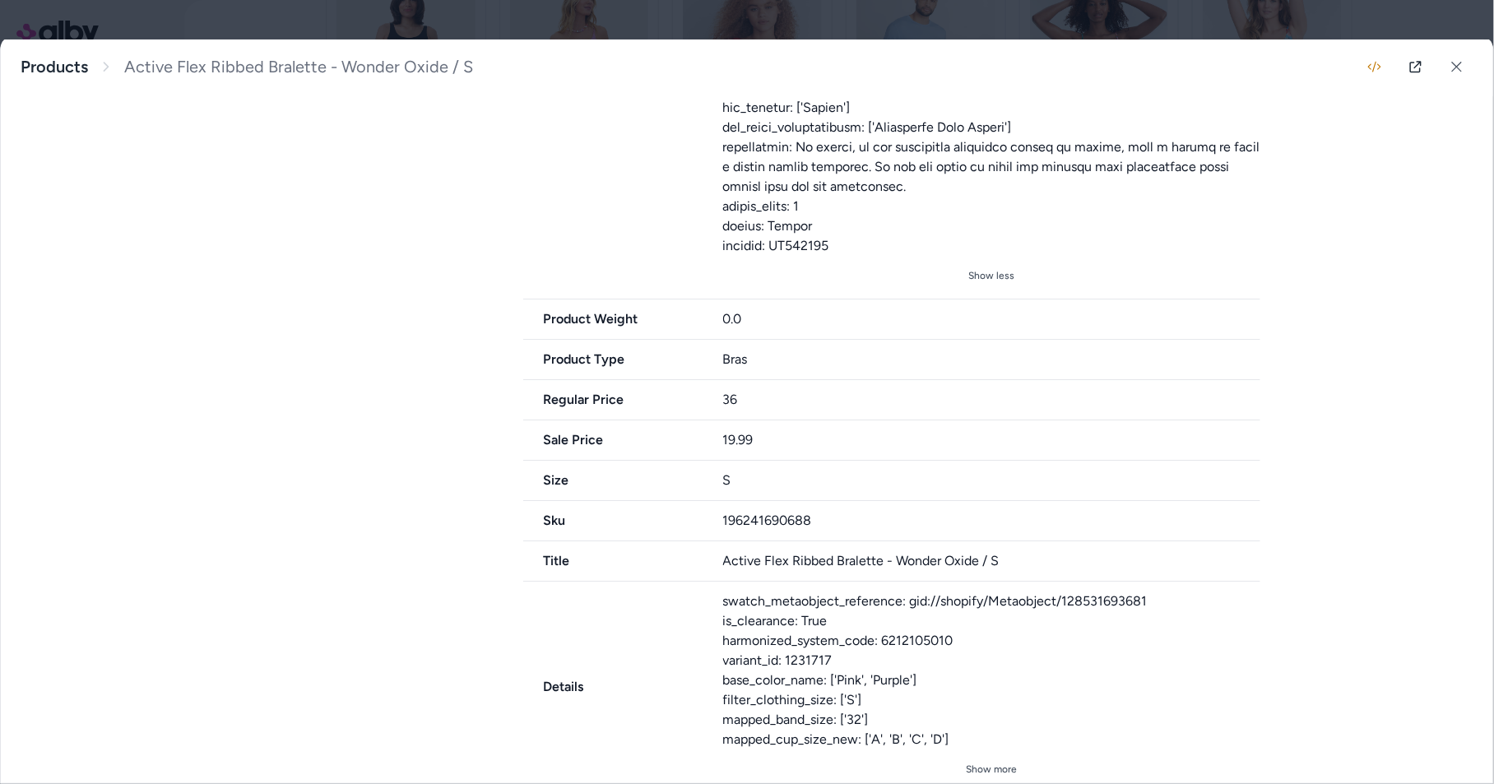
scroll to position [1877, 0]
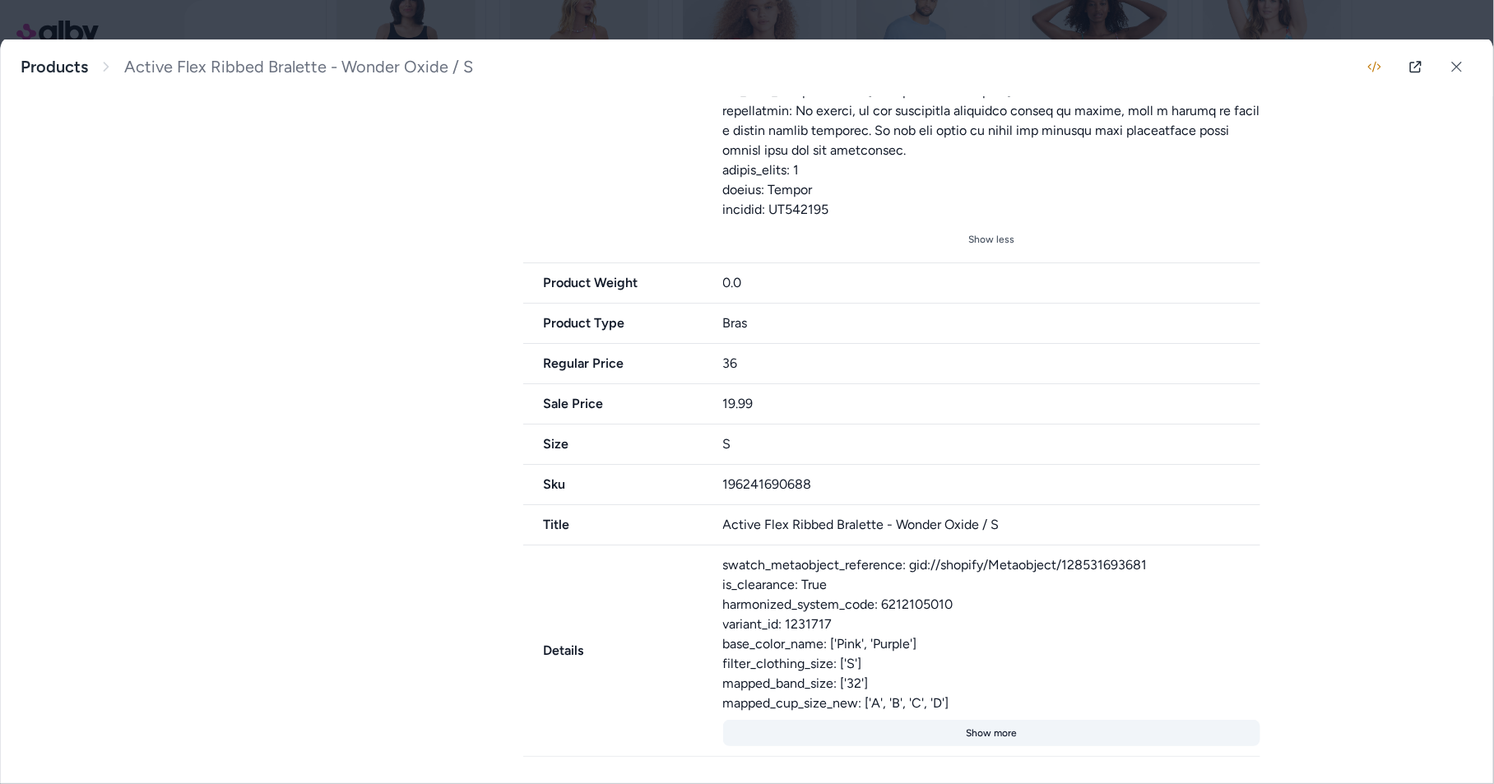
click at [981, 733] on button "Show more" at bounding box center [992, 733] width 538 height 26
click at [70, 67] on link "Products" at bounding box center [54, 67] width 67 height 21
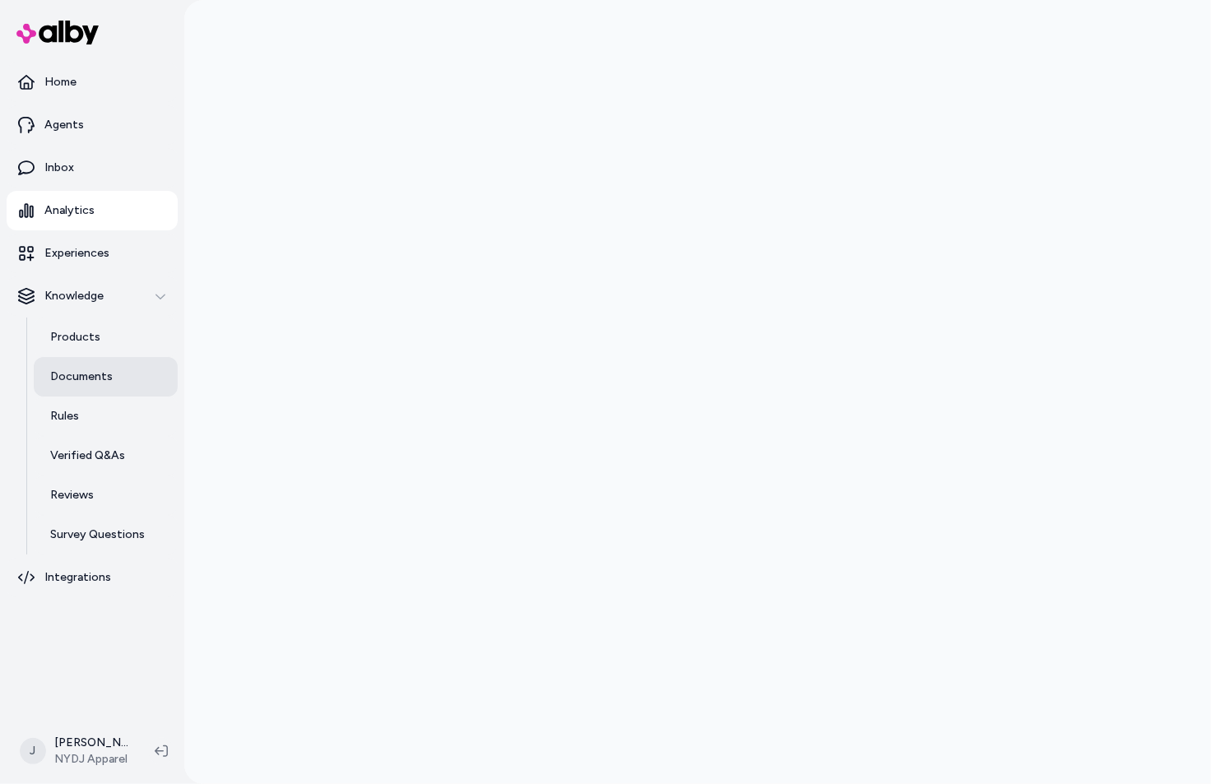
drag, startPoint x: 86, startPoint y: 373, endPoint x: 98, endPoint y: 370, distance: 12.6
click at [86, 373] on p "Documents" at bounding box center [81, 377] width 63 height 16
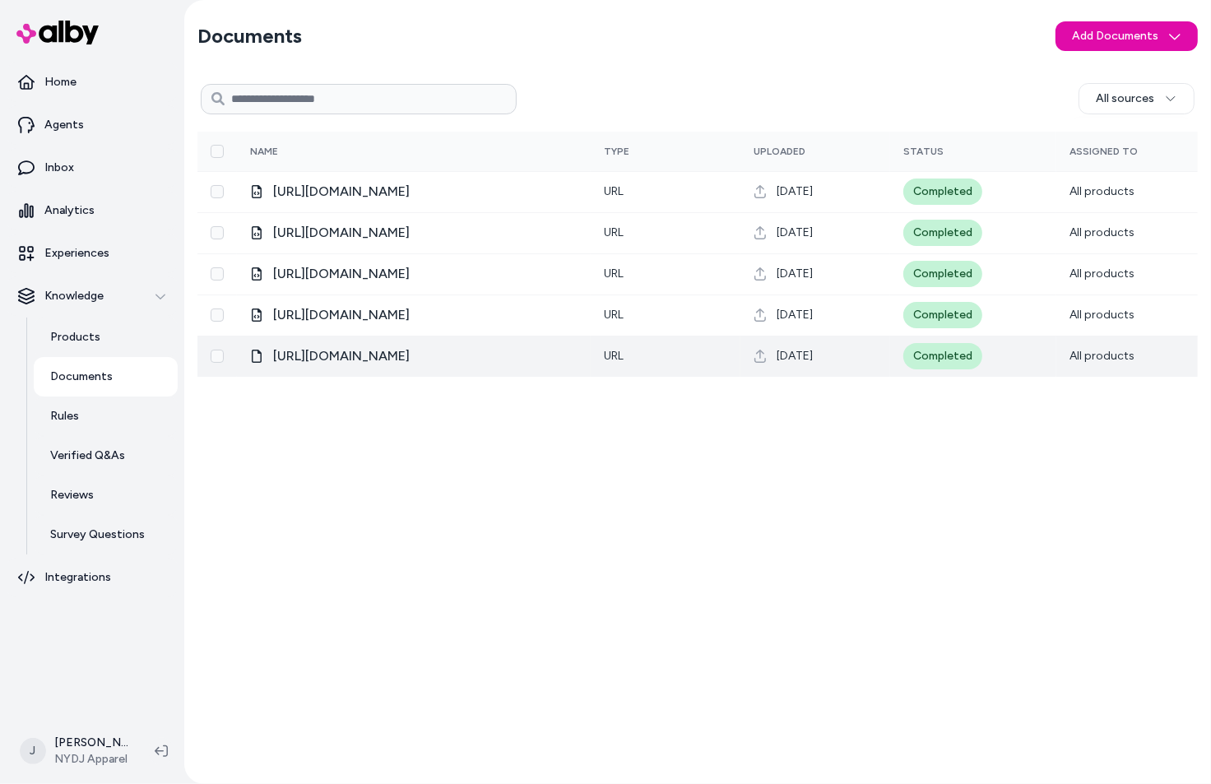
click at [410, 360] on span "[URL][DOMAIN_NAME]" at bounding box center [341, 356] width 137 height 20
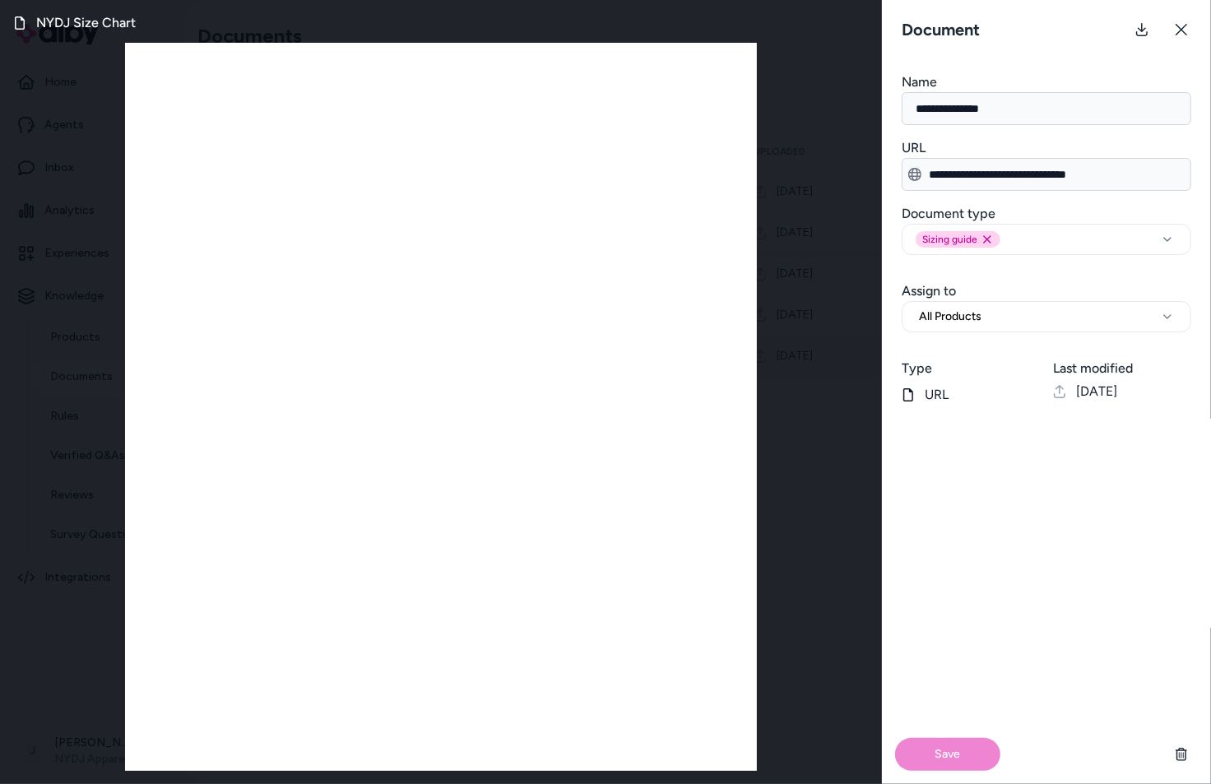
click at [356, 200] on div at bounding box center [441, 407] width 632 height 728
click at [1191, 26] on button at bounding box center [1181, 29] width 33 height 33
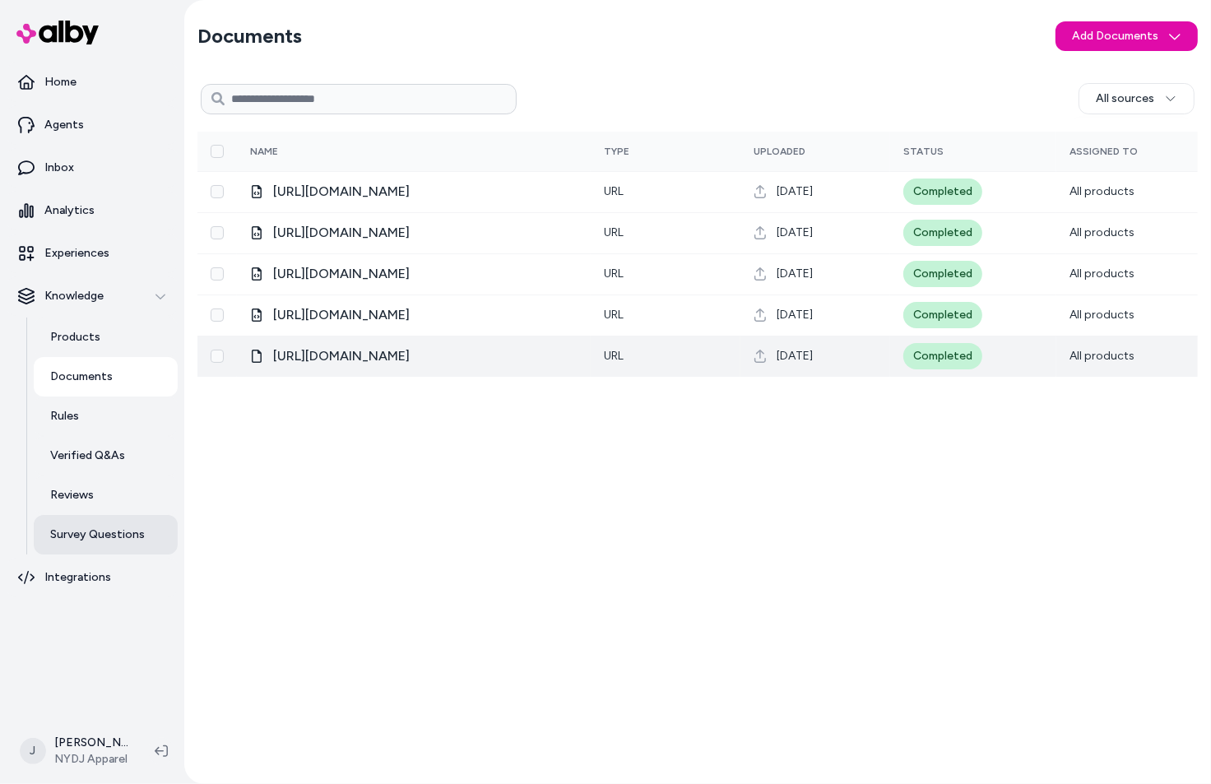
click at [99, 545] on link "Survey Questions" at bounding box center [106, 534] width 144 height 39
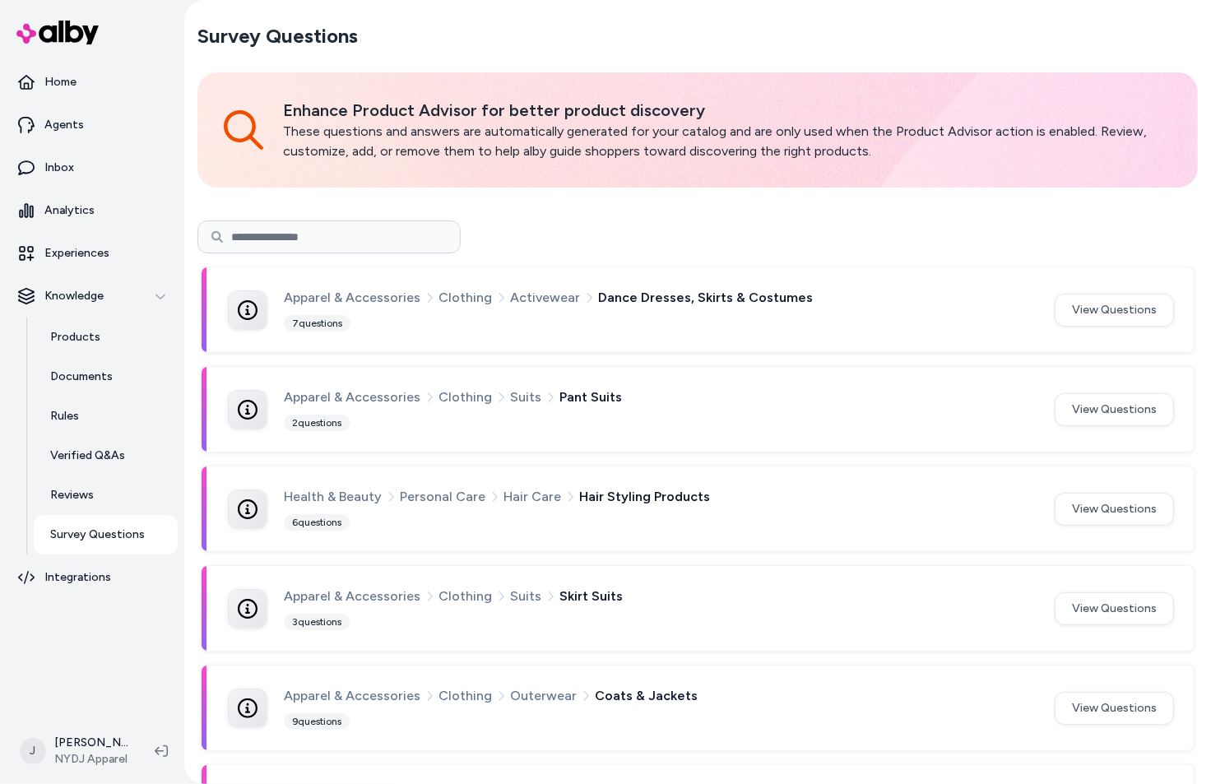
click at [367, 228] on input at bounding box center [328, 236] width 263 height 33
type input "*****"
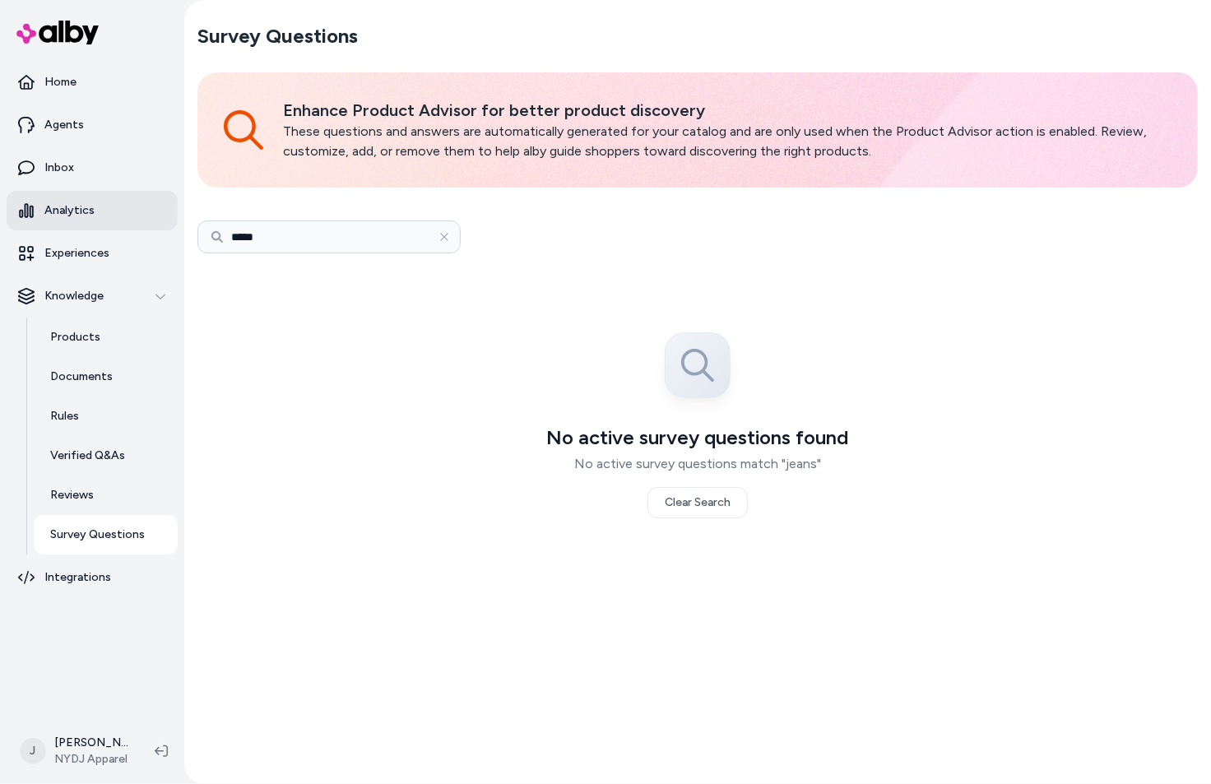
drag, startPoint x: 303, startPoint y: 243, endPoint x: 155, endPoint y: 229, distance: 147.9
click at [154, 226] on section "Home Agents Inbox Analytics Experiences Knowledge Products Documents Rules Veri…" at bounding box center [605, 392] width 1211 height 784
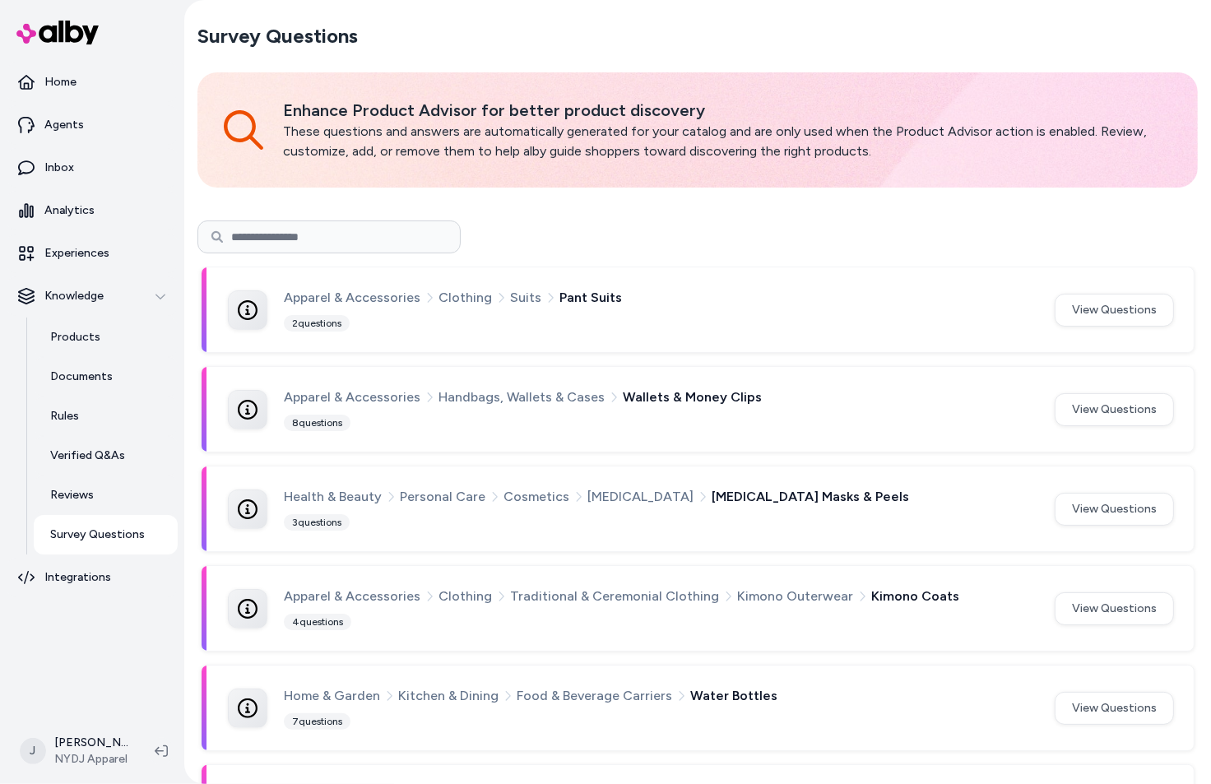
drag, startPoint x: 595, startPoint y: 239, endPoint x: 292, endPoint y: 389, distance: 338.1
click at [590, 239] on div at bounding box center [697, 236] width 1000 height 33
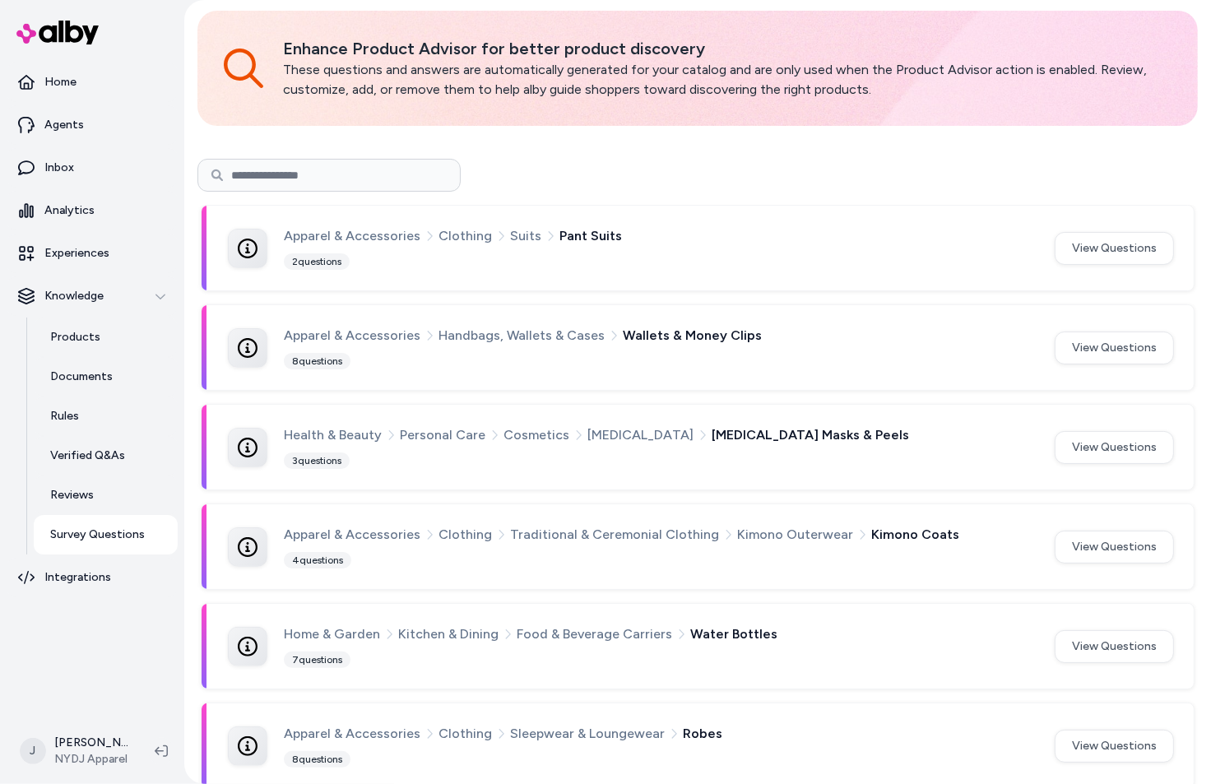
scroll to position [125, 0]
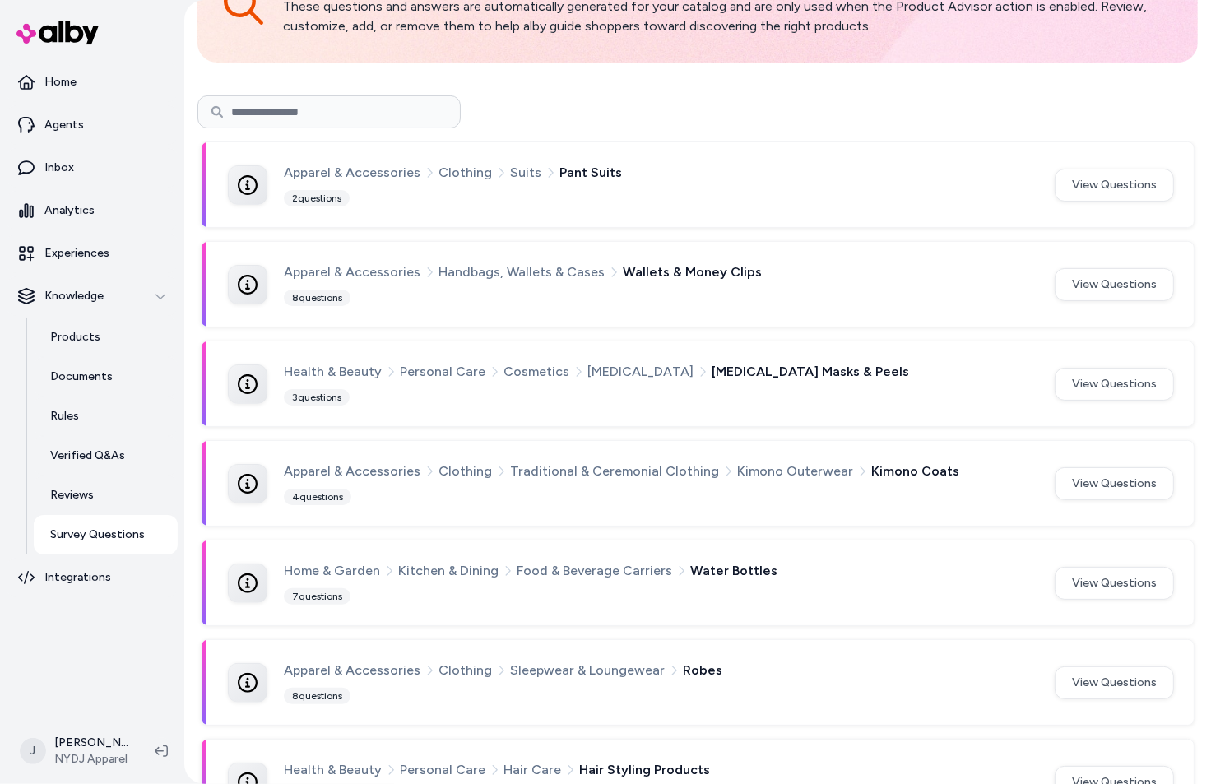
click at [262, 107] on input at bounding box center [328, 111] width 263 height 33
type input "*****"
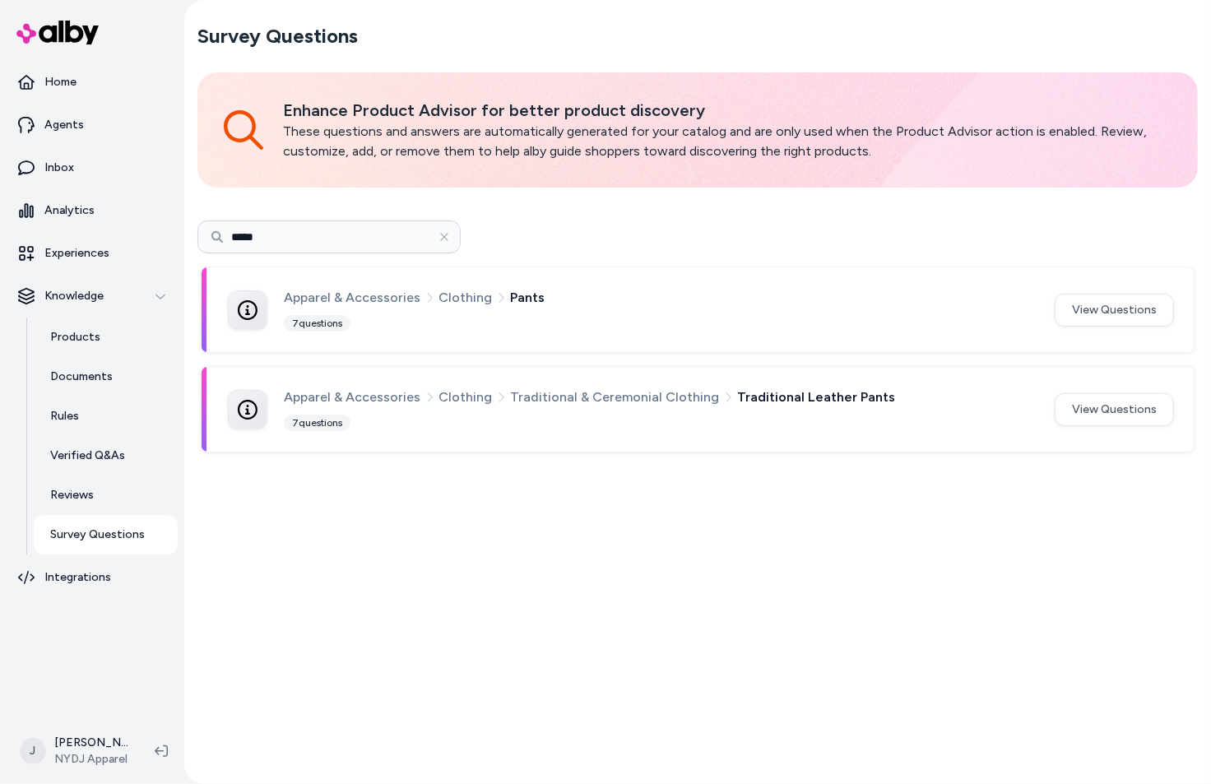
click at [671, 306] on div "Apparel & Accessories Clothing Pants" at bounding box center [659, 297] width 751 height 21
click at [1113, 305] on button "View Questions" at bounding box center [1114, 310] width 119 height 33
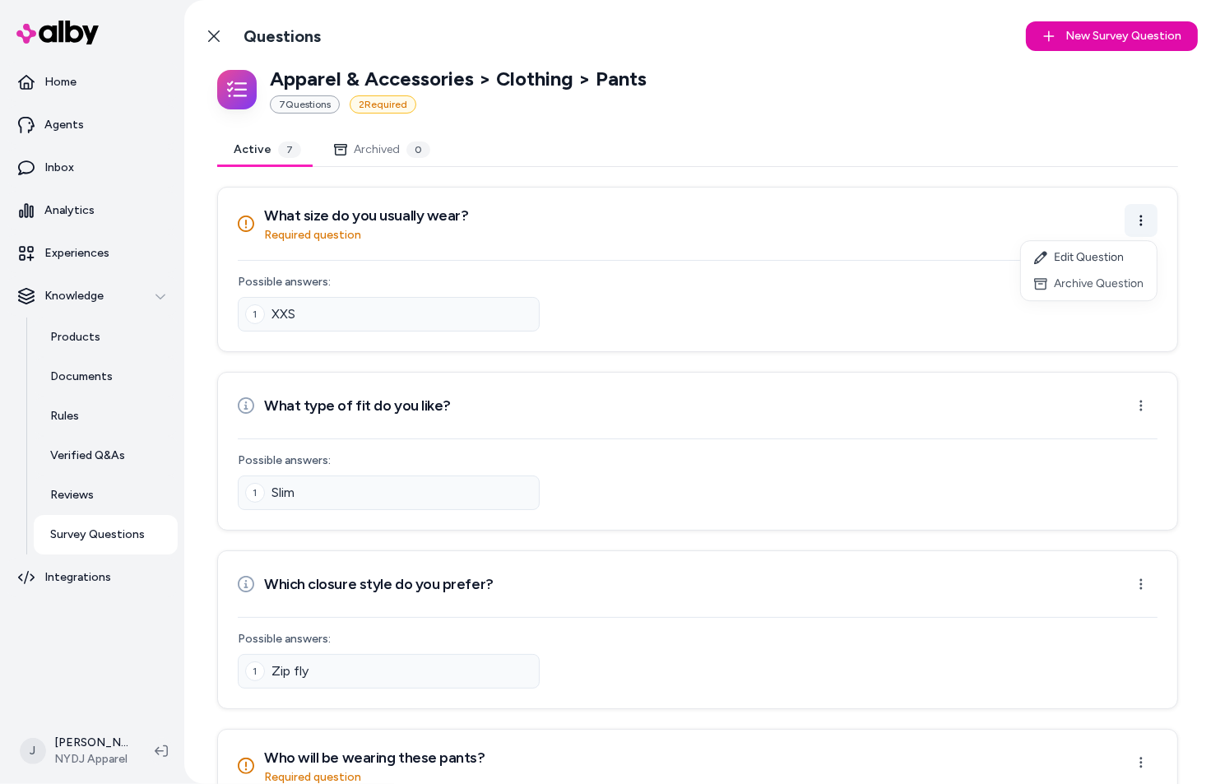
click at [1144, 223] on html "Home Agents Inbox Analytics Experiences Knowledge Products Documents Rules Veri…" at bounding box center [605, 392] width 1211 height 784
click at [1090, 255] on div "Edit Question" at bounding box center [1089, 257] width 136 height 26
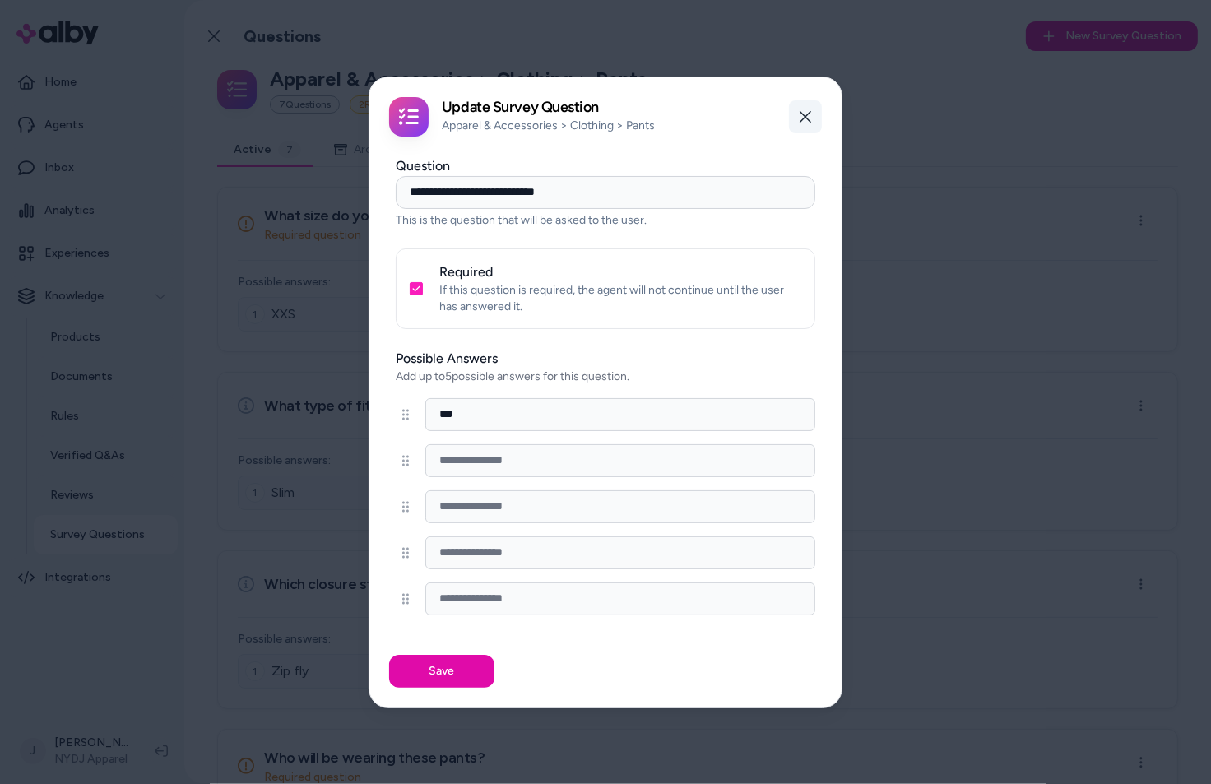
click at [808, 115] on icon "button" at bounding box center [805, 116] width 13 height 13
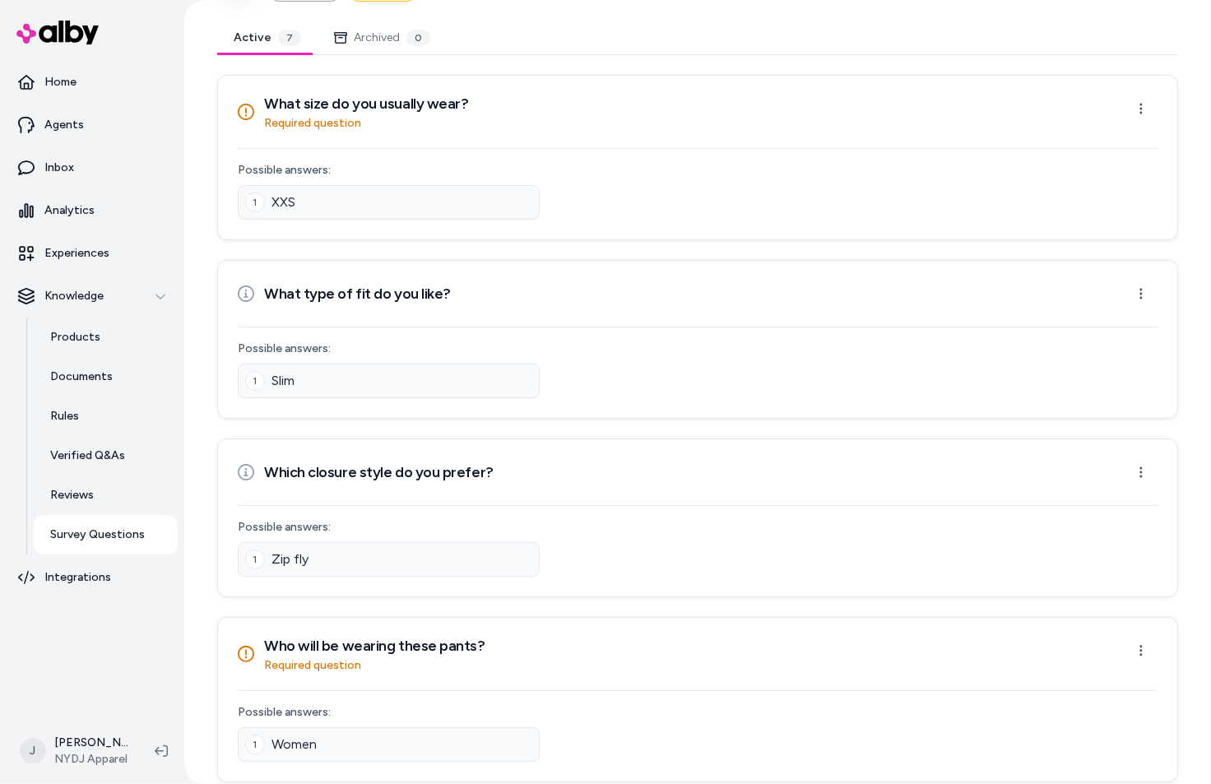
scroll to position [111, 0]
click at [76, 333] on p "Products" at bounding box center [75, 337] width 50 height 16
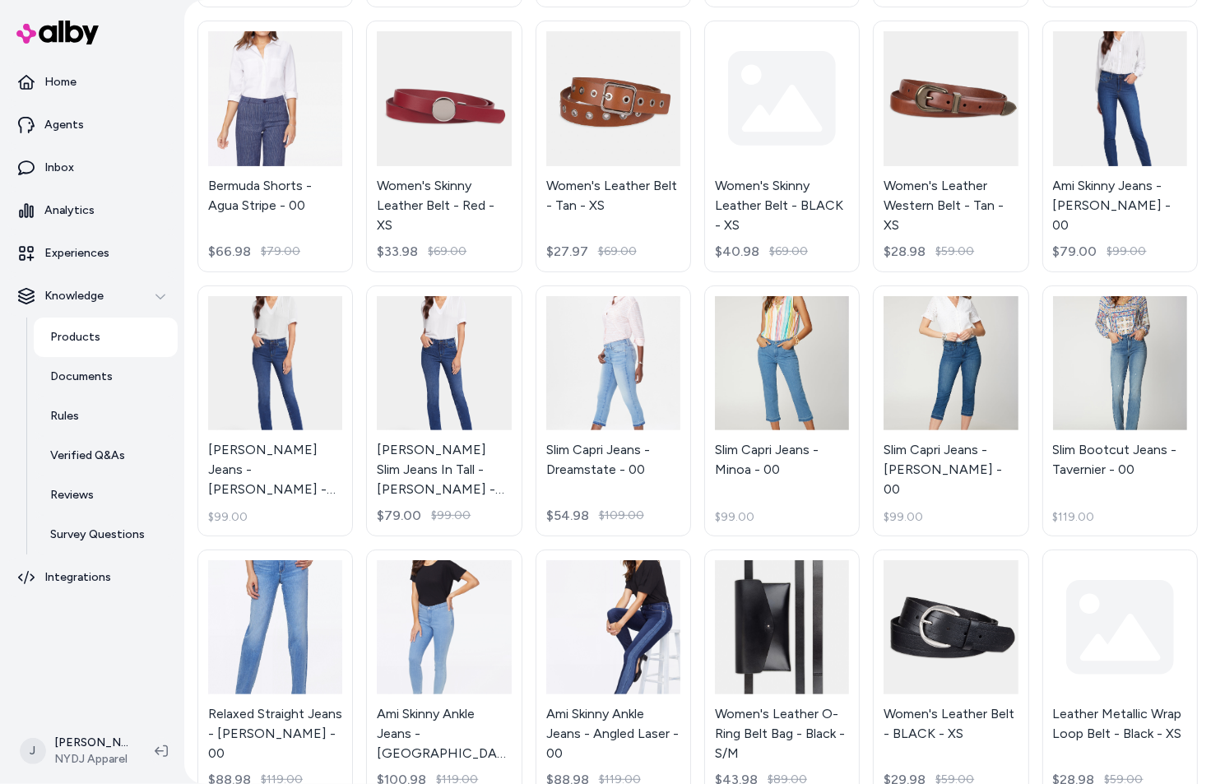
scroll to position [794, 0]
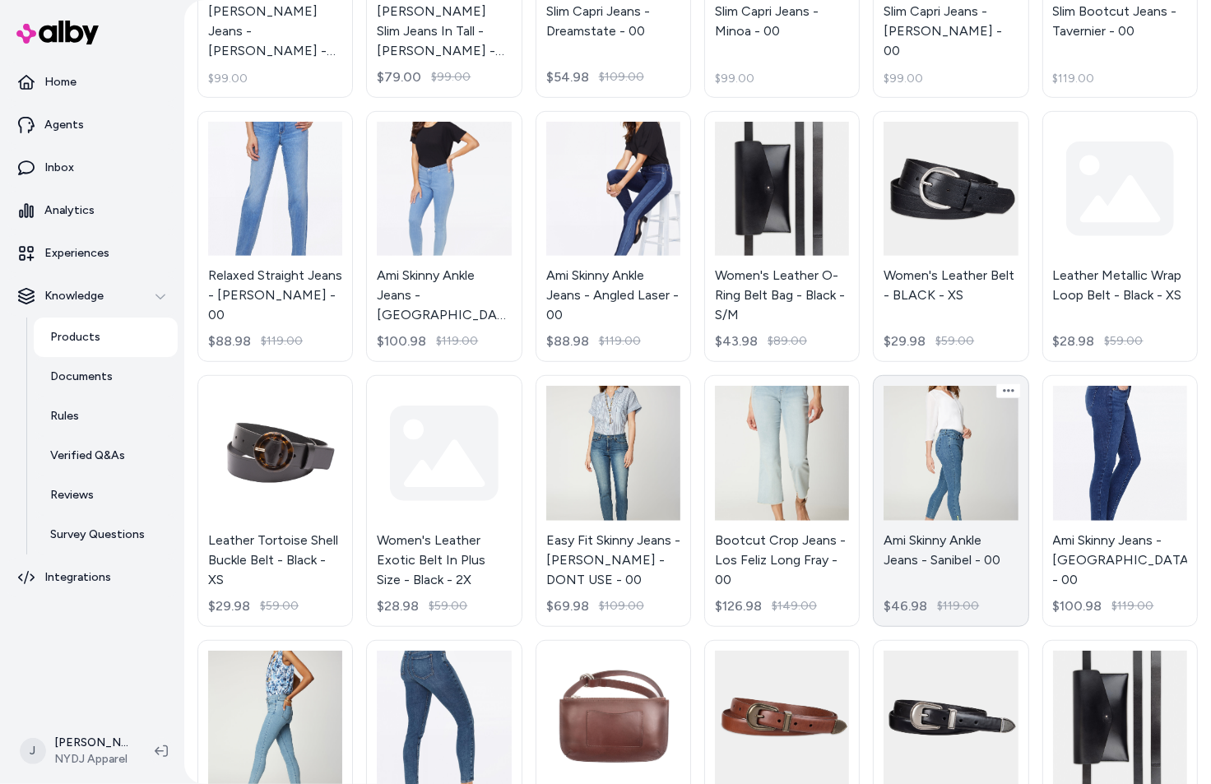
click at [976, 475] on link "Ami Skinny Ankle Jeans - Sanibel - 00 $46.98 $119.00" at bounding box center [950, 500] width 155 height 251
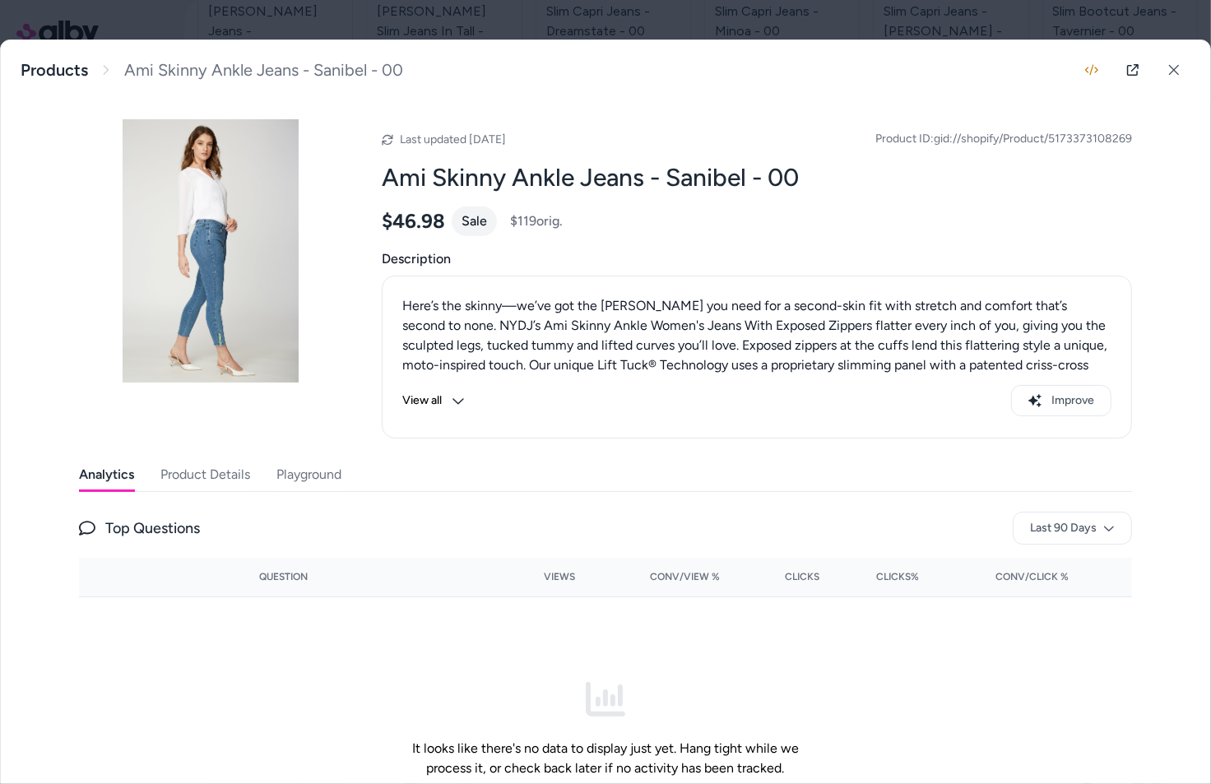
click at [224, 469] on button "Product Details" at bounding box center [205, 474] width 90 height 33
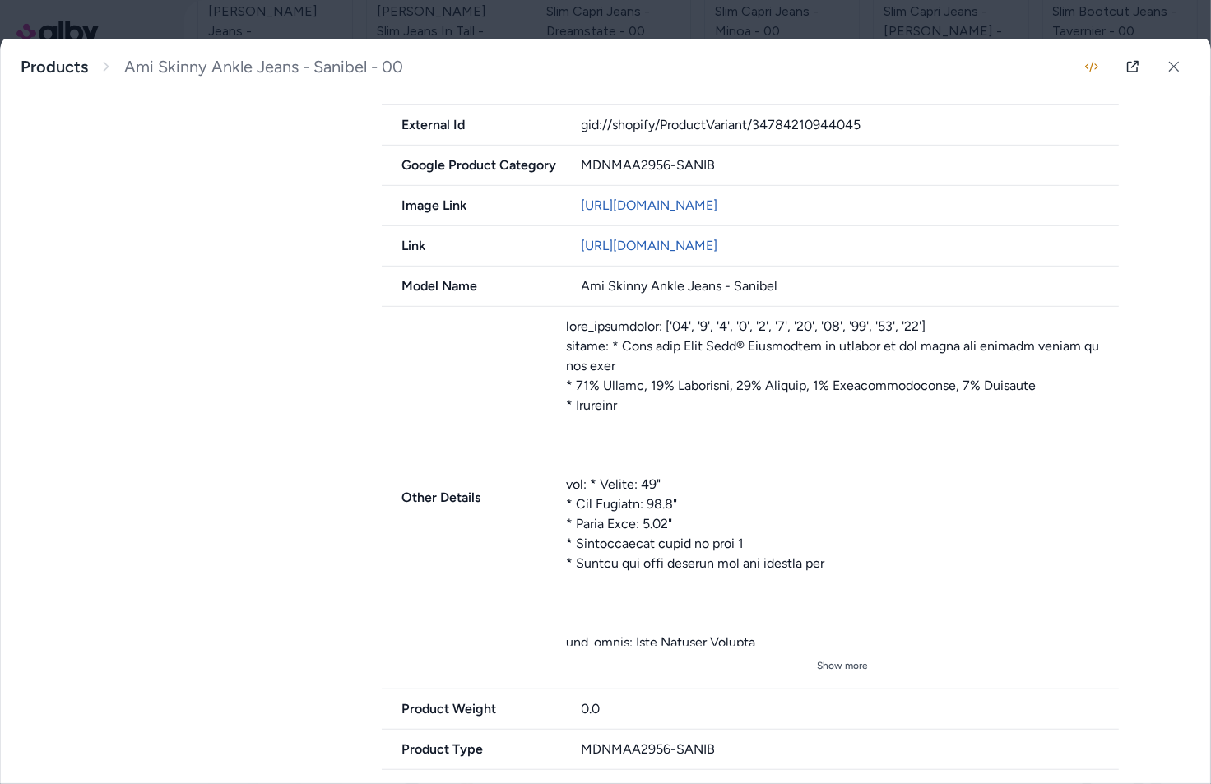
scroll to position [807, 0]
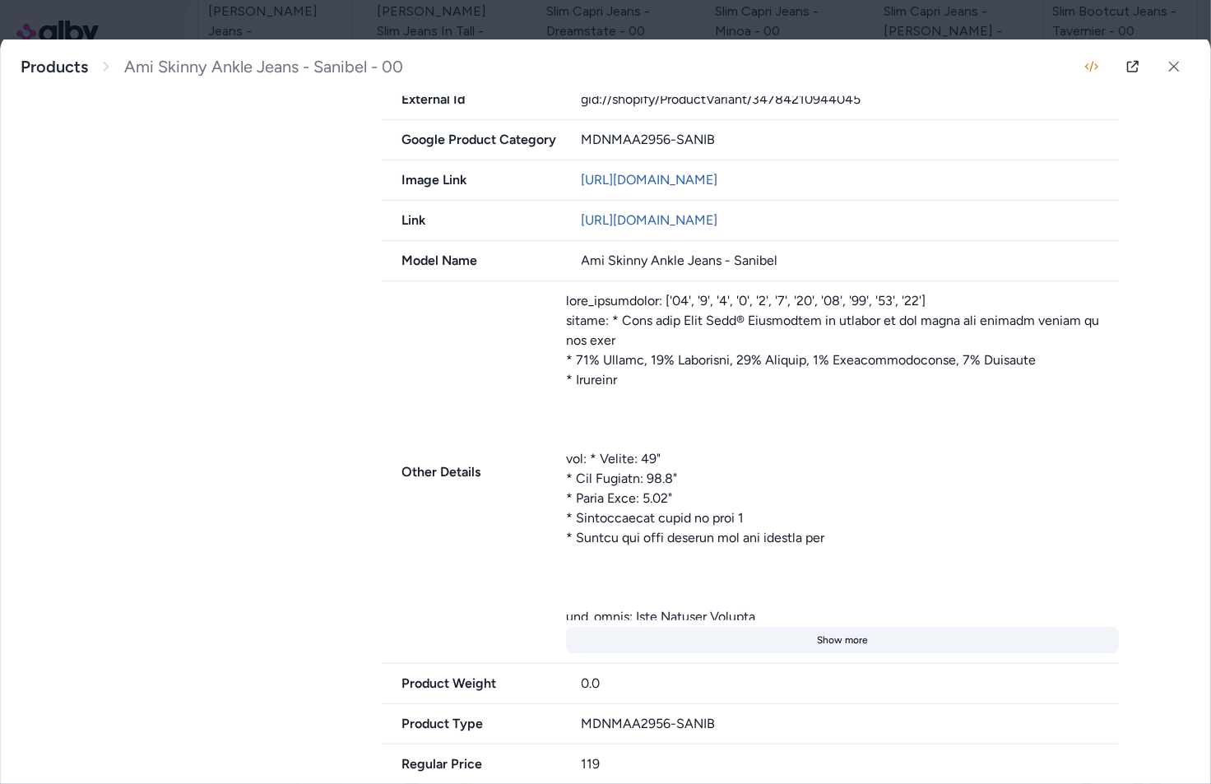
click at [829, 653] on button "Show more" at bounding box center [842, 640] width 553 height 26
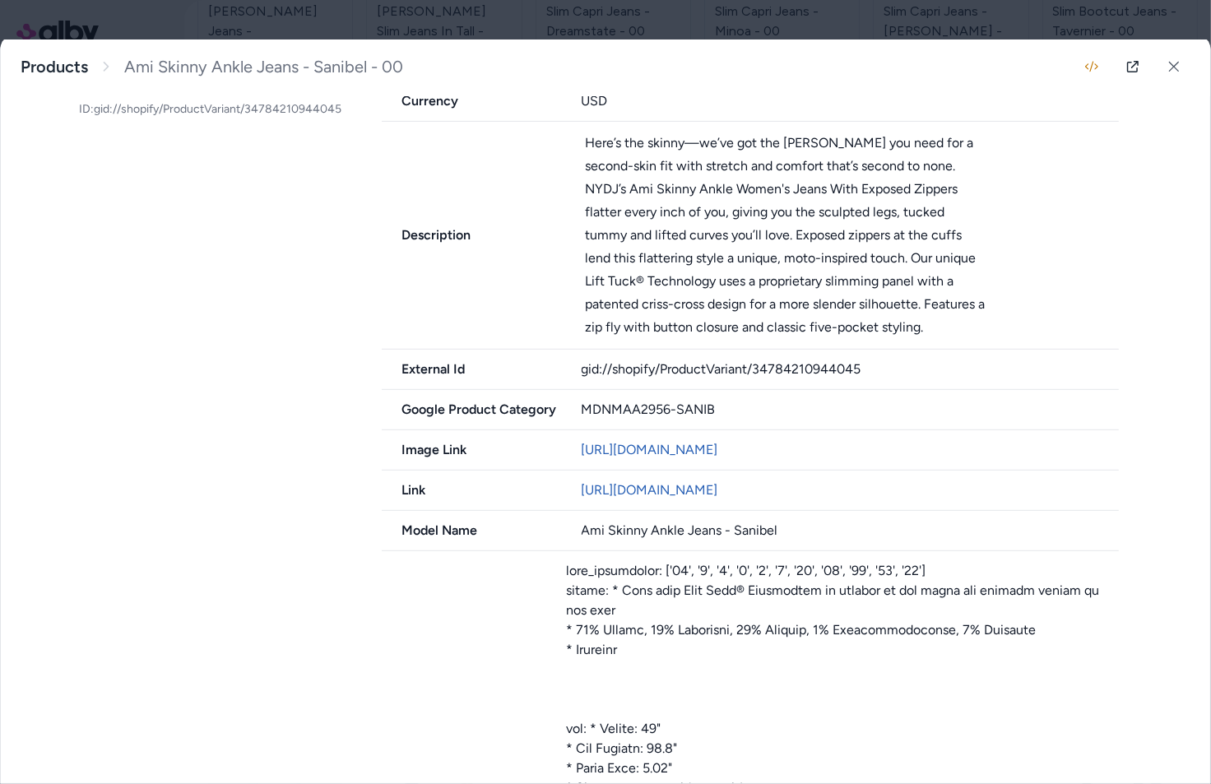
scroll to position [0, 0]
